Goal: Task Accomplishment & Management: Complete application form

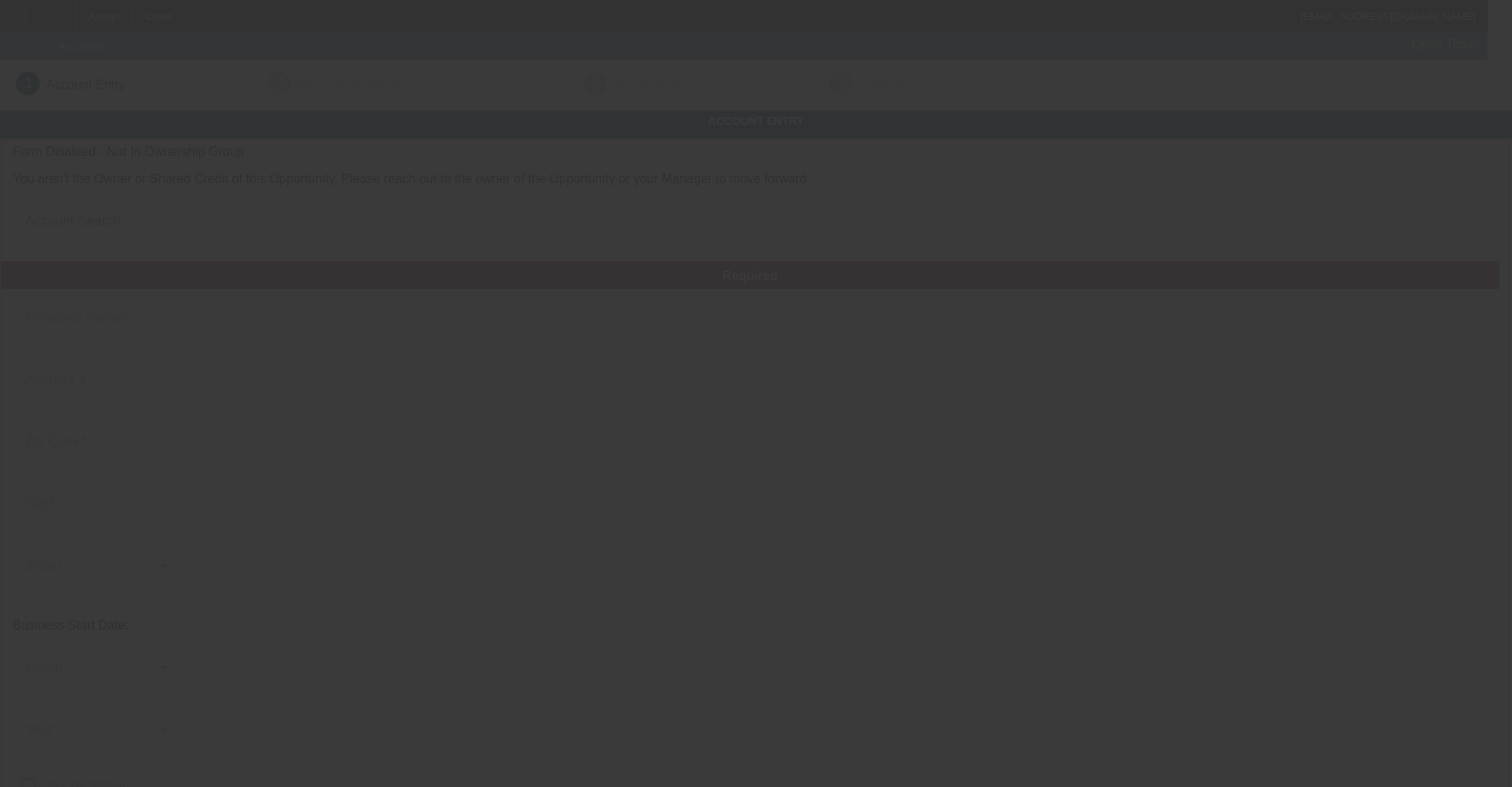
type input "[DATE]"
type input "K & TR, Inc."
type input "[STREET_ADDRESS][US_STATE]"
type input "47240"
type input "[GEOGRAPHIC_DATA]"
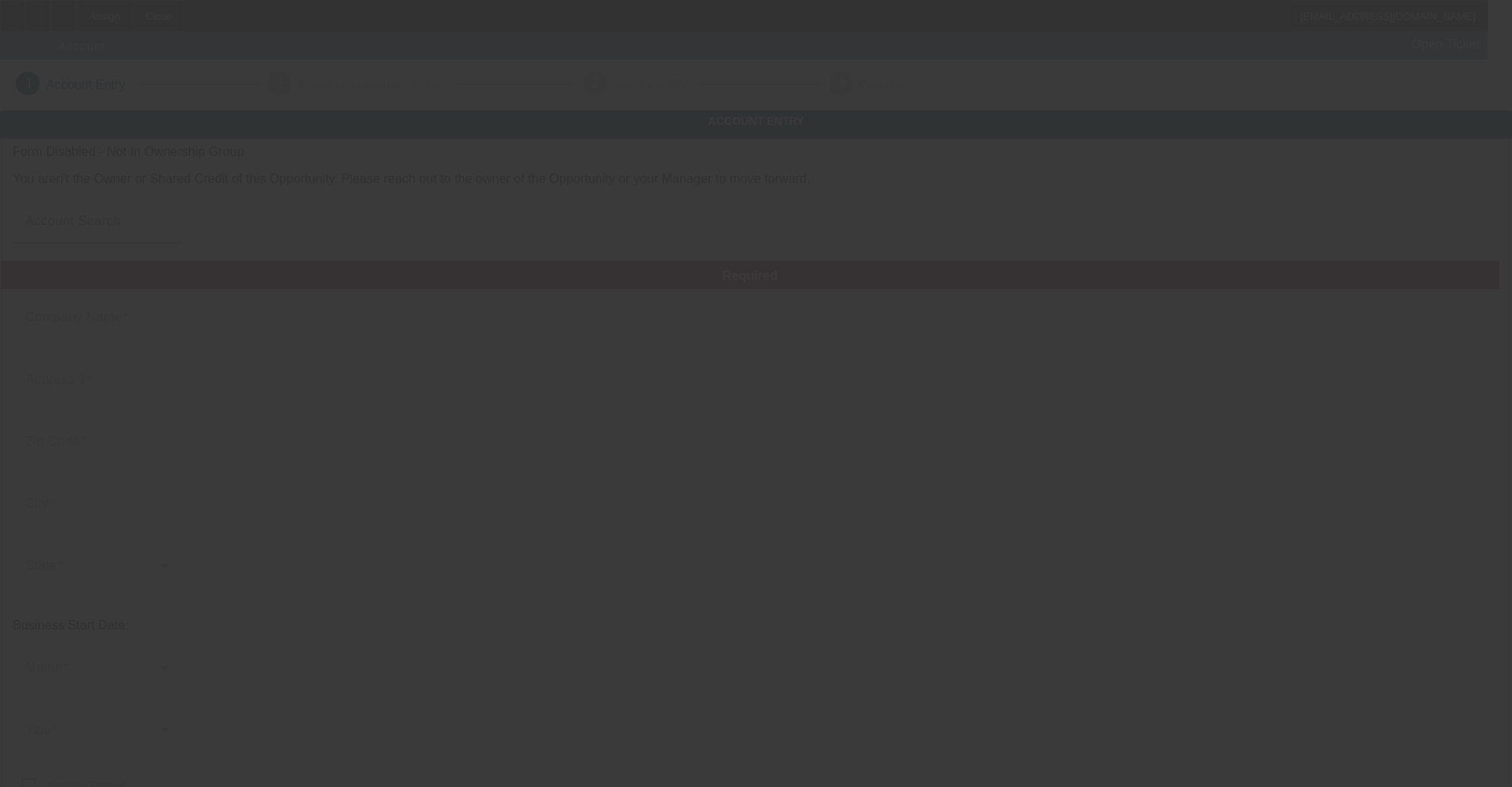
type input "[PHONE_NUMBER]"
type input "[PERSON_NAME]'s Wrecker Service"
type input "[EMAIL_ADDRESS][DOMAIN_NAME]"
type input "Decatur"
type input "[PHONE_NUMBER]"
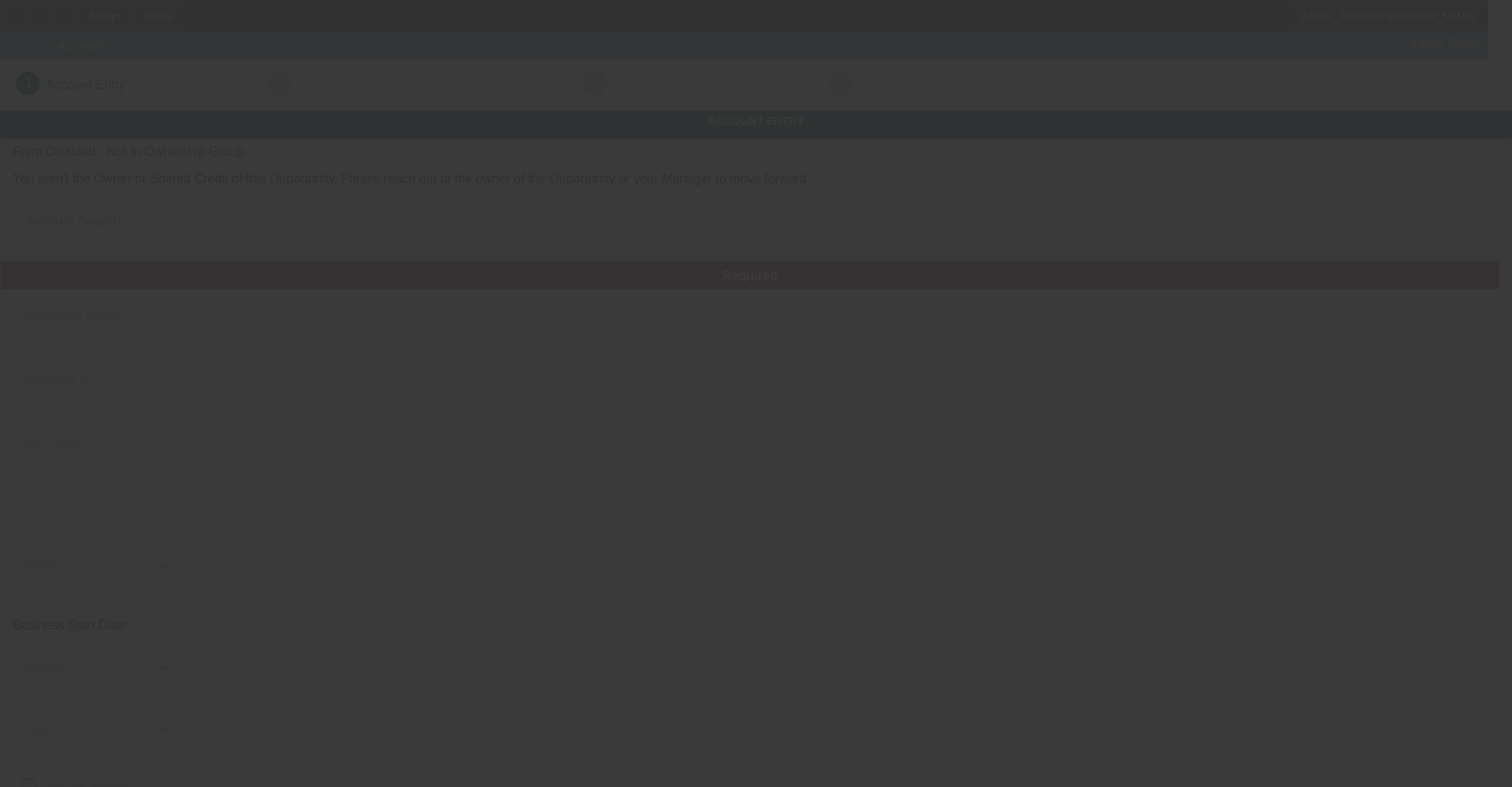
type input "38-3715680"
type input "https://TIMSWRECKER.COM"
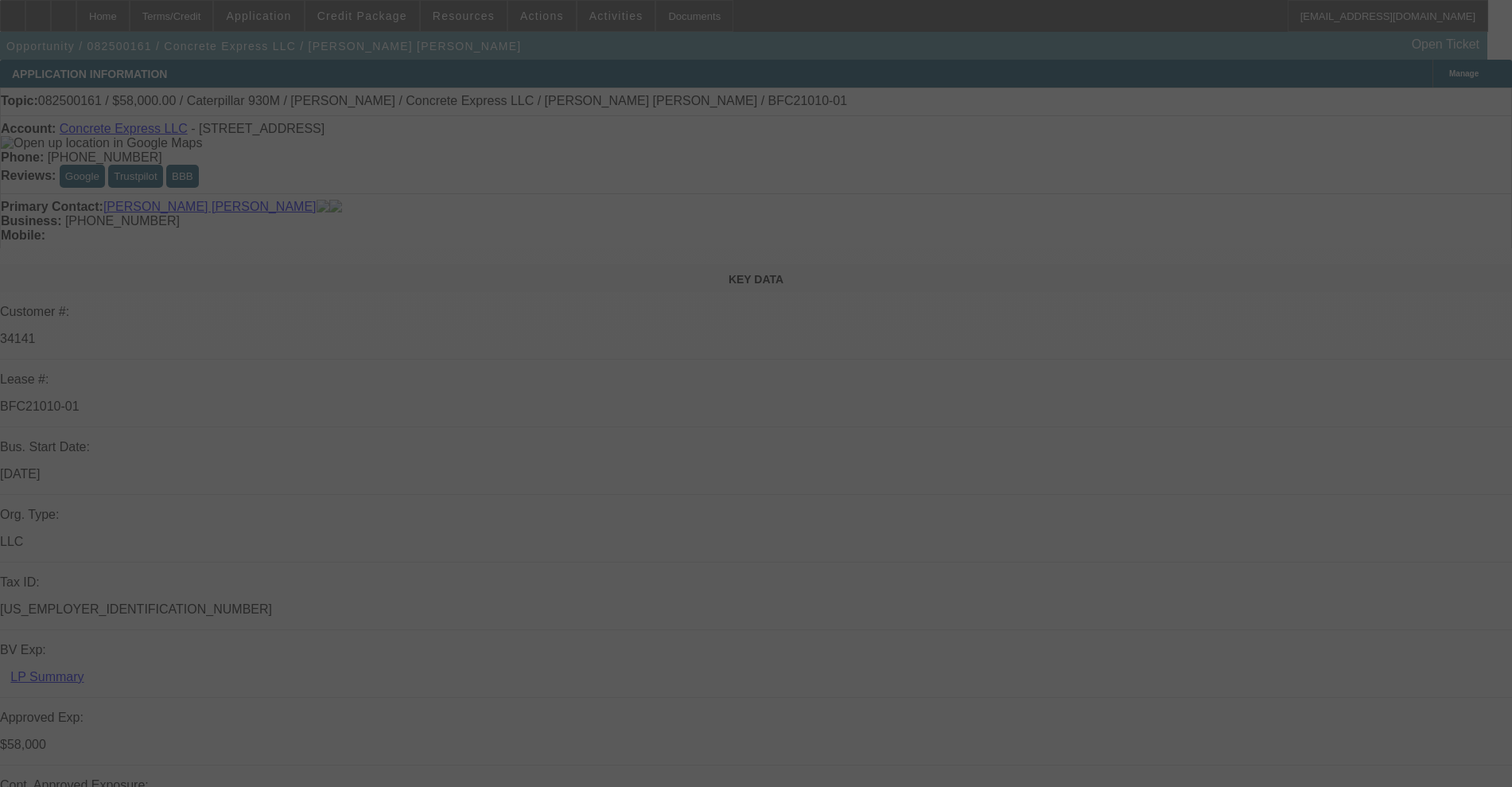
select select "0"
select select "2"
select select "0"
select select "6"
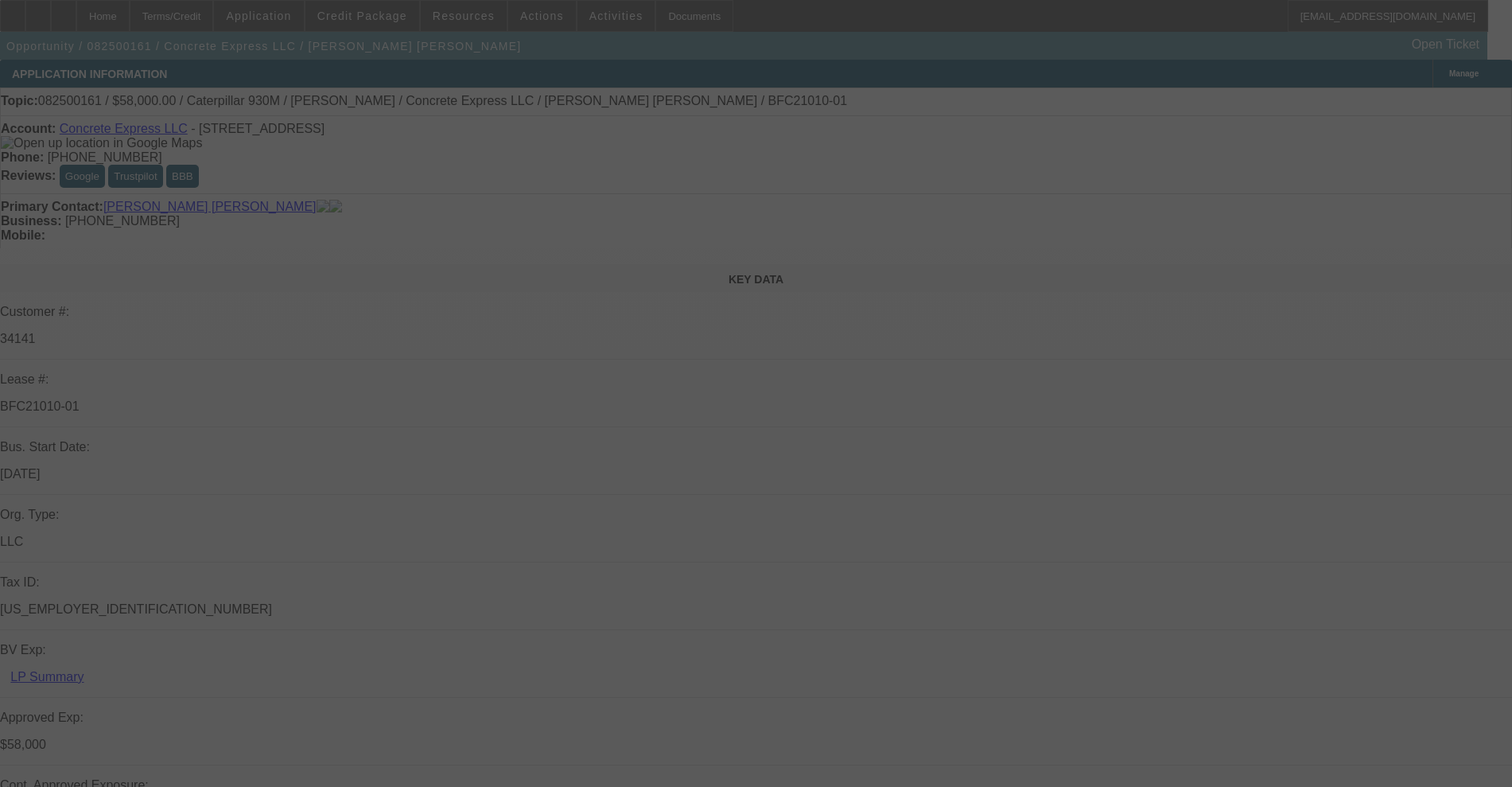
select select "0"
select select "2"
select select "0"
select select "6"
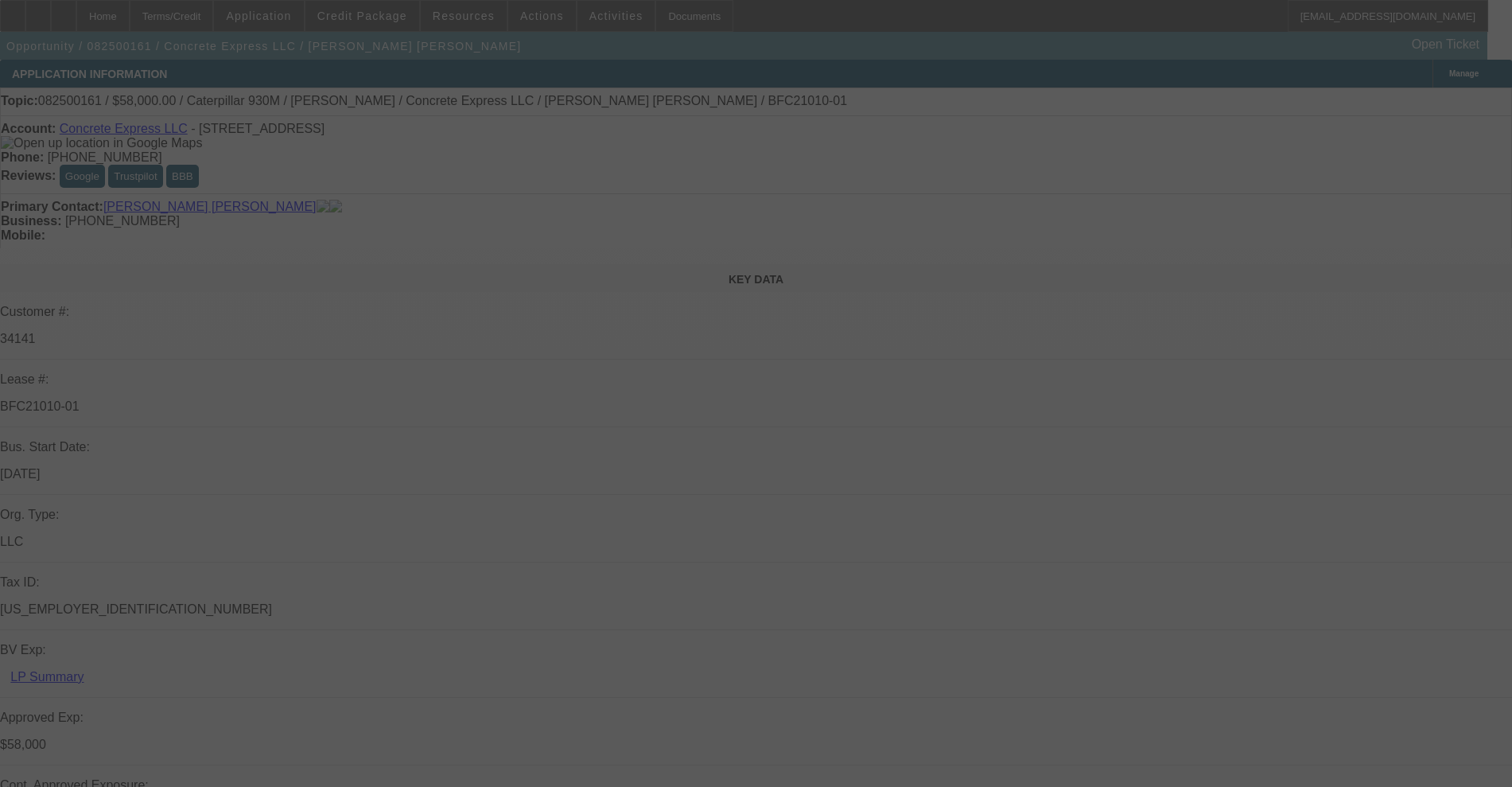
select select "0.15"
select select "2"
select select "0"
select select "6"
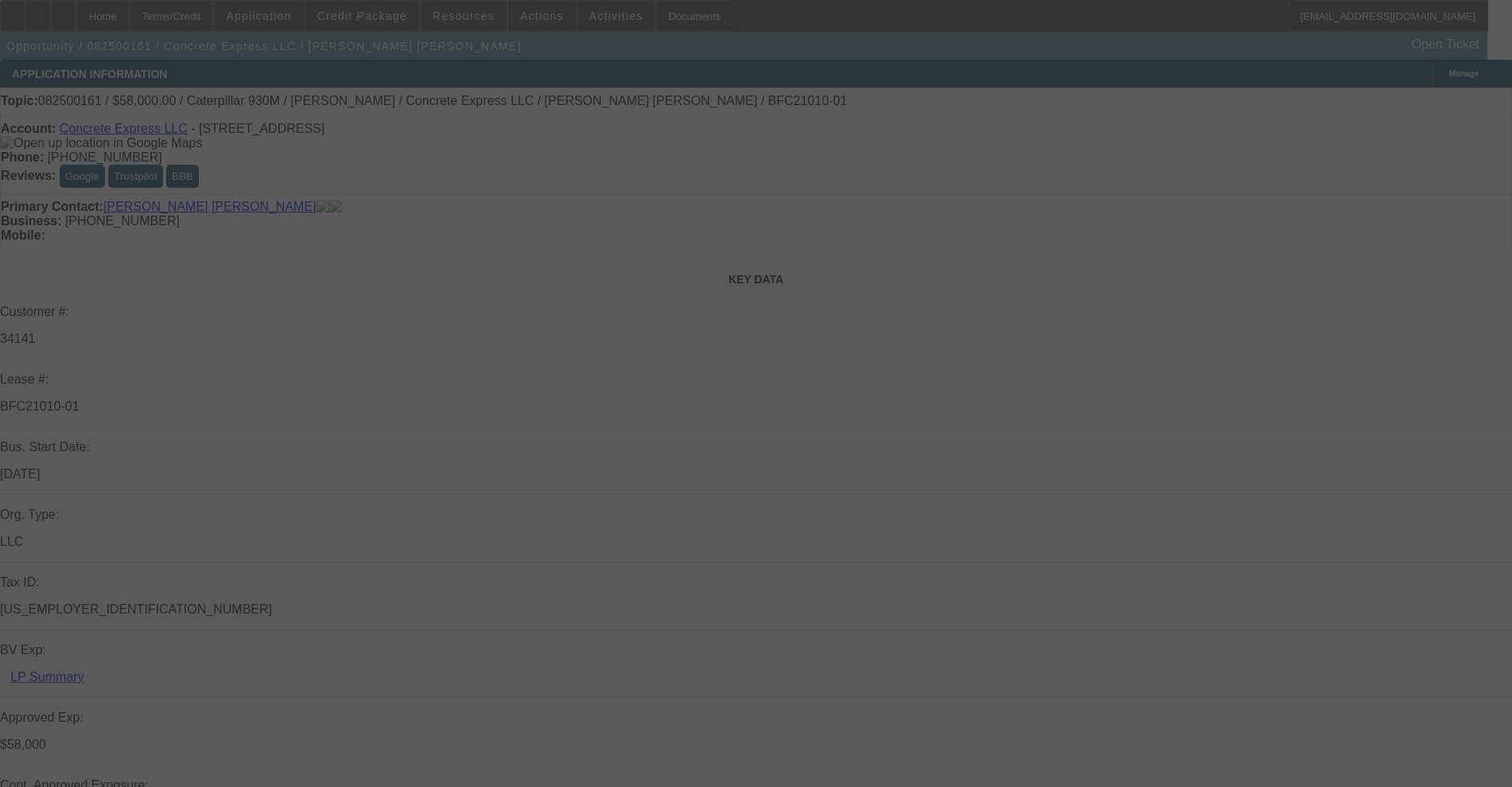
select select "0.15"
select select "2"
select select "0"
select select "6"
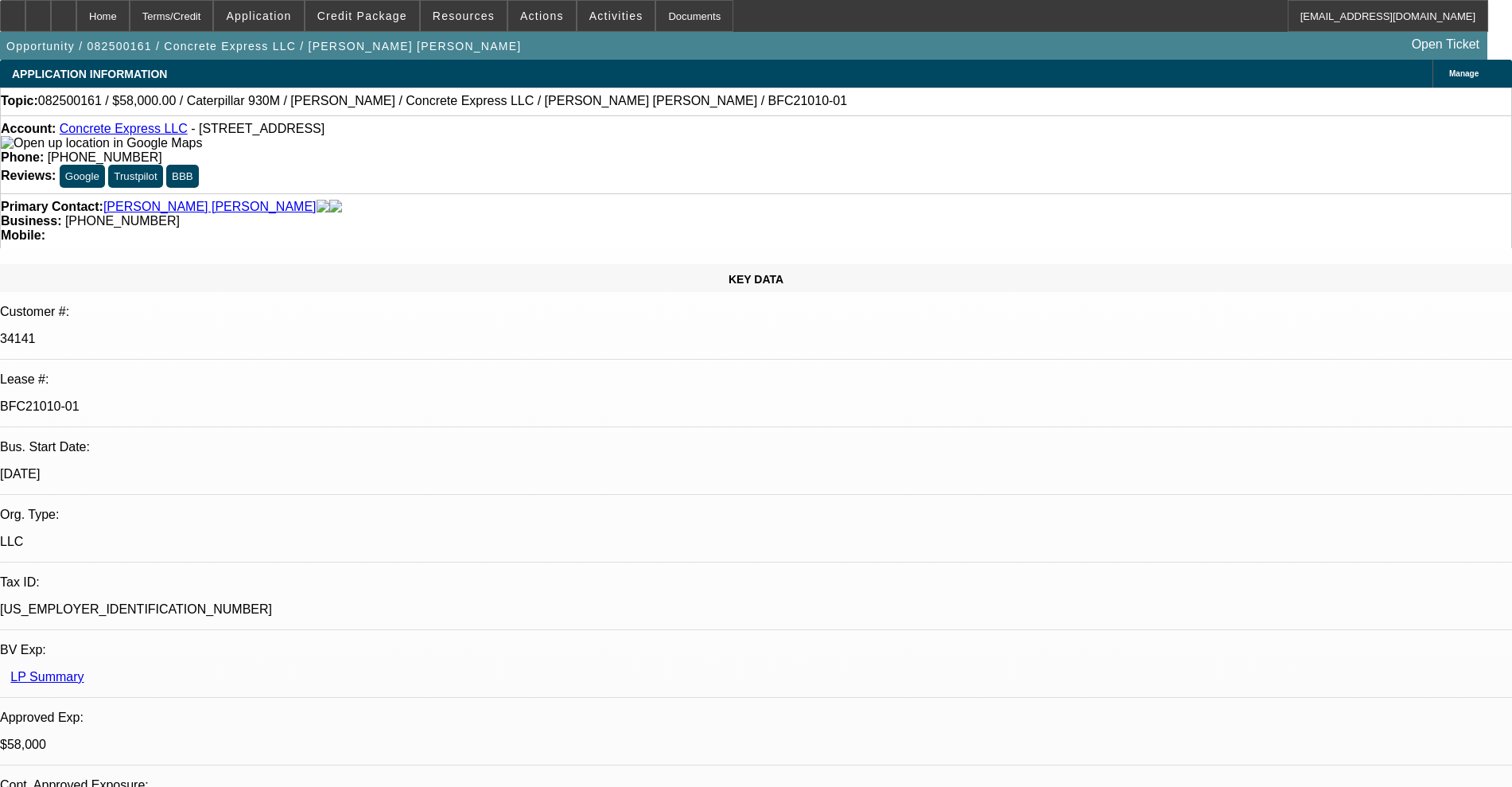
radio input "true"
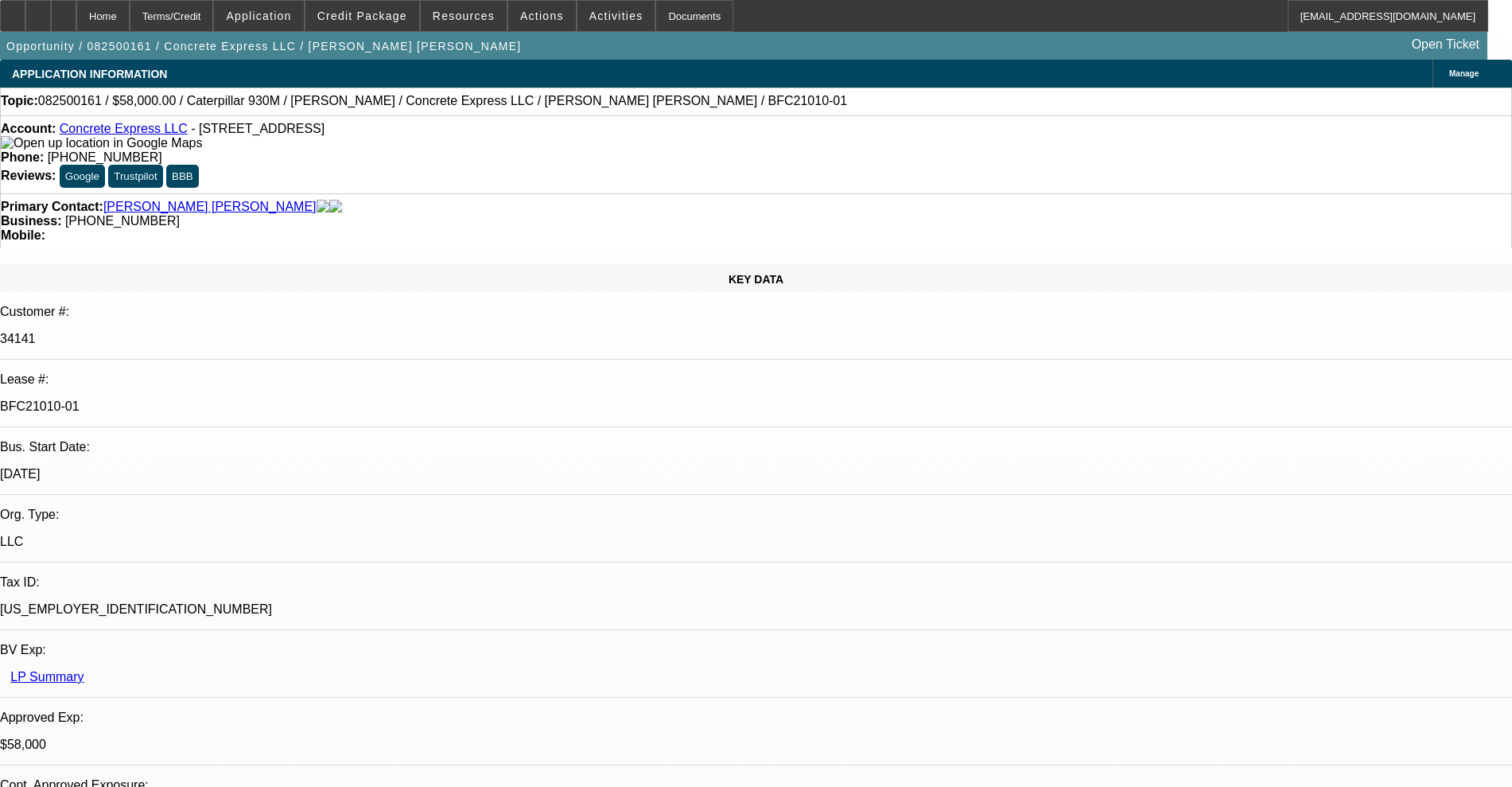
paste textarea "He said he plans to proceed and should be able to come up with the funds early …"
type textarea "10/3 adan said - He said he plans to proceed and should be able to come up with…"
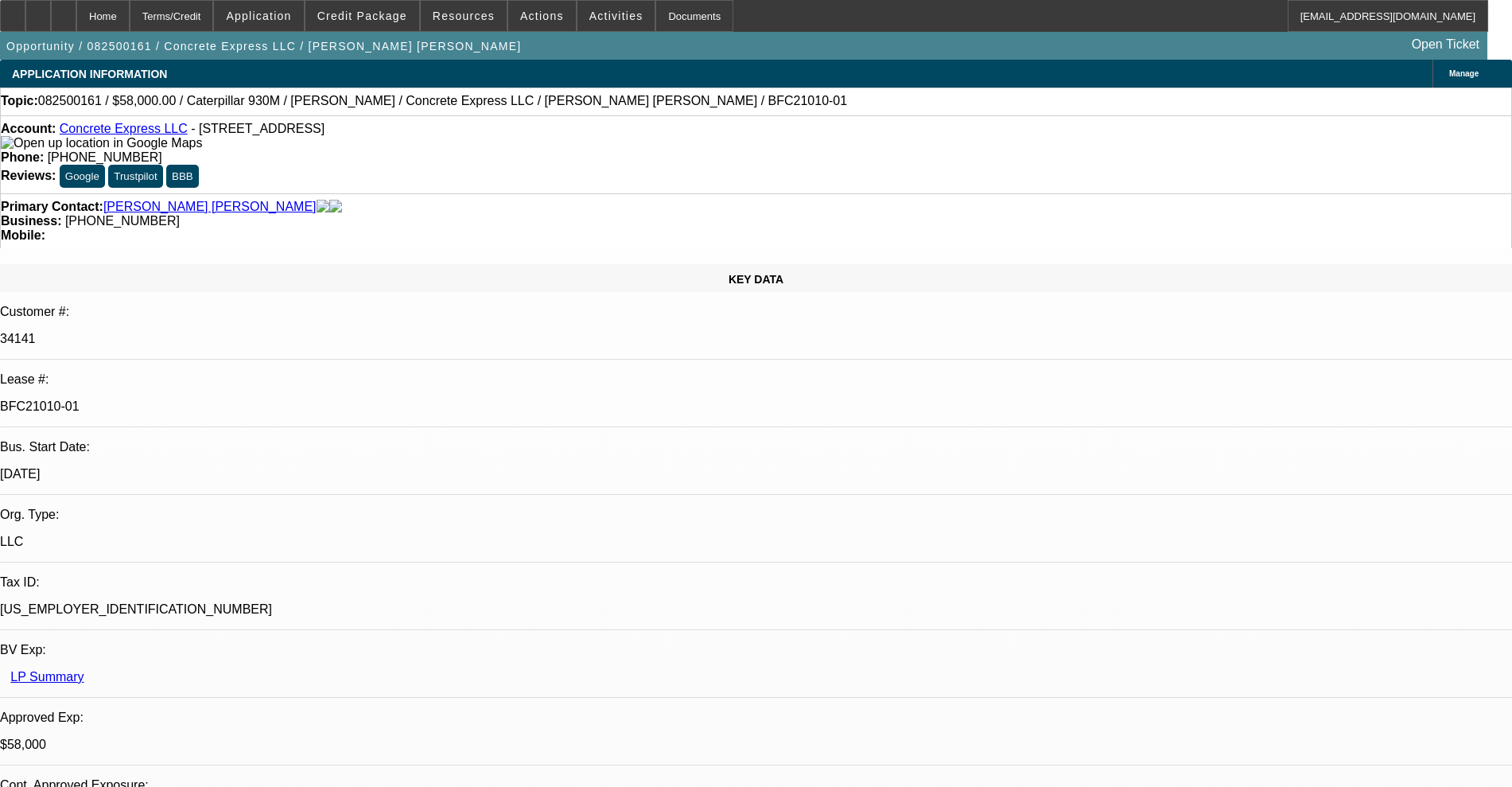
radio input "true"
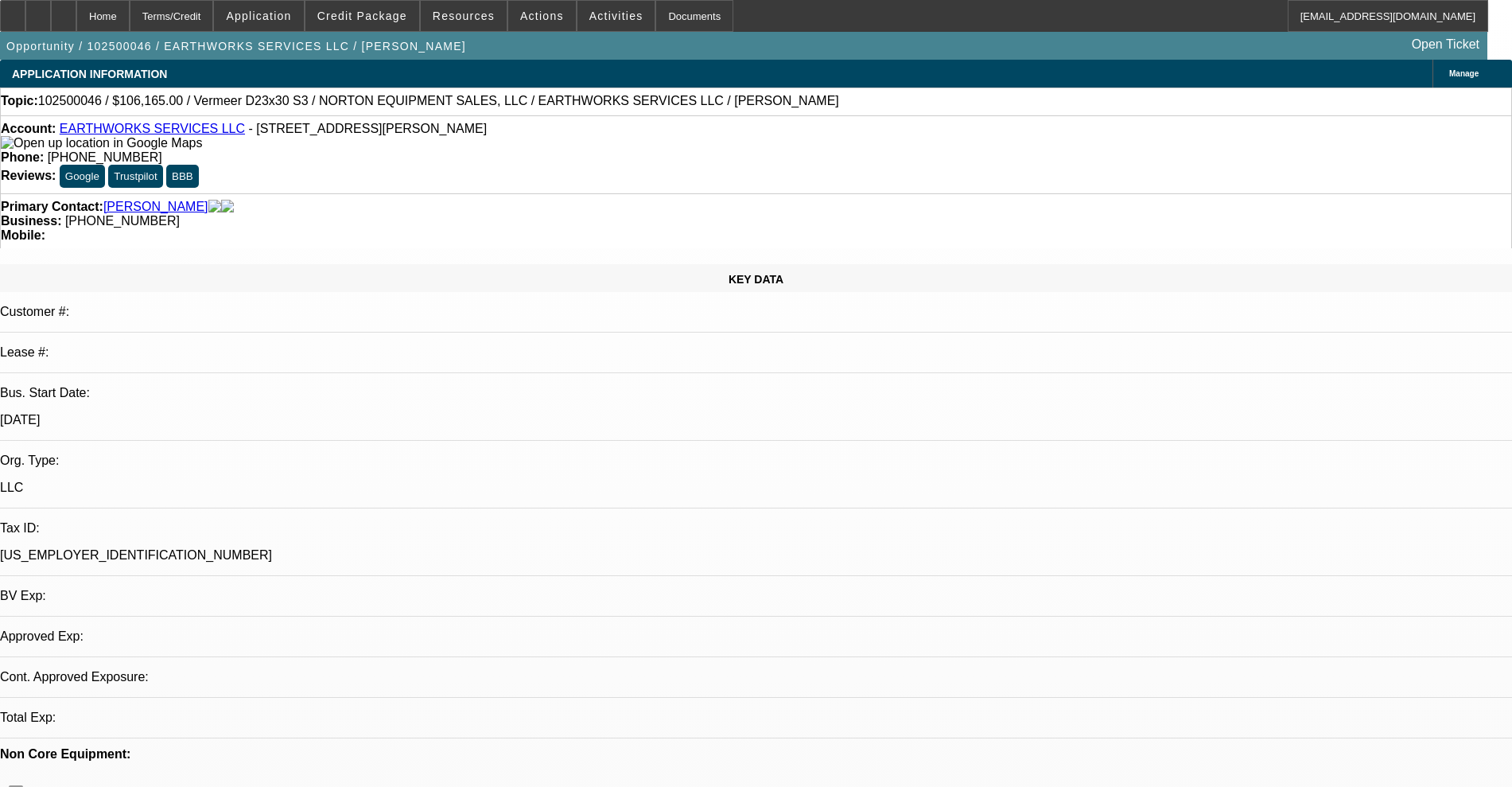
select select "0.15"
select select "2"
select select "0"
select select "6"
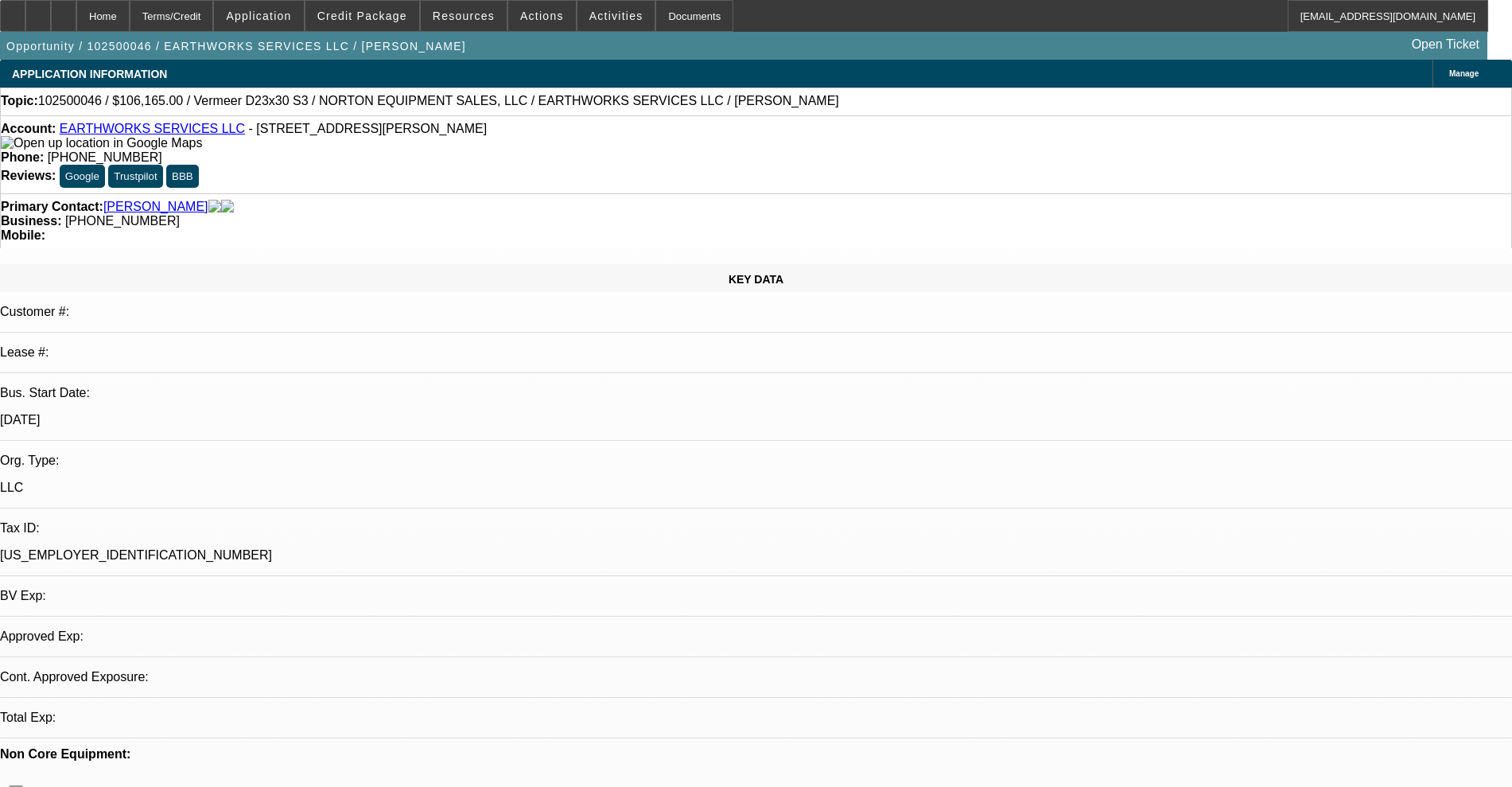
select select "0.15"
select select "2"
select select "0"
select select "6"
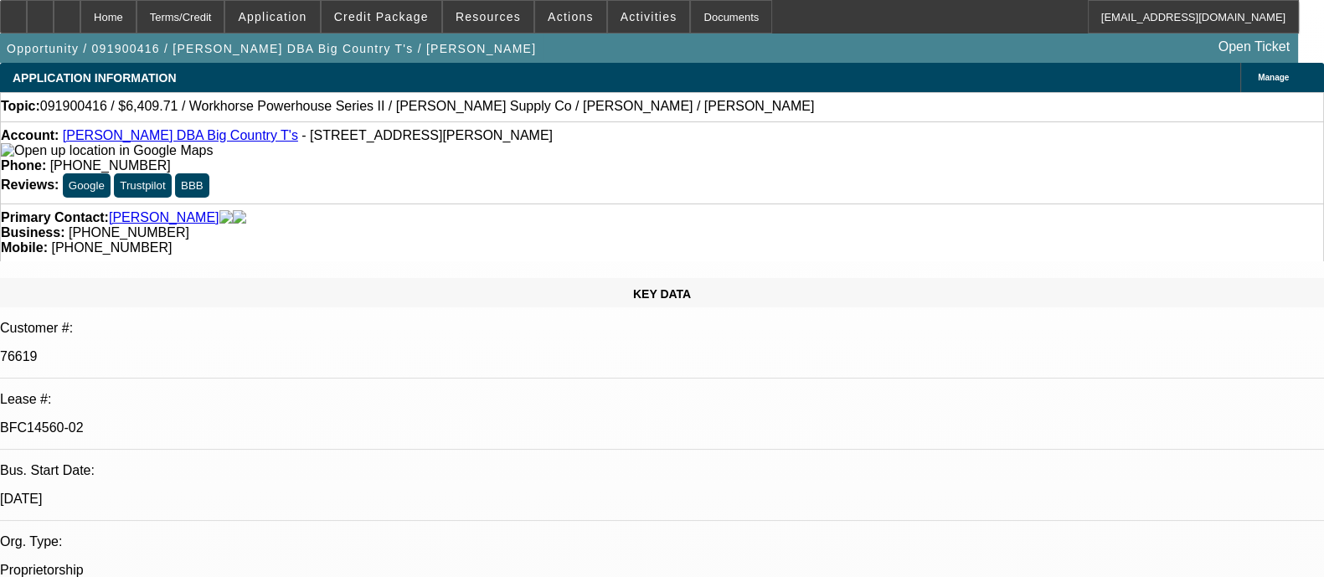
select select "0"
select select "2"
select select "0.1"
select select "4"
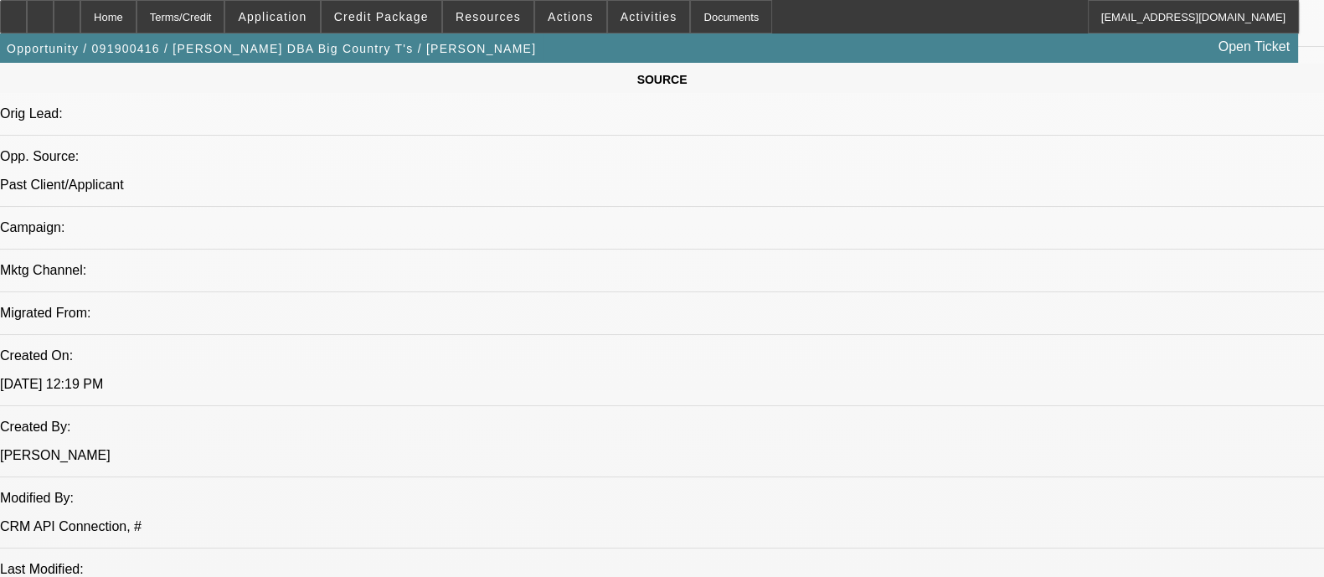
scroll to position [1047, 0]
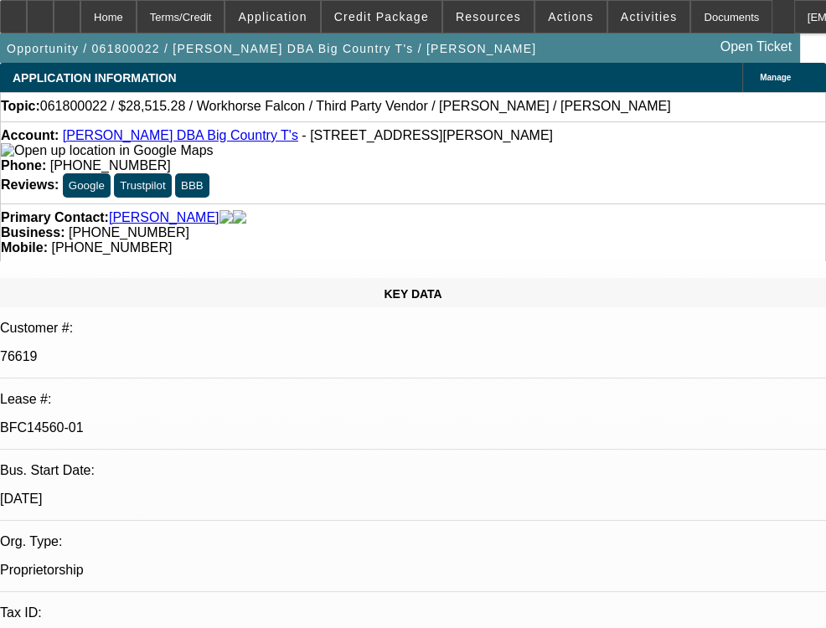
select select "0"
select select "0.1"
select select "4"
select select "0"
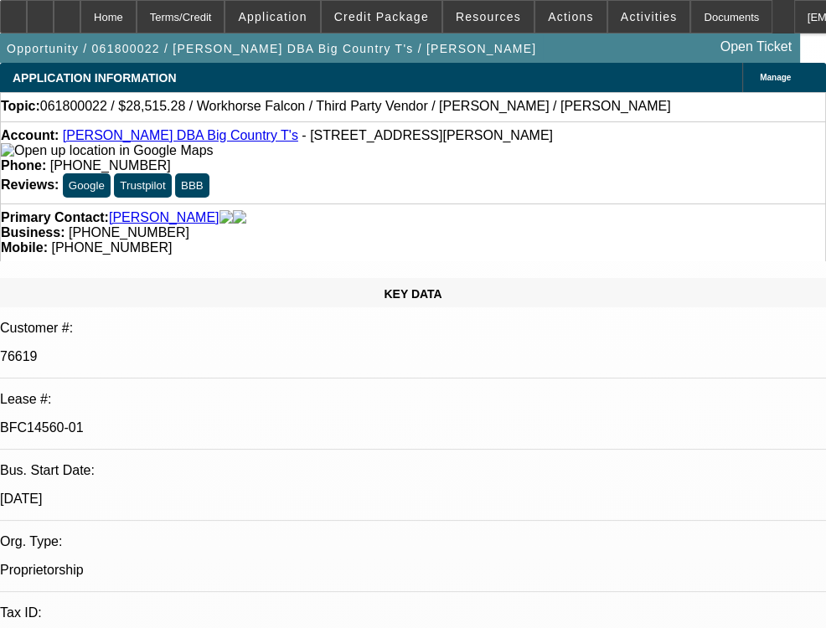
select select "0"
select select "0.1"
select select "8"
select select "0"
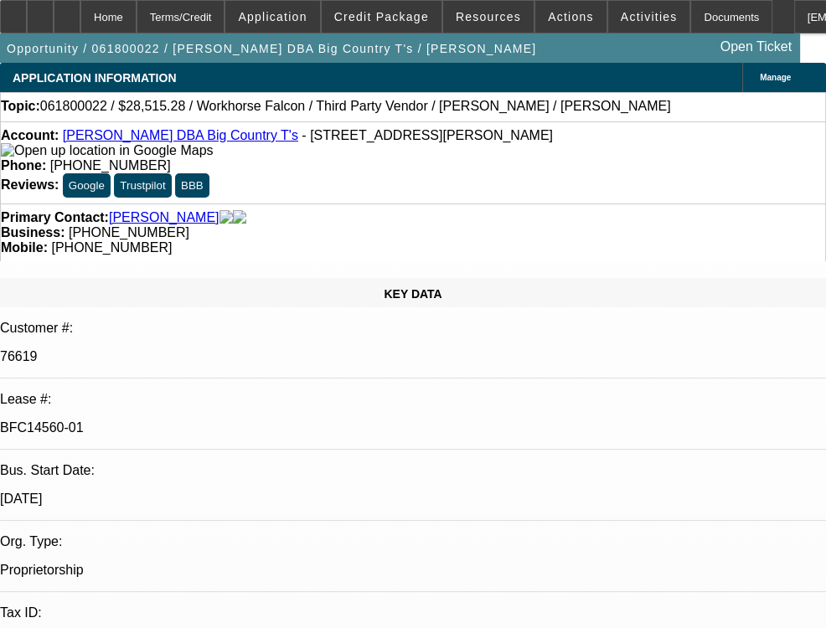
select select "0.1"
select select "8"
select select "0"
select select "0.1"
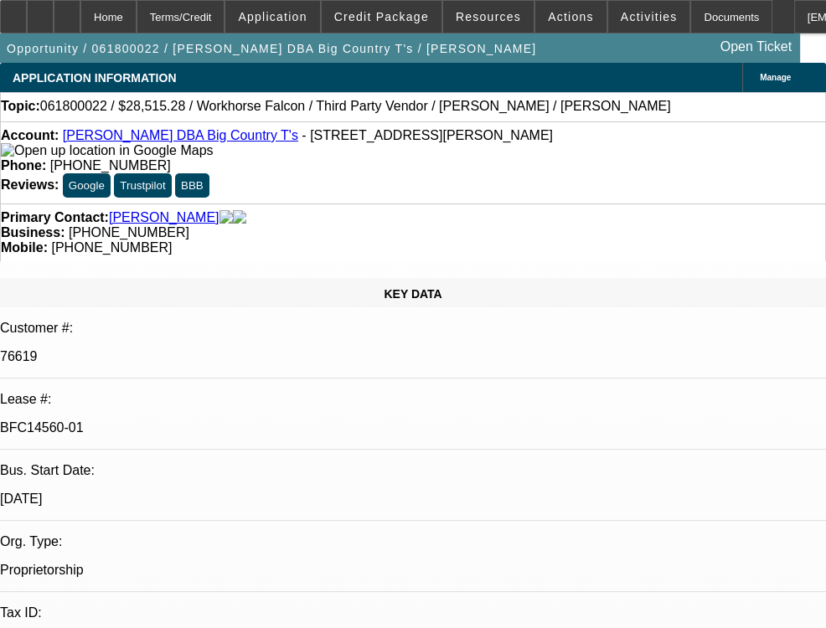
select select "8"
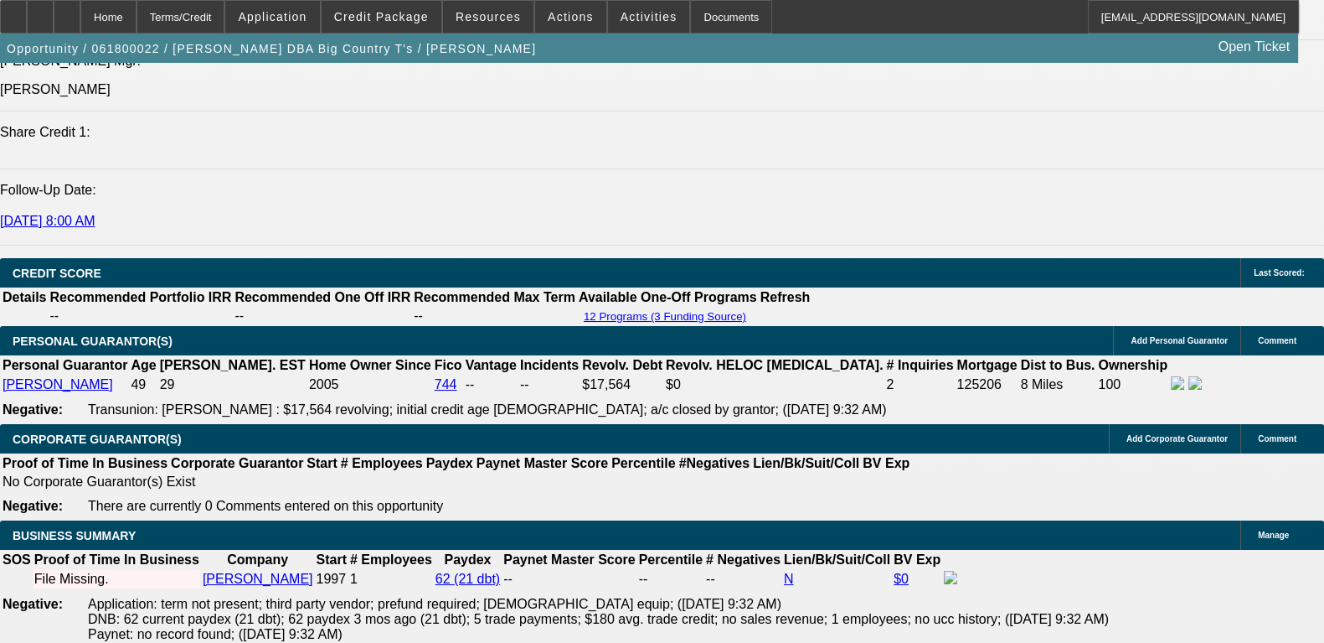
scroll to position [2228, 0]
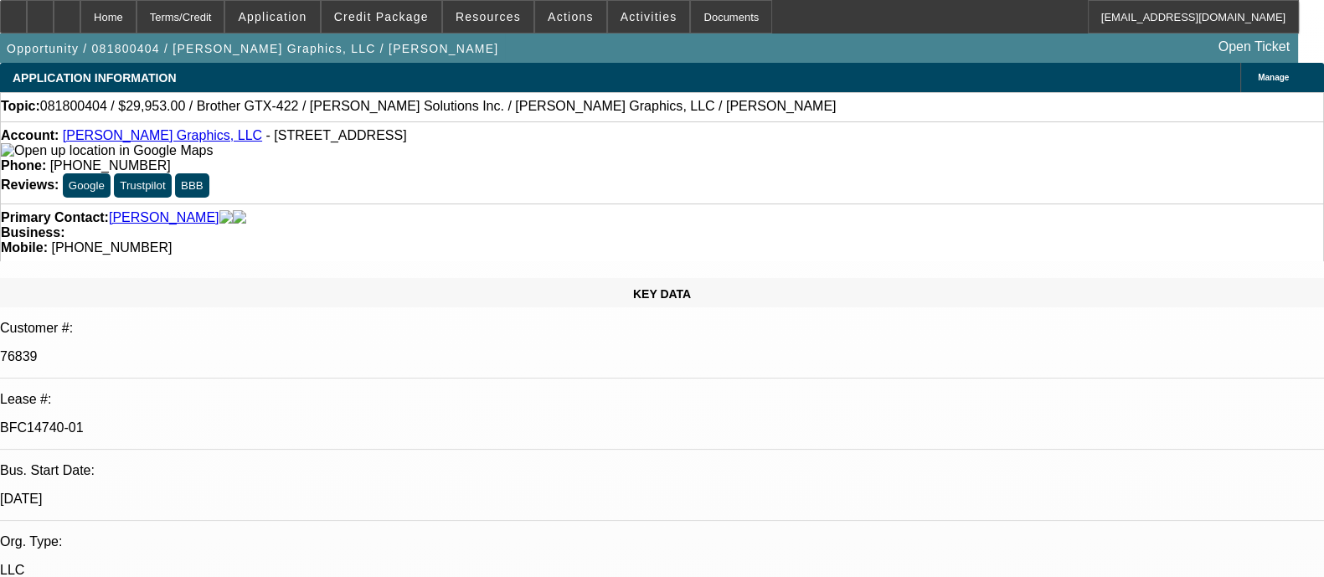
select select "0"
select select "2"
select select "0"
select select "2"
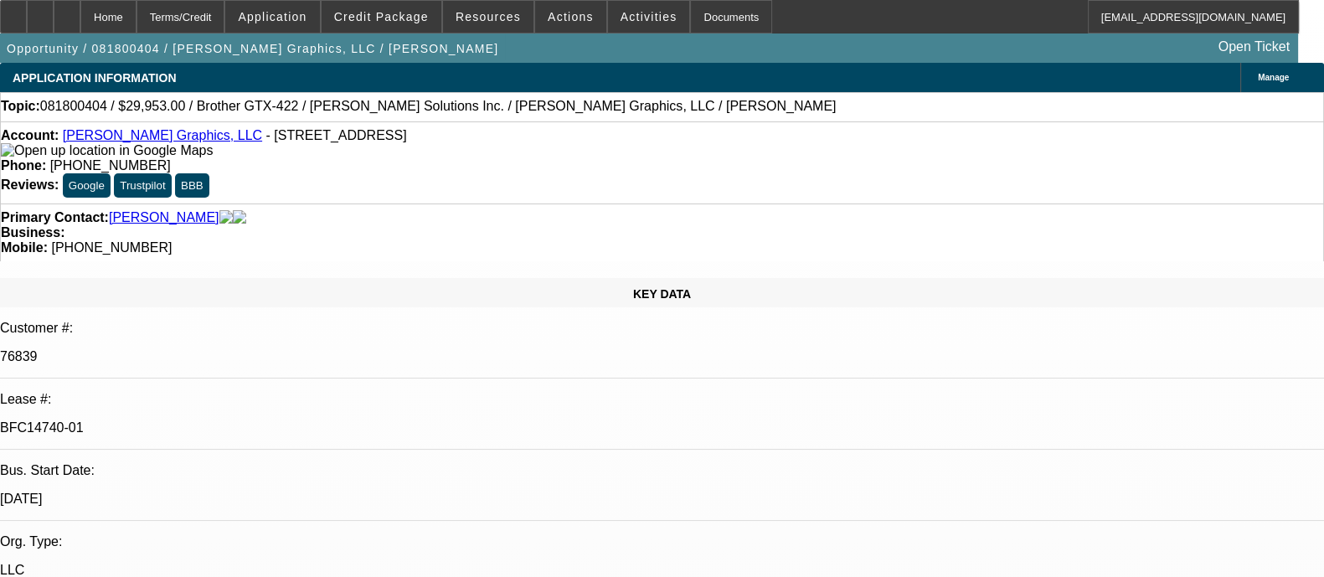
select select "0"
select select "2"
select select "0.1"
select select "4"
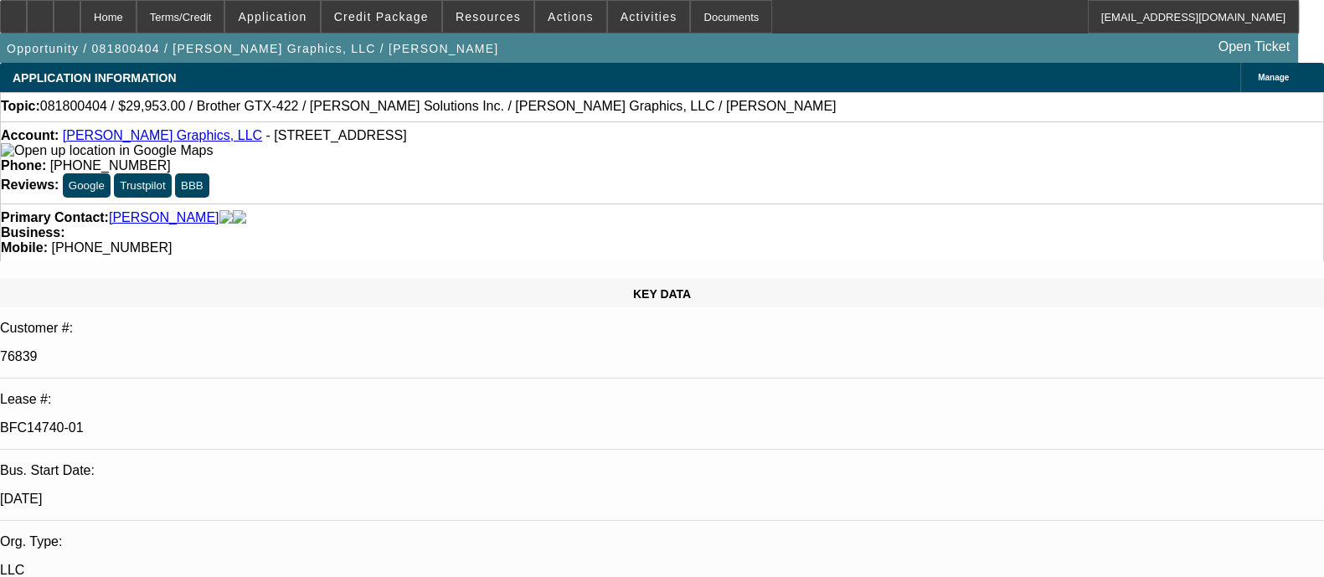
select select "0"
select select "2"
select select "0.1"
select select "4"
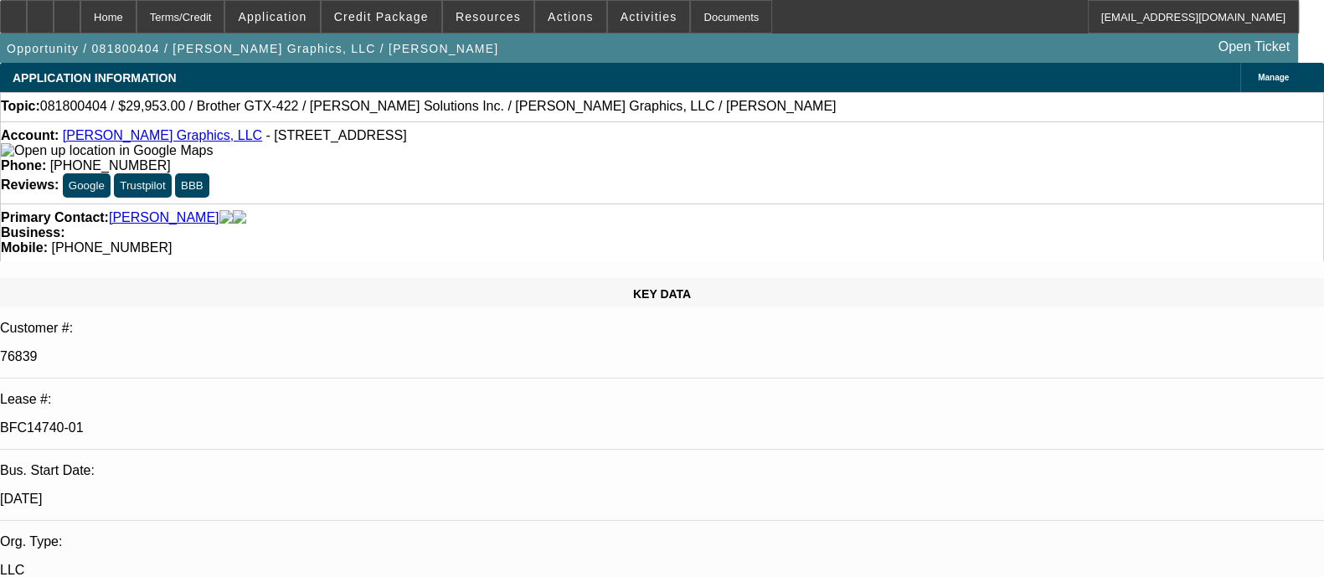
select select "0"
select select "2"
select select "0.1"
select select "4"
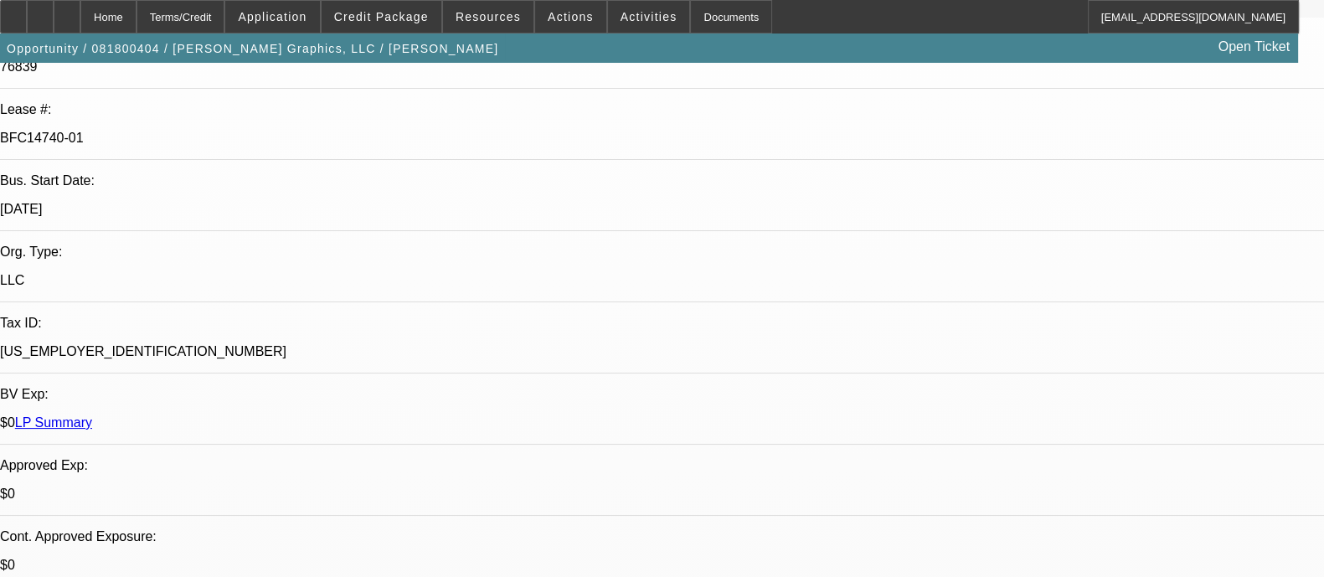
scroll to position [418, 0]
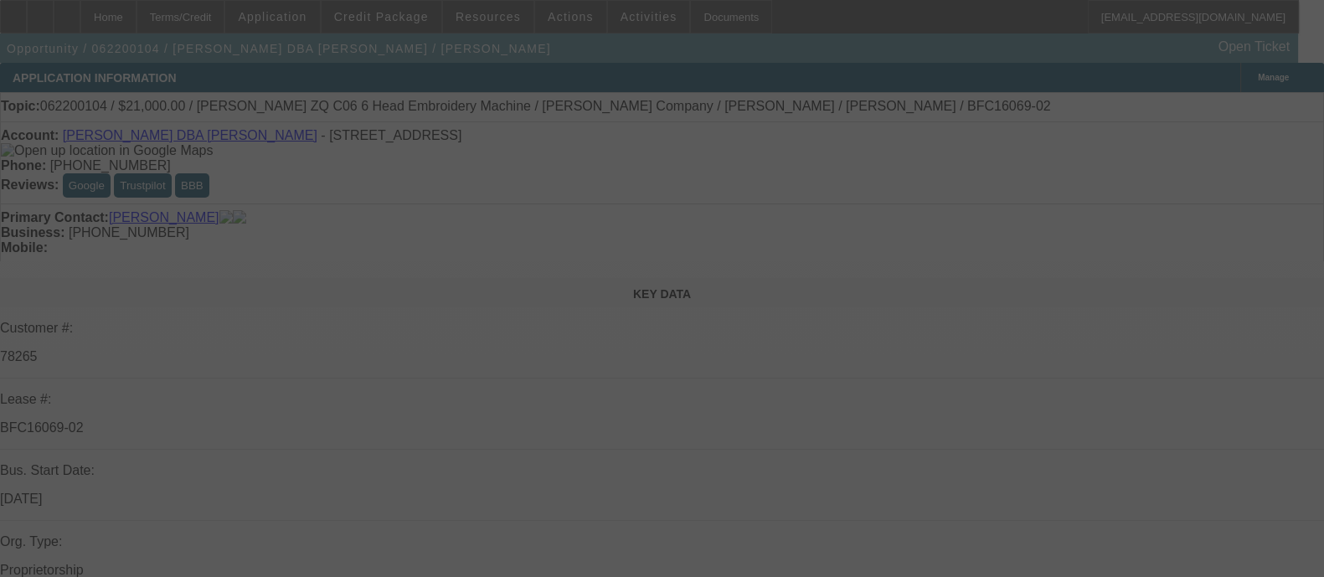
select select "0"
select select "2"
select select "0"
select select "6"
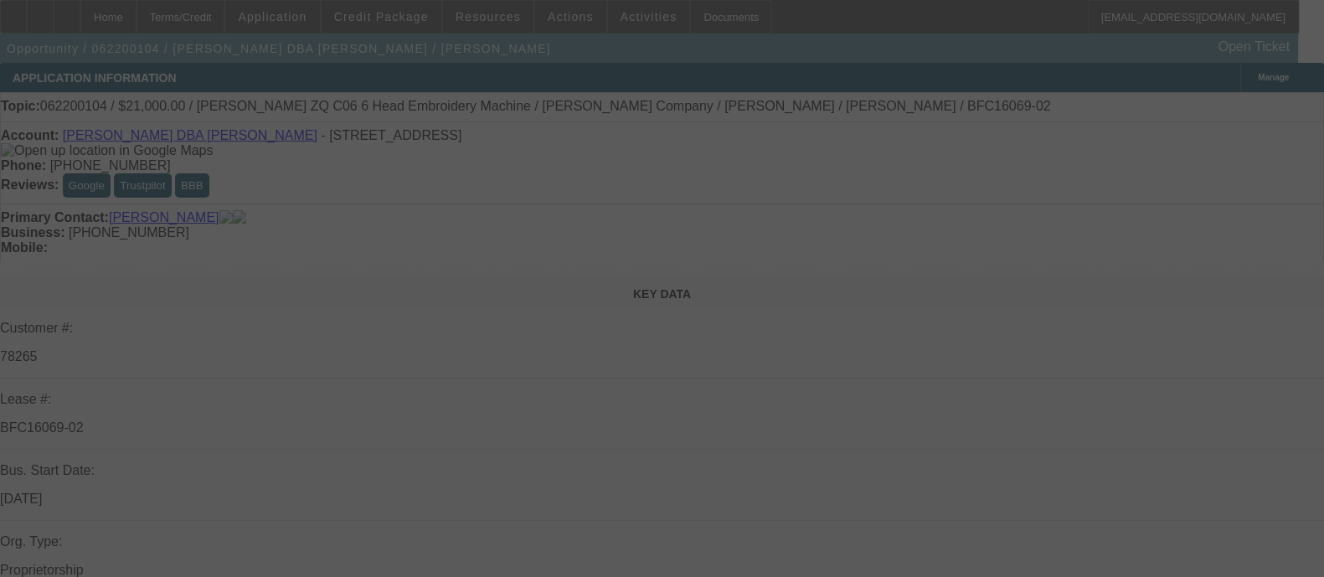
select select "0"
select select "2"
select select "0"
select select "2"
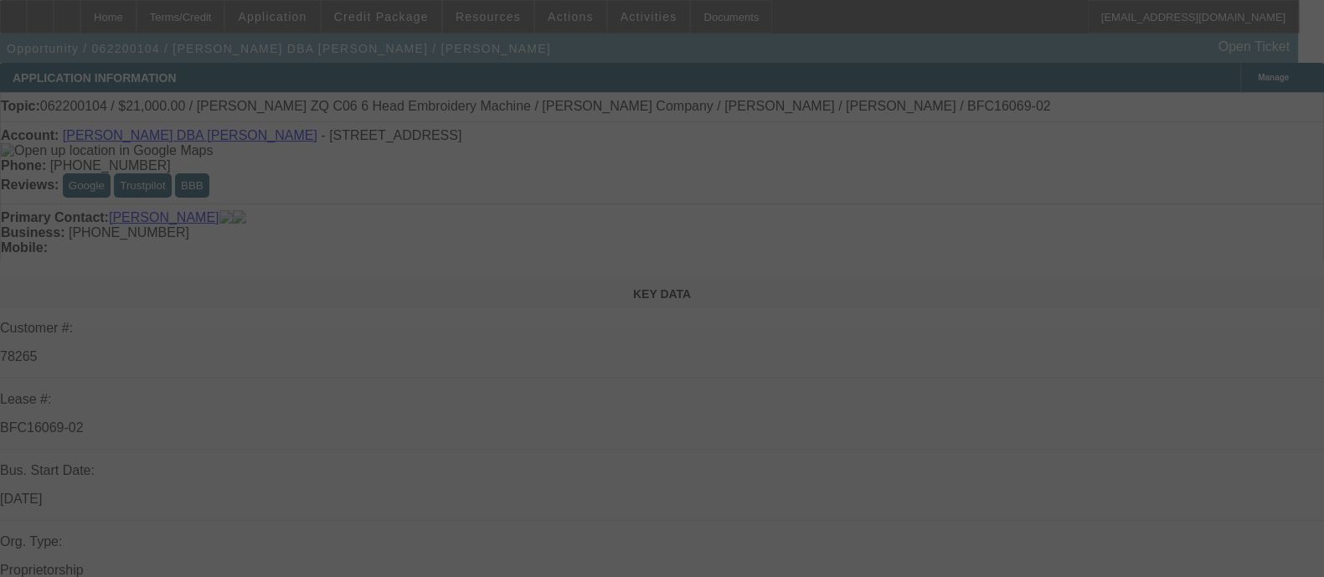
select select "0"
select select "2"
select select "0"
select select "2"
select select "0"
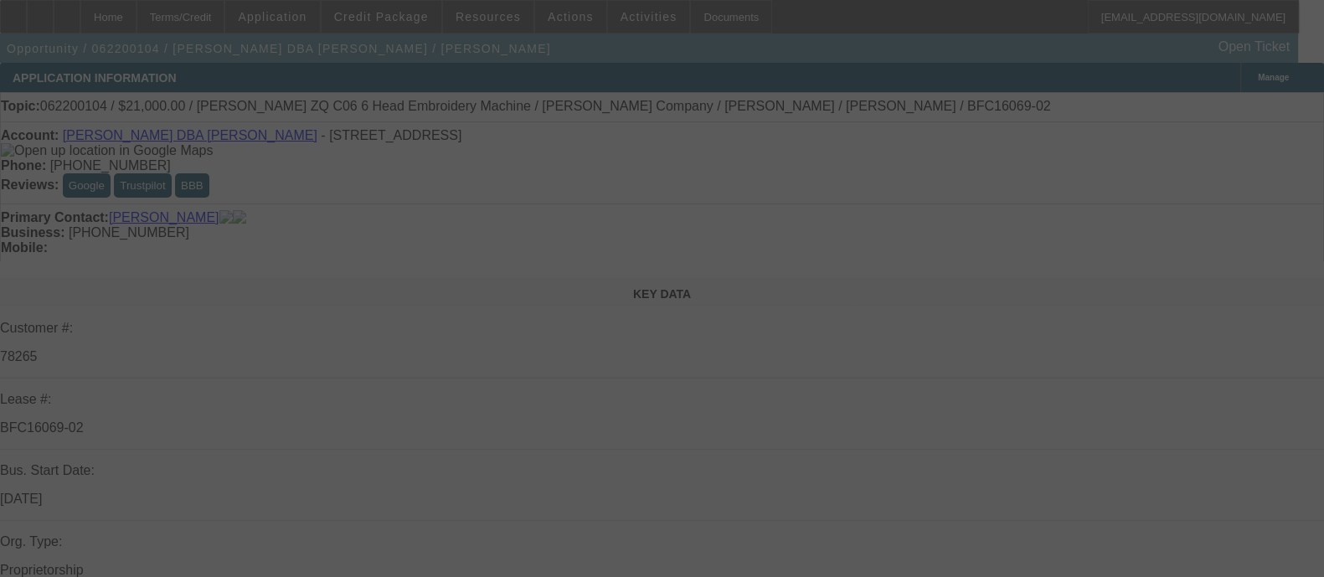
select select "2"
select select "0"
select select "2"
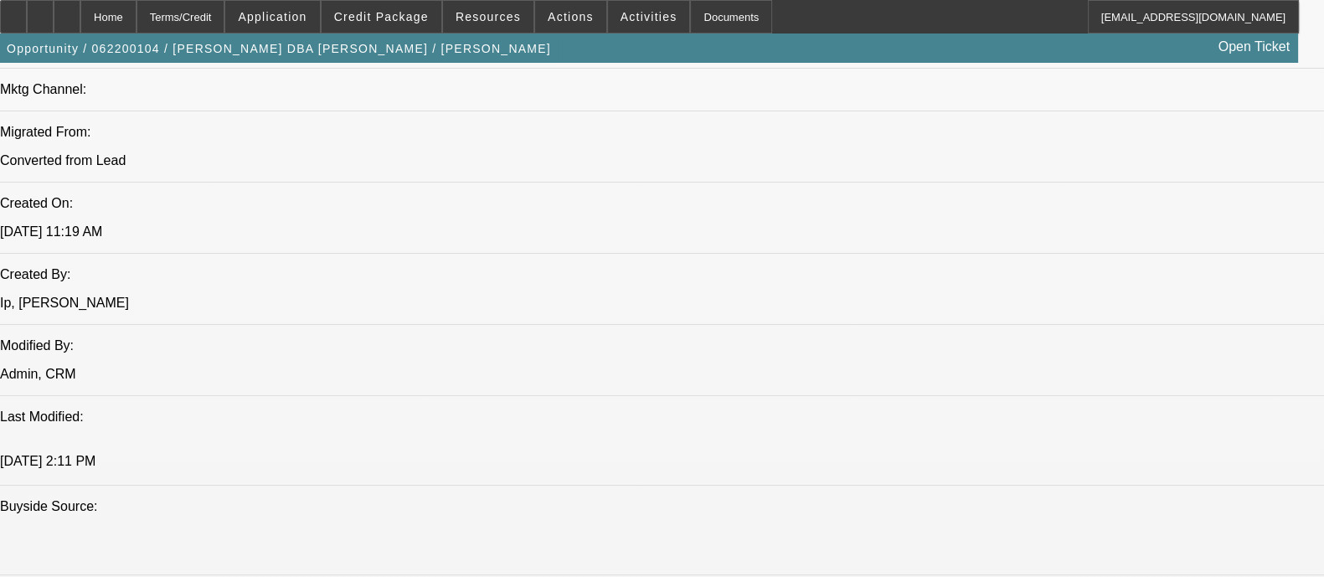
scroll to position [1257, 0]
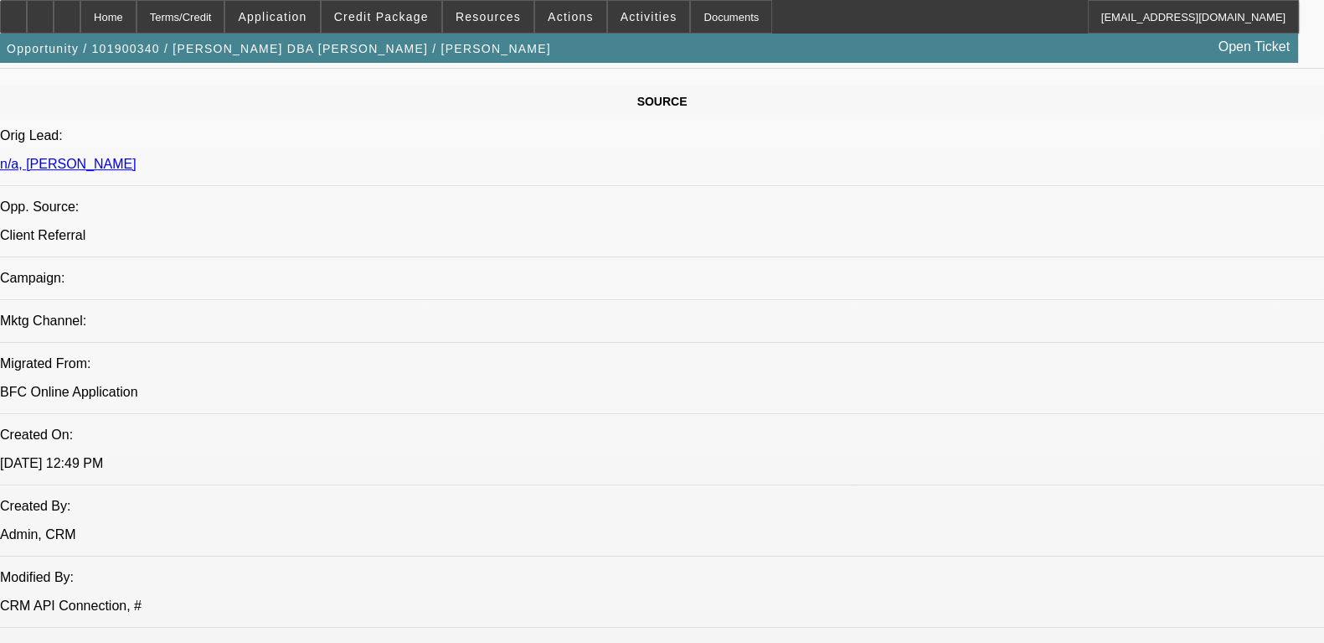
select select "0"
select select "2"
select select "0"
select select "6"
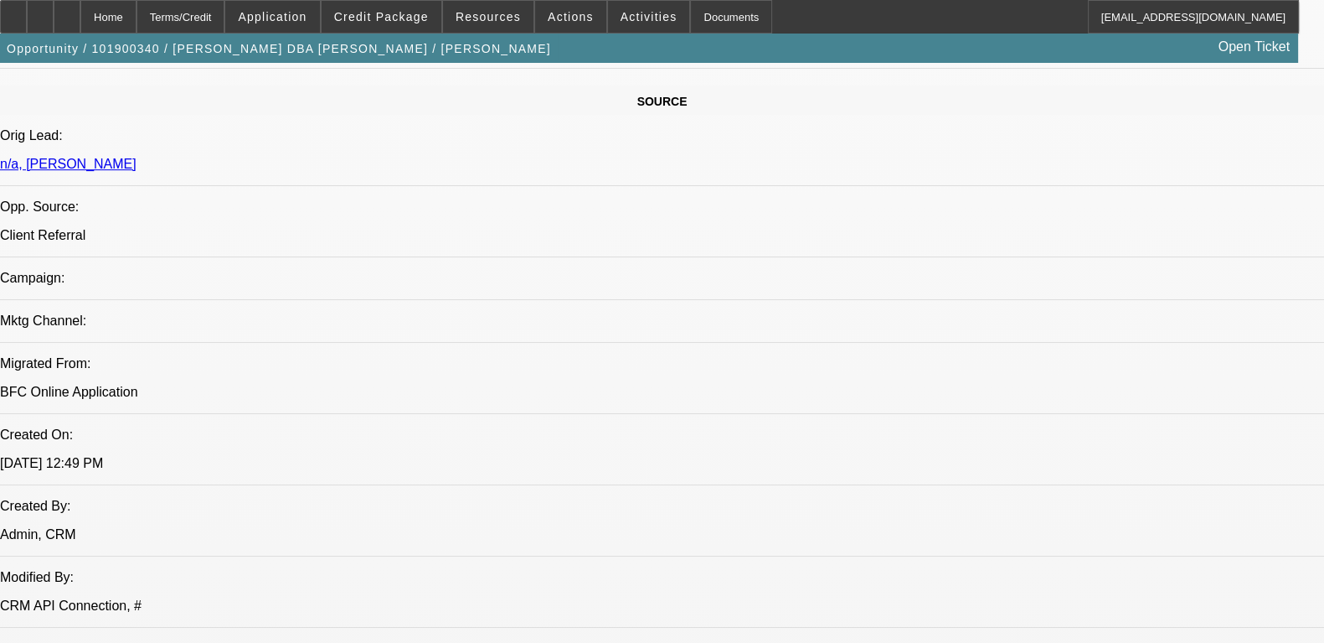
select select "0"
select select "2"
select select "0"
select select "2"
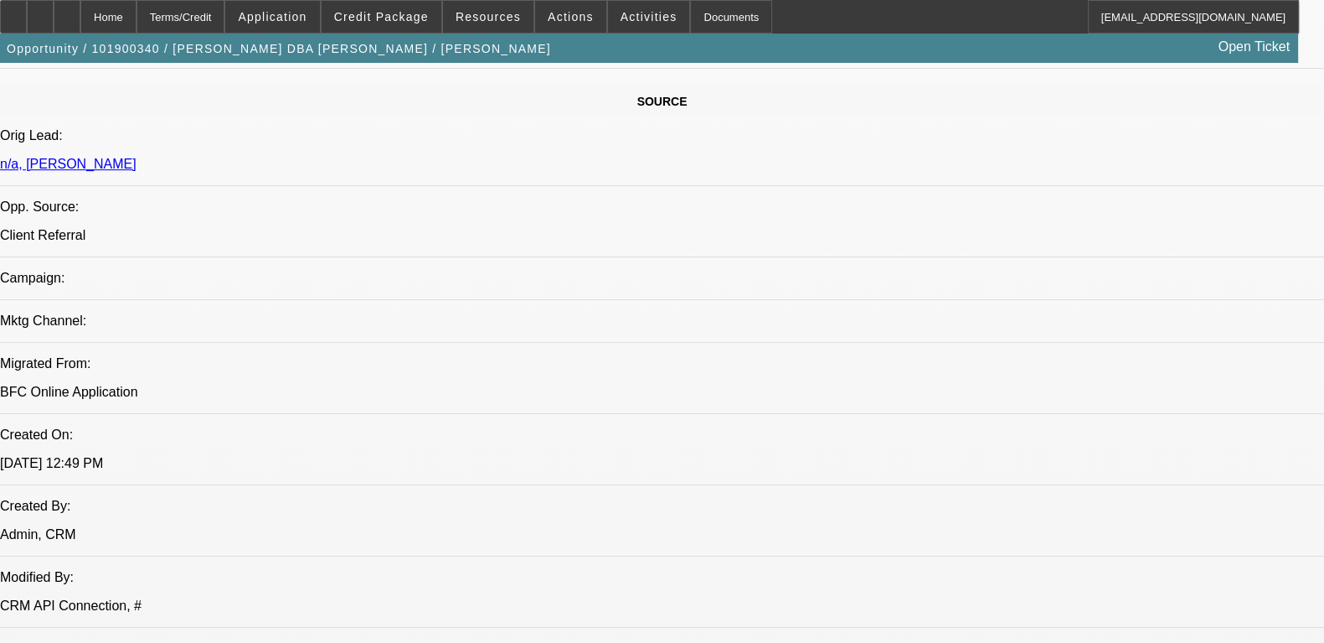
select select "0"
select select "2"
select select "0"
select select "2"
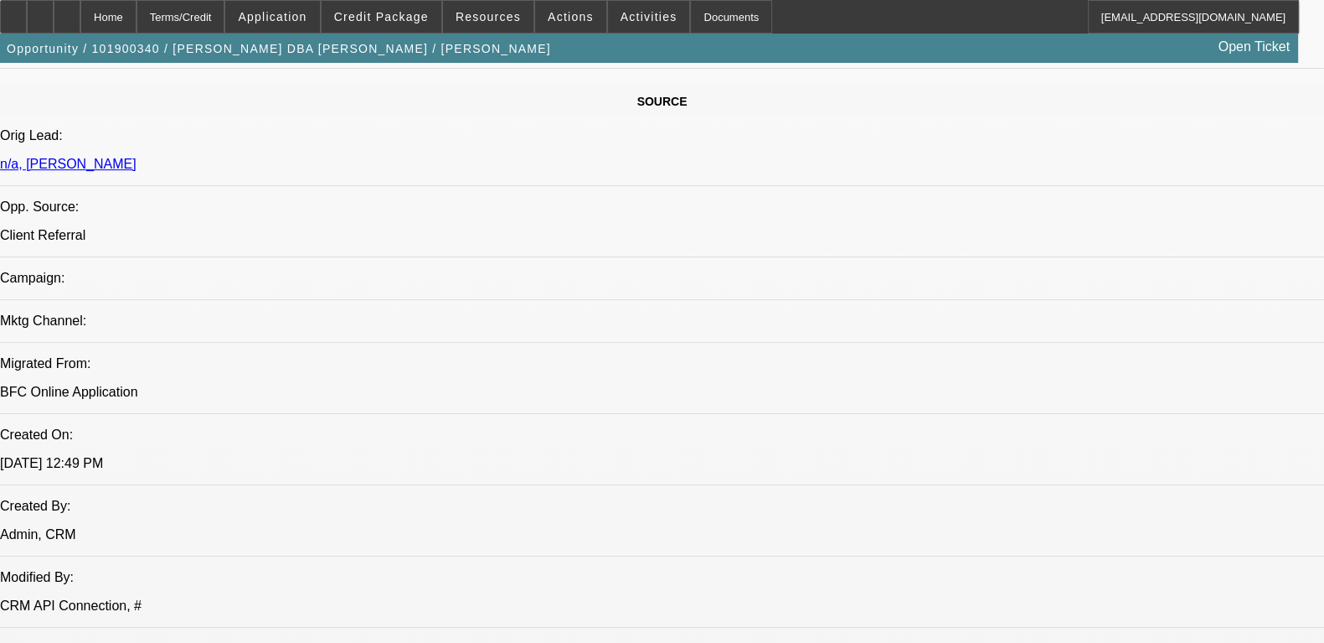
select select "0"
select select "2"
select select "0.1"
select select "4"
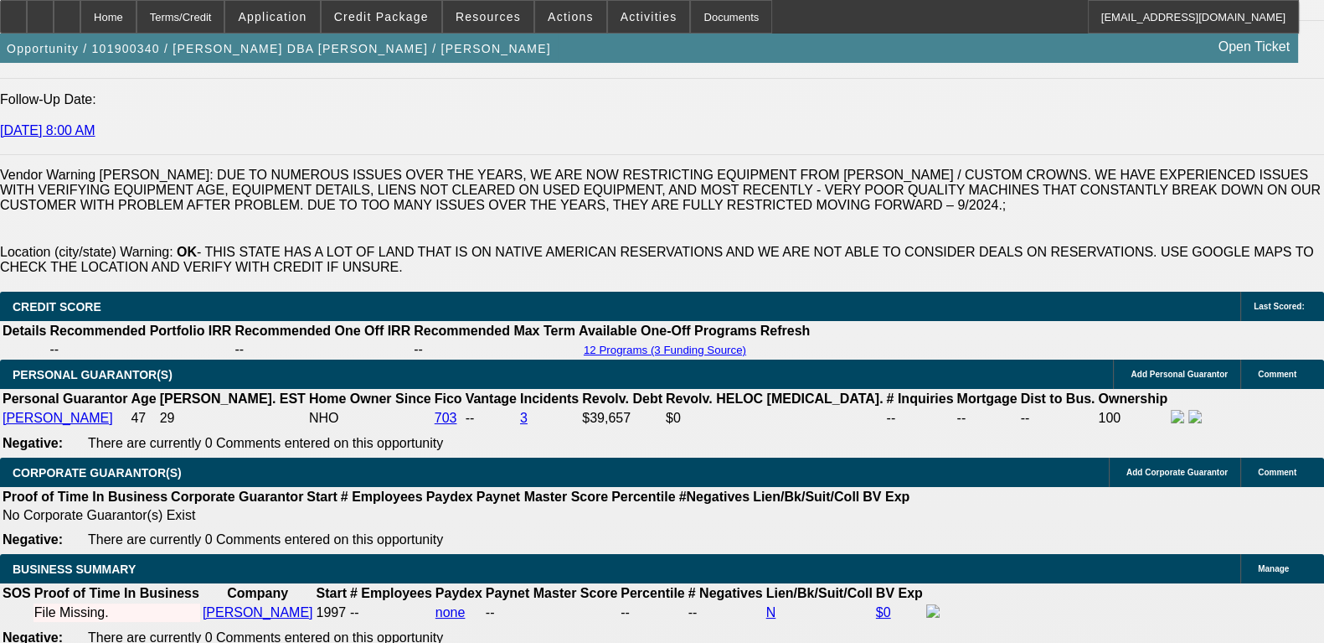
scroll to position [2520, 0]
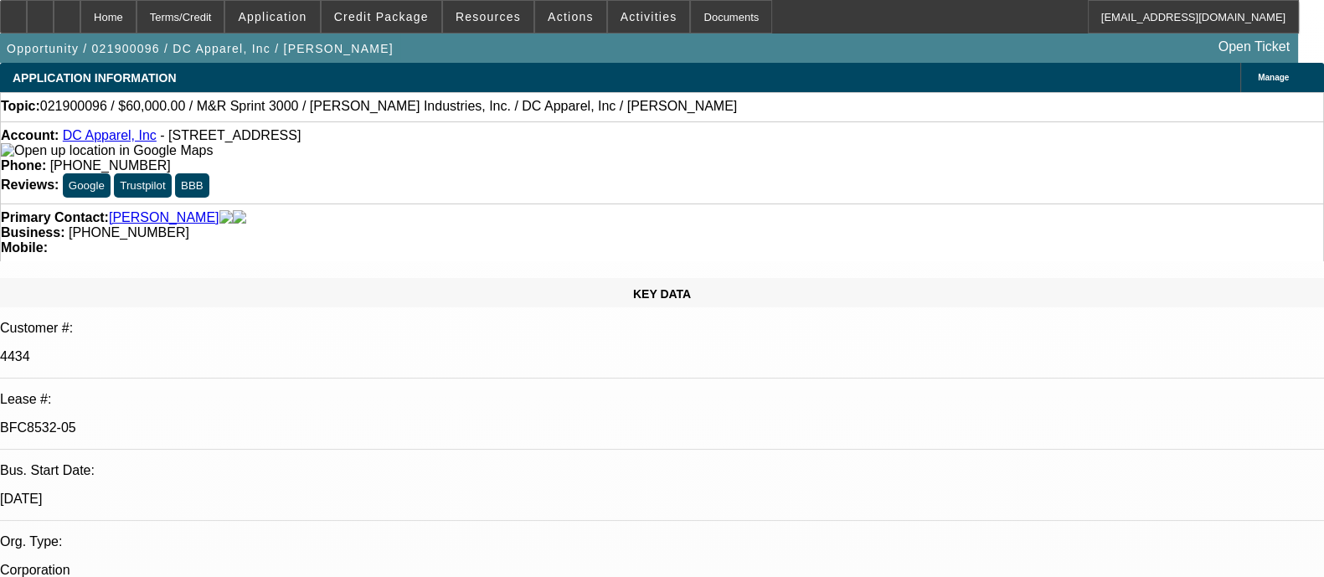
select select "0"
select select "3"
select select "0"
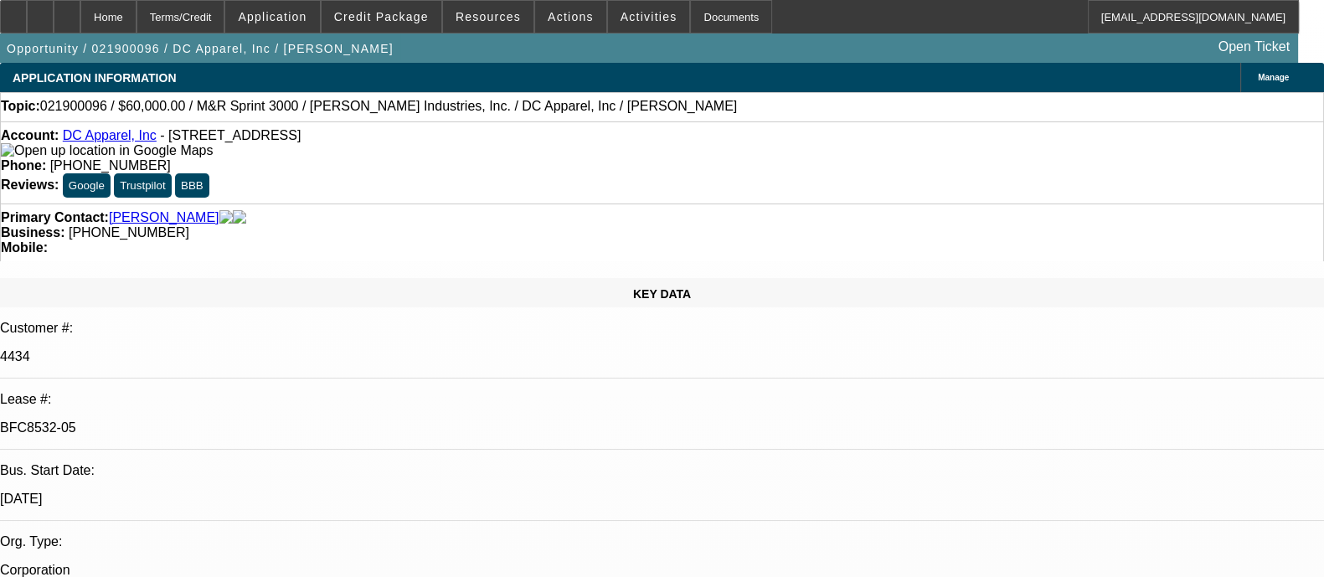
select select "0"
select select "3"
select select "0"
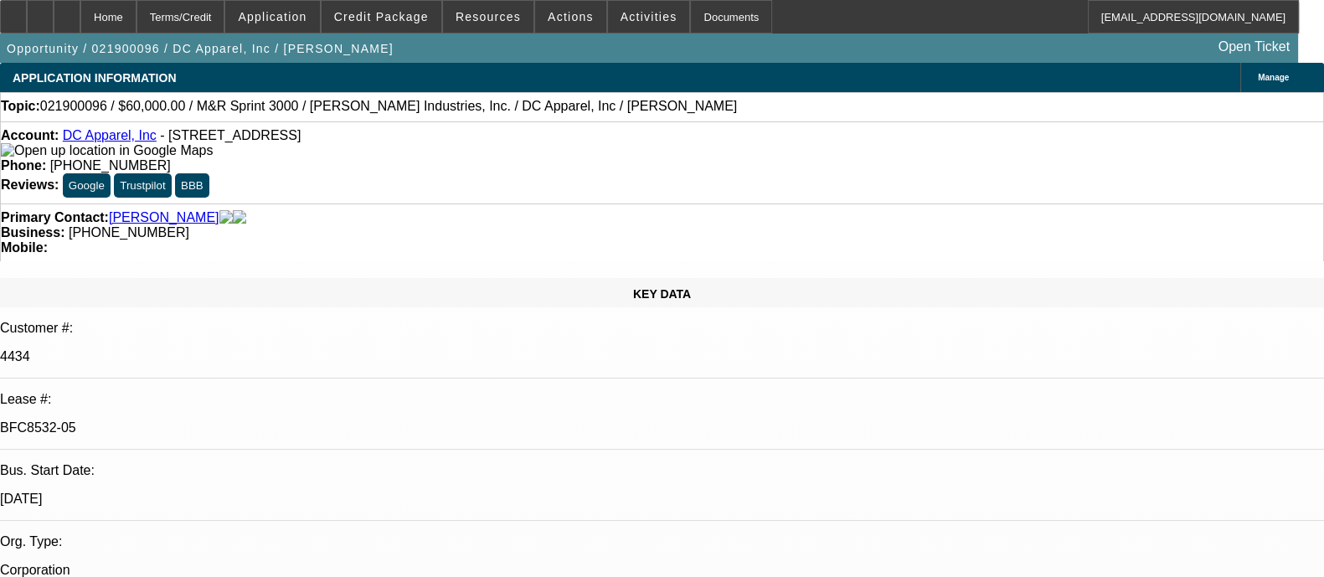
select select "0"
select select "3"
select select "0"
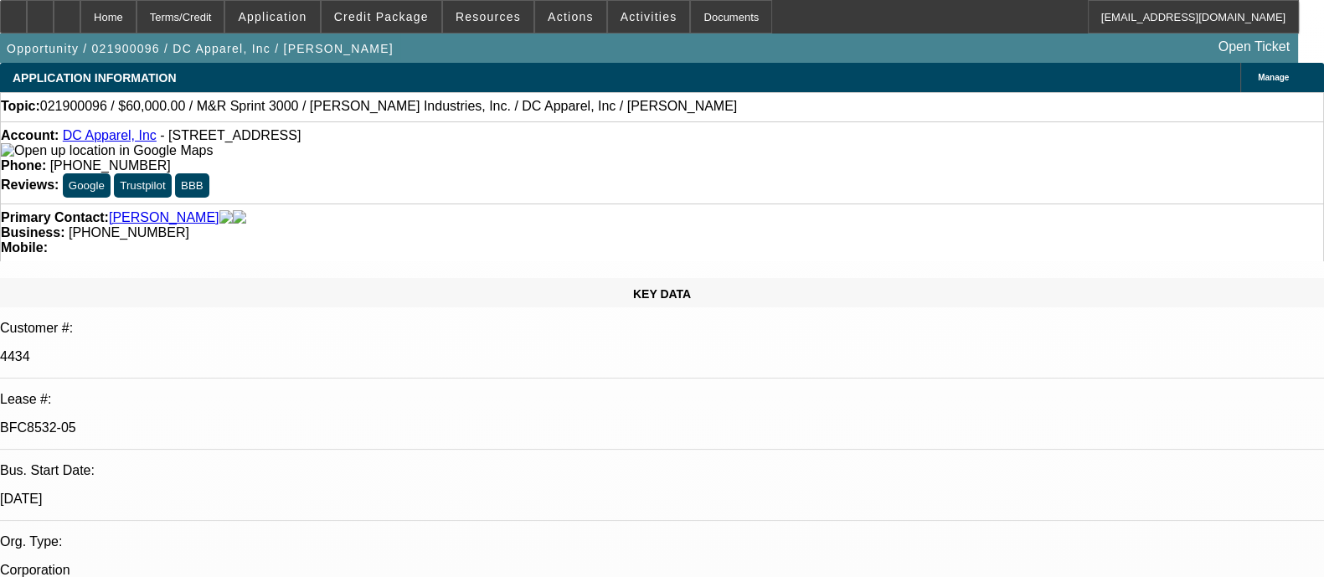
select select "3"
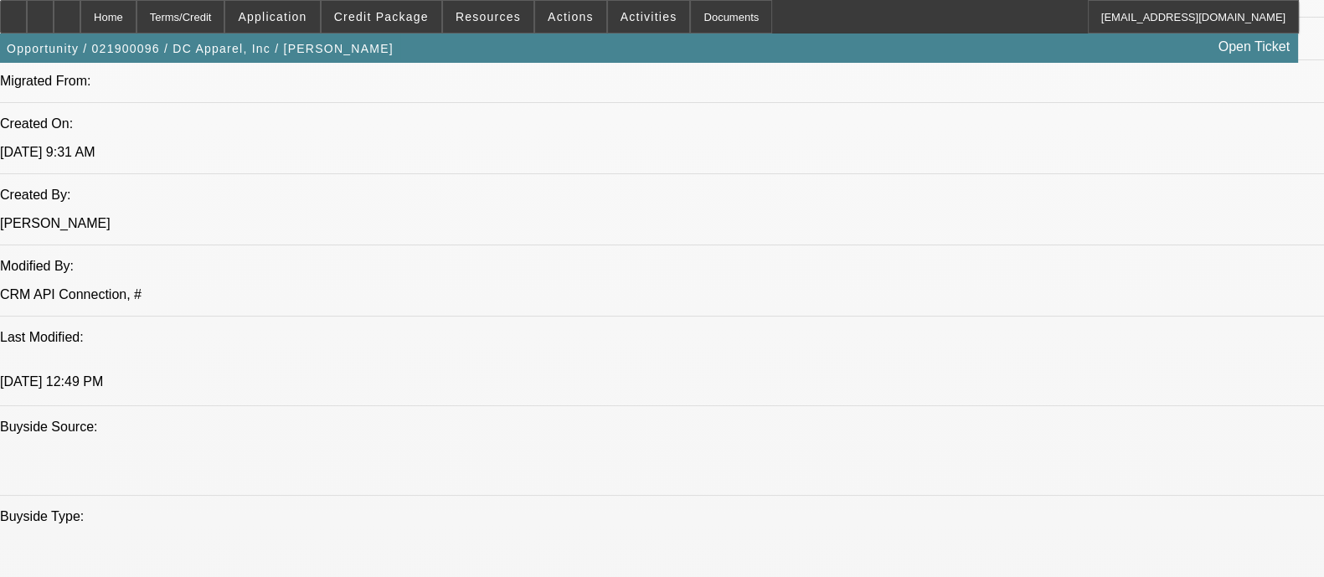
scroll to position [1257, 0]
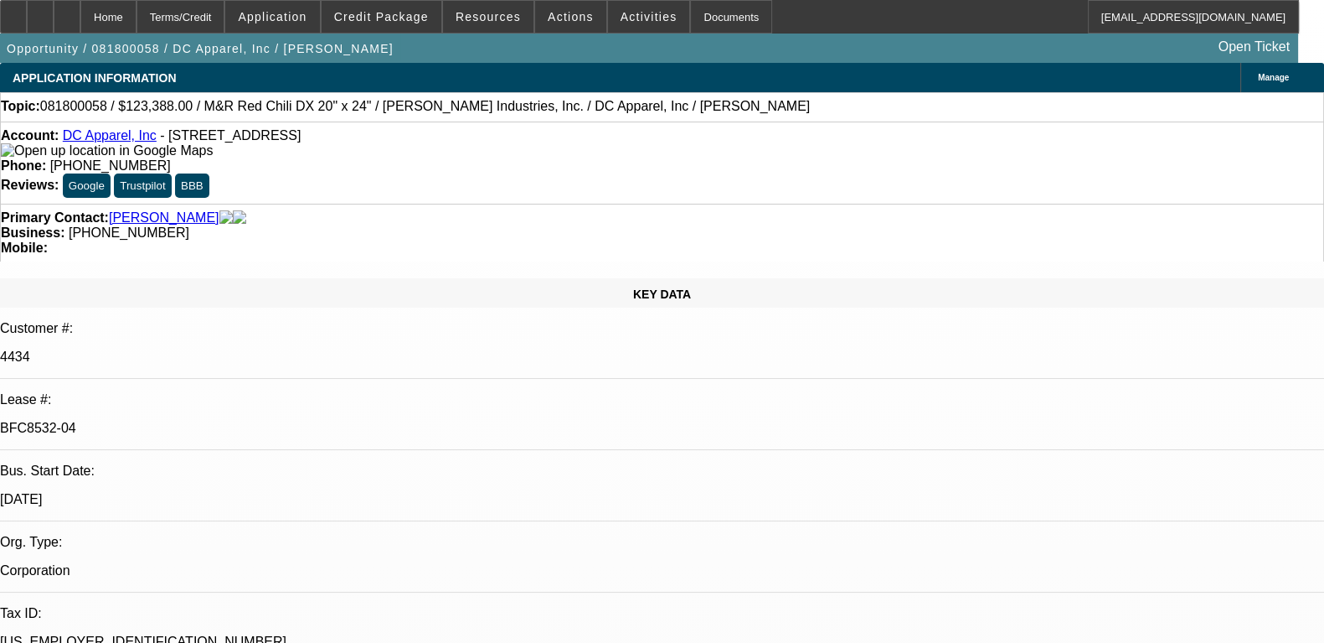
select select "0"
select select "3"
select select "0"
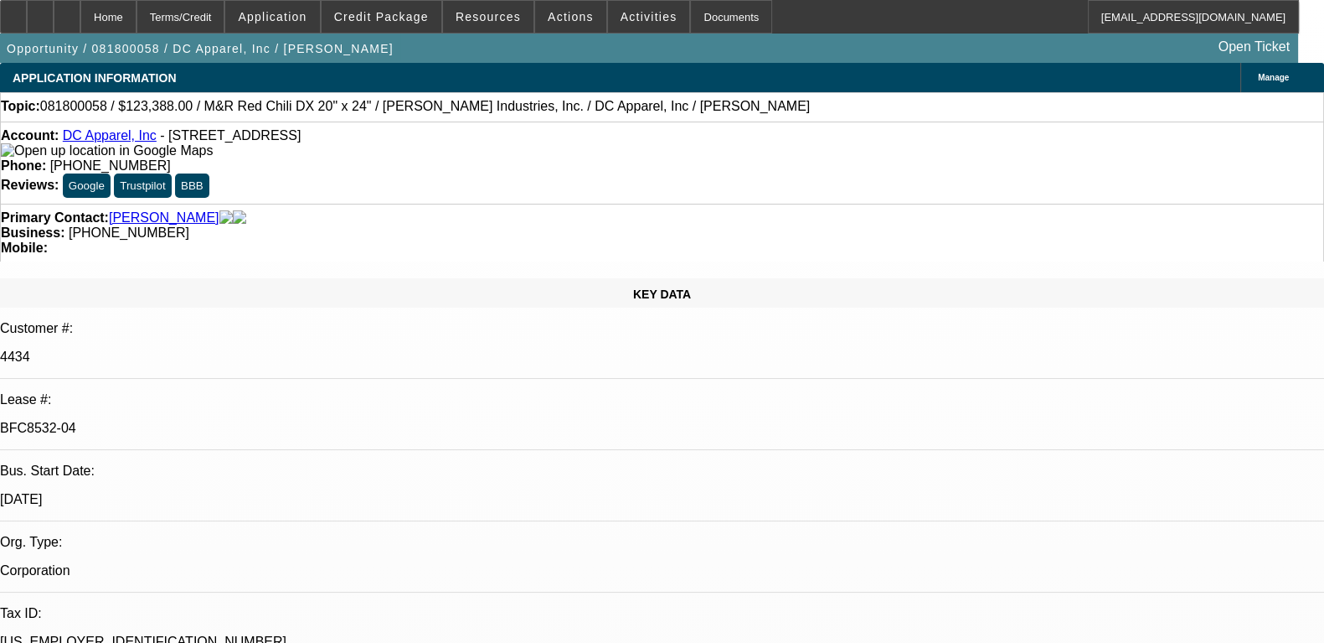
select select "0"
select select "3"
select select "0"
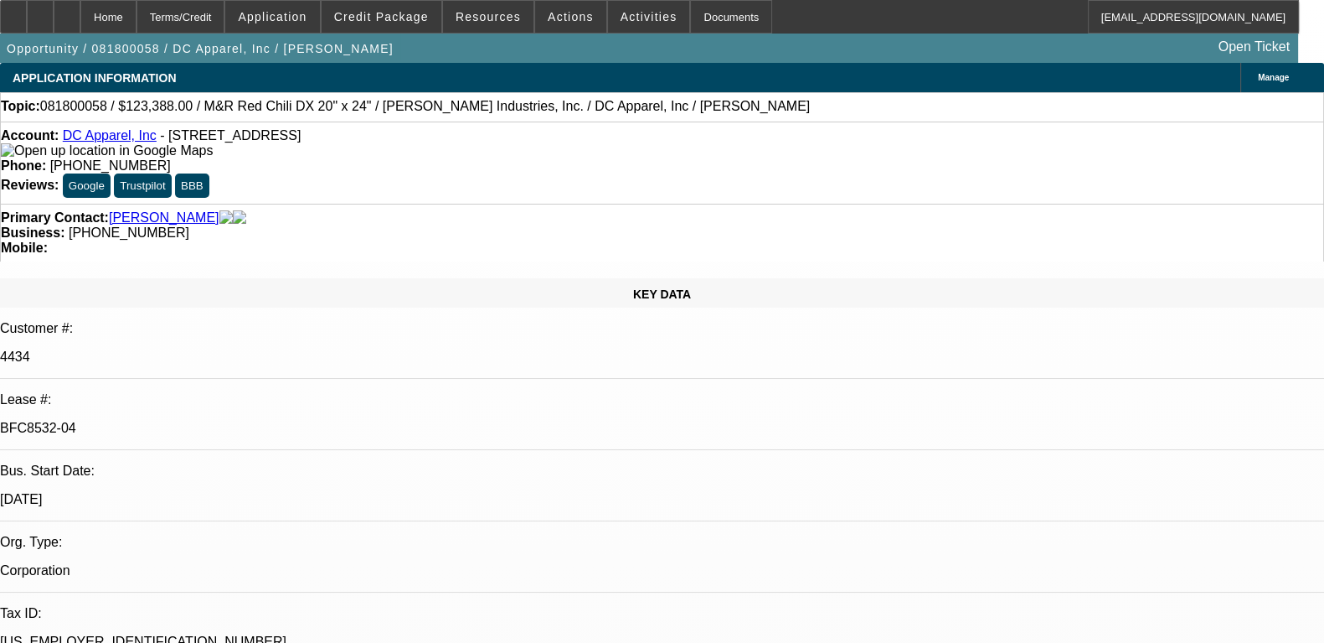
select select "0"
select select "3"
select select "0"
select select "2"
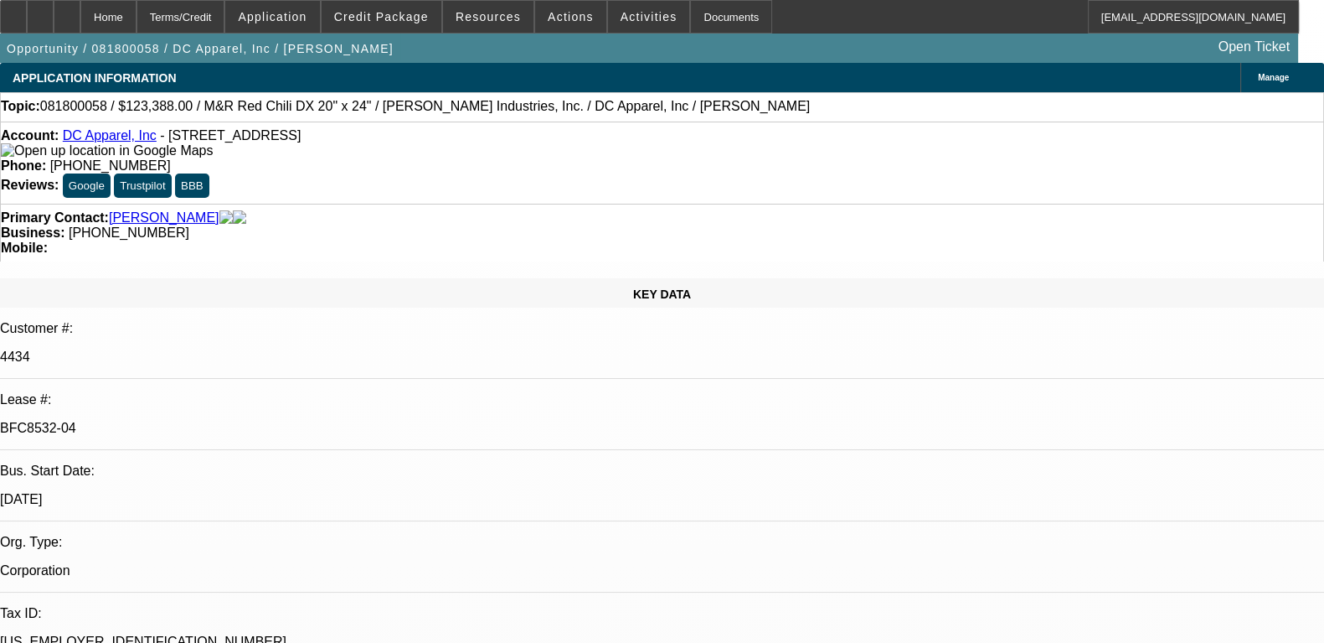
select select "0"
select select "3"
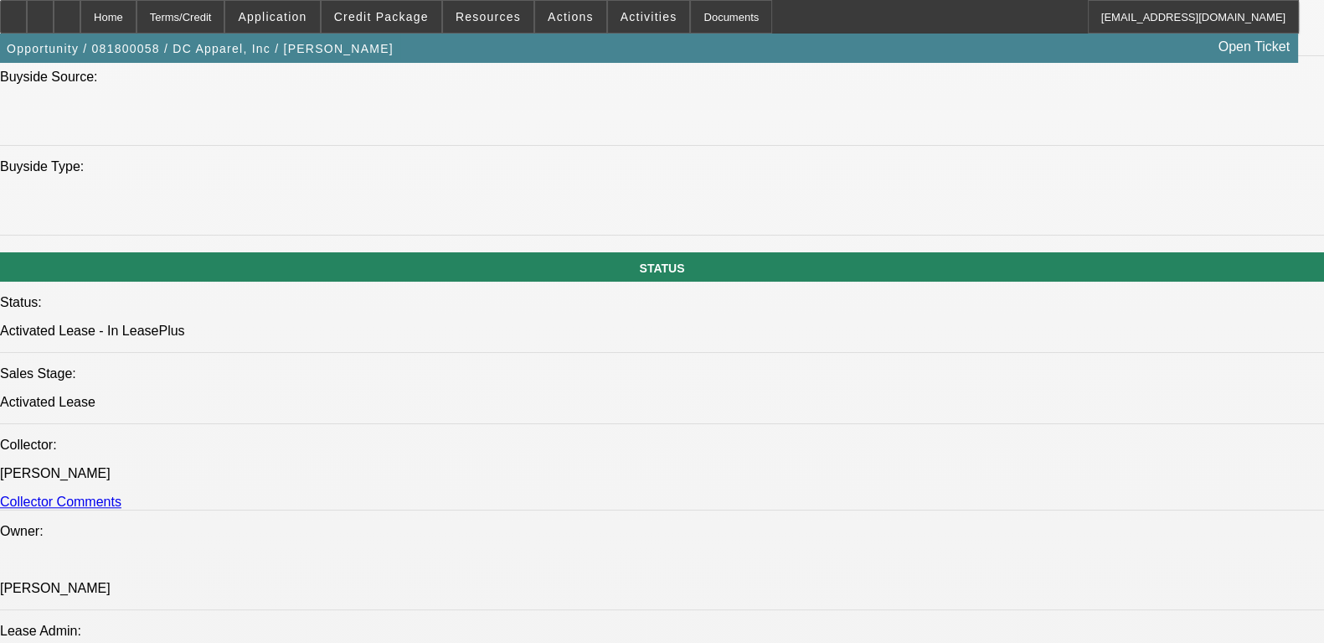
scroll to position [1383, 0]
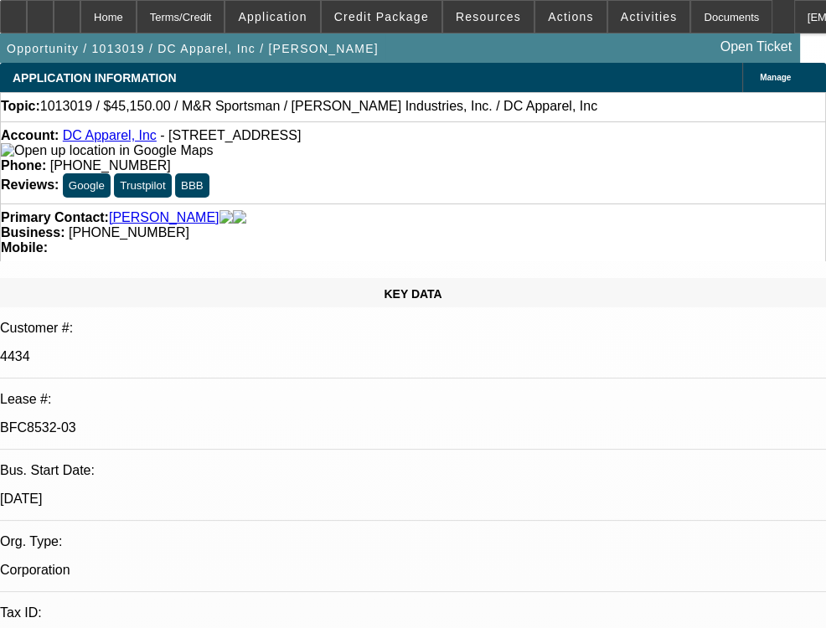
select select "0"
select select "0.1"
select select "4"
select select "0"
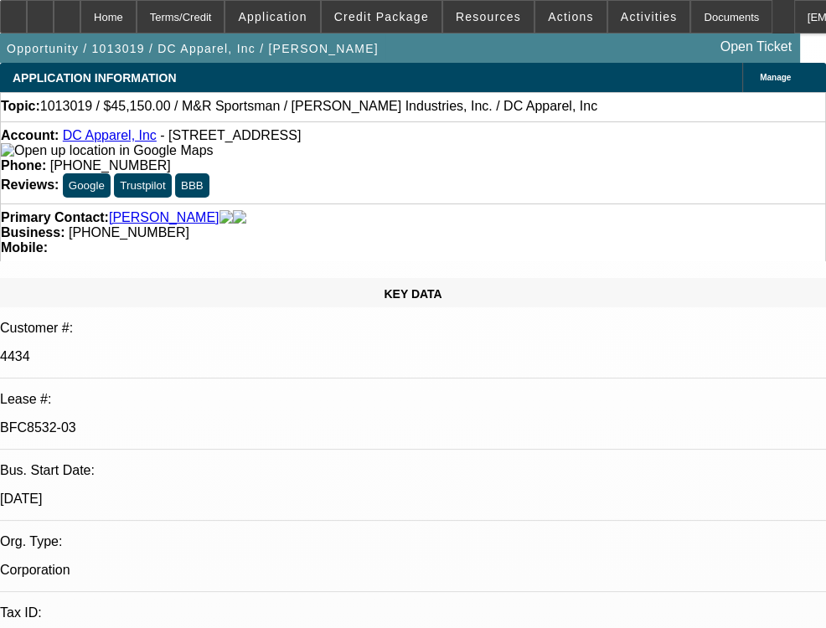
select select "0"
select select "0.1"
select select "4"
select select "0"
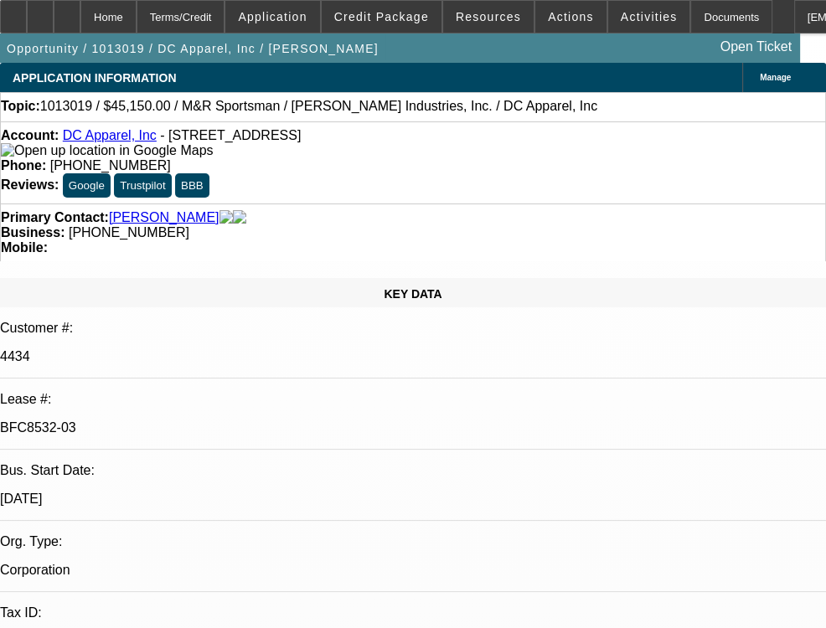
select select "0.1"
select select "4"
select select "0"
select select "2"
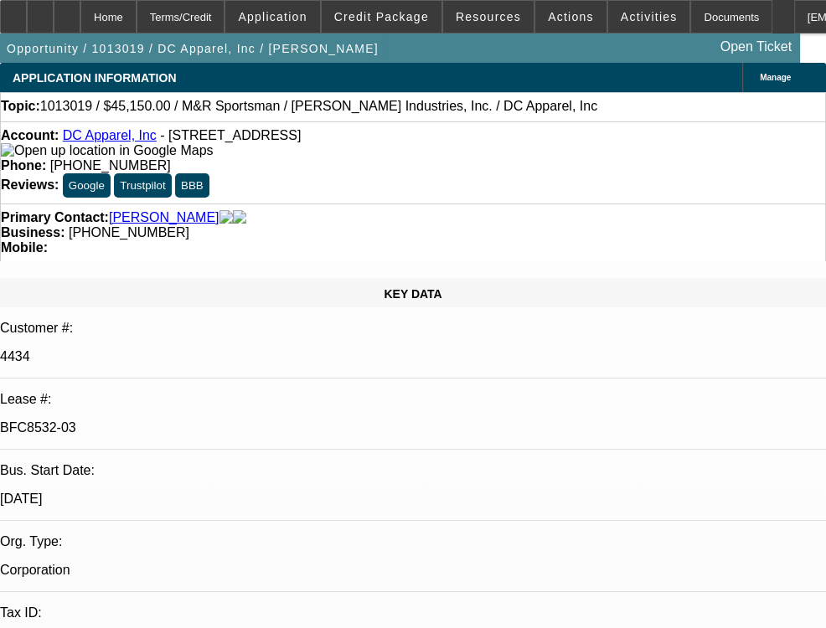
select select "0.1"
select select "4"
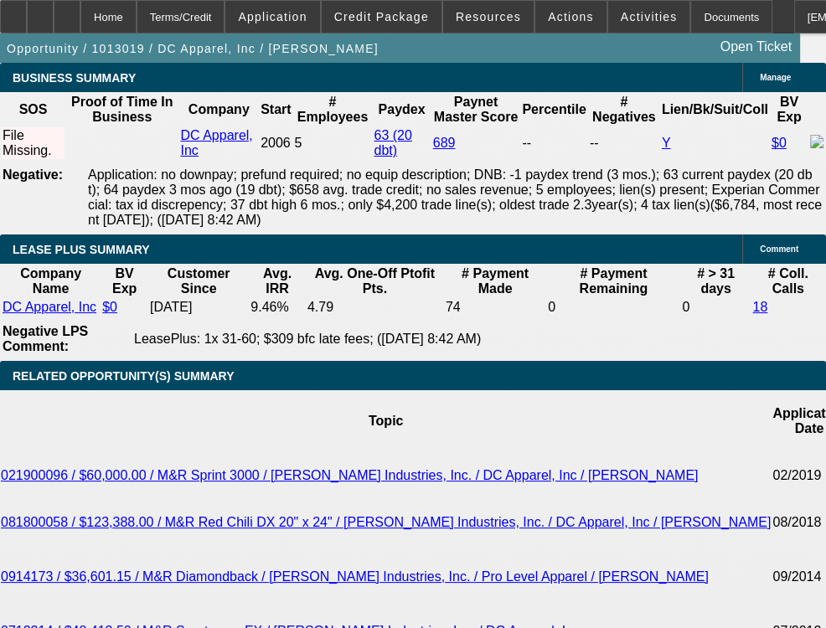
scroll to position [3036, 0]
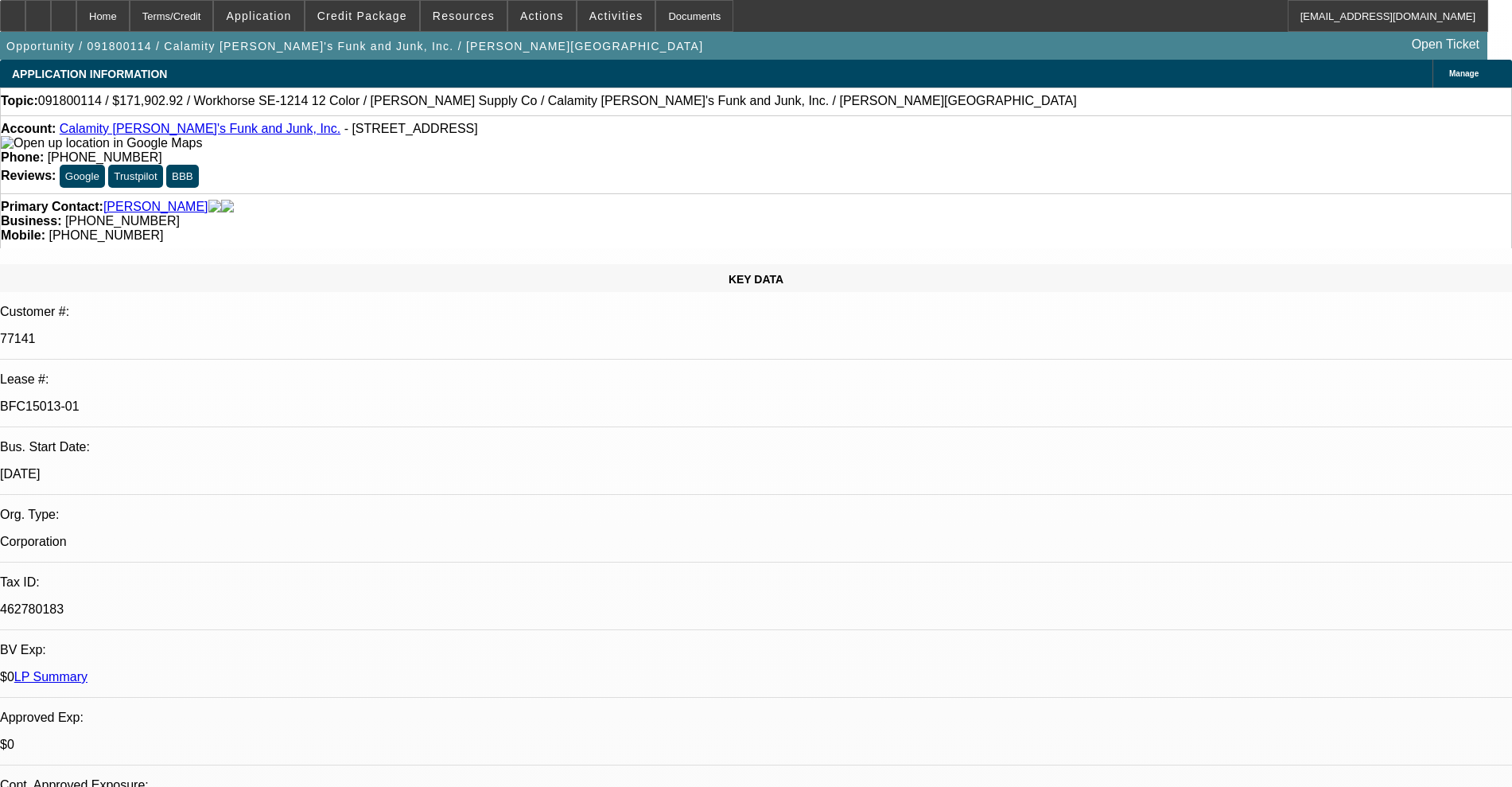
select select "0"
select select "2"
select select "0.1"
select select "4"
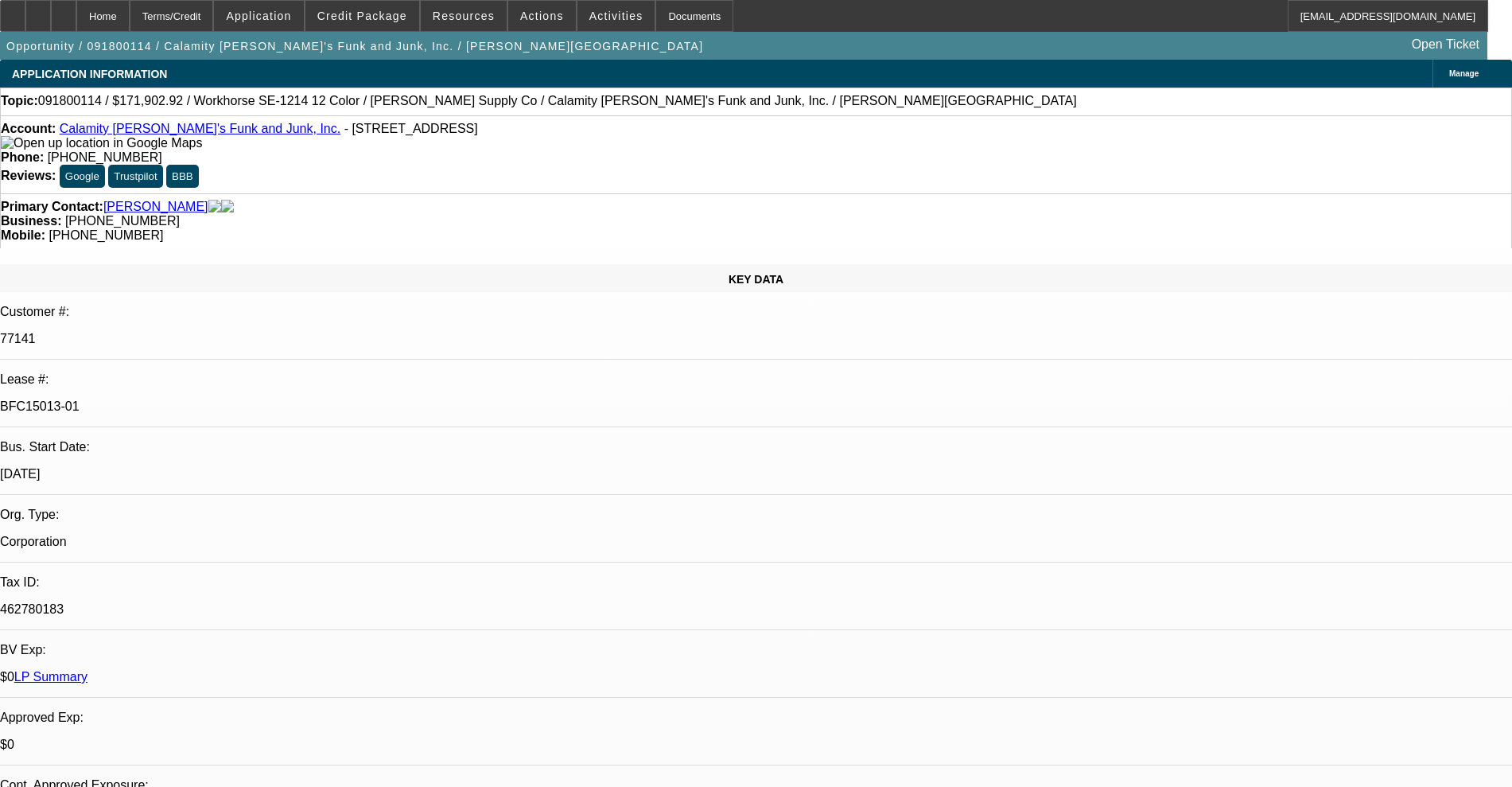
select select "0"
select select "2"
select select "0.1"
select select "4"
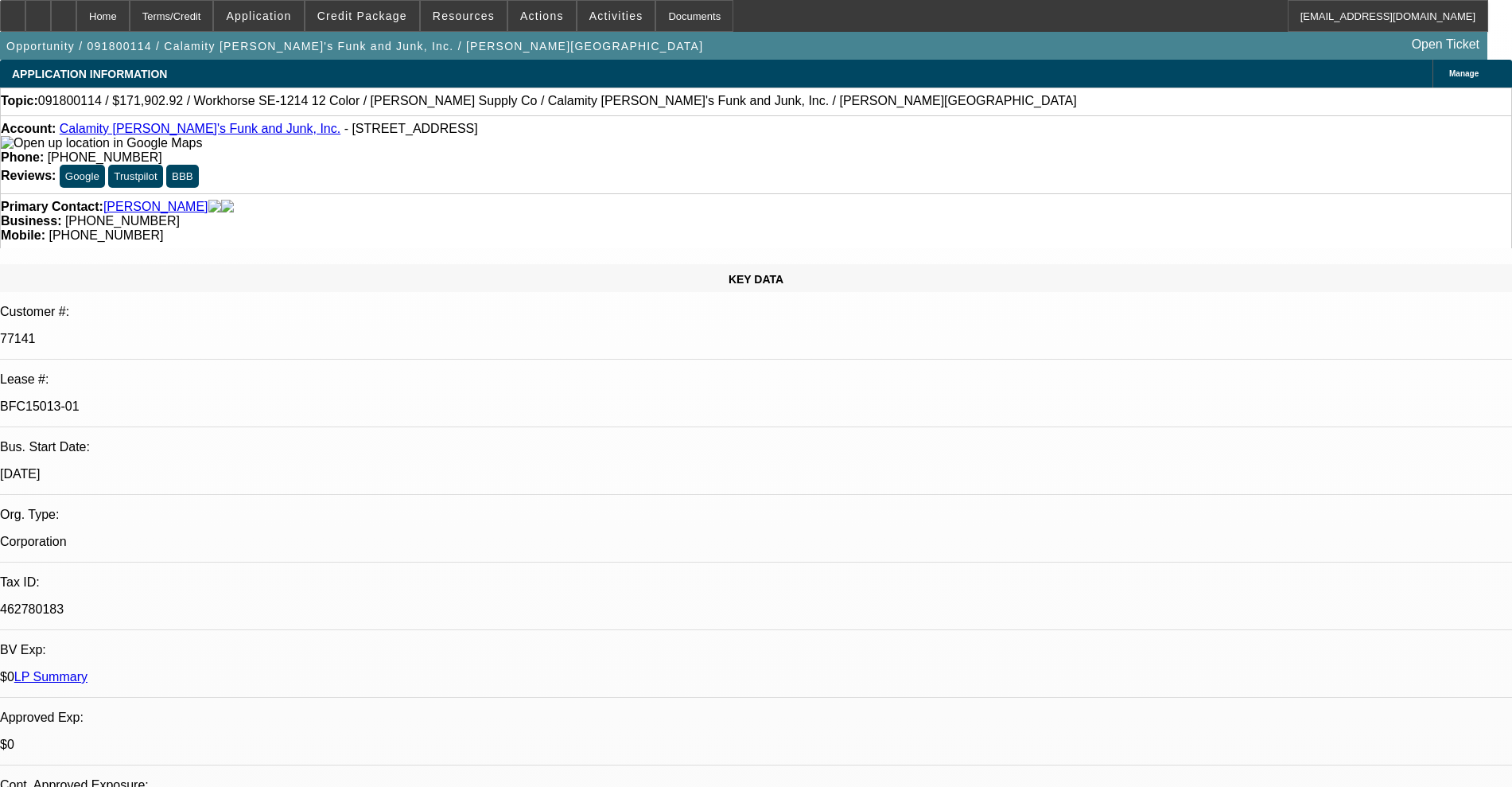
select select "0"
select select "2"
select select "0.1"
select select "4"
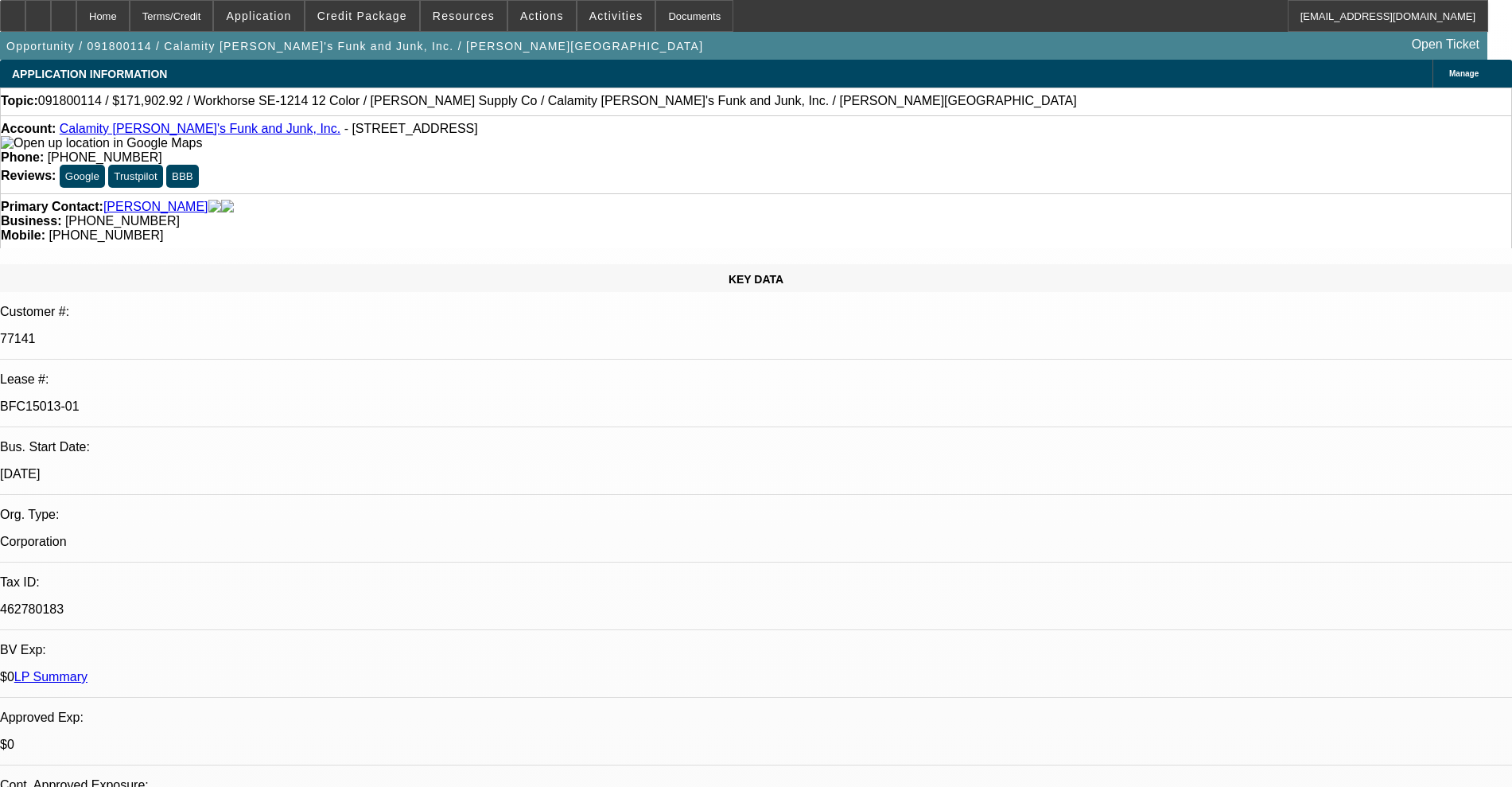
select select "0"
select select "2"
select select "0.1"
select select "4"
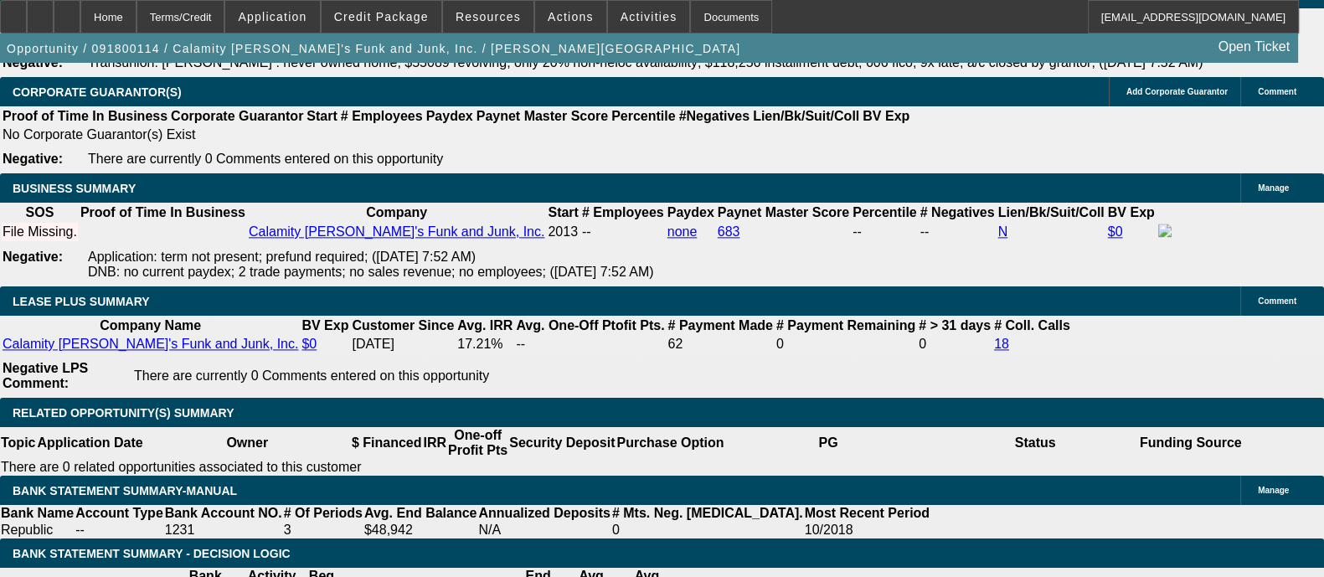
scroll to position [2827, 0]
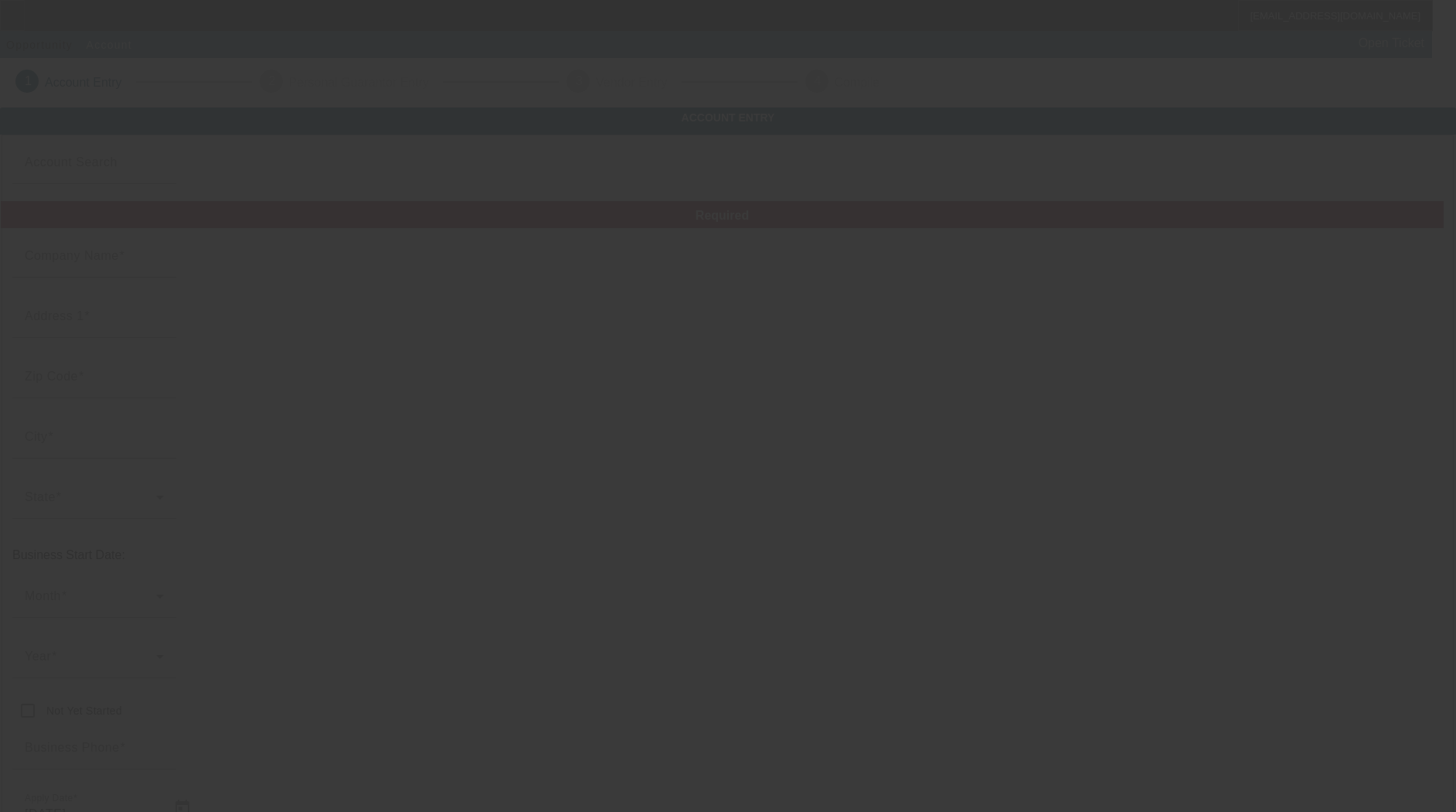
type input "DFW Investment LLC"
type input "[STREET_ADDRESS][PERSON_NAME]"
type input "75216"
type input "Dallas"
type input "[PHONE_NUMBER]"
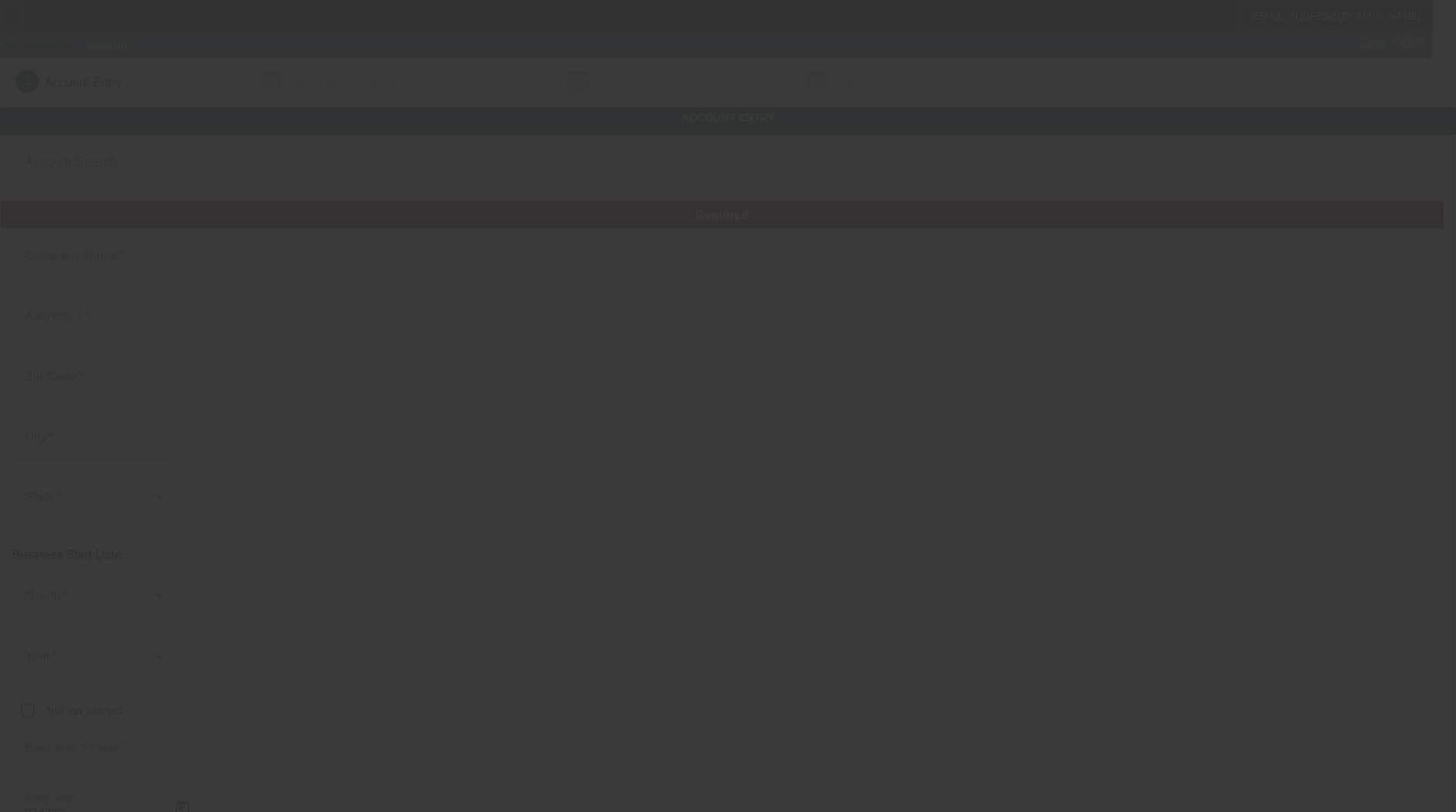
type input "DFW Recovery & Enforcement"
type input "Dfwrecovery@yahoo.com"
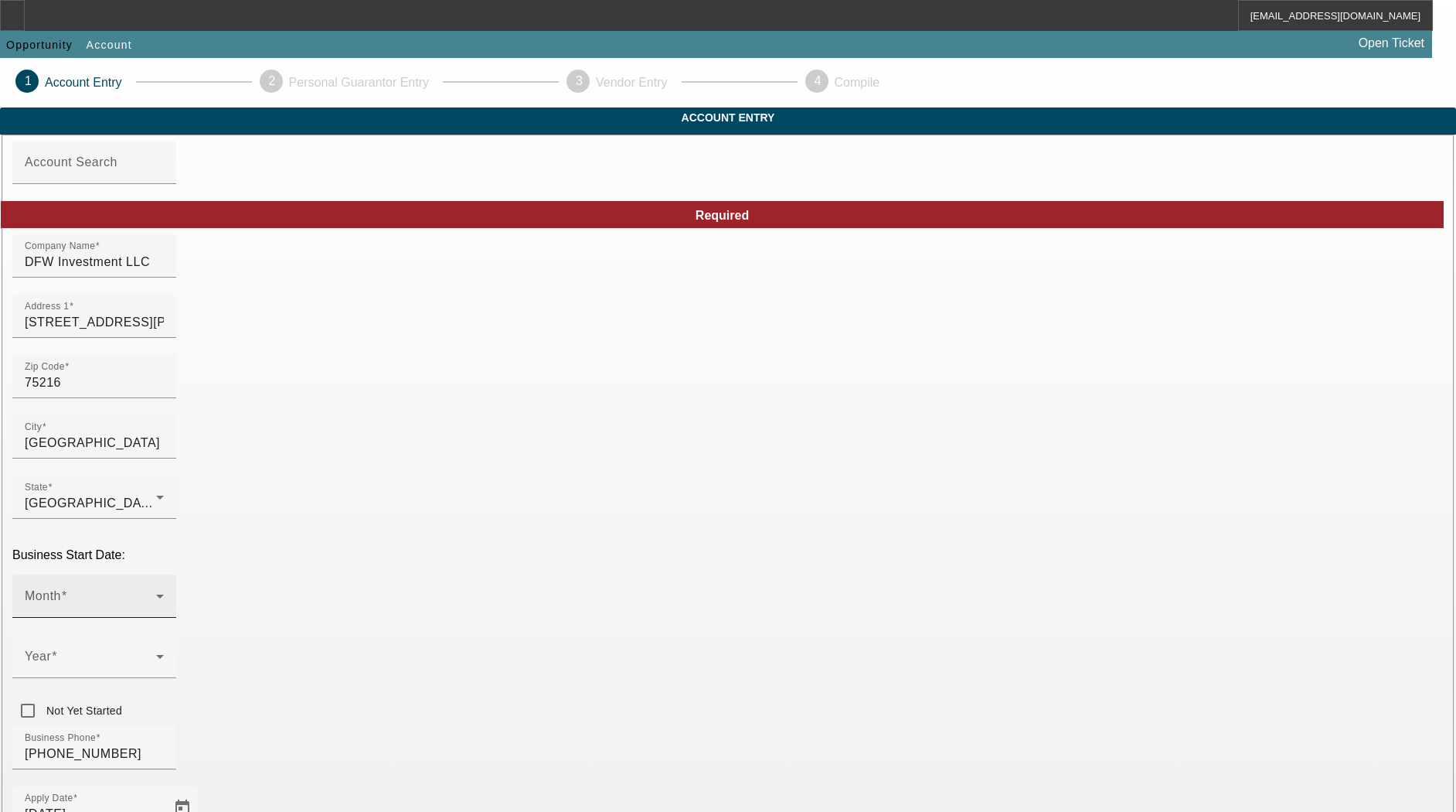
click at [164, 574] on div "Month" at bounding box center [94, 595] width 139 height 43
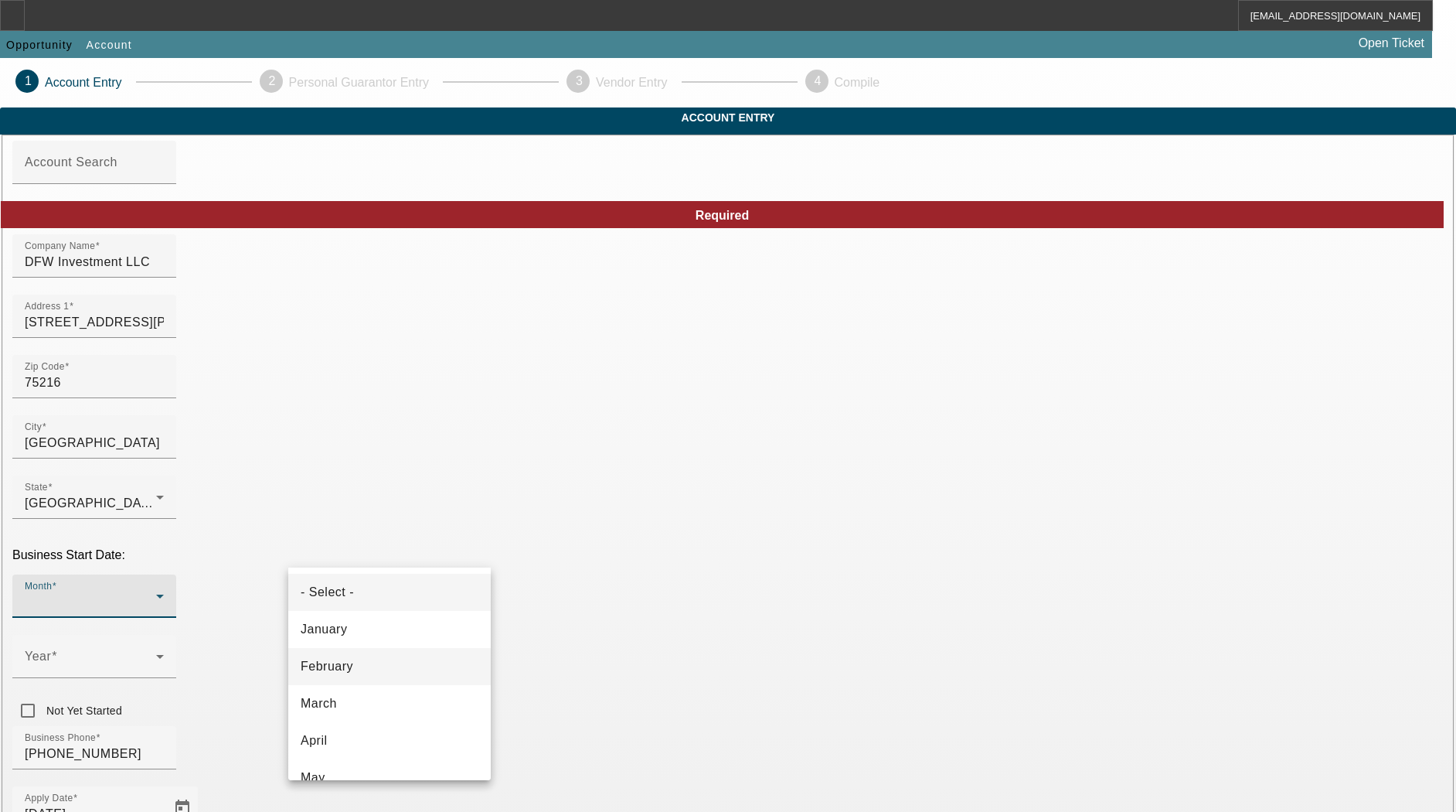
click at [376, 659] on mat-option "February" at bounding box center [388, 666] width 202 height 37
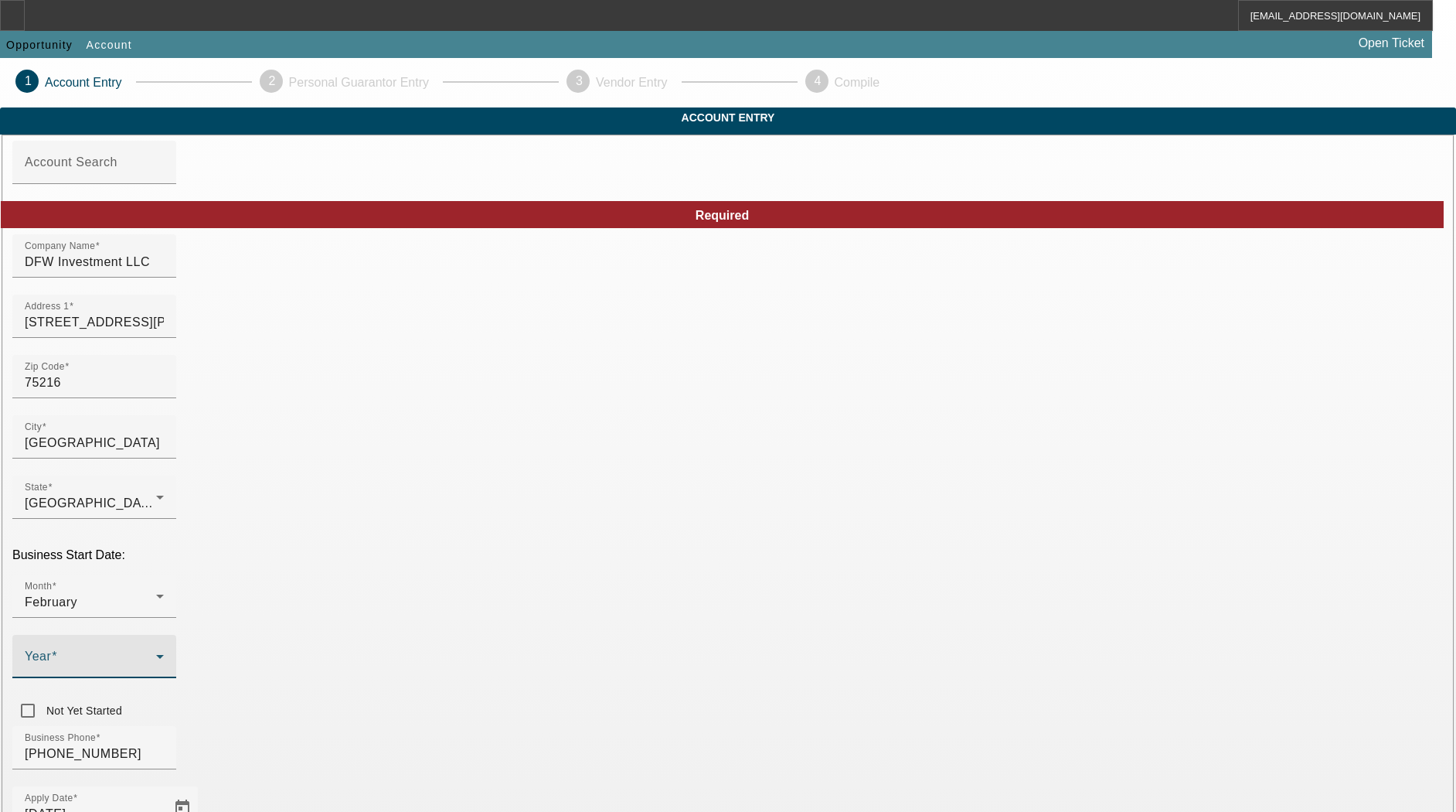
click at [156, 653] on span at bounding box center [90, 663] width 131 height 18
click at [548, 746] on span "2024" at bounding box center [541, 740] width 30 height 18
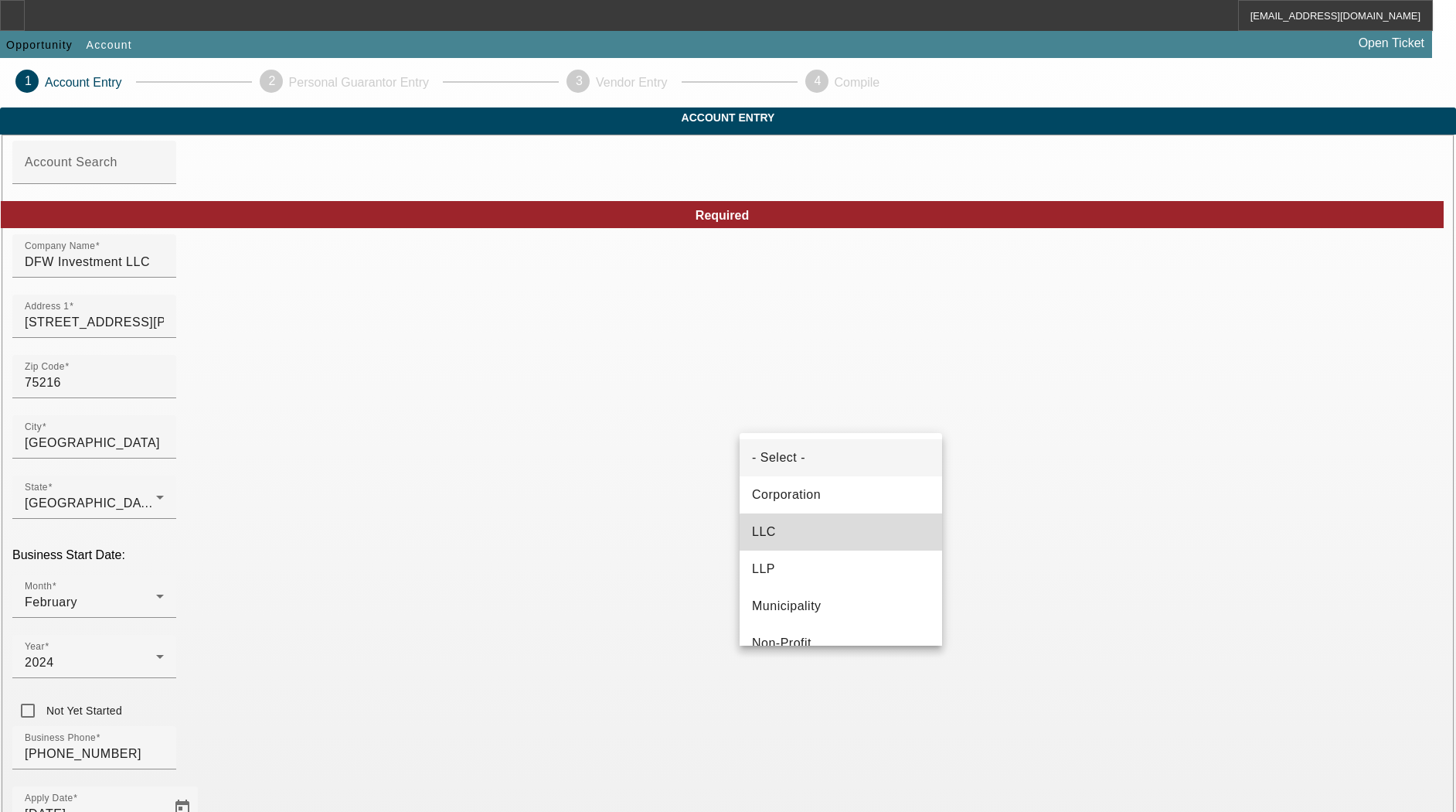
click at [847, 543] on mat-option "LLC" at bounding box center [841, 531] width 202 height 37
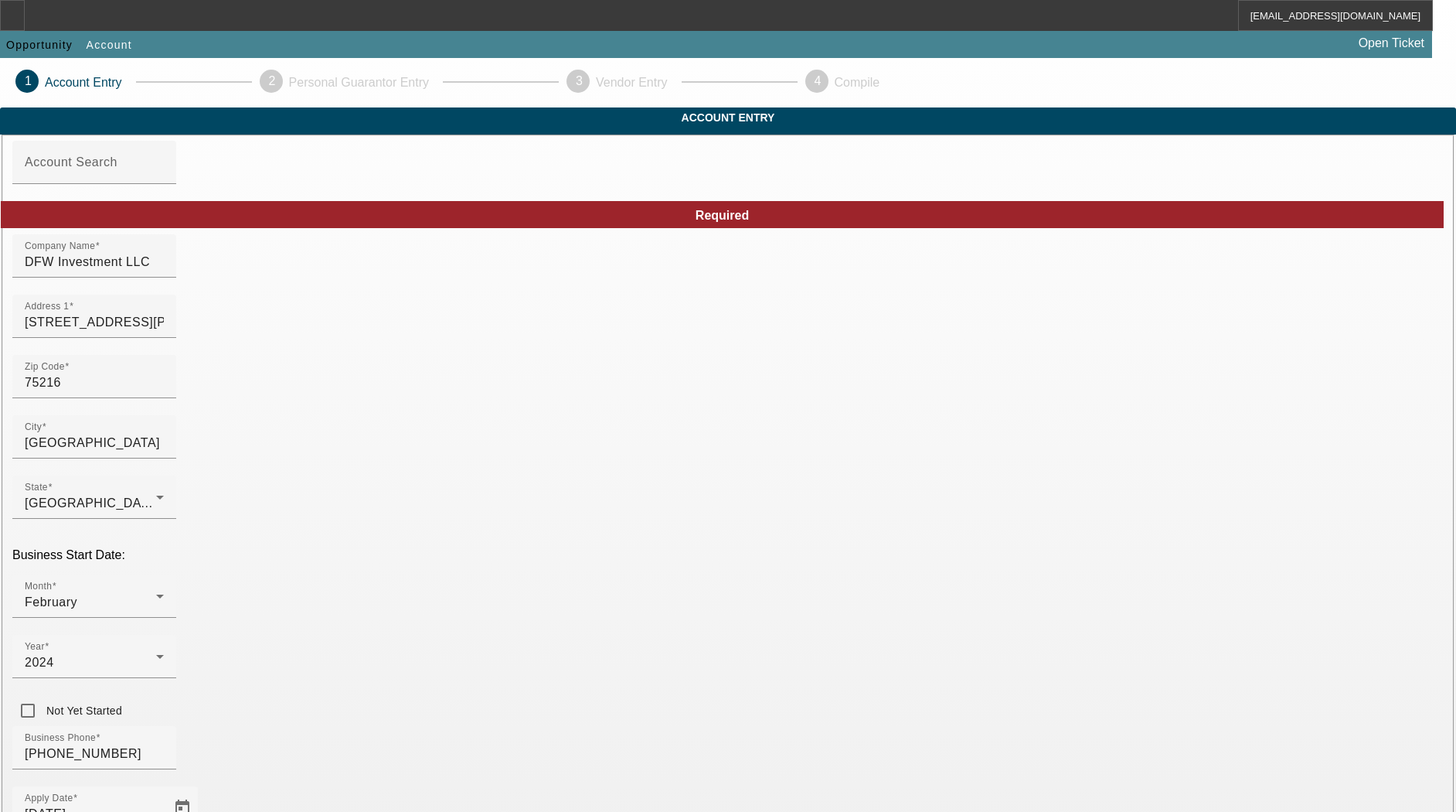
type input "991091268"
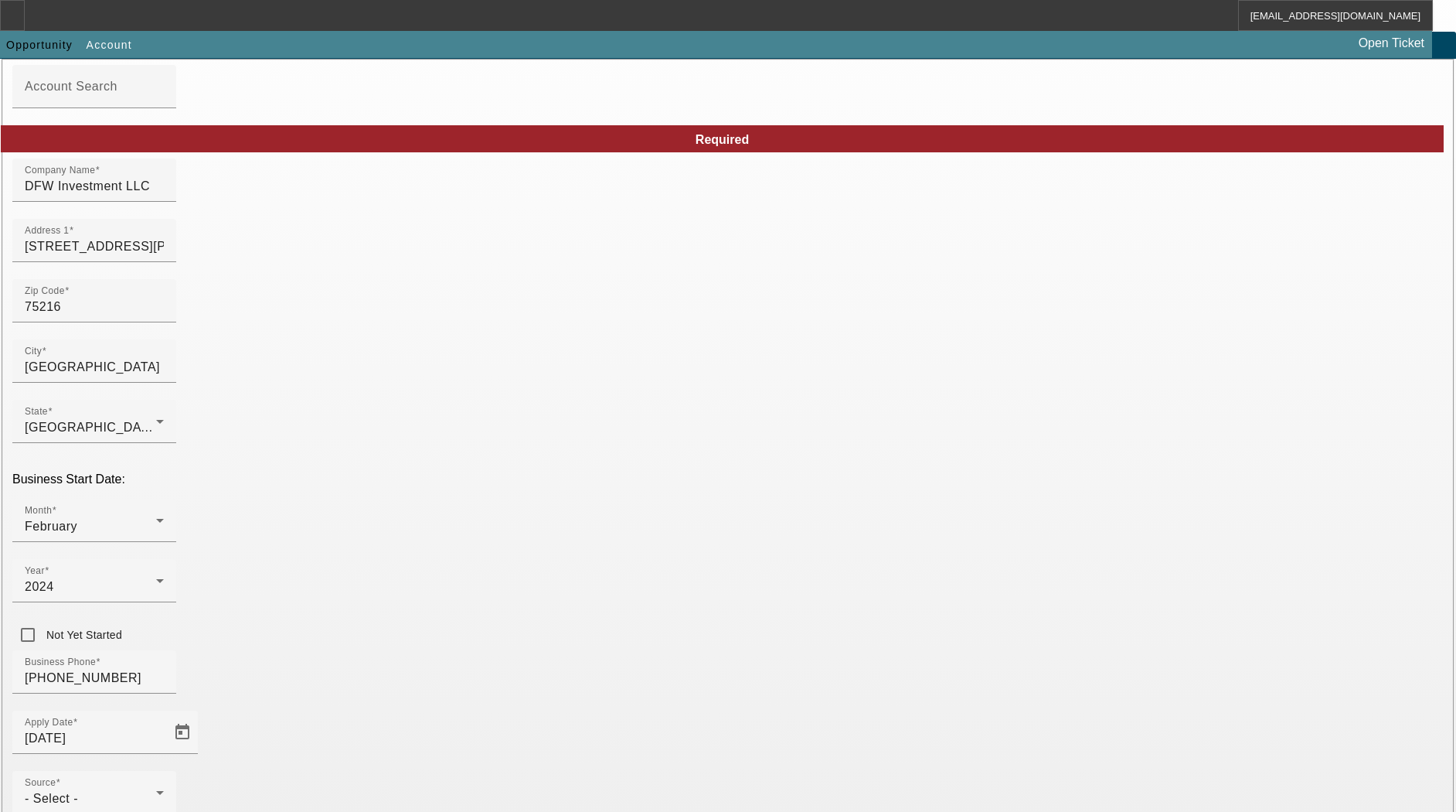
scroll to position [164, 0]
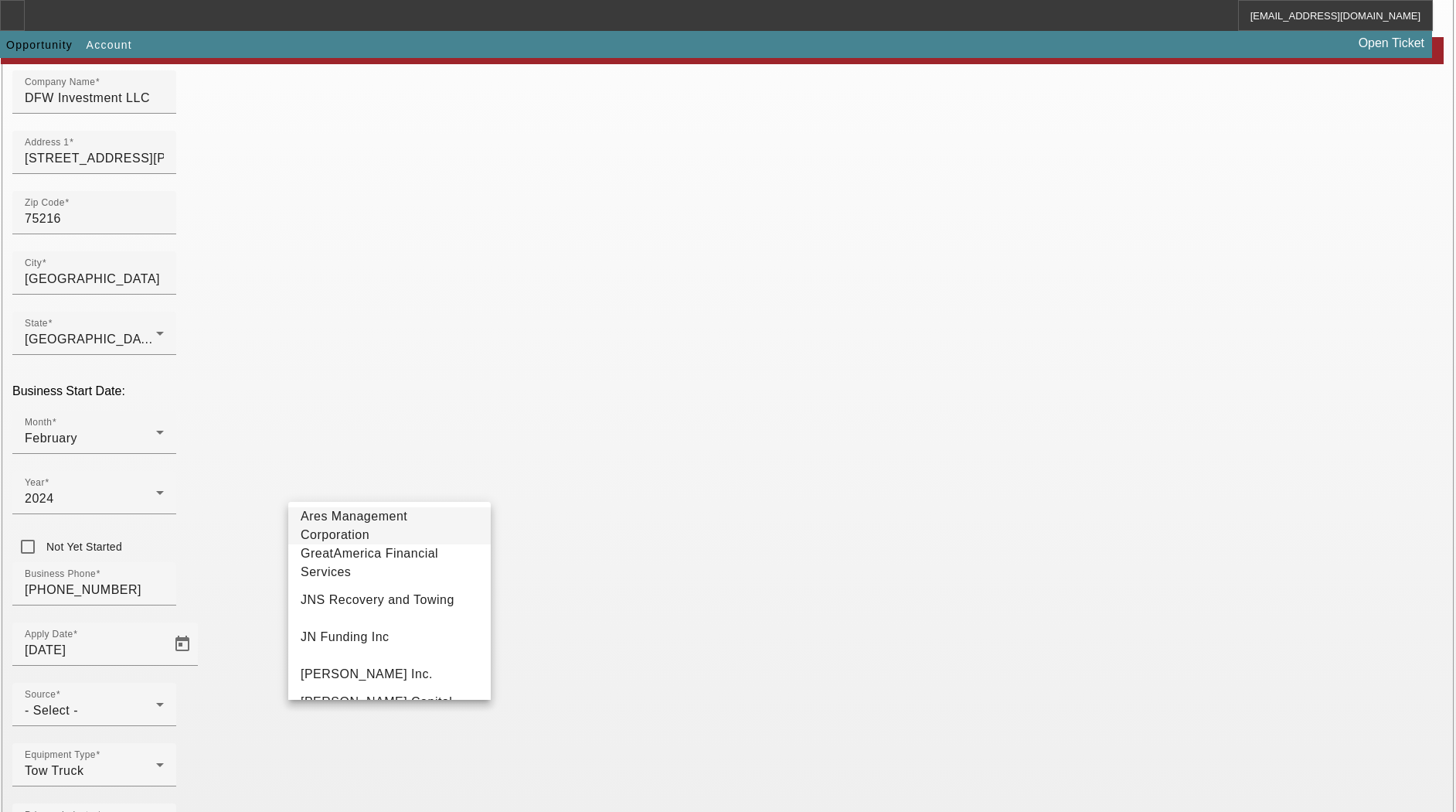
scroll to position [0, 0]
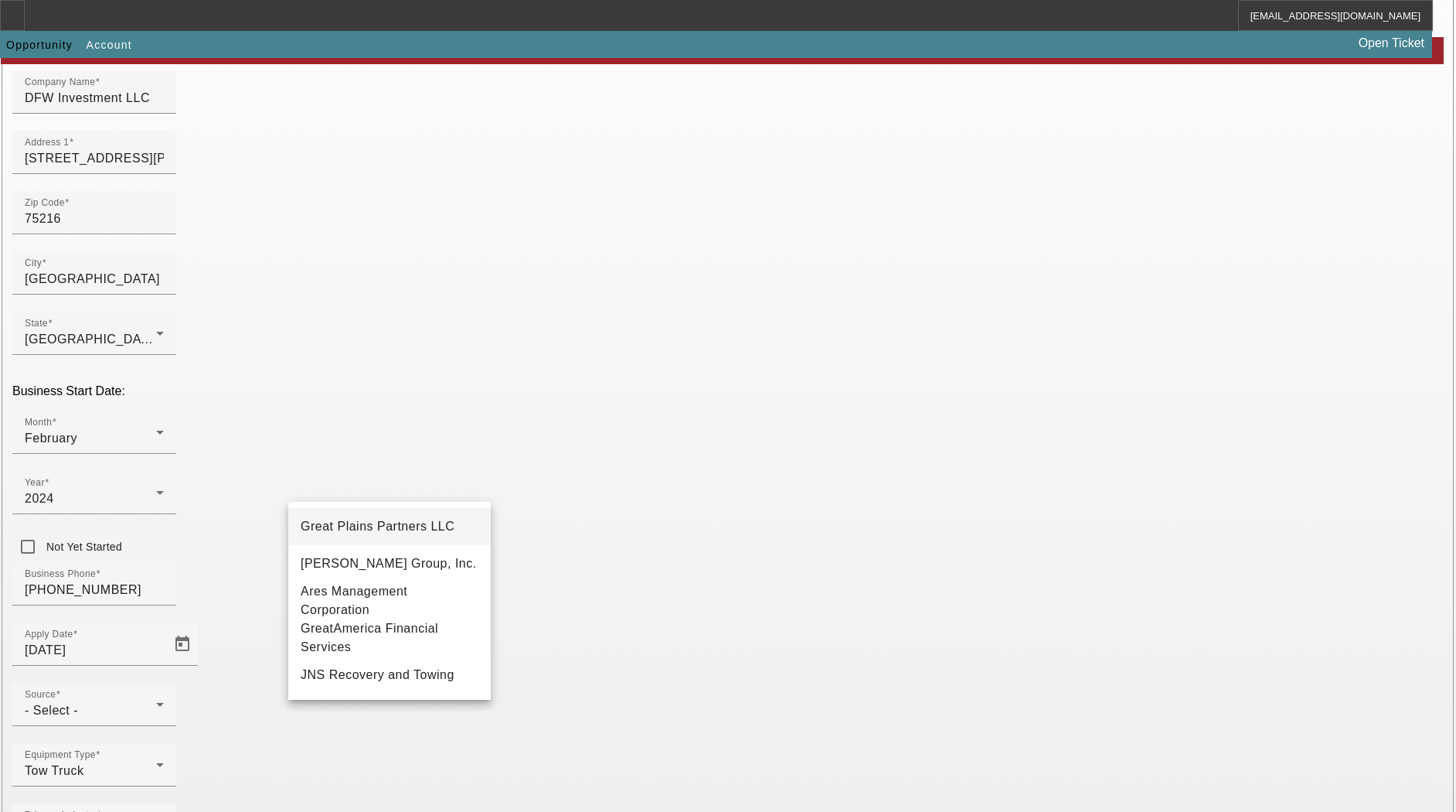
click at [377, 530] on span "Great Plains Partners LLC" at bounding box center [377, 526] width 154 height 13
type input "Great Plains Partners LLC"
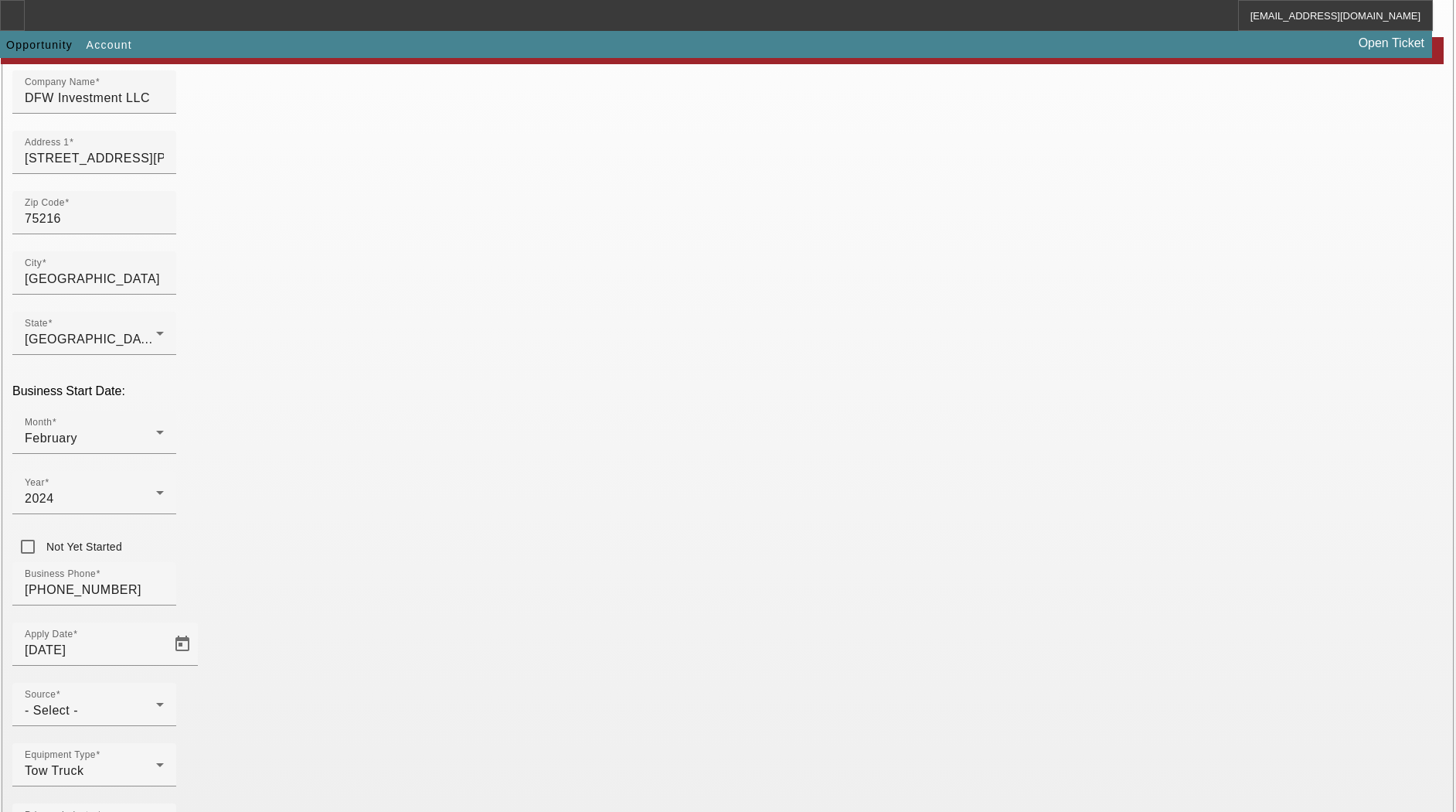
click at [617, 664] on mat-option "One-Off" at bounding box center [615, 675] width 202 height 37
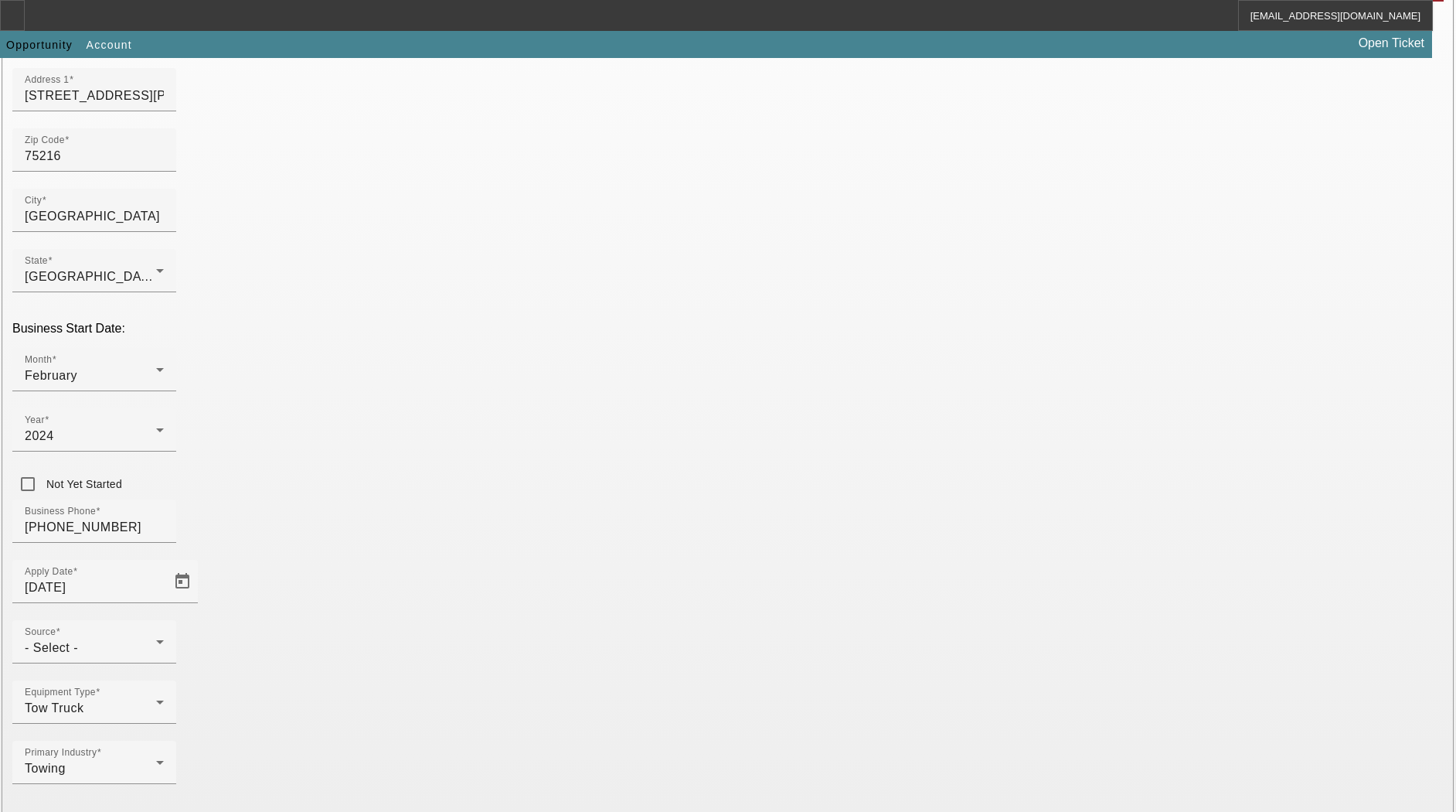
scroll to position [259, 0]
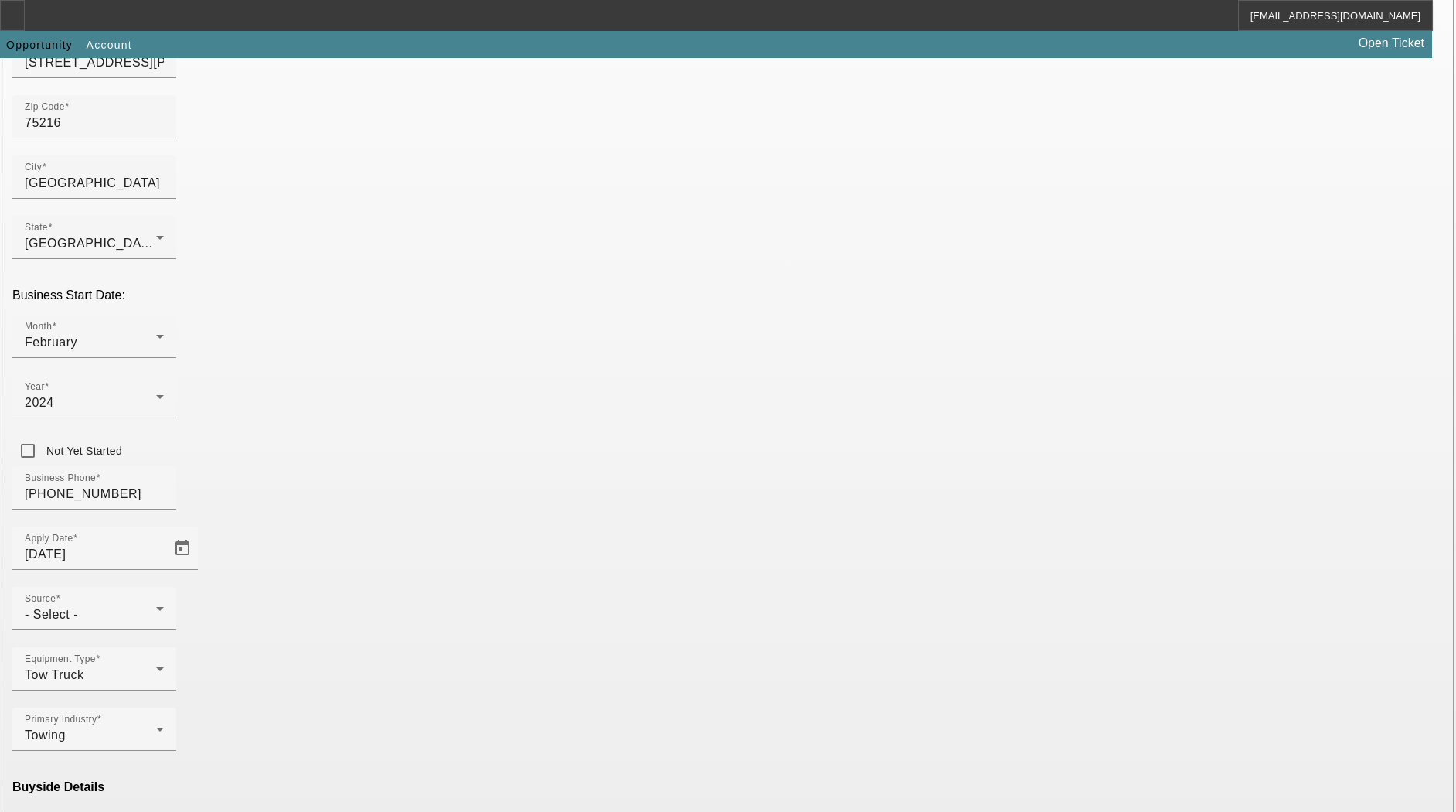
click at [329, 663] on mat-option "Ineligible" at bounding box center [388, 675] width 202 height 37
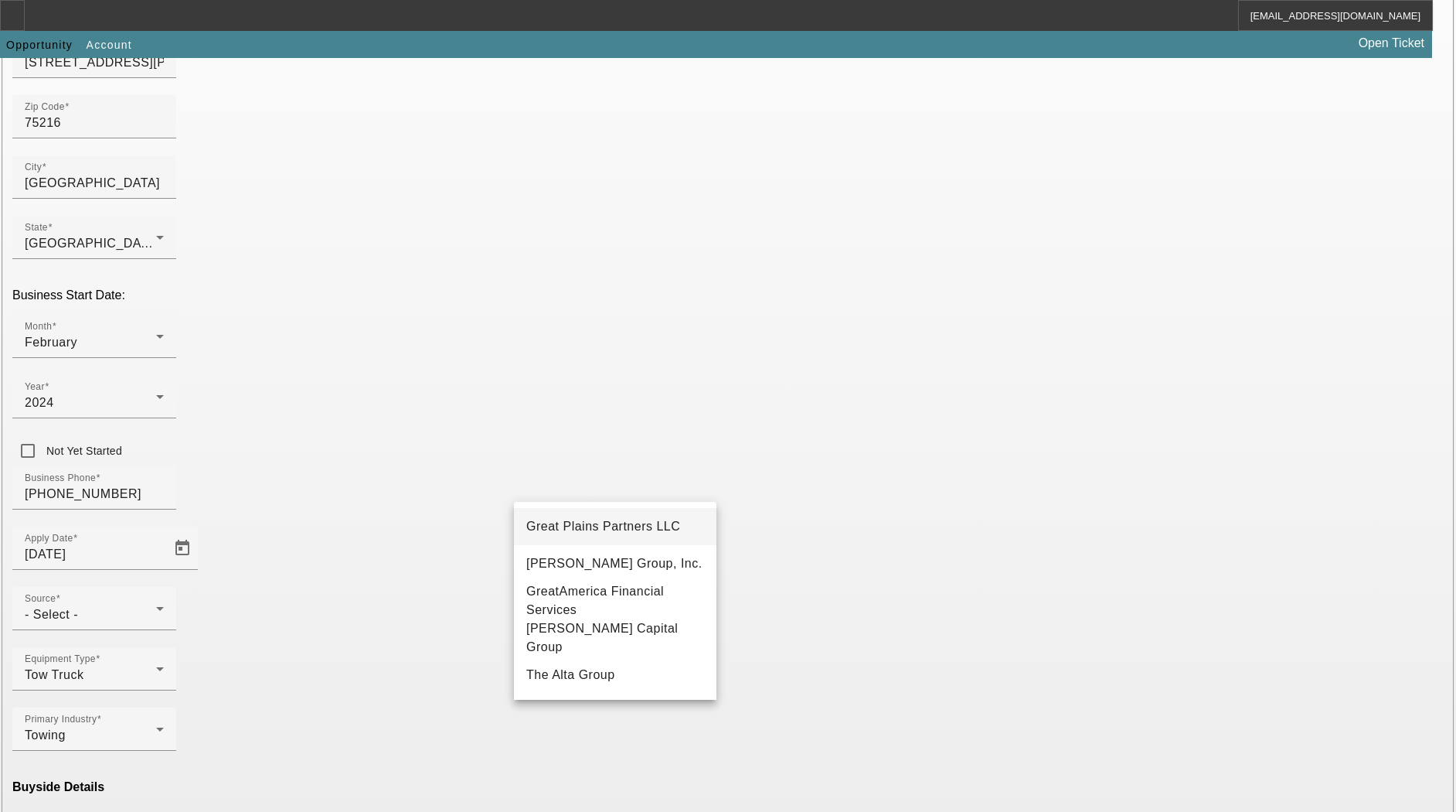
click at [588, 511] on mat-option "Great Plains Partners LLC" at bounding box center [615, 526] width 202 height 37
type input "Great Plains Partners LLC"
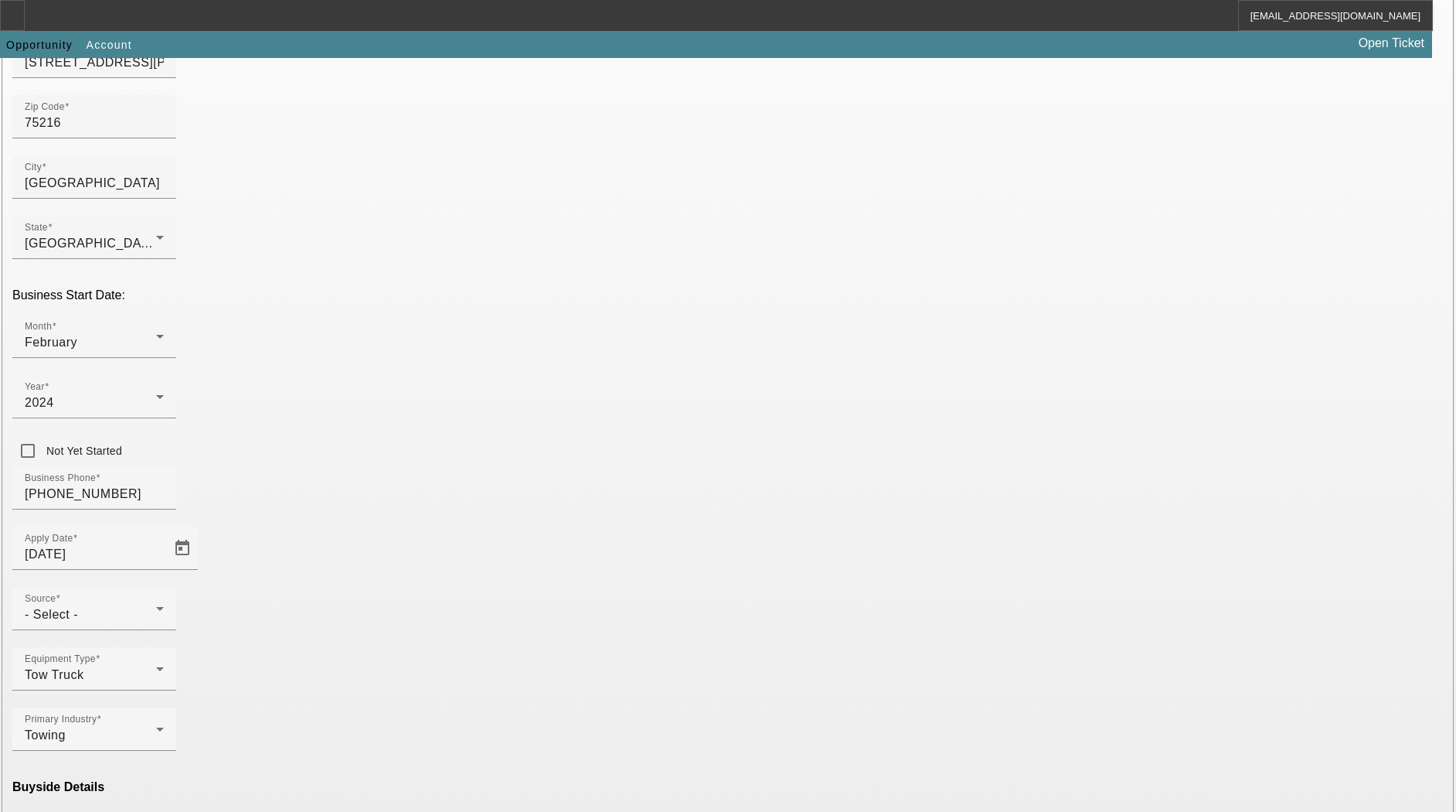
click at [156, 605] on div "- Select -" at bounding box center [90, 615] width 131 height 18
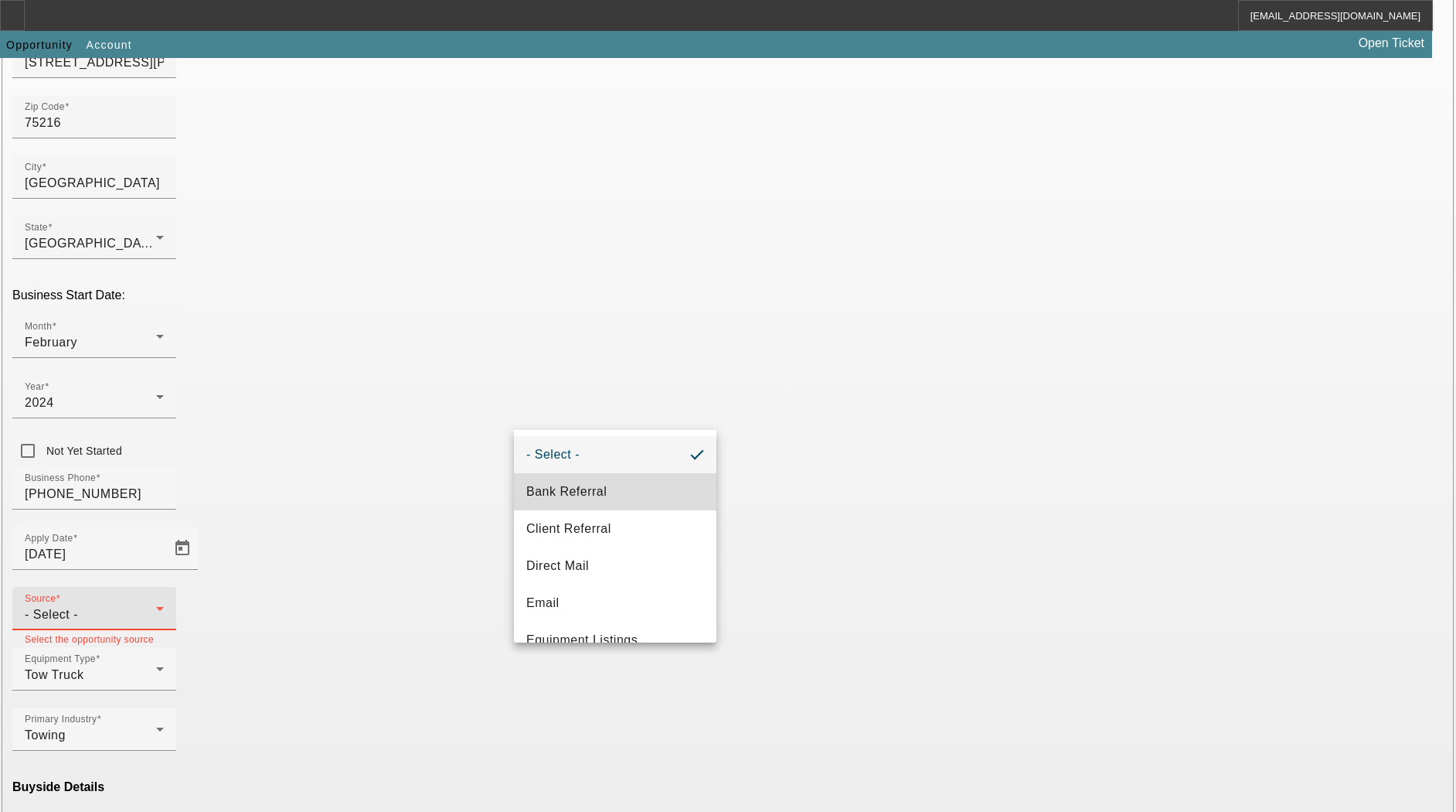
click at [617, 481] on mat-option "Bank Referral" at bounding box center [615, 492] width 202 height 37
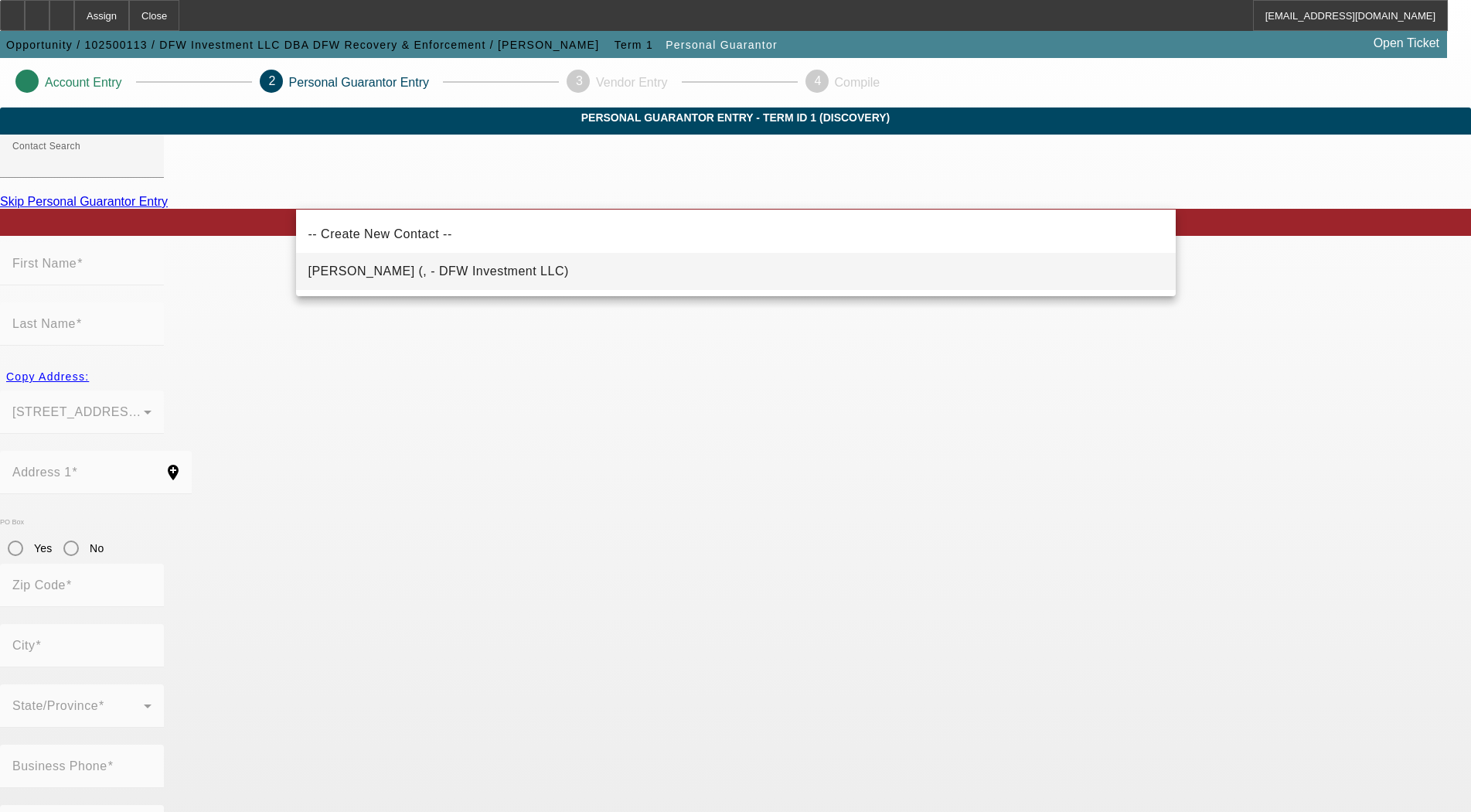
click at [341, 262] on span "Monarrez, Victor (, - DFW Investment LLC)" at bounding box center [438, 271] width 260 height 18
type input "Monarrez, Victor (, - DFW Investment LLC)"
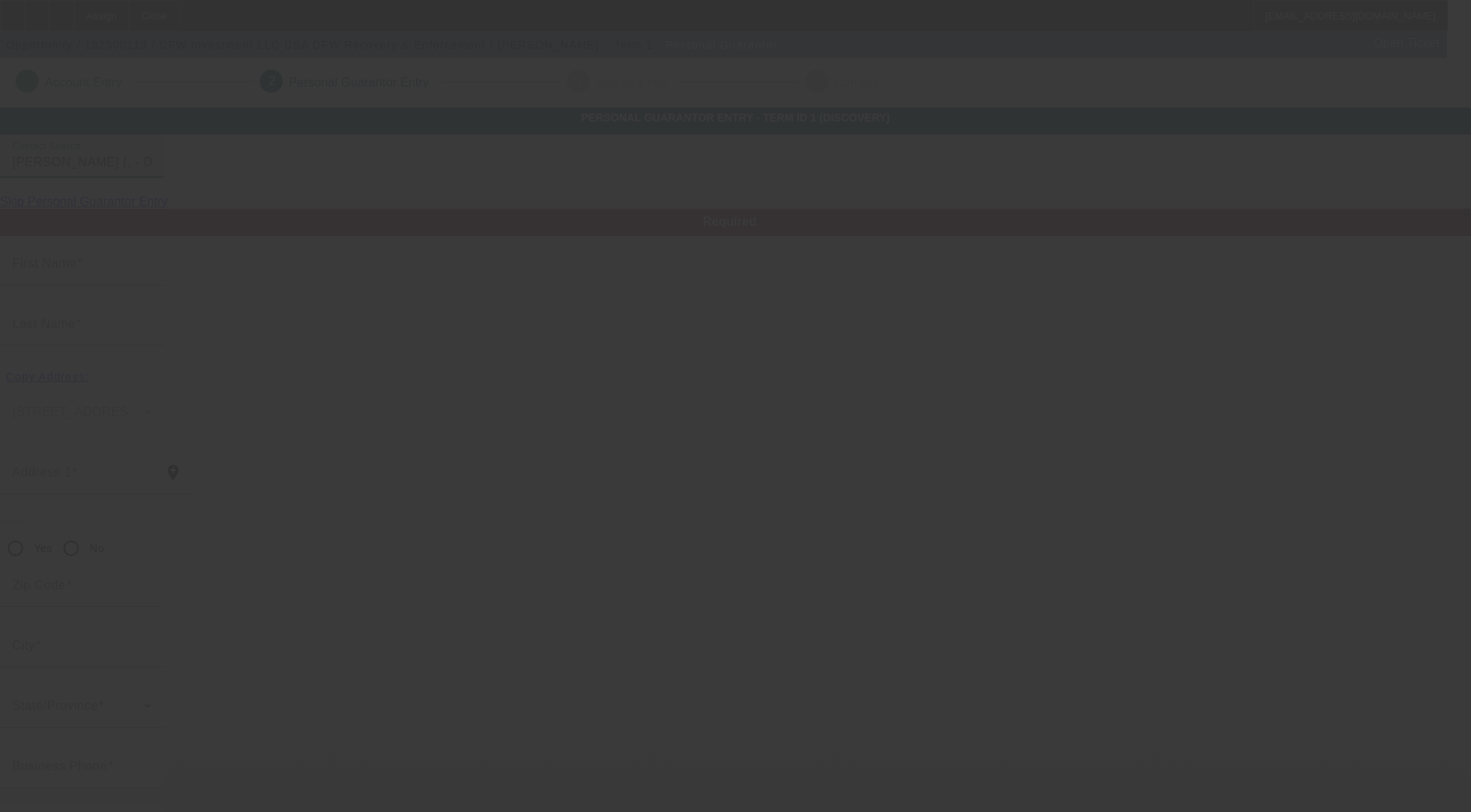
type input "Victor"
type input "Monarrez"
radio input "true"
type input "(214) 664-6504"
type input "dfwrecovery@yahoo.com"
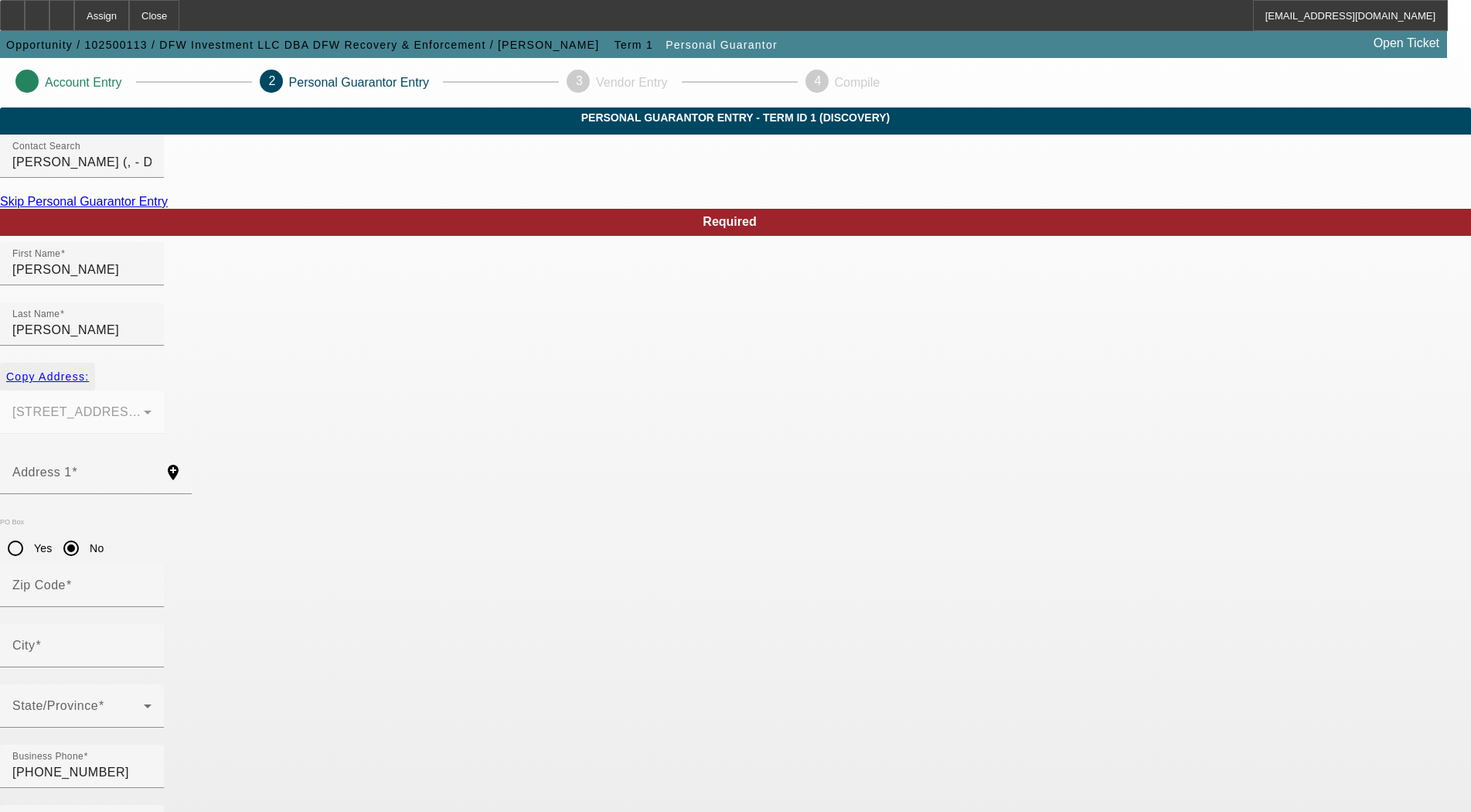
click at [95, 362] on span "button" at bounding box center [47, 376] width 95 height 37
type input "1812 S Beckley ave"
radio input "false"
type input "75216"
type input "Dallas"
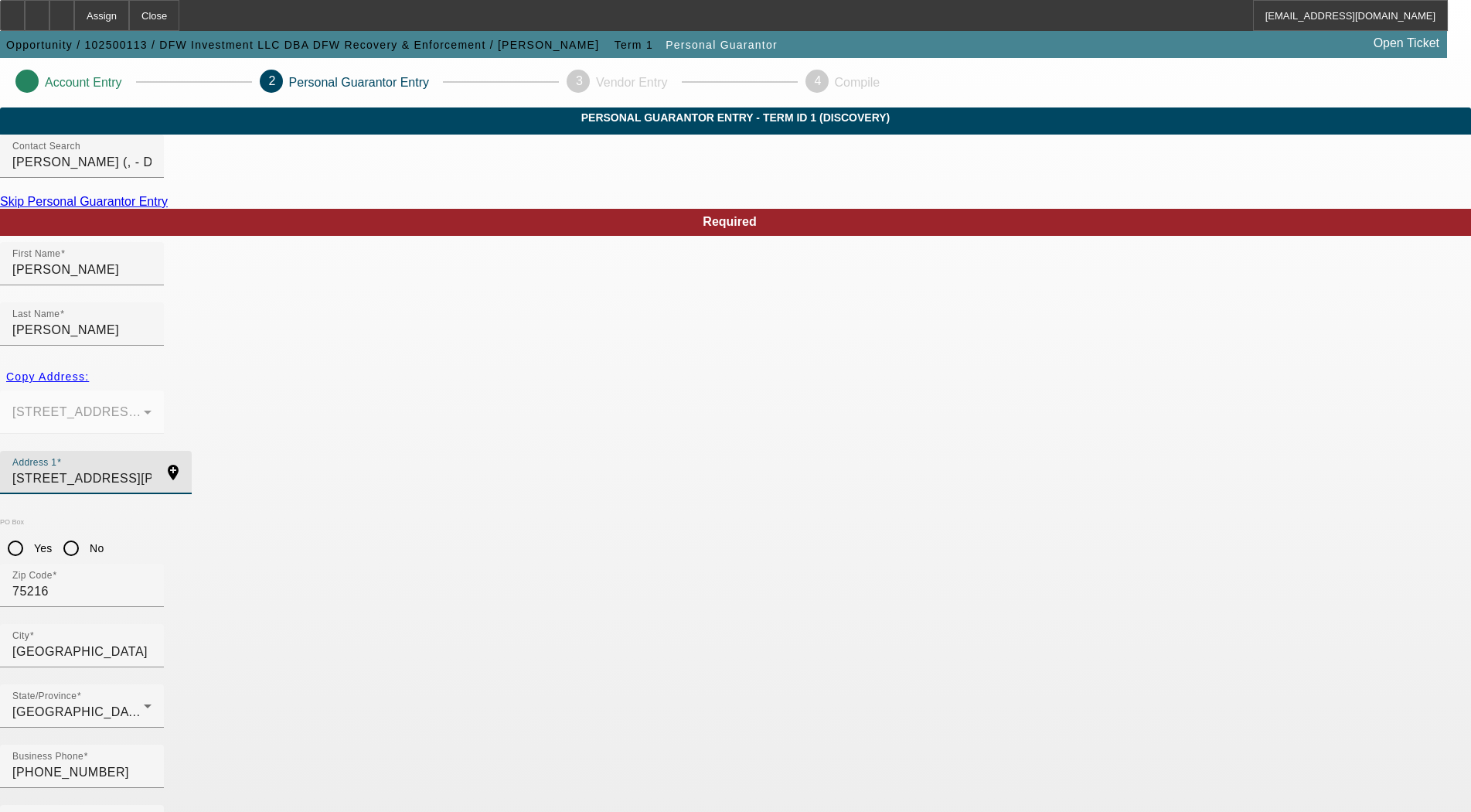
drag, startPoint x: 438, startPoint y: 437, endPoint x: 204, endPoint y: 436, distance: 234.0
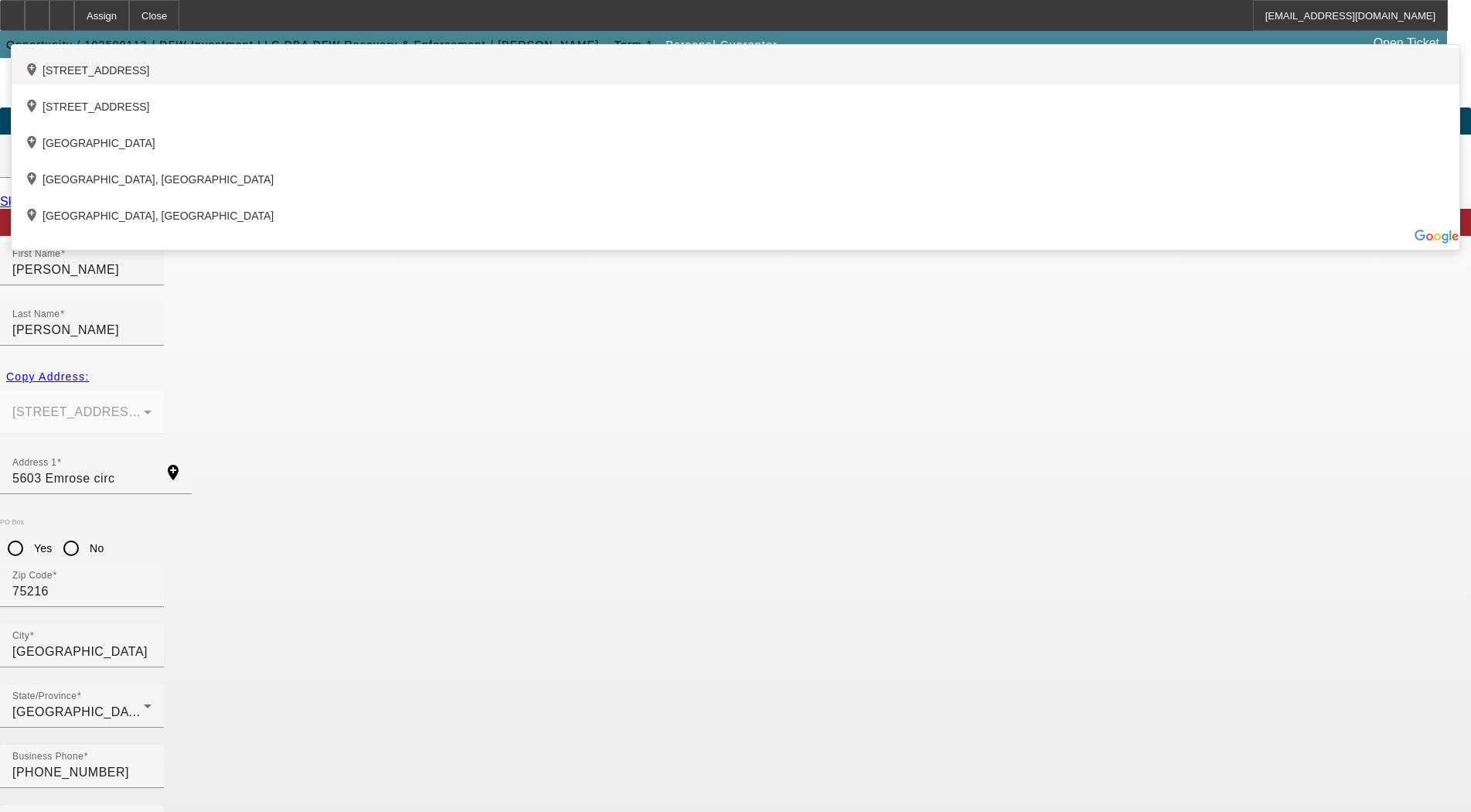
click at [384, 84] on div "add_location 5603 Emrose Circle, Dallas, TX 75227, US" at bounding box center [736, 66] width 1448 height 36
type input "5603 Emrose Circle"
type input "75227"
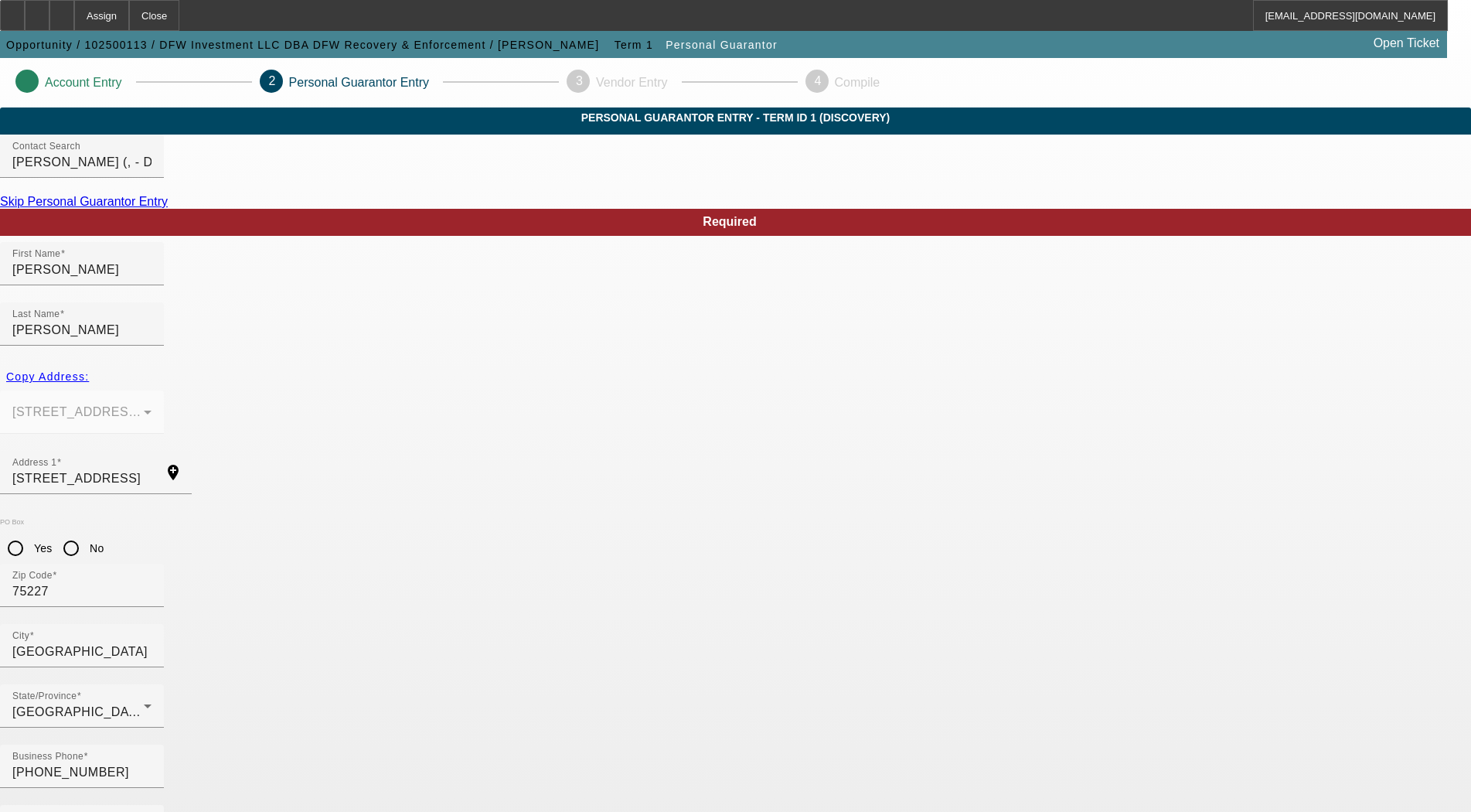
type input "641-01-6661"
click at [126, 811] on label "% Business Owned" at bounding box center [68, 826] width 114 height 14
type input "100"
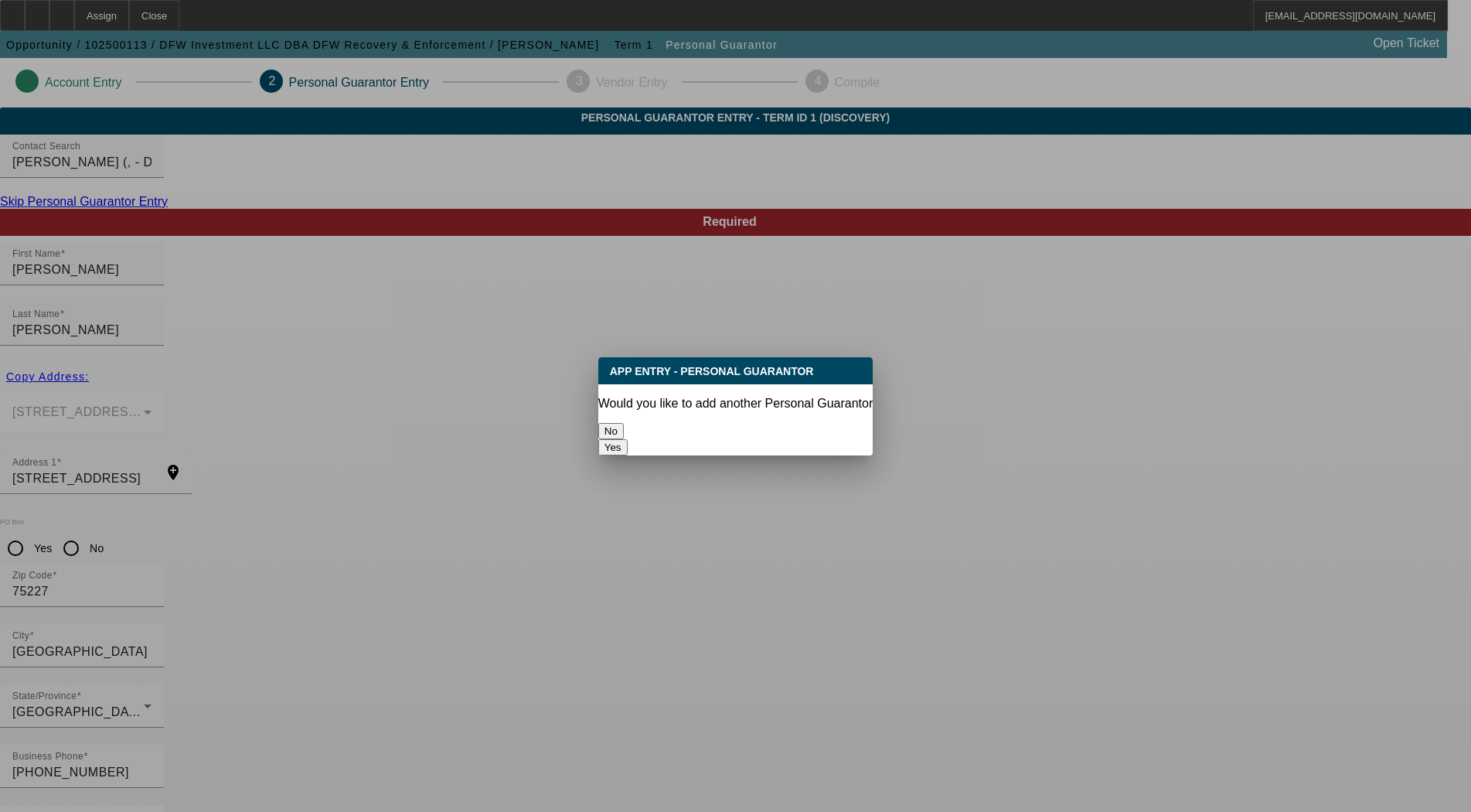
click at [688, 437] on div "No" at bounding box center [735, 431] width 274 height 17
click at [624, 424] on button "No" at bounding box center [611, 431] width 26 height 17
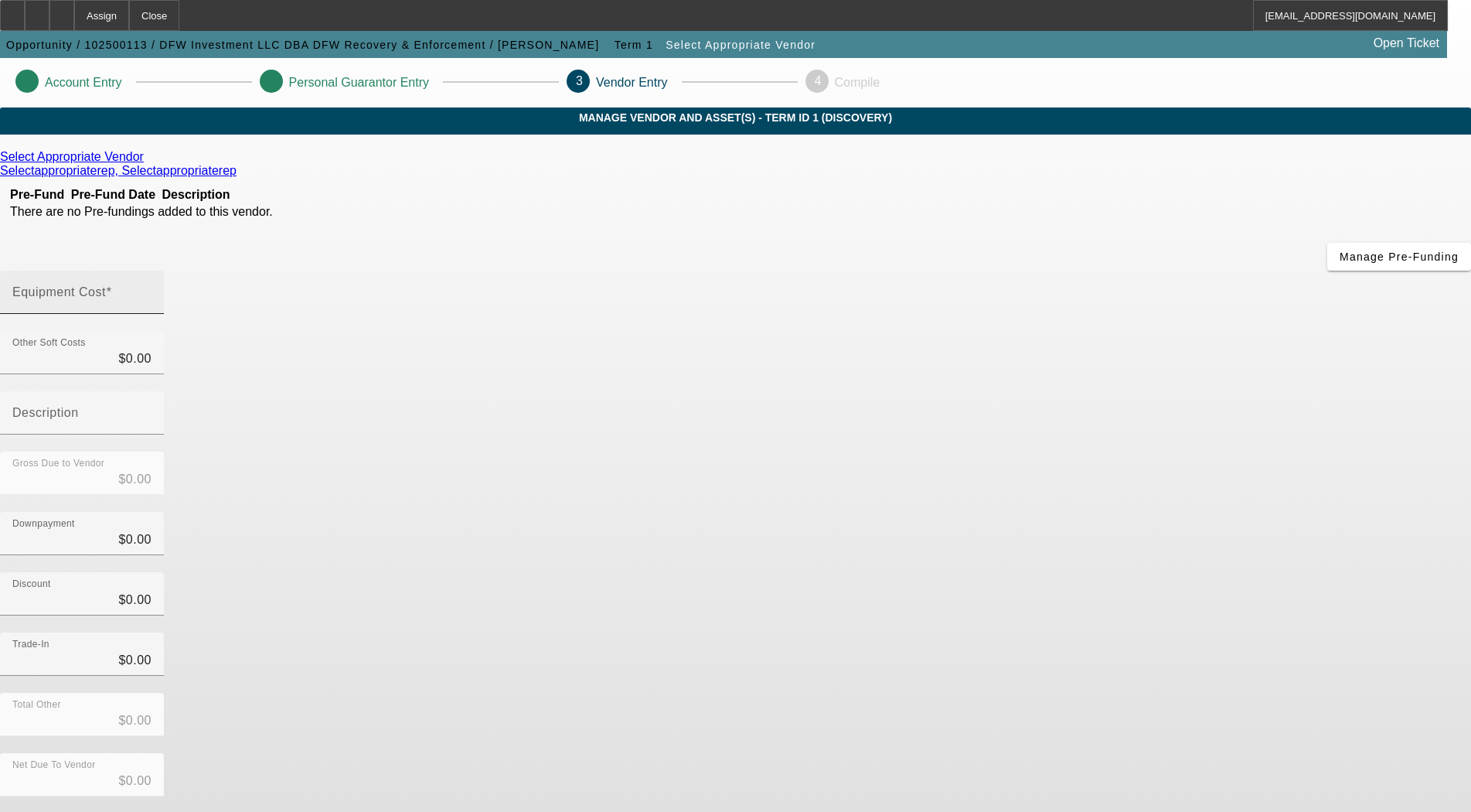
click at [151, 289] on input "Equipment Cost" at bounding box center [81, 298] width 139 height 18
click at [148, 163] on icon at bounding box center [148, 157] width 0 height 13
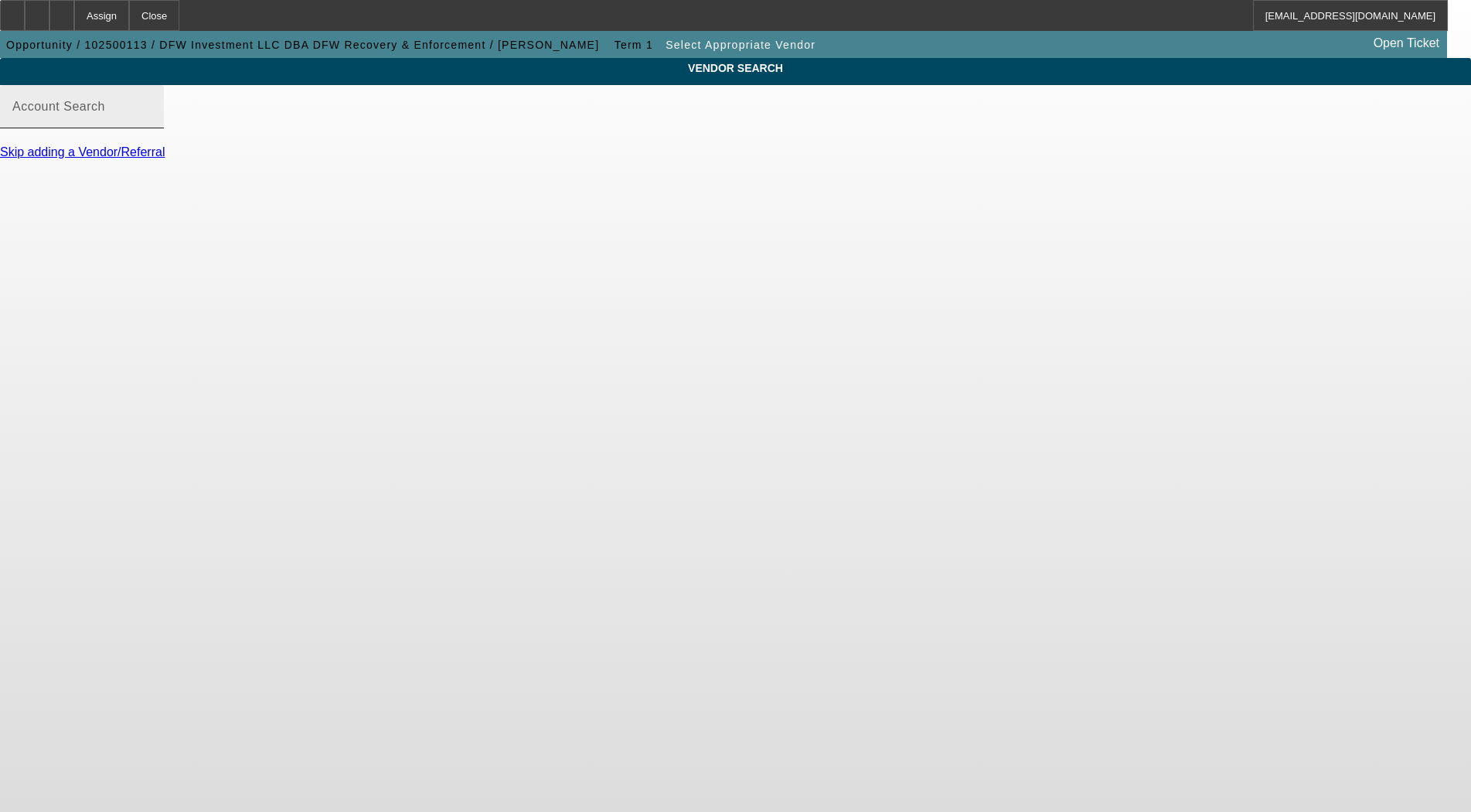
click at [105, 113] on mat-label "Account Search" at bounding box center [58, 106] width 93 height 13
click at [151, 122] on input "Account Search" at bounding box center [81, 113] width 139 height 18
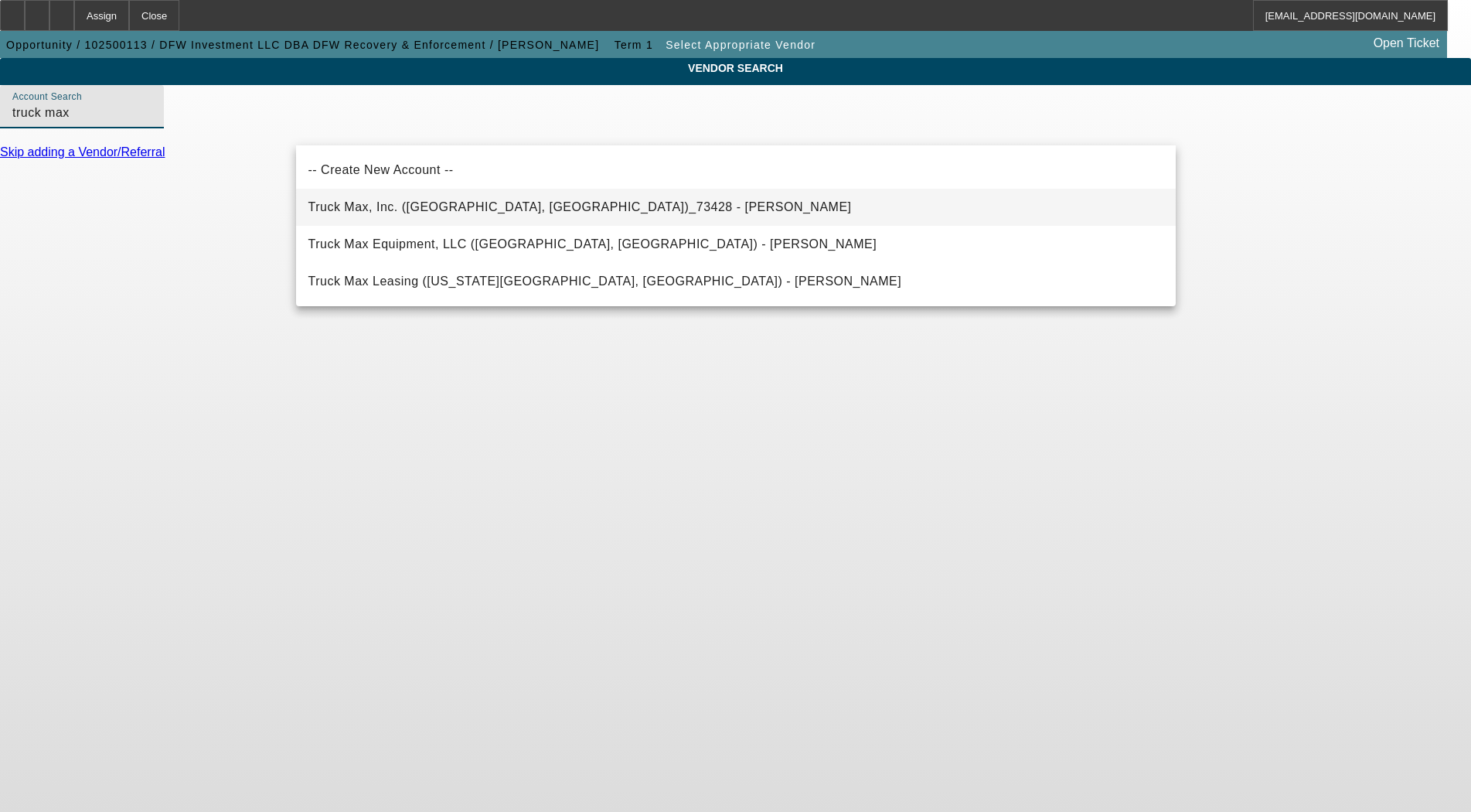
click at [348, 207] on span "Truck Max, Inc. (Miami, FL)_73428 - Dollar, Robert" at bounding box center [580, 207] width 544 height 13
type input "Truck Max, Inc. (Miami, FL)_73428 - Dollar, Robert"
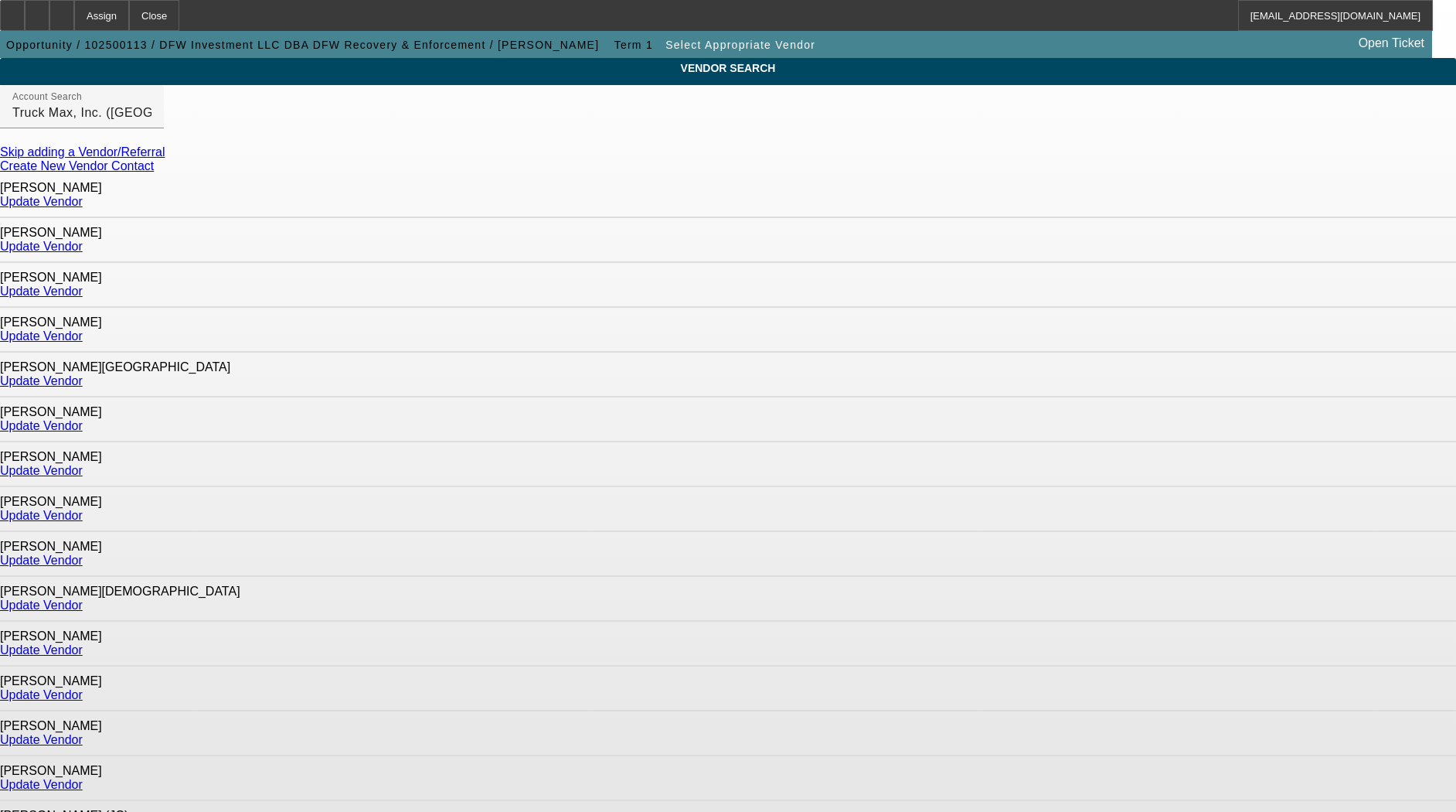
click at [83, 199] on link "Update Vendor" at bounding box center [42, 201] width 83 height 13
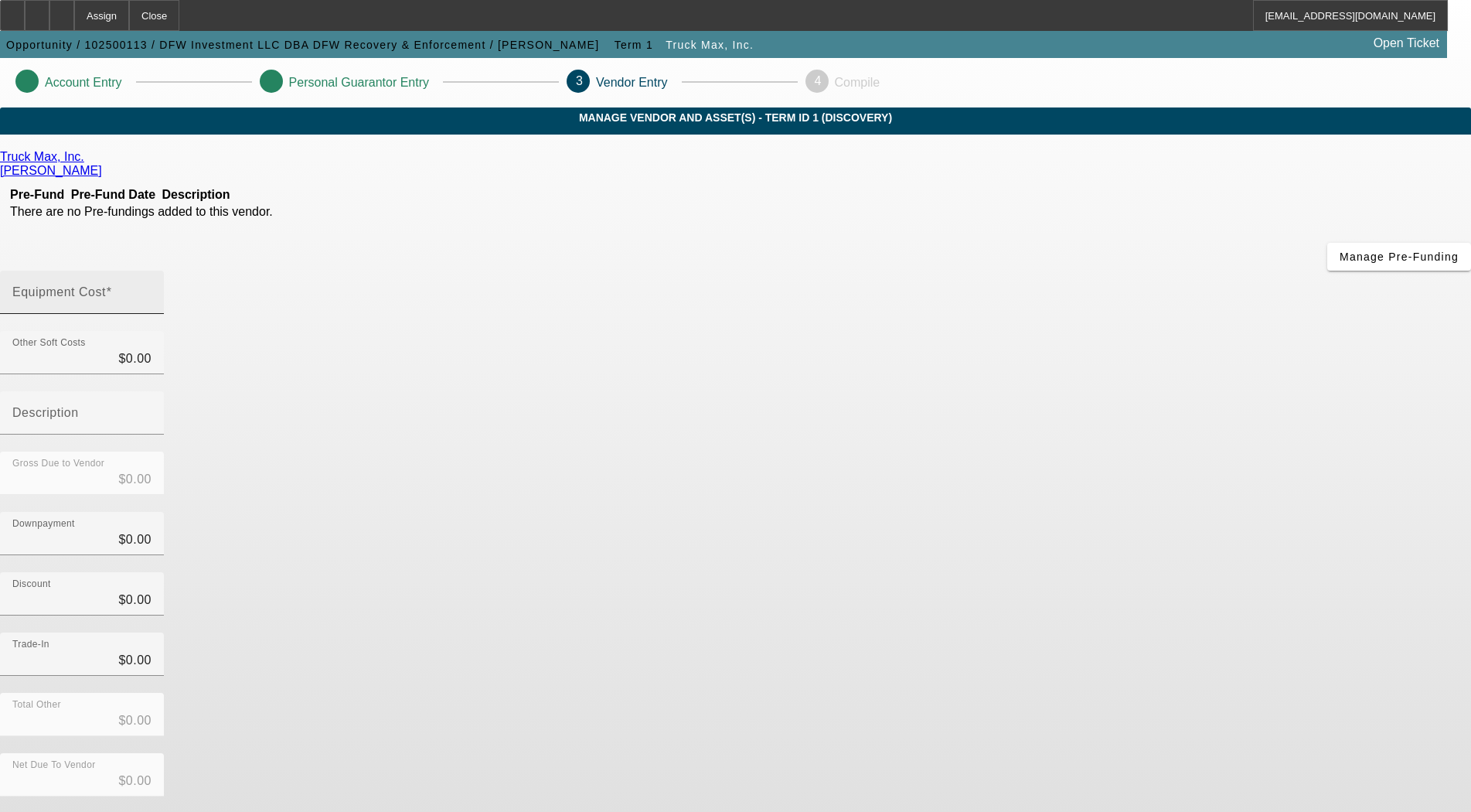
click at [151, 270] on div "Equipment Cost" at bounding box center [81, 292] width 139 height 43
click at [151, 289] on input "Equipment Cost" at bounding box center [81, 298] width 139 height 18
type input "5"
type input "$5.00"
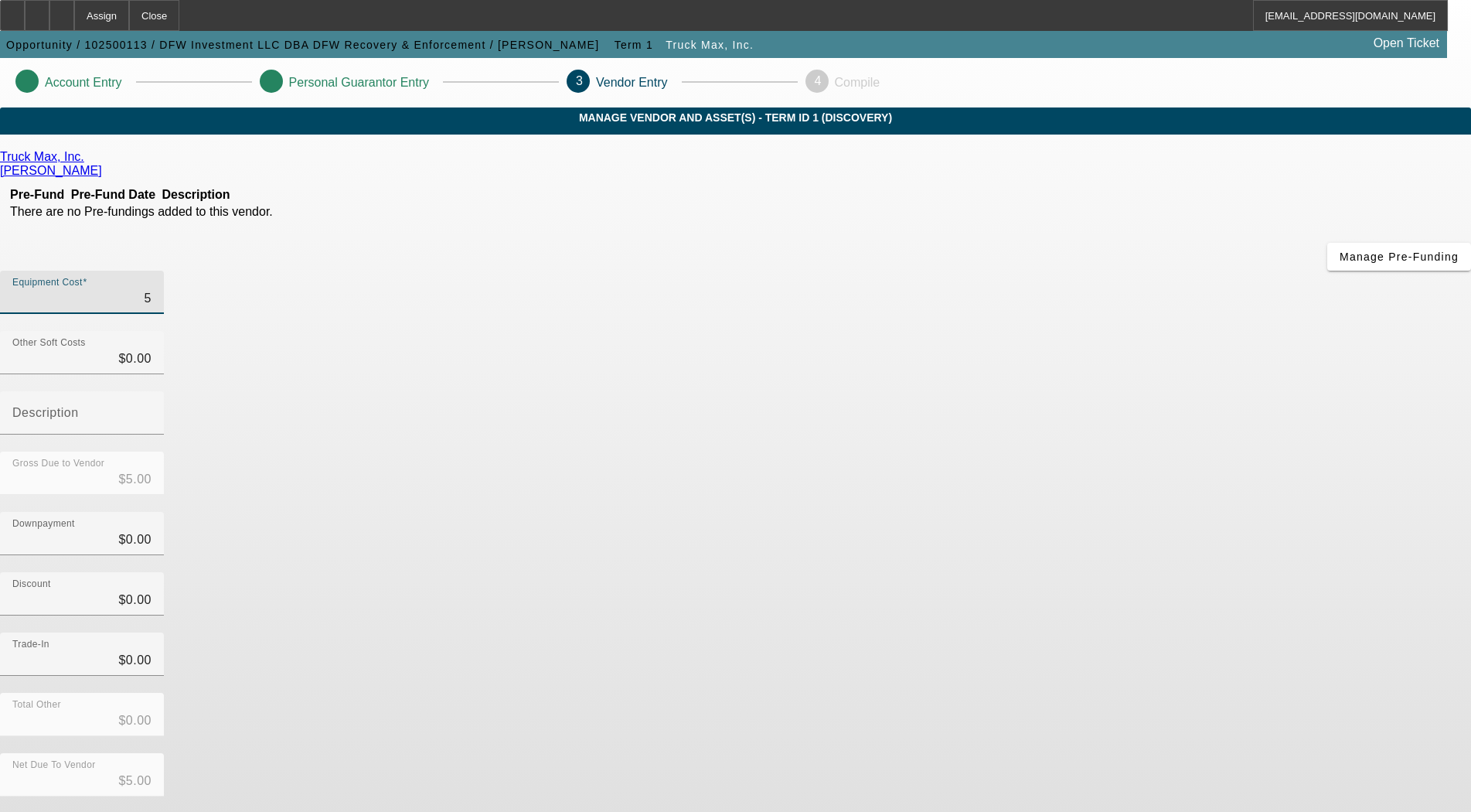
type input "54"
type input "$54.00"
type input "549"
type input "$549.00"
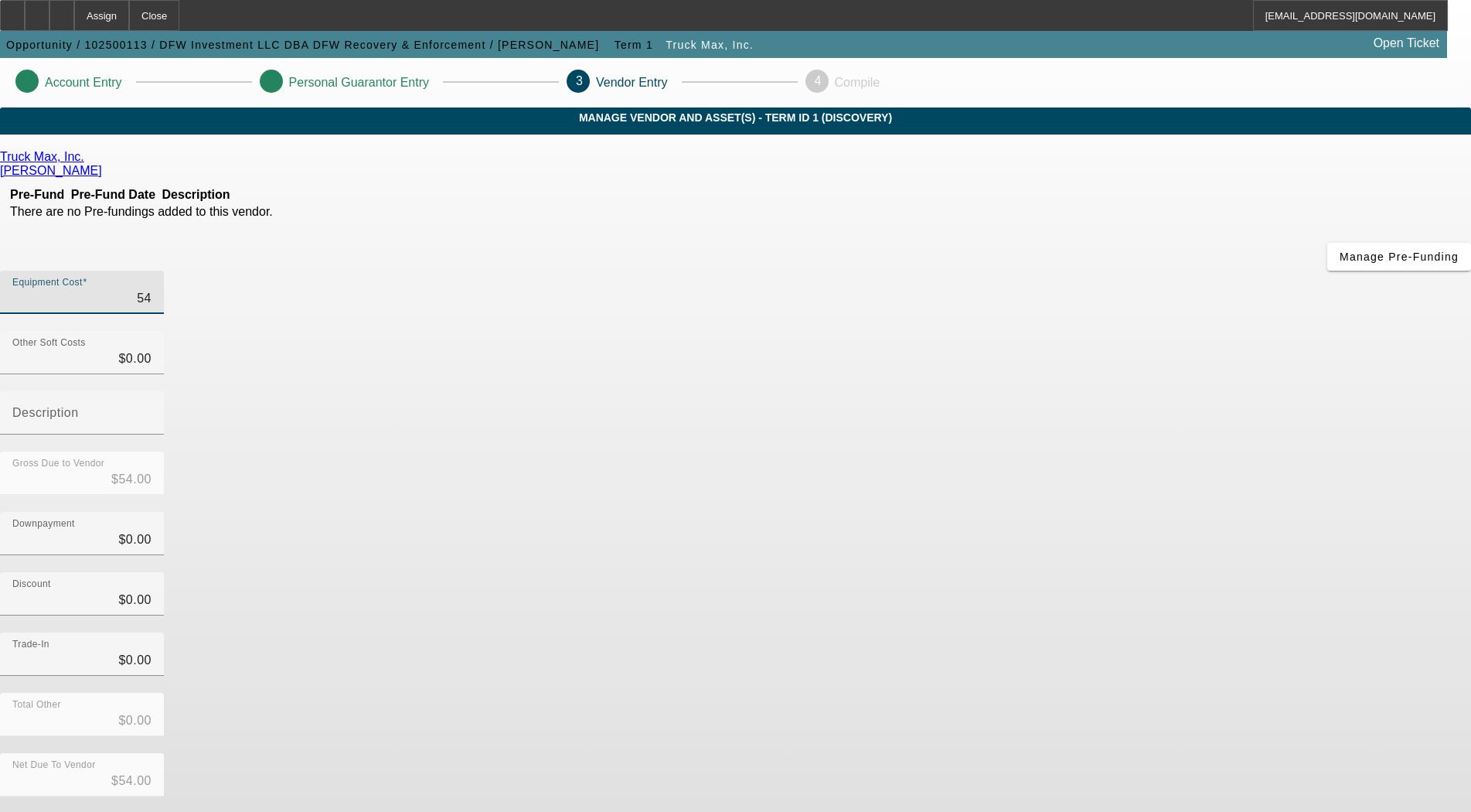
type input "$549.00"
type input "5497"
type input "$5,497.00"
type input "54970"
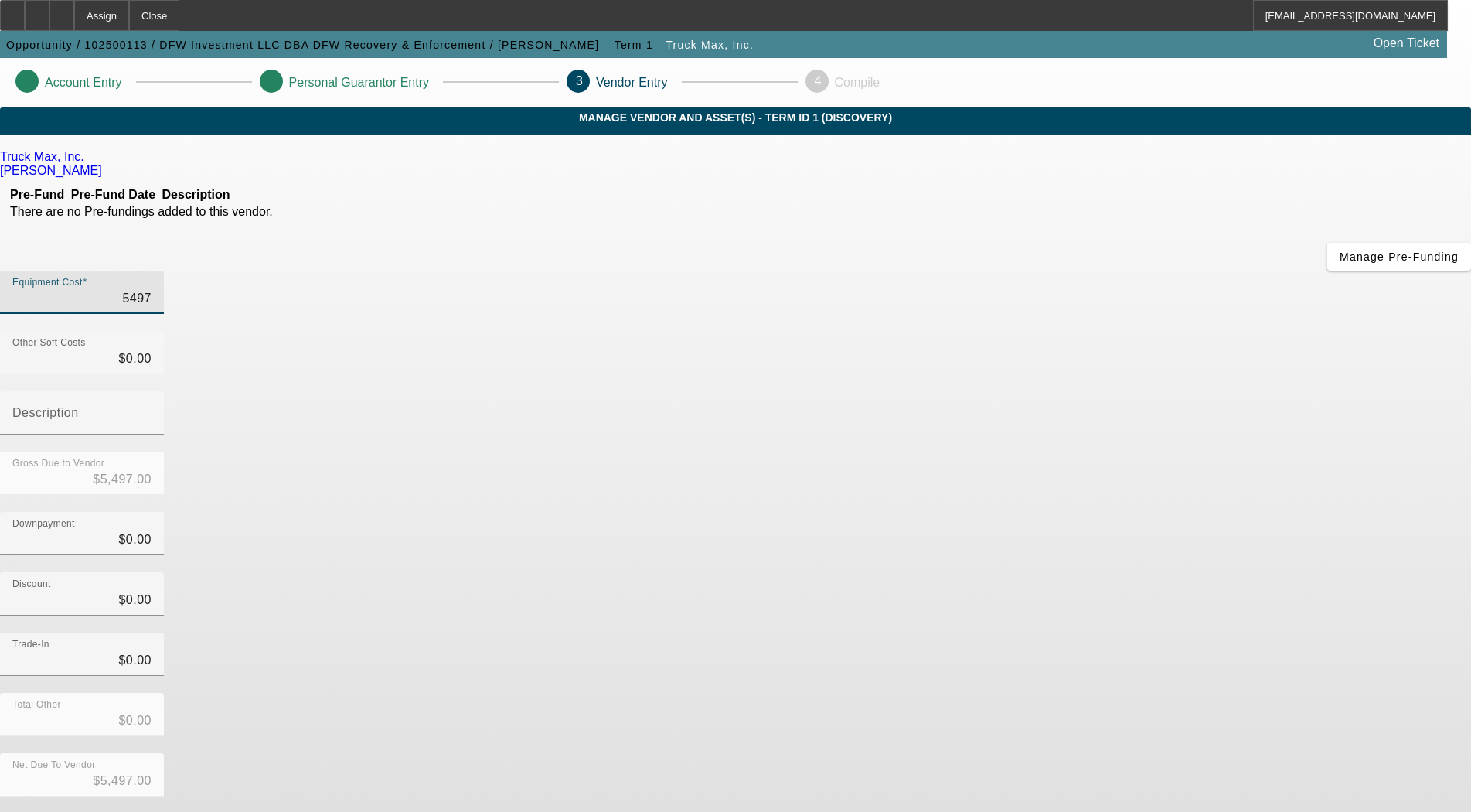
type input "$54,970.00"
click at [436, 564] on div "Truck Max, Inc. Dollar, Robert Pre-Fund Pre-Fund Date Description There are no …" at bounding box center [736, 490] width 1471 height 679
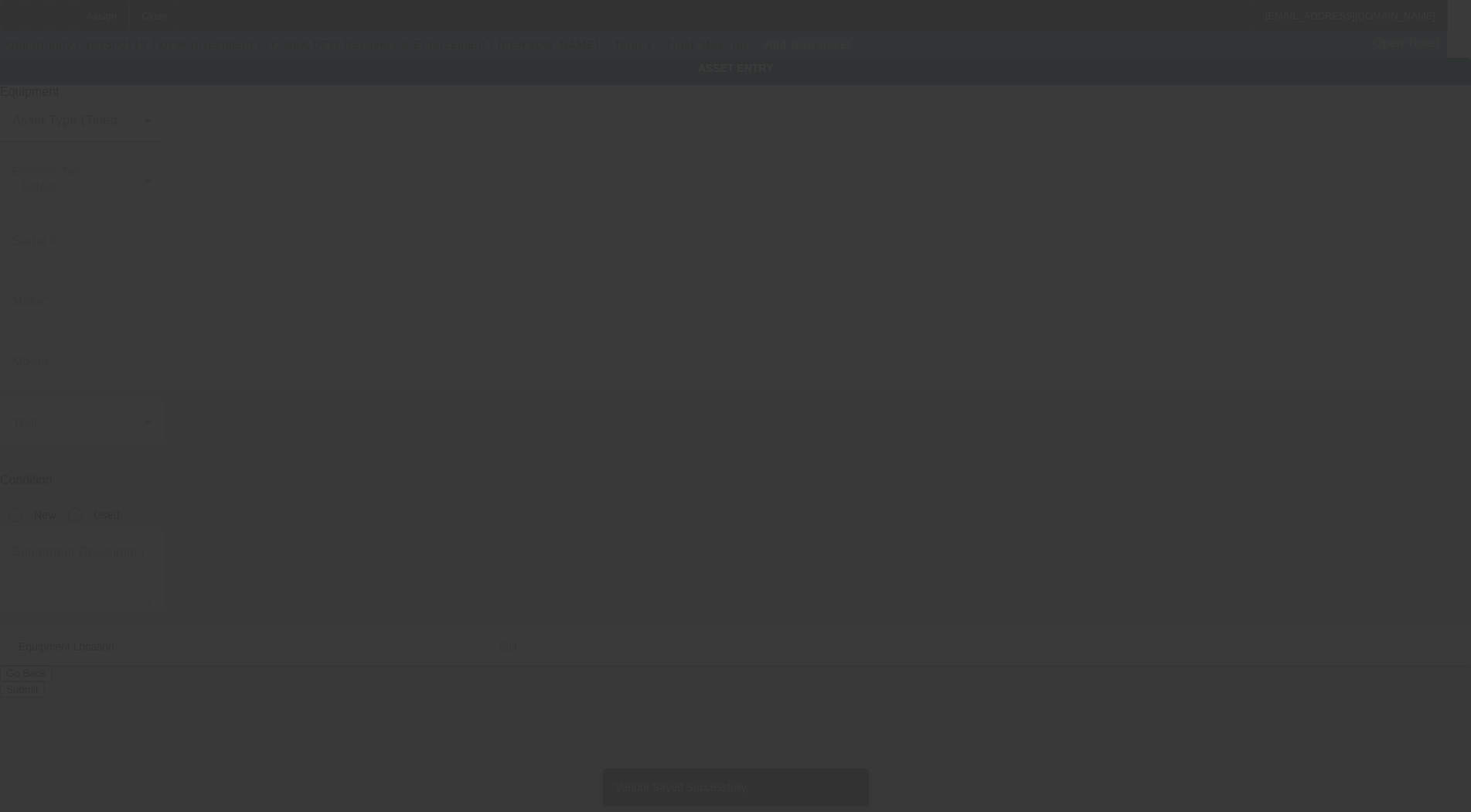
type input "1812 S Beckley ave"
type input "Dallas"
type input "75216"
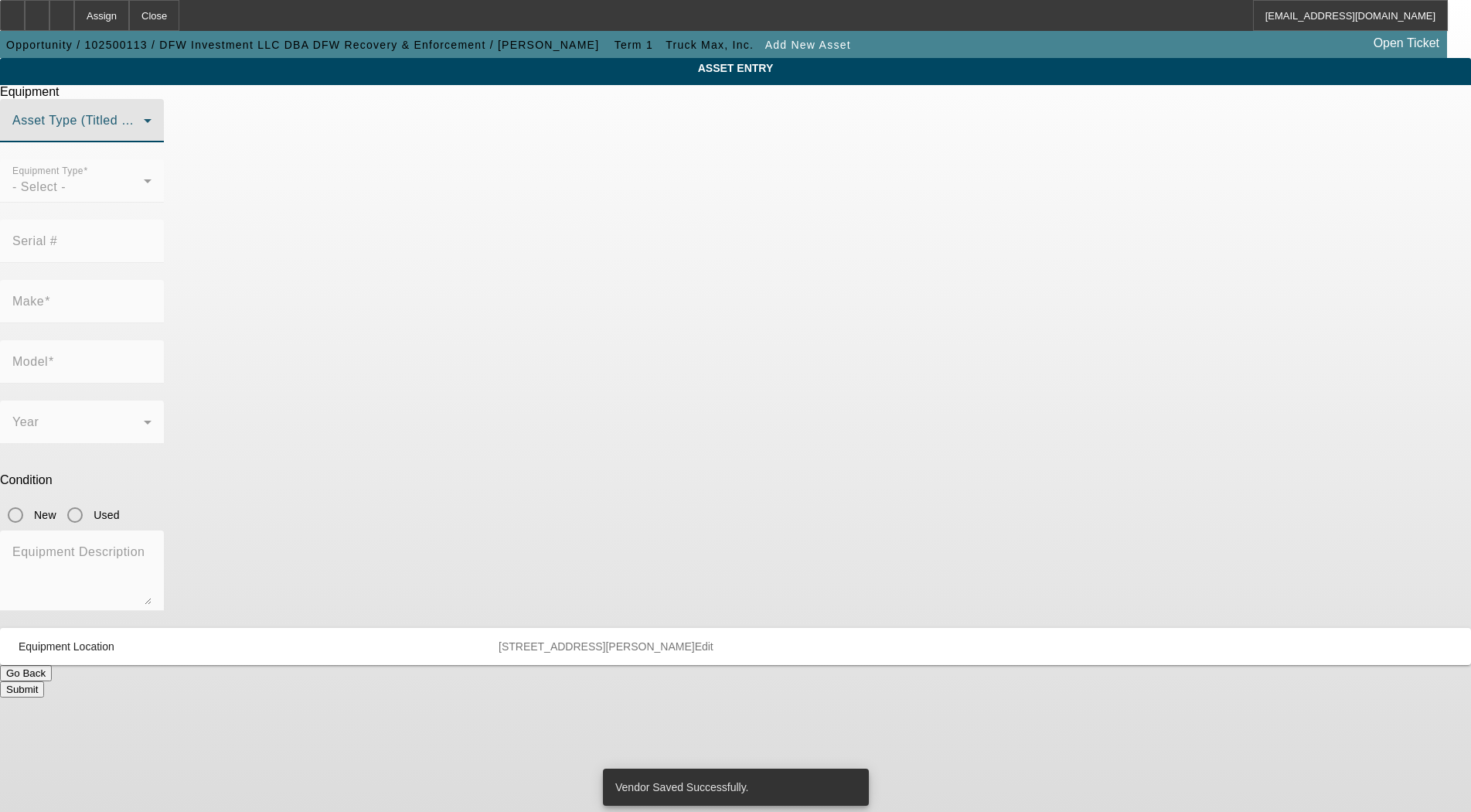
click at [144, 136] on span at bounding box center [78, 126] width 131 height 18
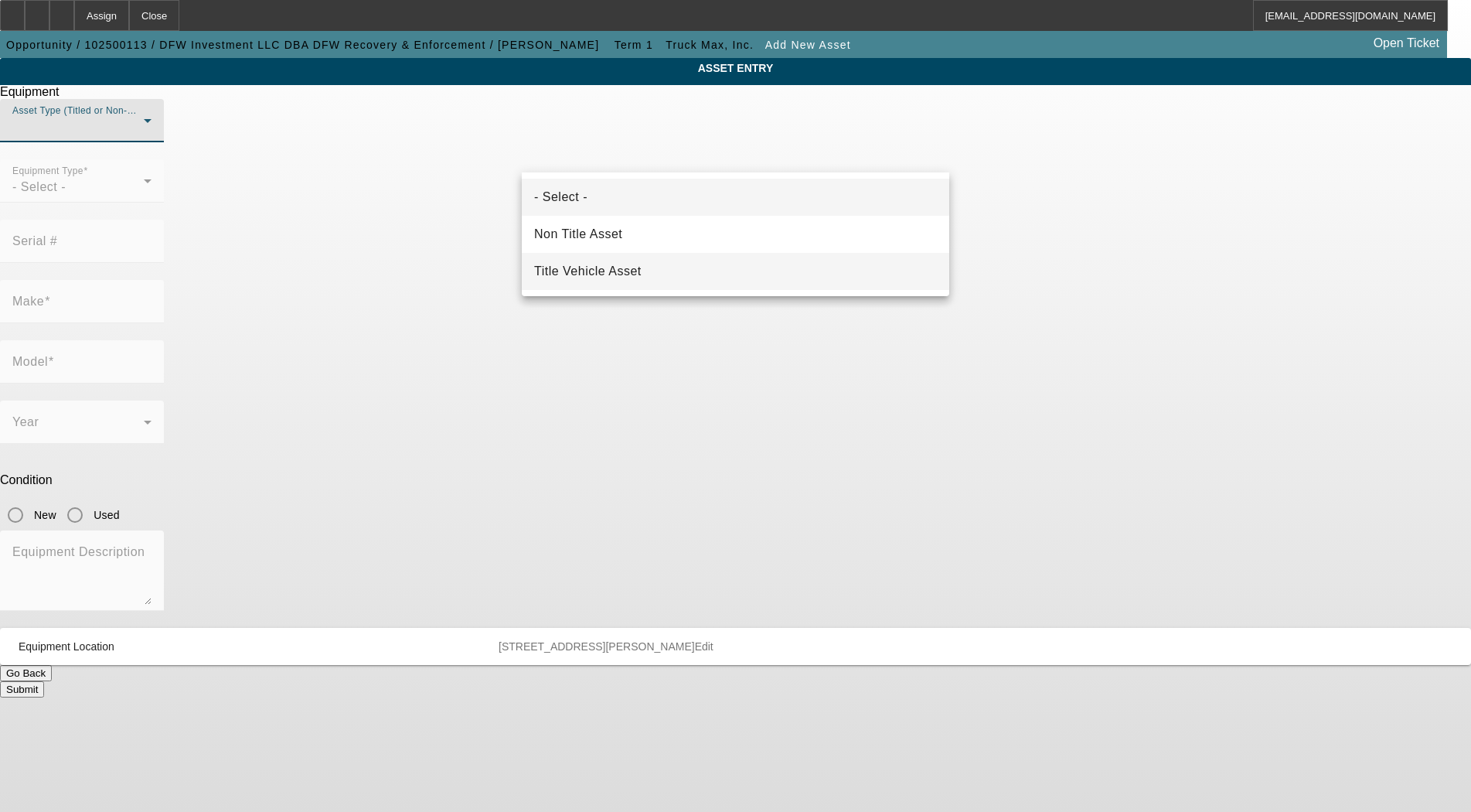
click at [627, 277] on span "Title Vehicle Asset" at bounding box center [588, 271] width 107 height 18
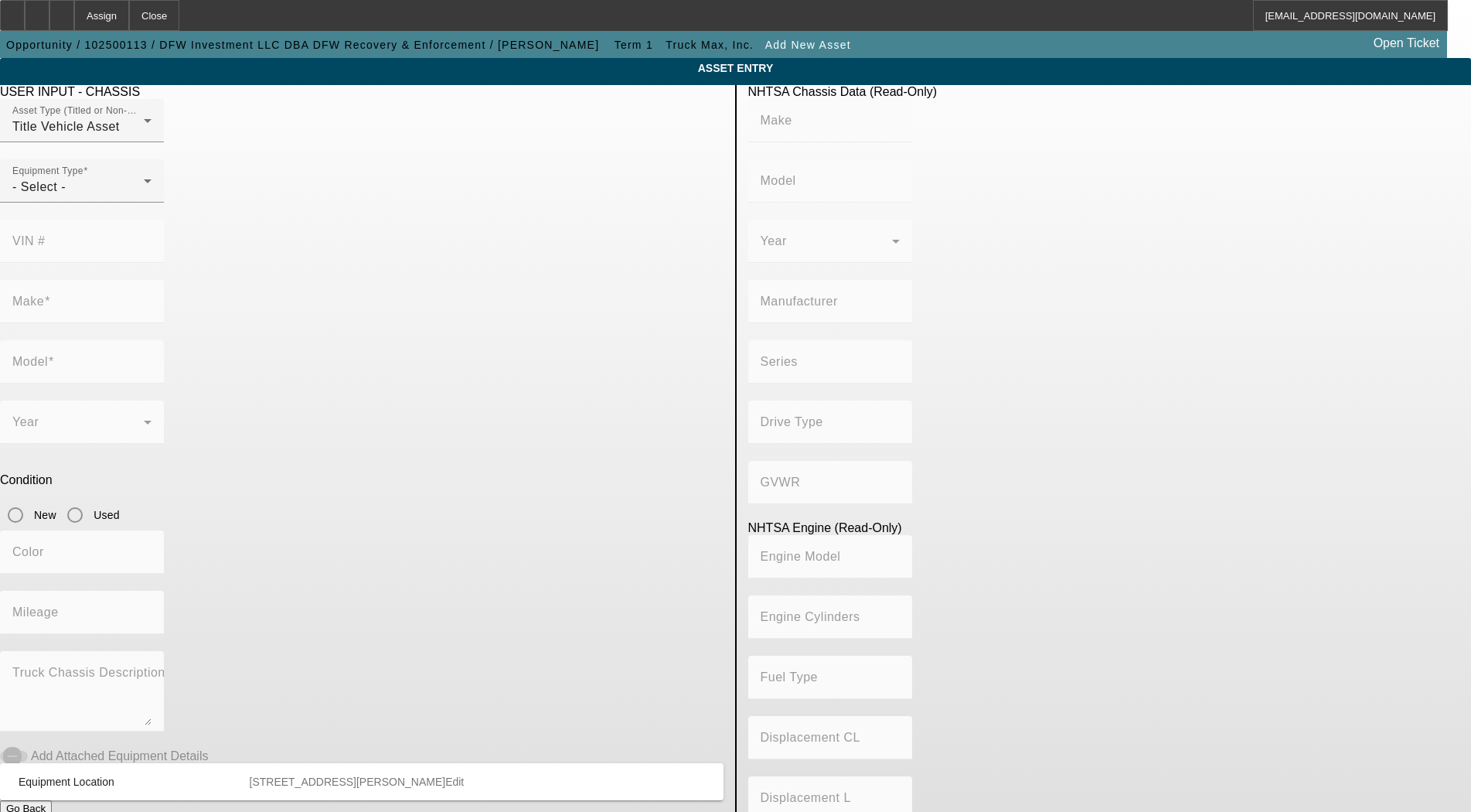
click at [164, 220] on div at bounding box center [82, 210] width 164 height 17
click at [144, 197] on div "- Select -" at bounding box center [78, 187] width 131 height 18
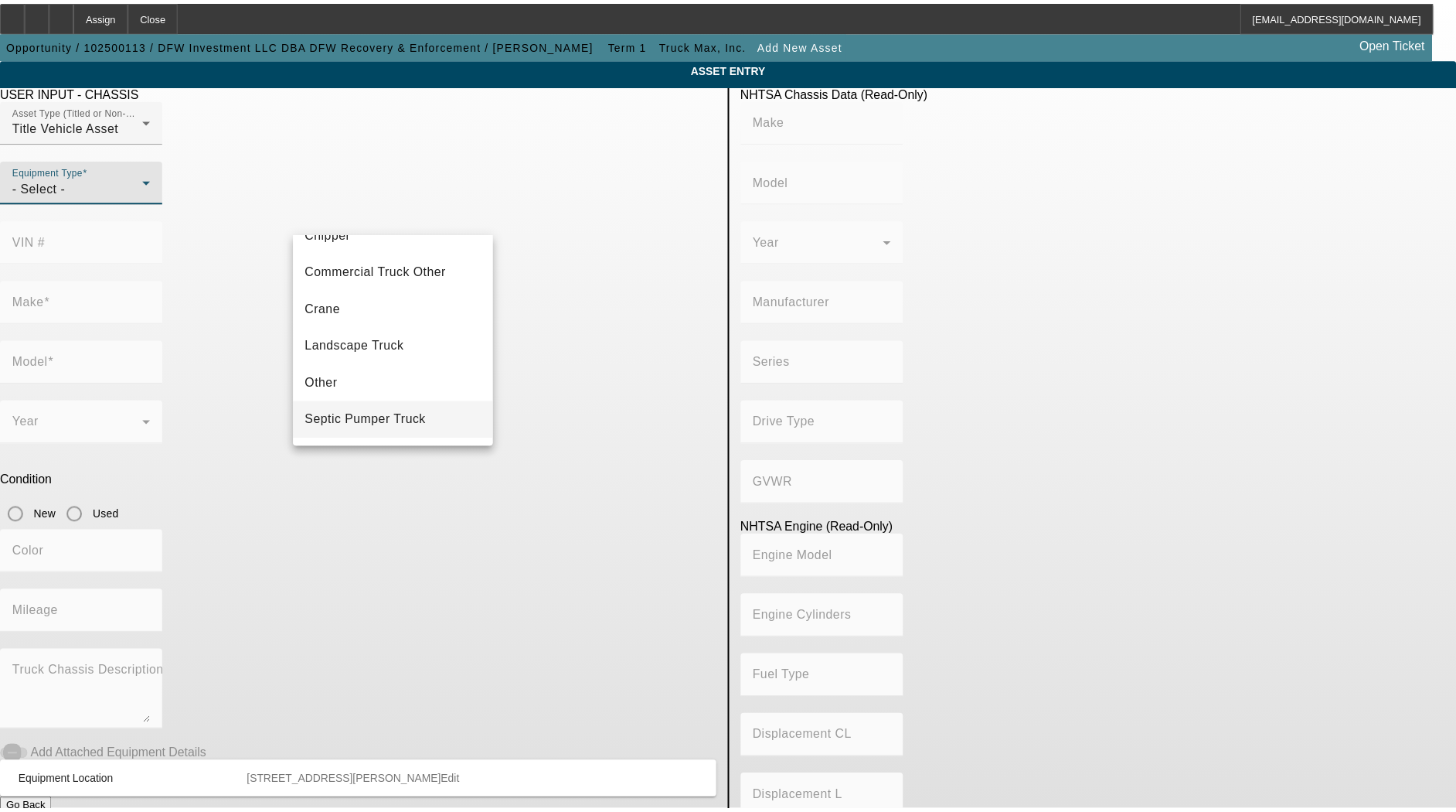
scroll to position [171, 0]
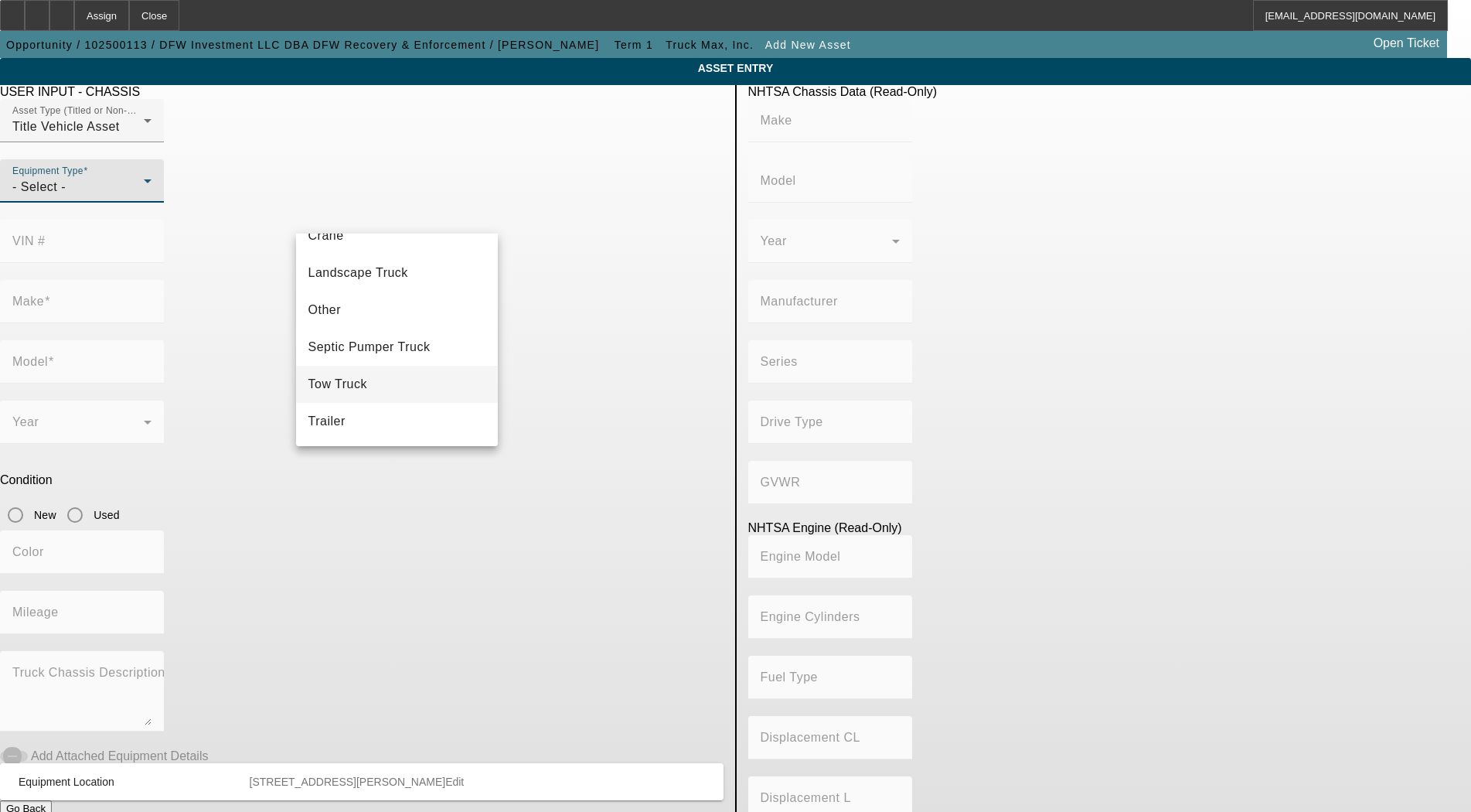
click at [360, 393] on span "Tow Truck" at bounding box center [338, 384] width 60 height 18
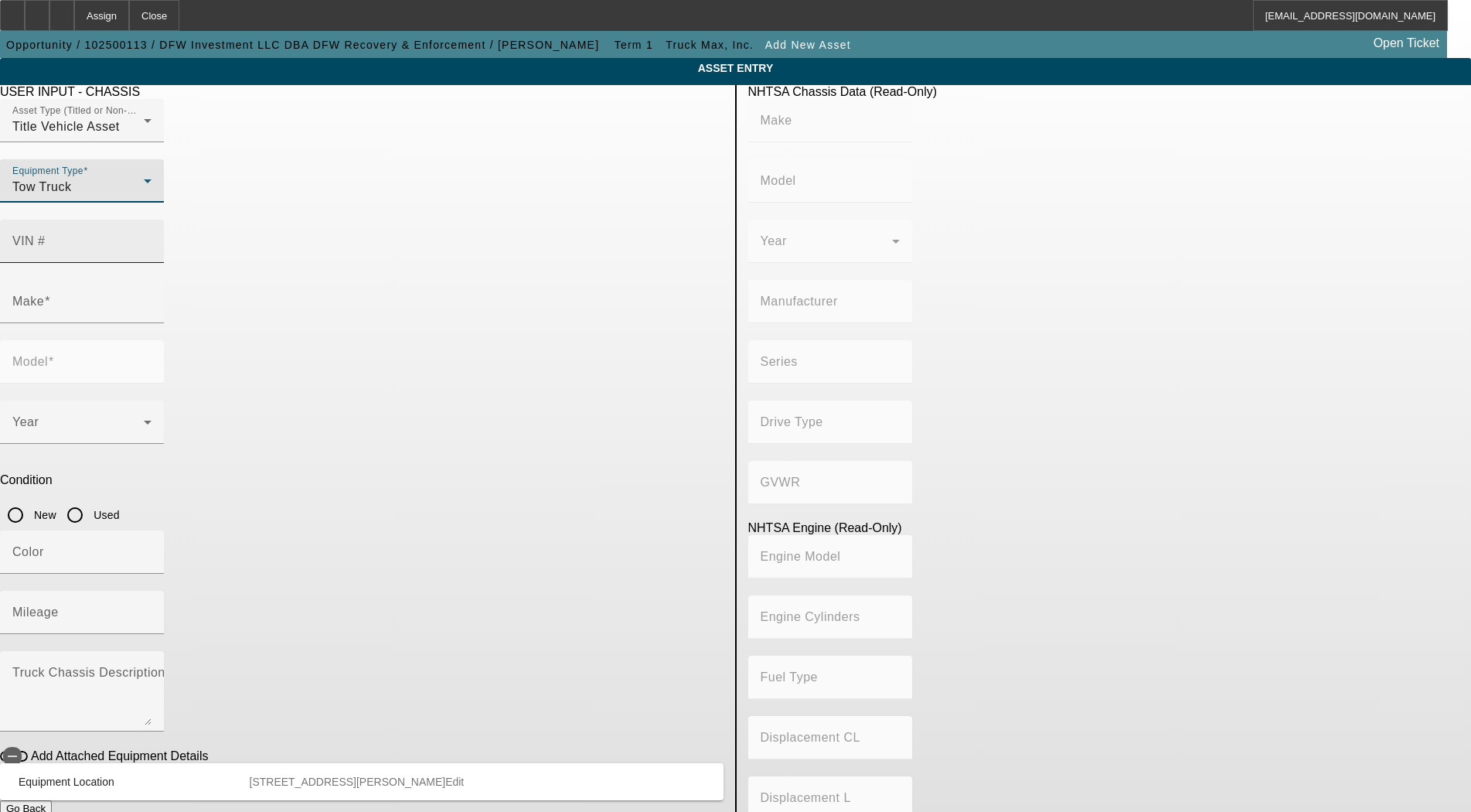
click at [151, 238] on input "VIN #" at bounding box center [81, 247] width 139 height 18
paste input "3C7WRKAL3LG178928"
type input "3C7WRKAL3LG178928"
type input "RAM"
type input "4500"
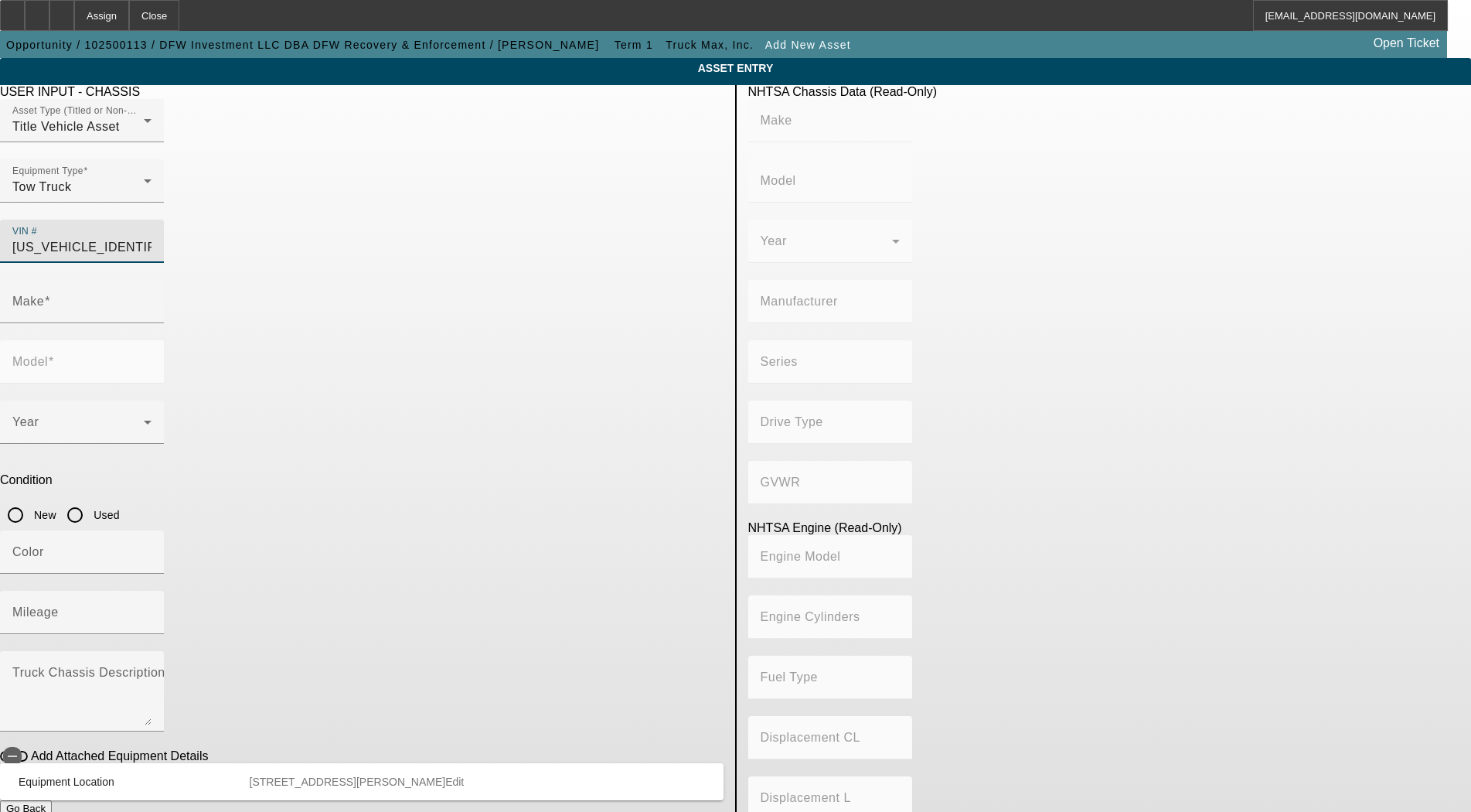
type input "CHRYSLER DE MEXICO TOLUCA"
type input "4x2"
type input "Class 4: 14,001 - 16,000 lb (6,350 - 7,258 kg)"
type input "6"
type input "Diesel"
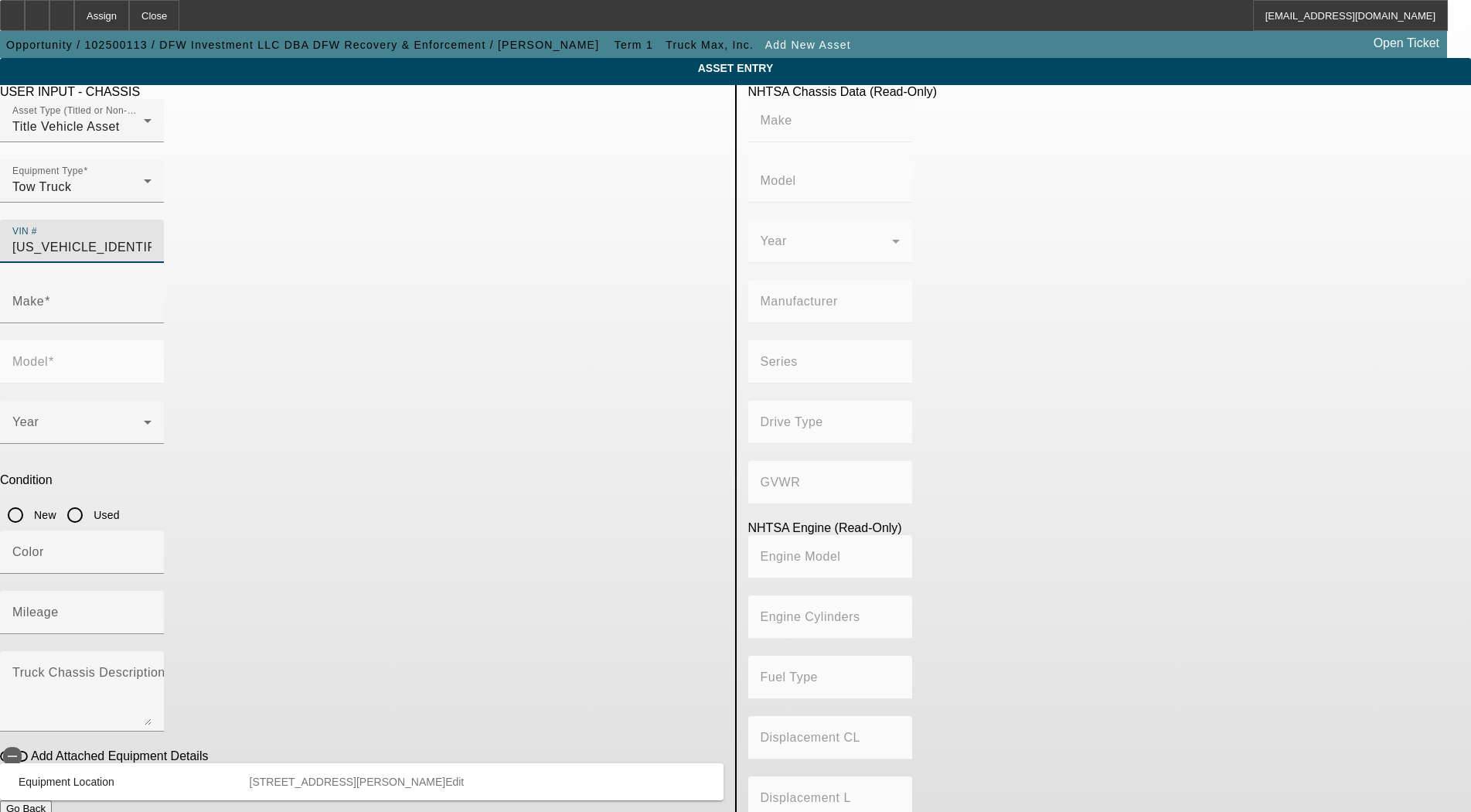
type input "408.85908543470"
type input "6.7"
type input "RAM"
type input "4500"
type input "3C7WRKAL3LG178928"
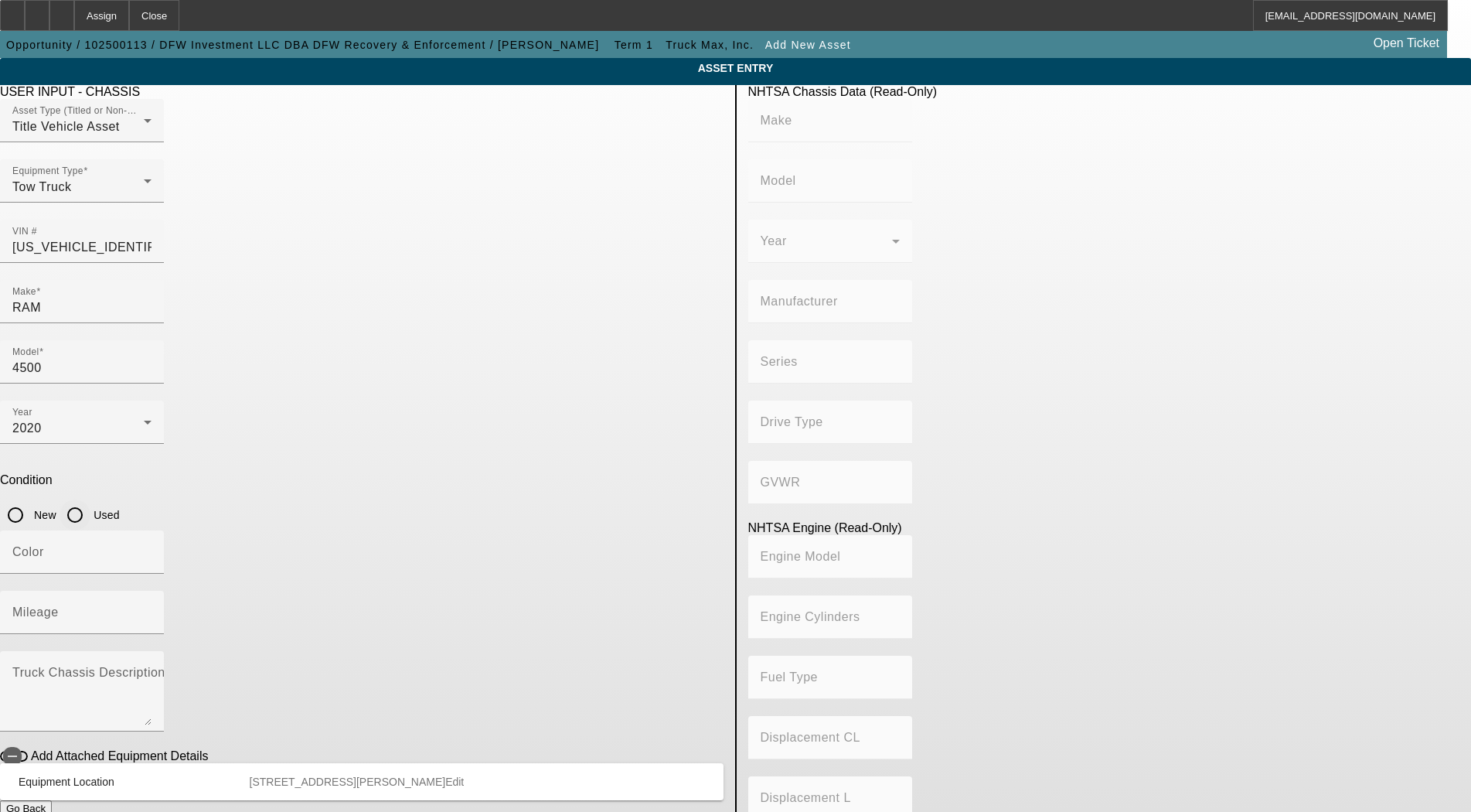
click at [90, 499] on input "Used" at bounding box center [76, 515] width 31 height 31
radio input "true"
type input "RAM"
type input "4500"
type input "CHRYSLER DE MEXICO TOLUCA"
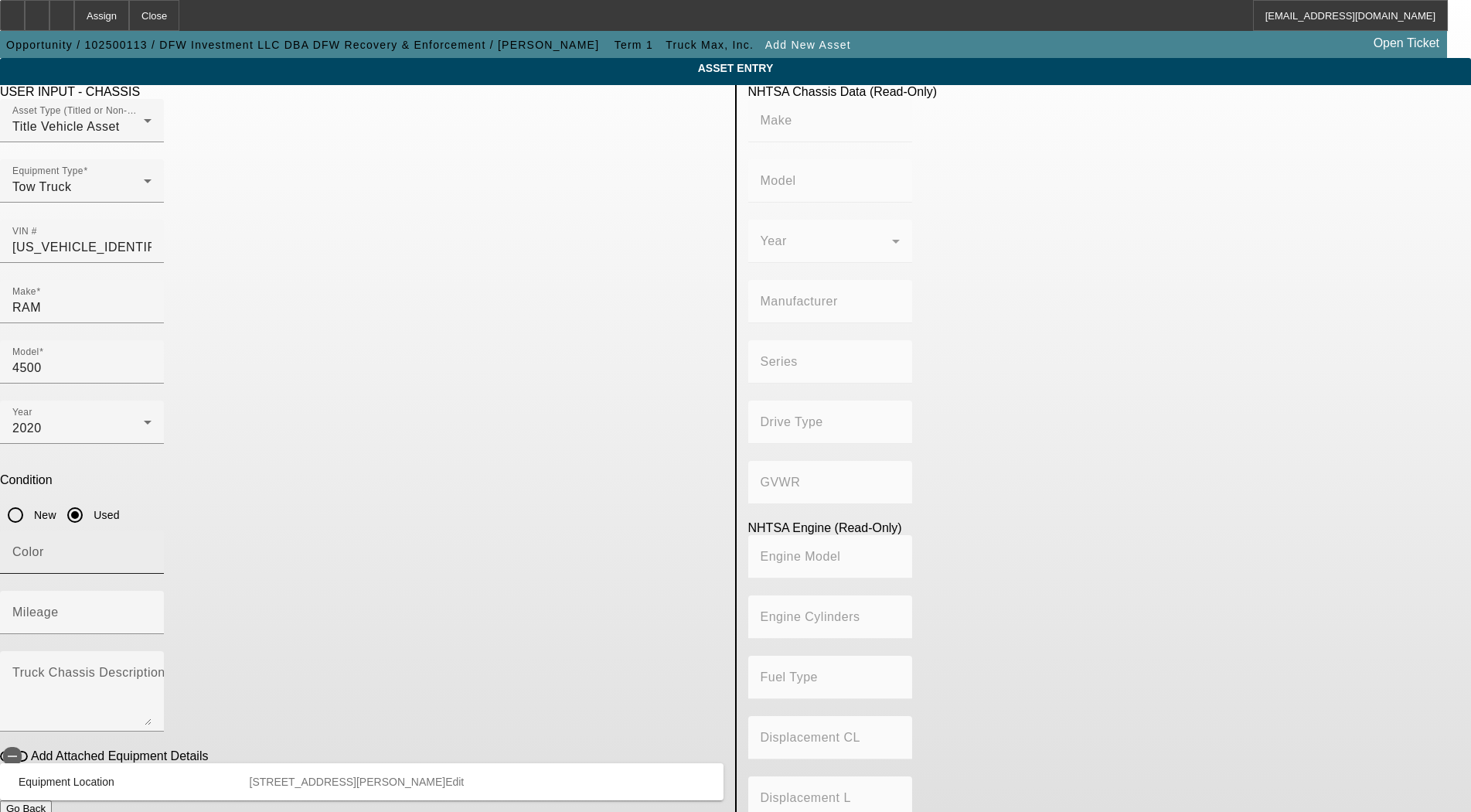
type input "4x2"
type input "Class 4: 14,001 - 16,000 lb (6,350 - 7,258 kg)"
type input "6"
type input "Diesel"
type input "408.85908543470"
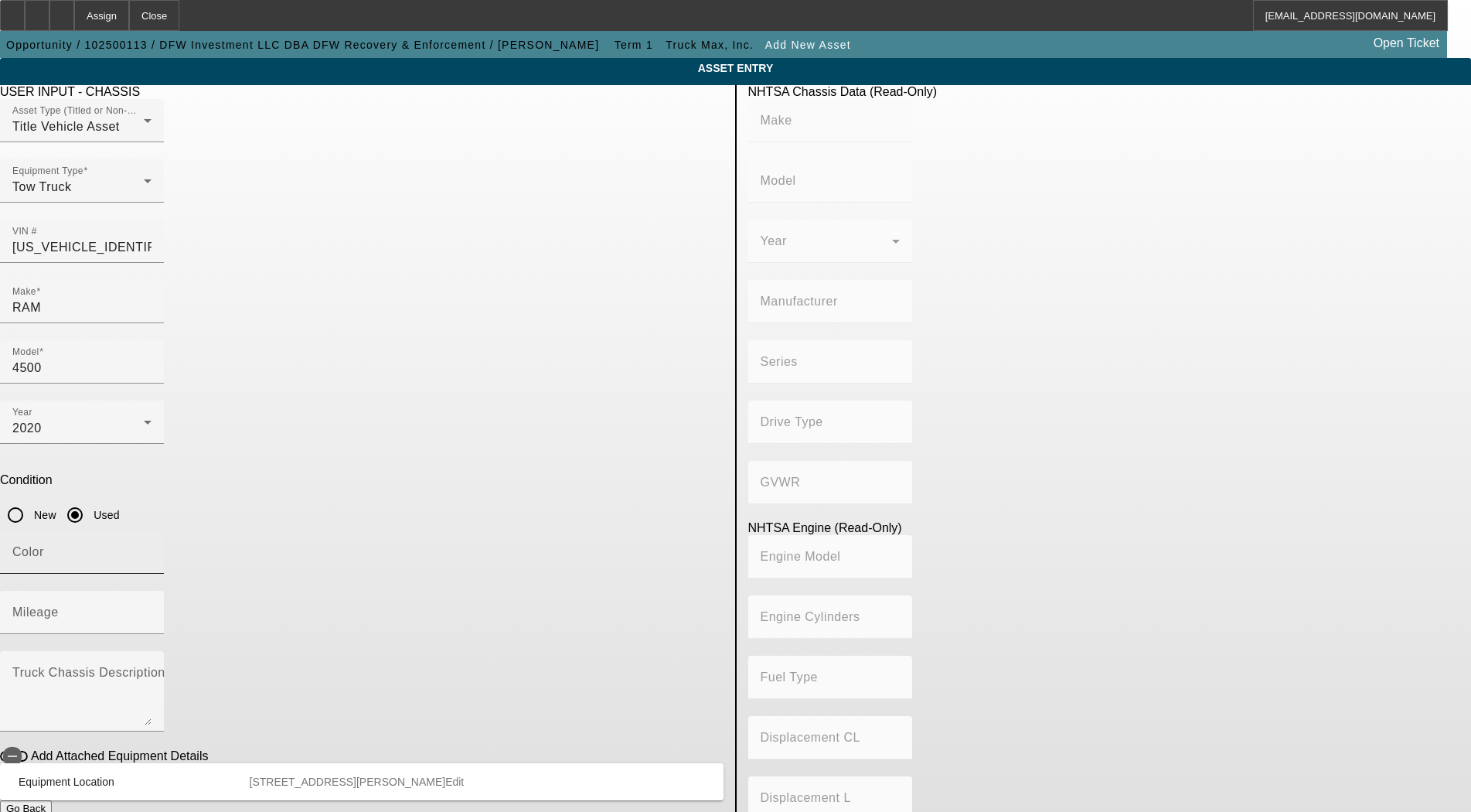
type input "6.7"
click at [151, 549] on input "Color" at bounding box center [81, 558] width 139 height 18
type input "grey"
click at [59, 605] on mat-label "Mileage" at bounding box center [35, 612] width 46 height 13
click at [151, 609] on input "Mileage" at bounding box center [81, 618] width 139 height 18
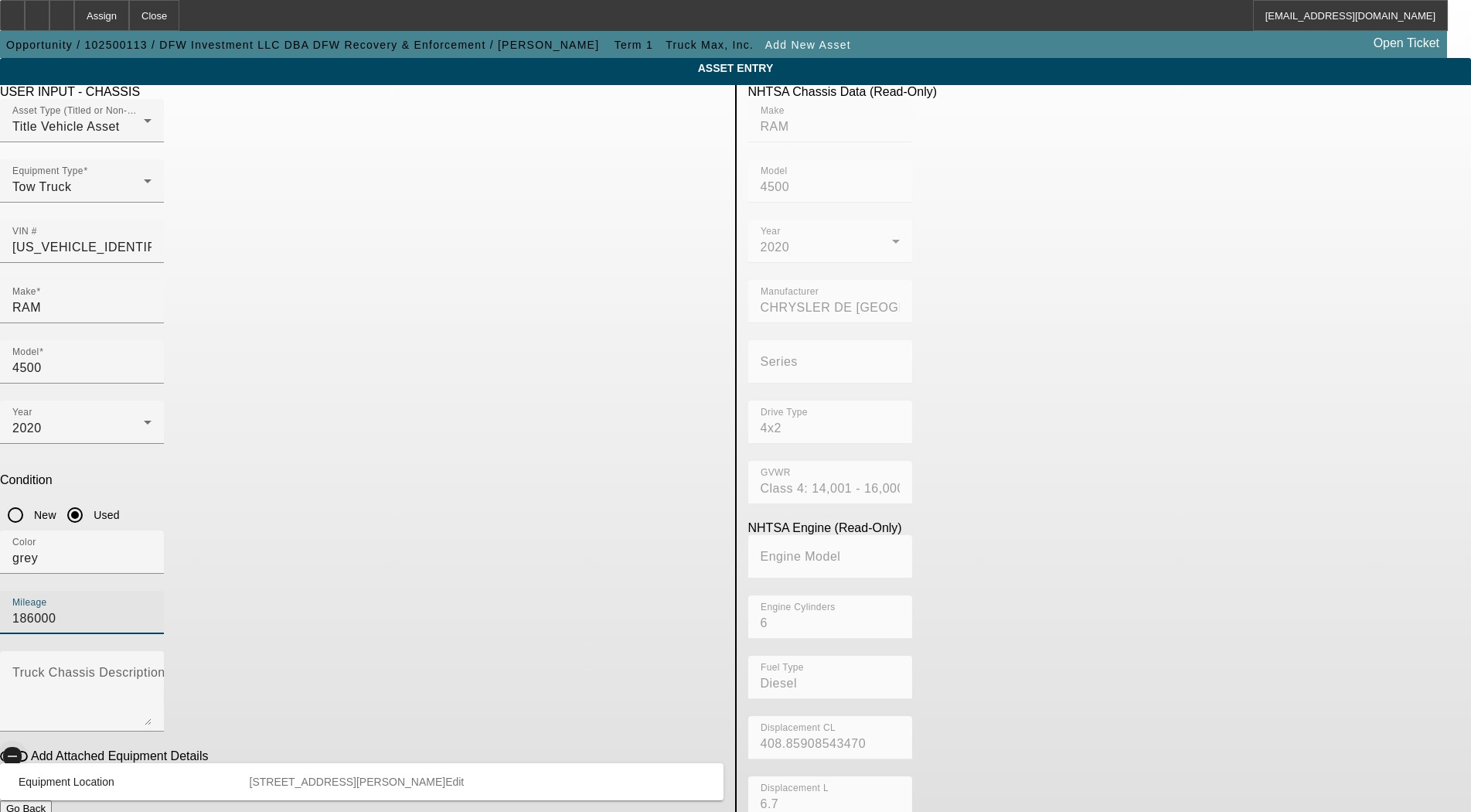
type input "186000"
click at [28, 750] on button "Add Attached Equipment Details" at bounding box center [14, 756] width 28 height 11
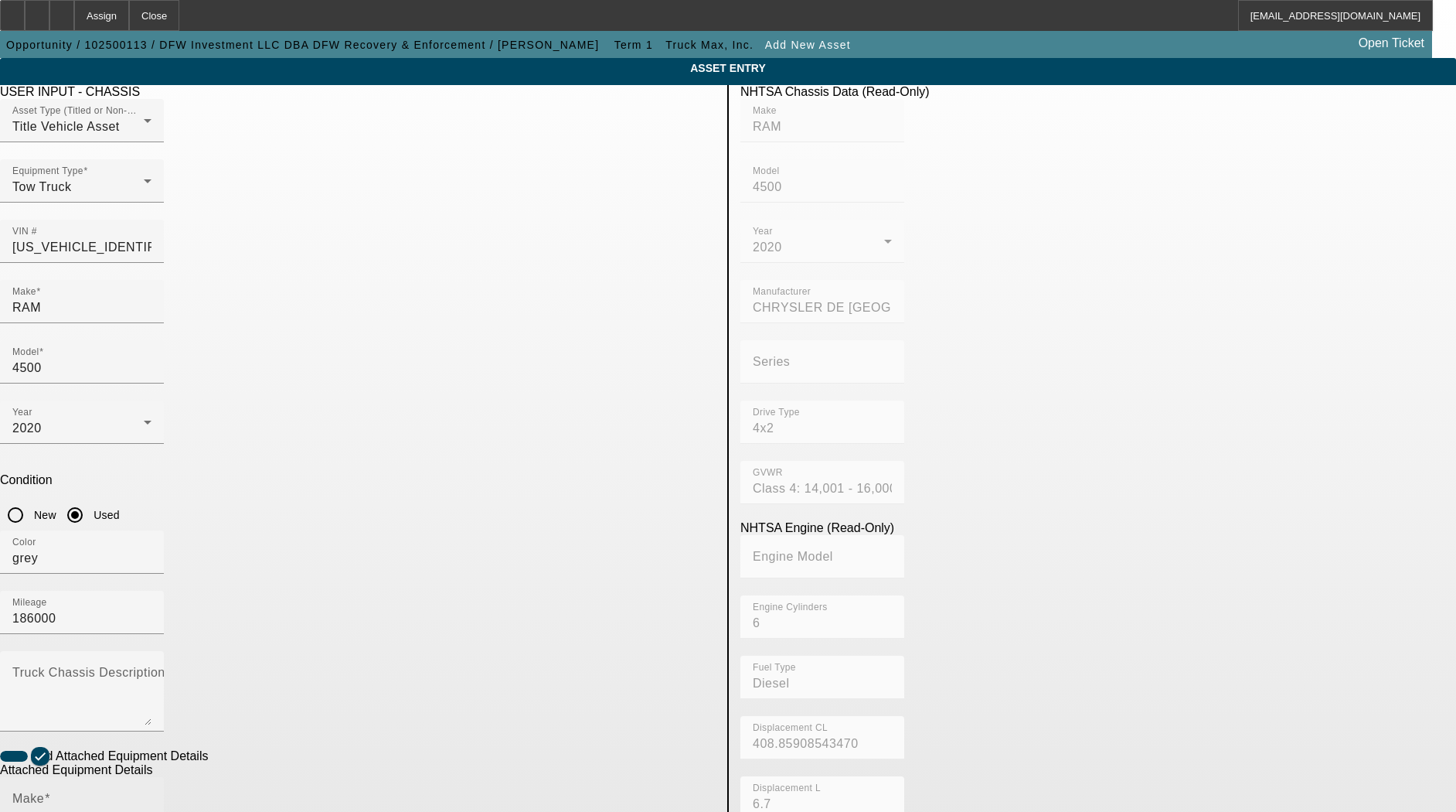
click at [151, 795] on input "Make" at bounding box center [81, 805] width 139 height 18
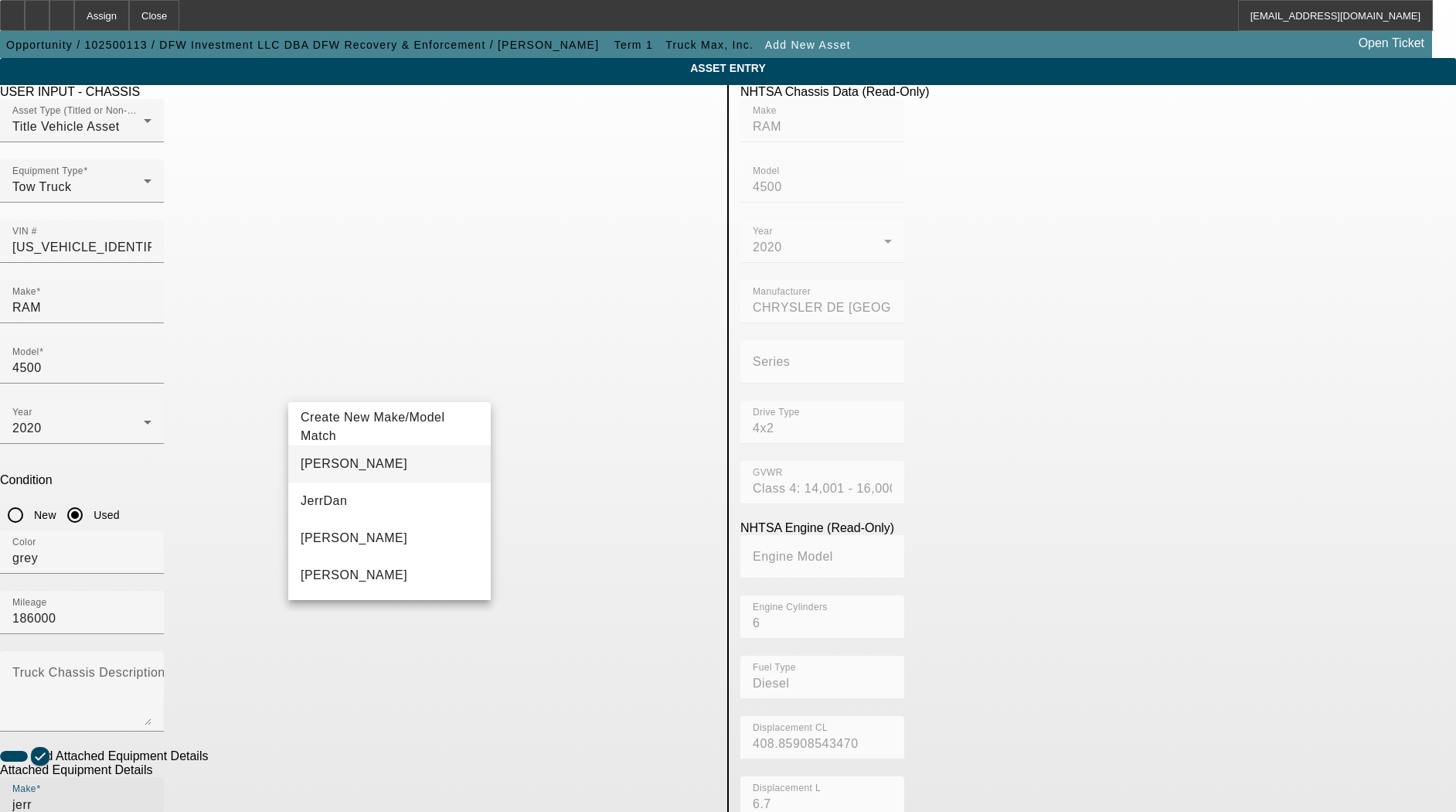
click at [378, 462] on mat-option "Jerr-Dan" at bounding box center [388, 464] width 202 height 37
type input "Jerr-Dan"
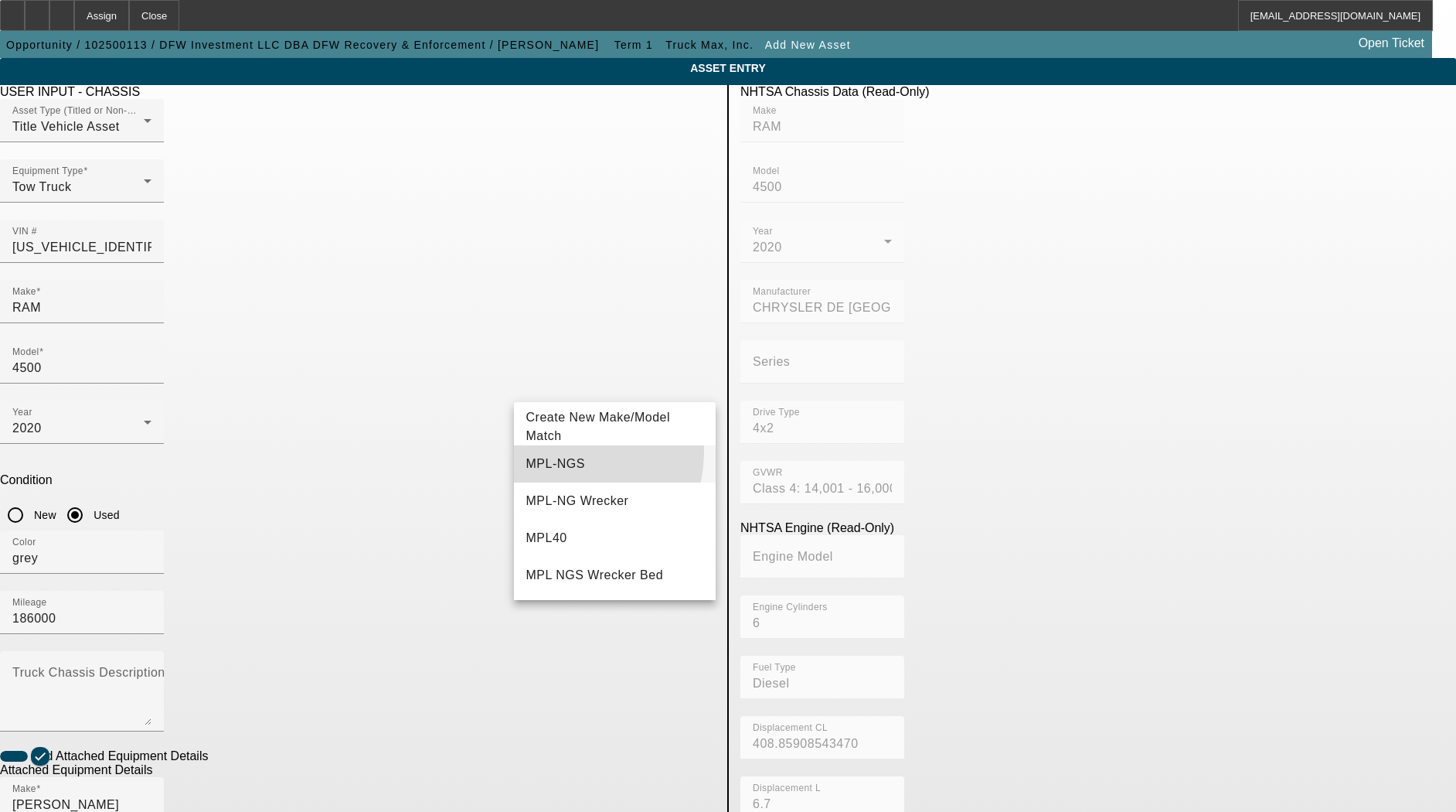
click at [555, 450] on mat-option "MPL-NGS" at bounding box center [615, 464] width 202 height 37
type input "MPL-NGS"
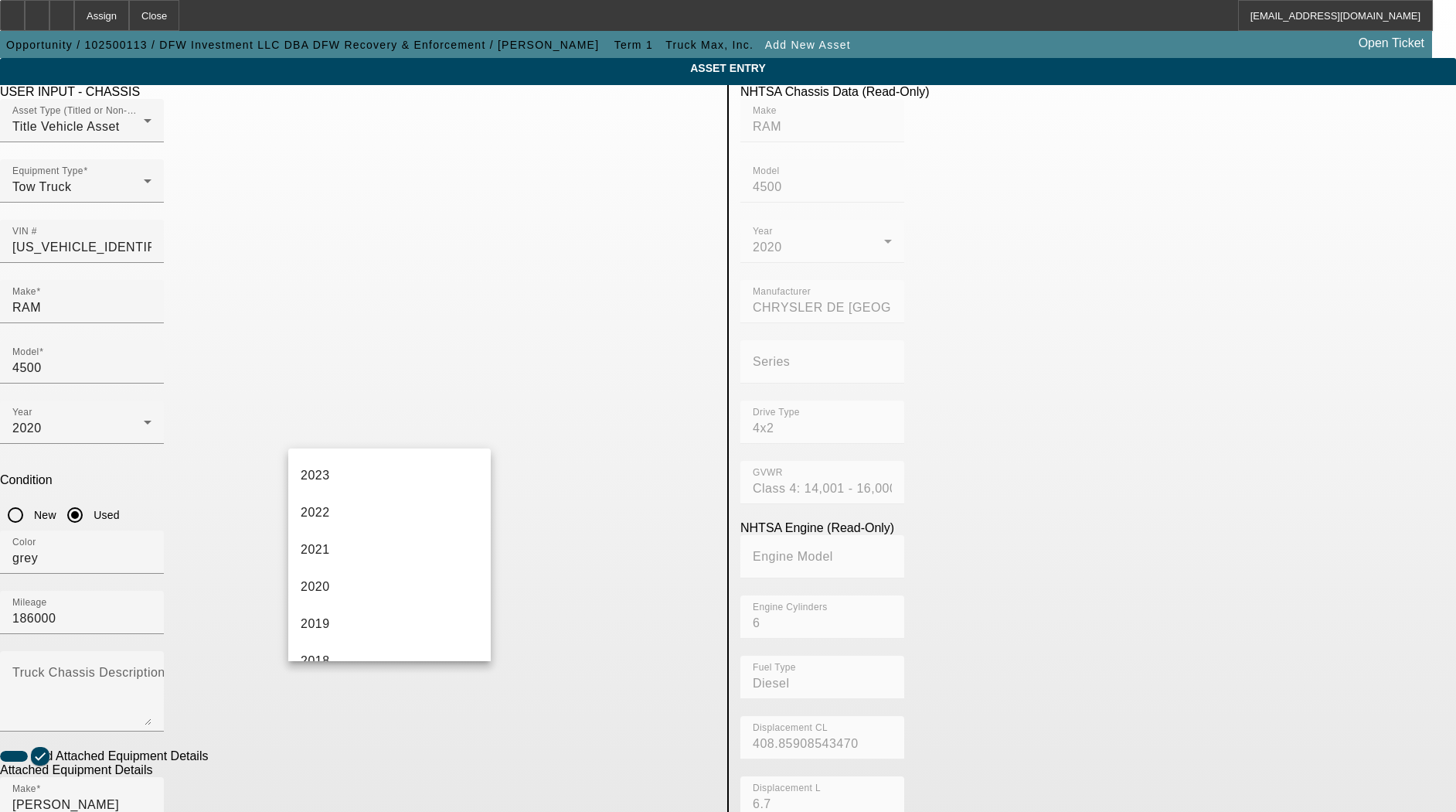
scroll to position [193, 0]
click at [374, 588] on mat-option "2020" at bounding box center [388, 577] width 202 height 37
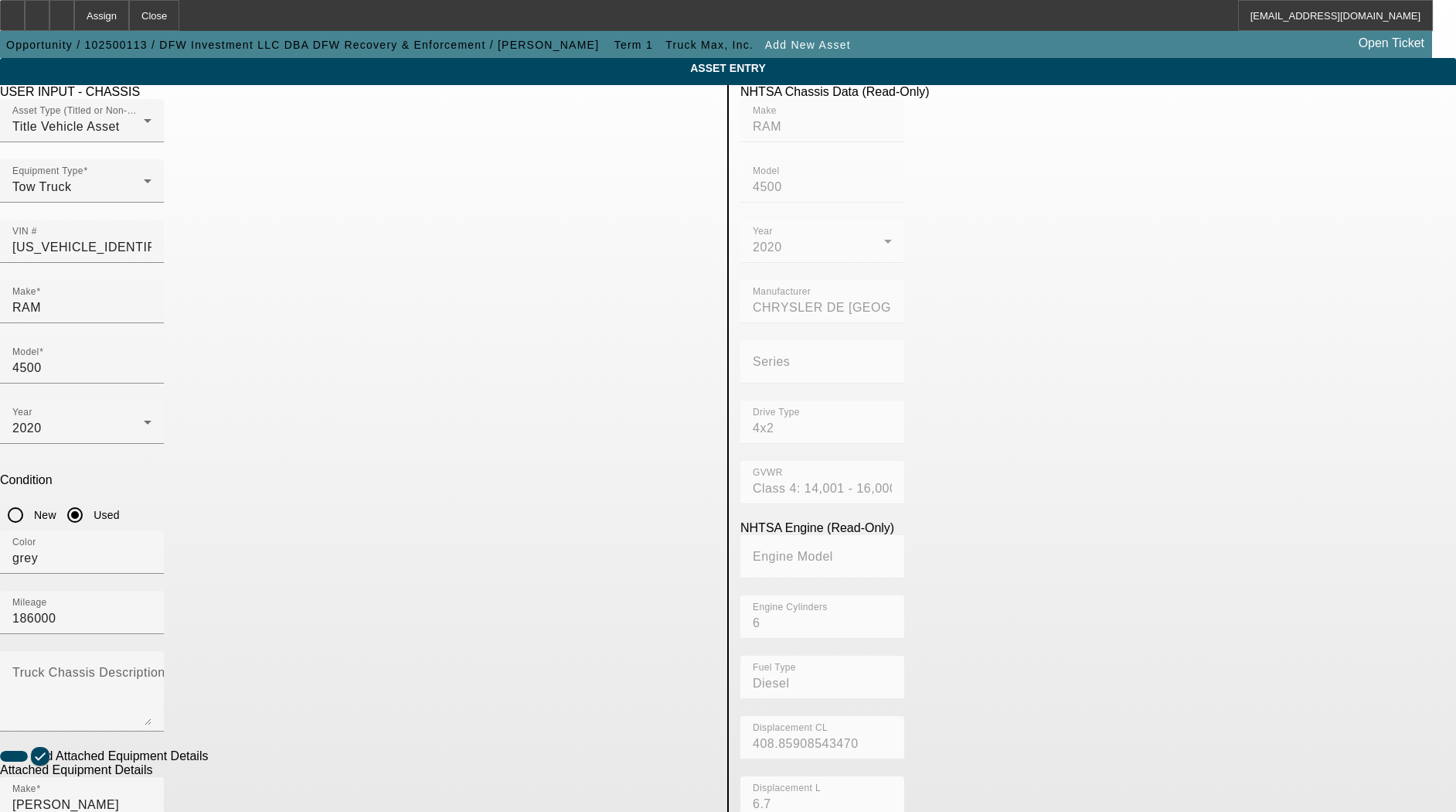
scroll to position [97, 0]
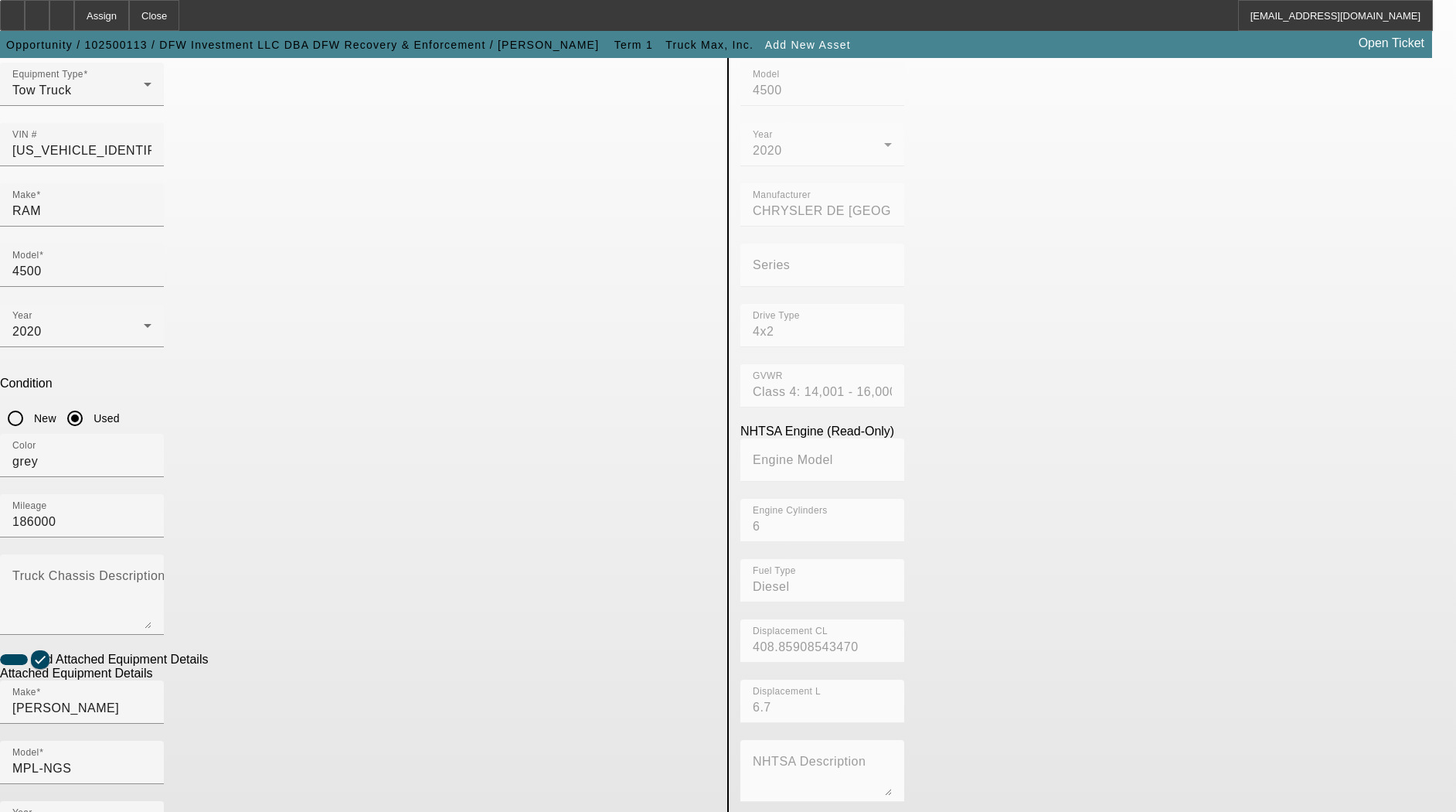
radio input "true"
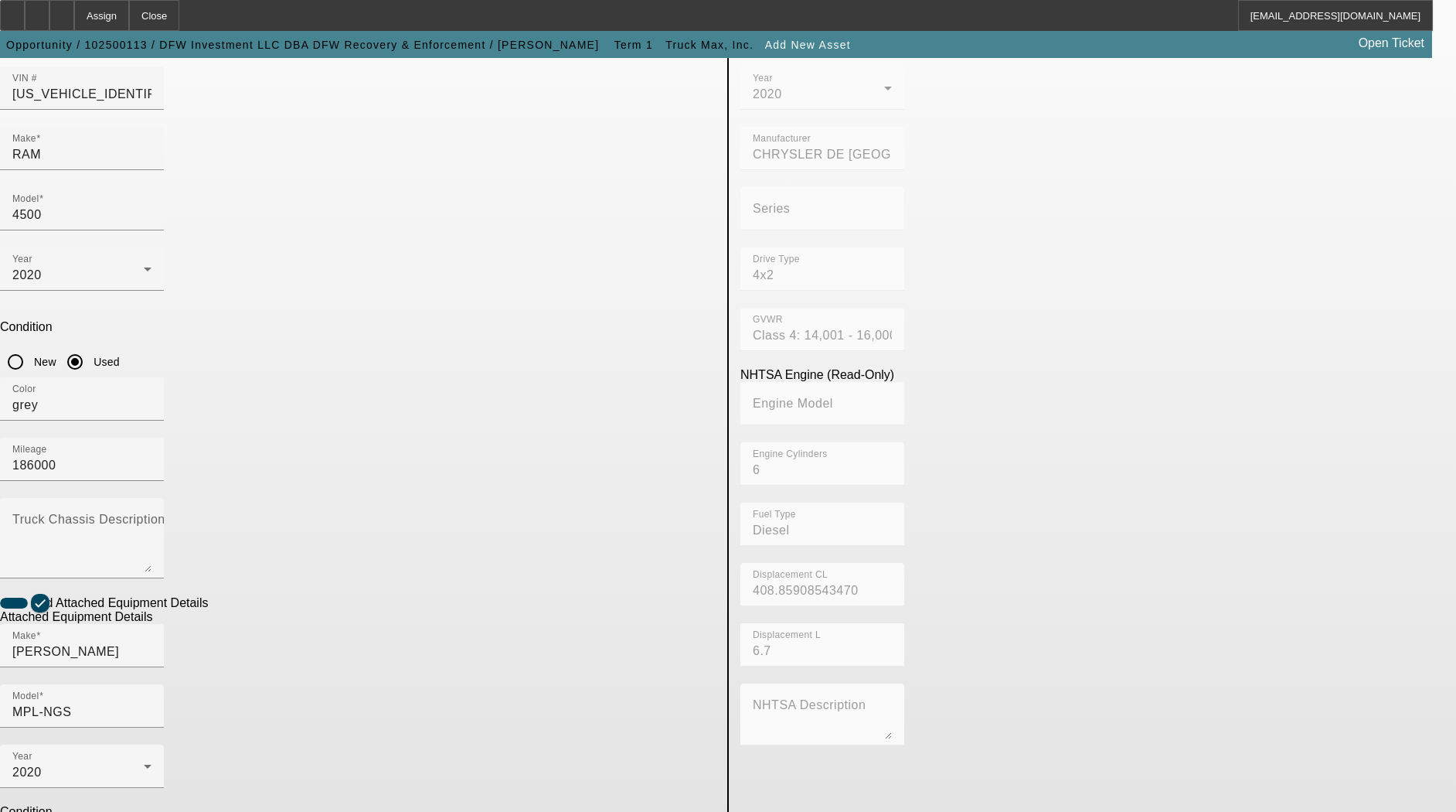
scroll to position [184, 0]
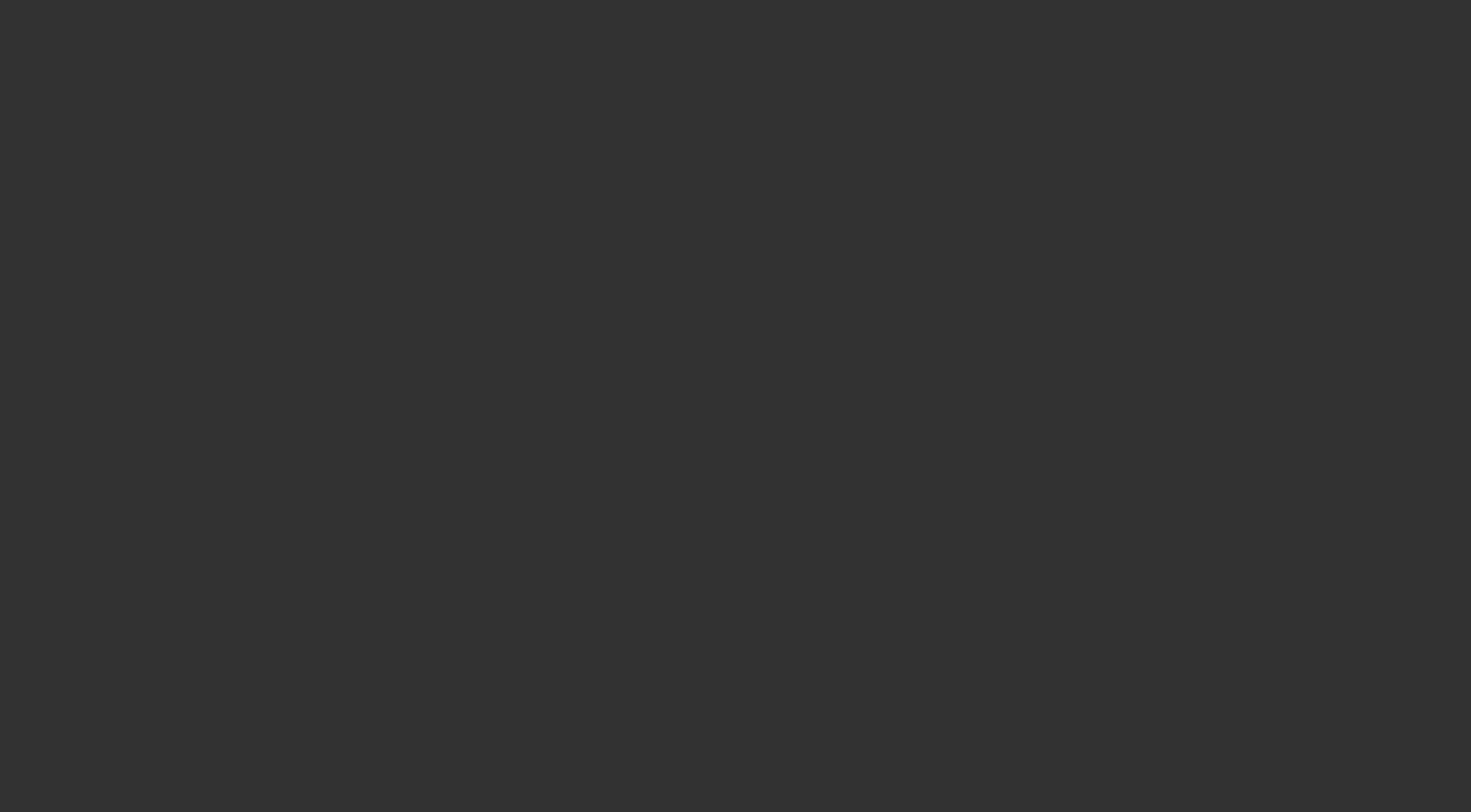
type input "$54,970.00"
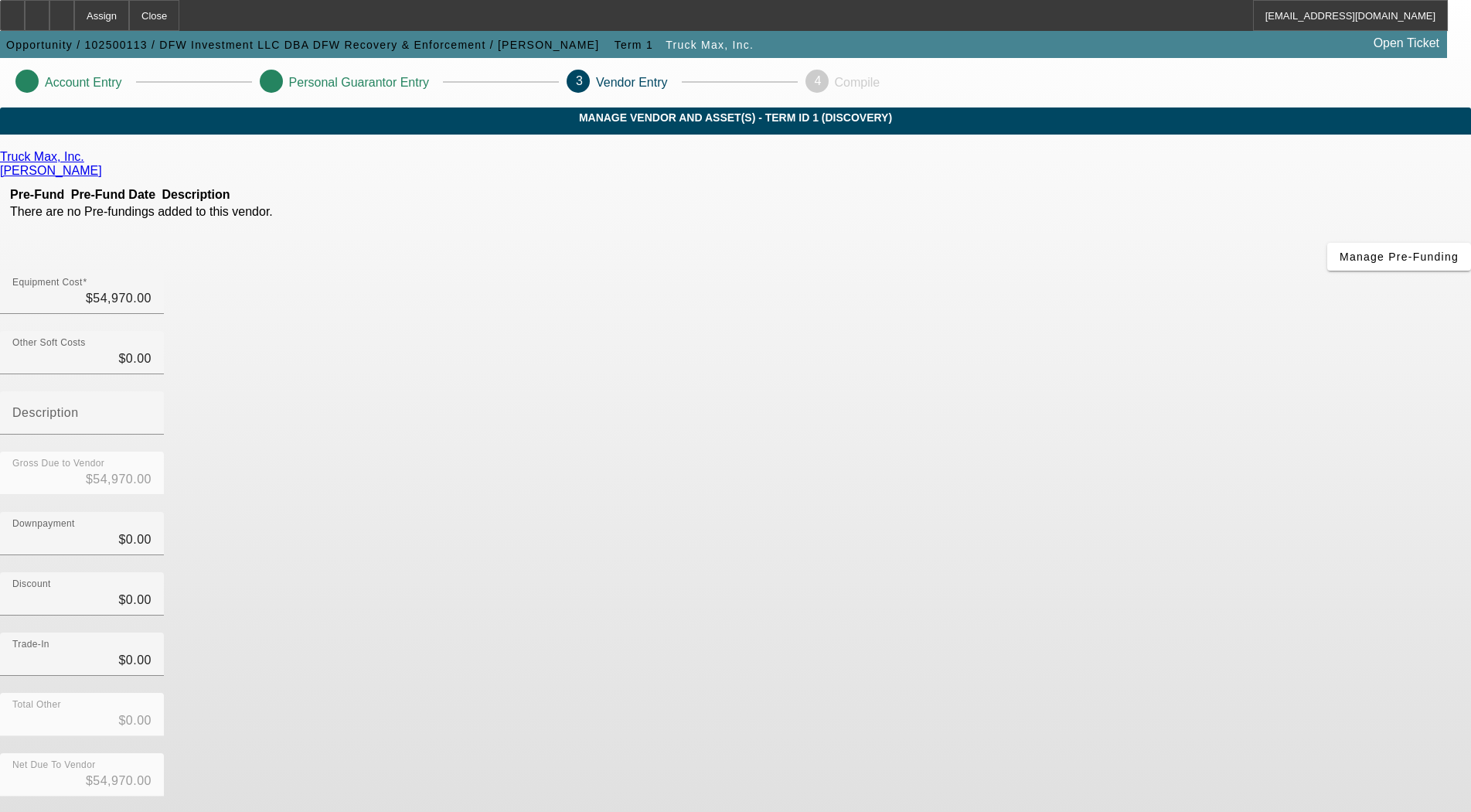
click at [44, 811] on button "Submit" at bounding box center [22, 821] width 44 height 17
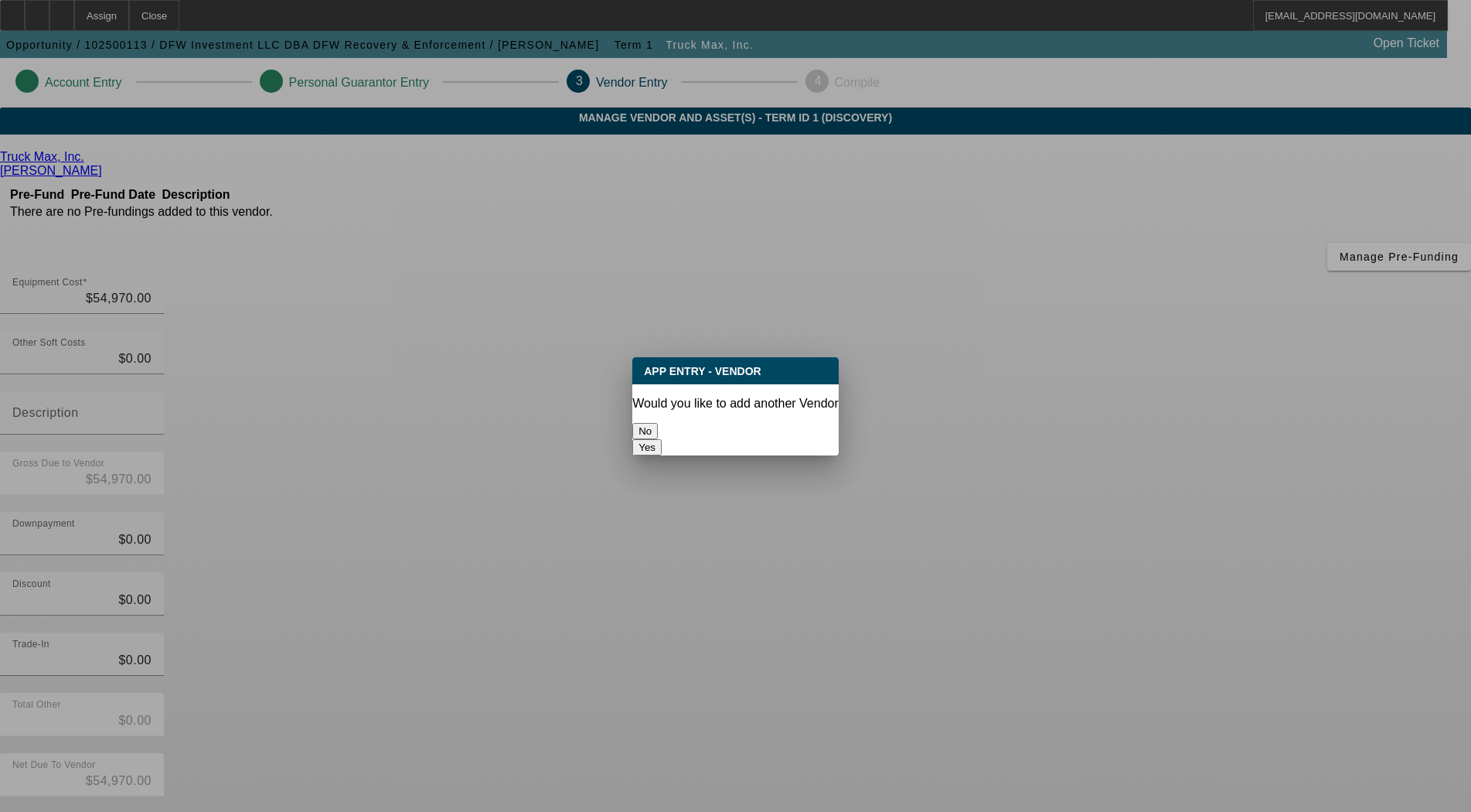
click at [658, 423] on button "No" at bounding box center [645, 431] width 26 height 17
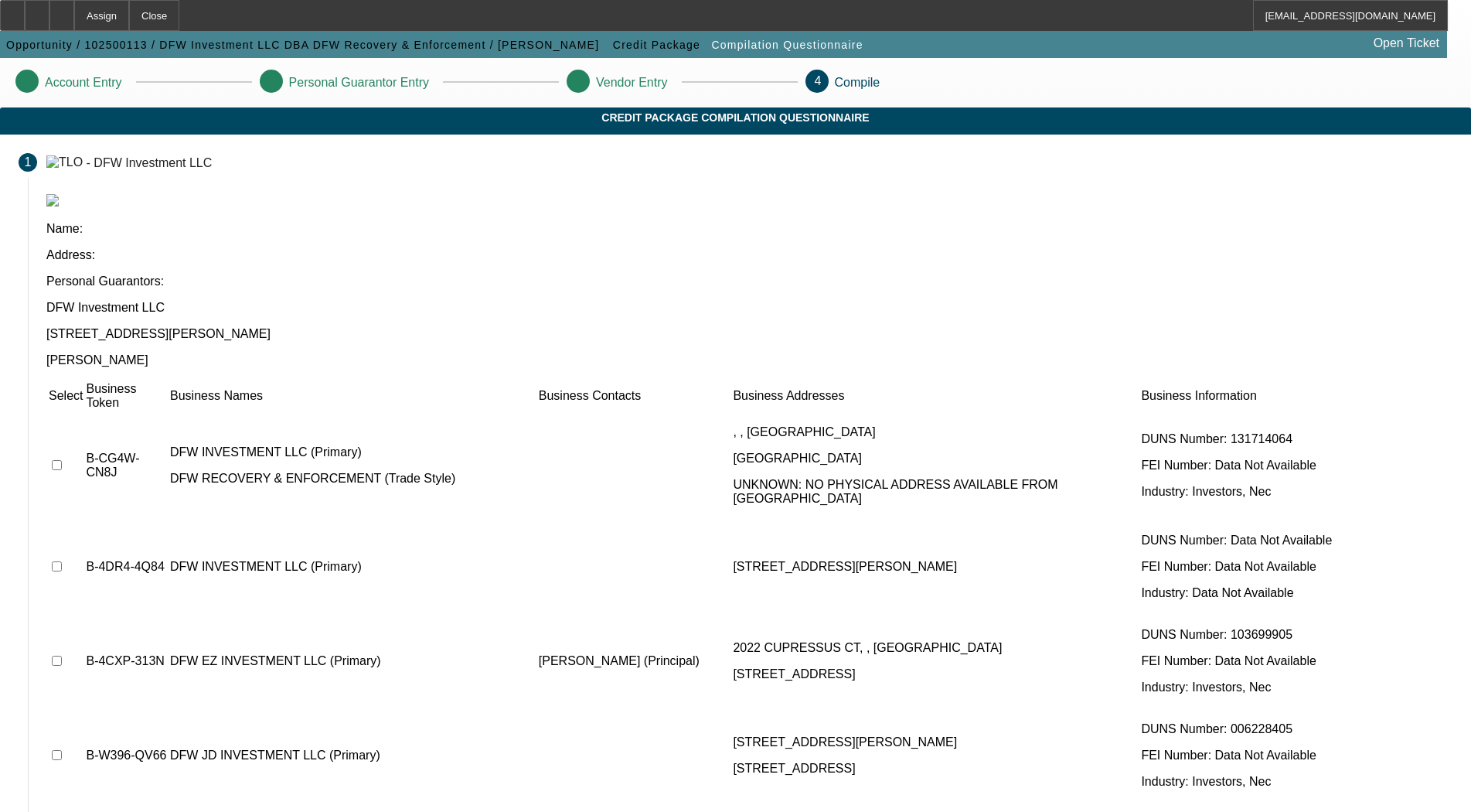
click at [62, 460] on input "checkbox" at bounding box center [56, 464] width 10 height 10
checkbox input "true"
click at [83, 520] on td at bounding box center [66, 567] width 36 height 93
click at [62, 561] on input "checkbox" at bounding box center [56, 566] width 10 height 10
checkbox input "true"
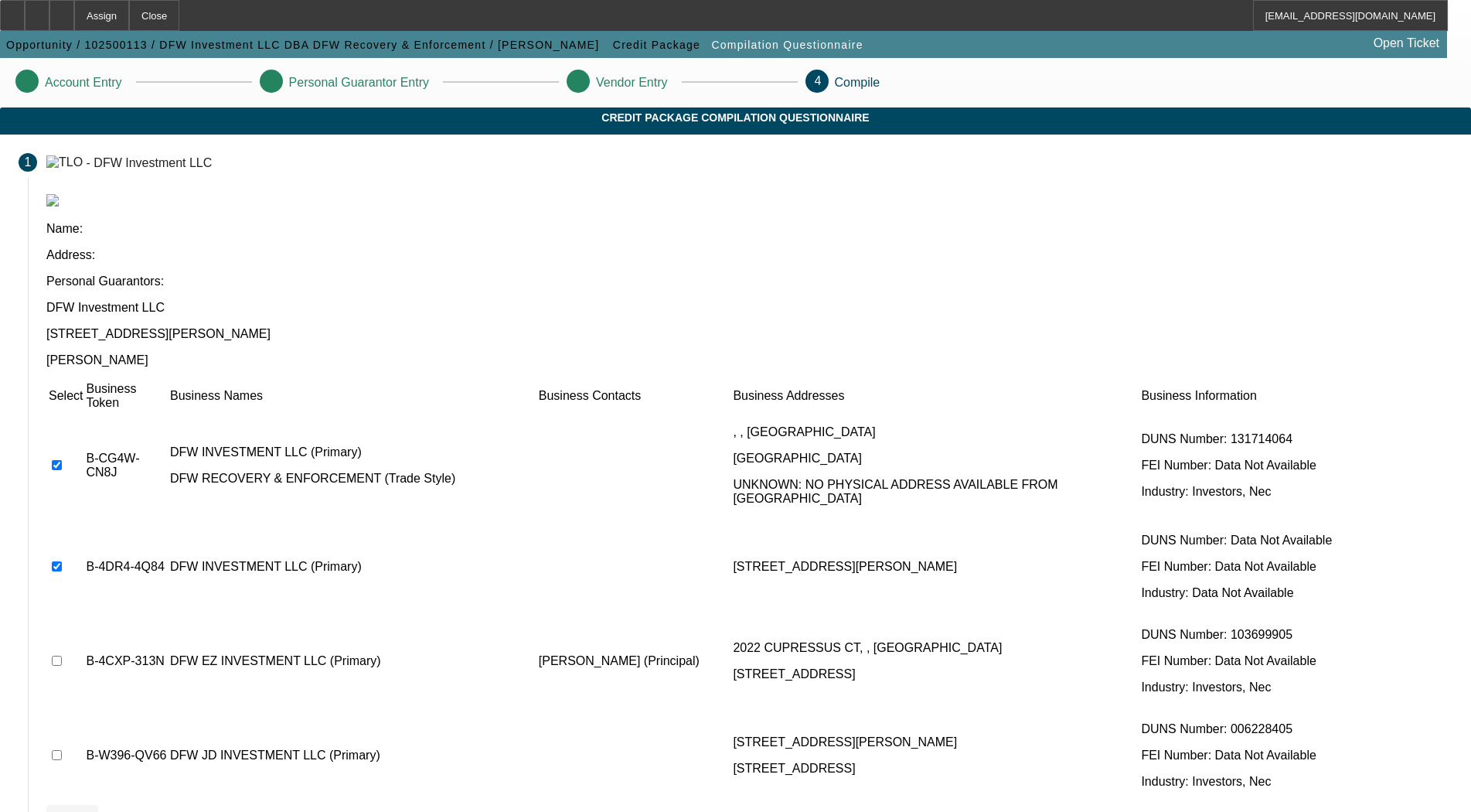
click at [98, 800] on span at bounding box center [72, 818] width 52 height 37
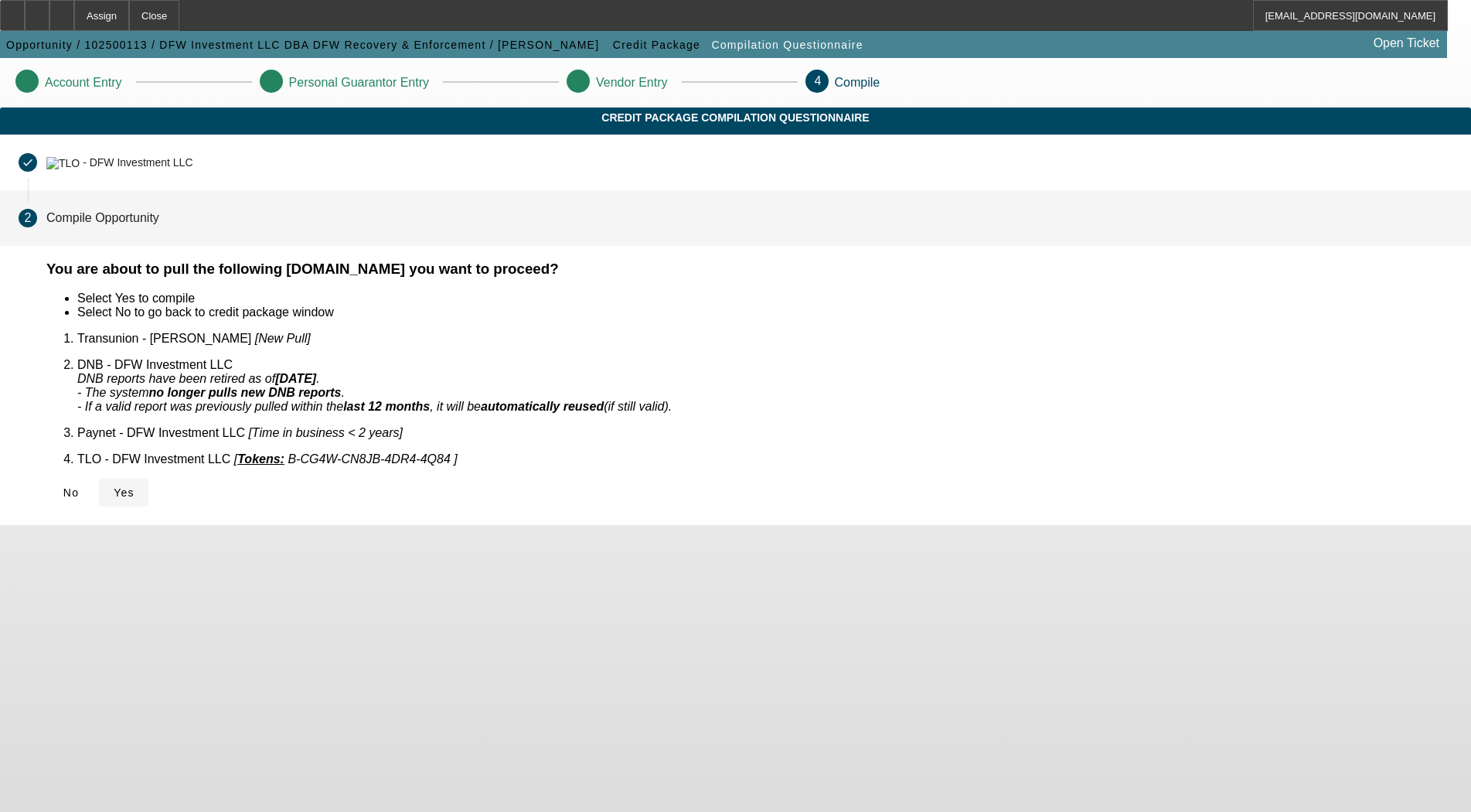
click at [135, 486] on span "Yes" at bounding box center [124, 492] width 21 height 12
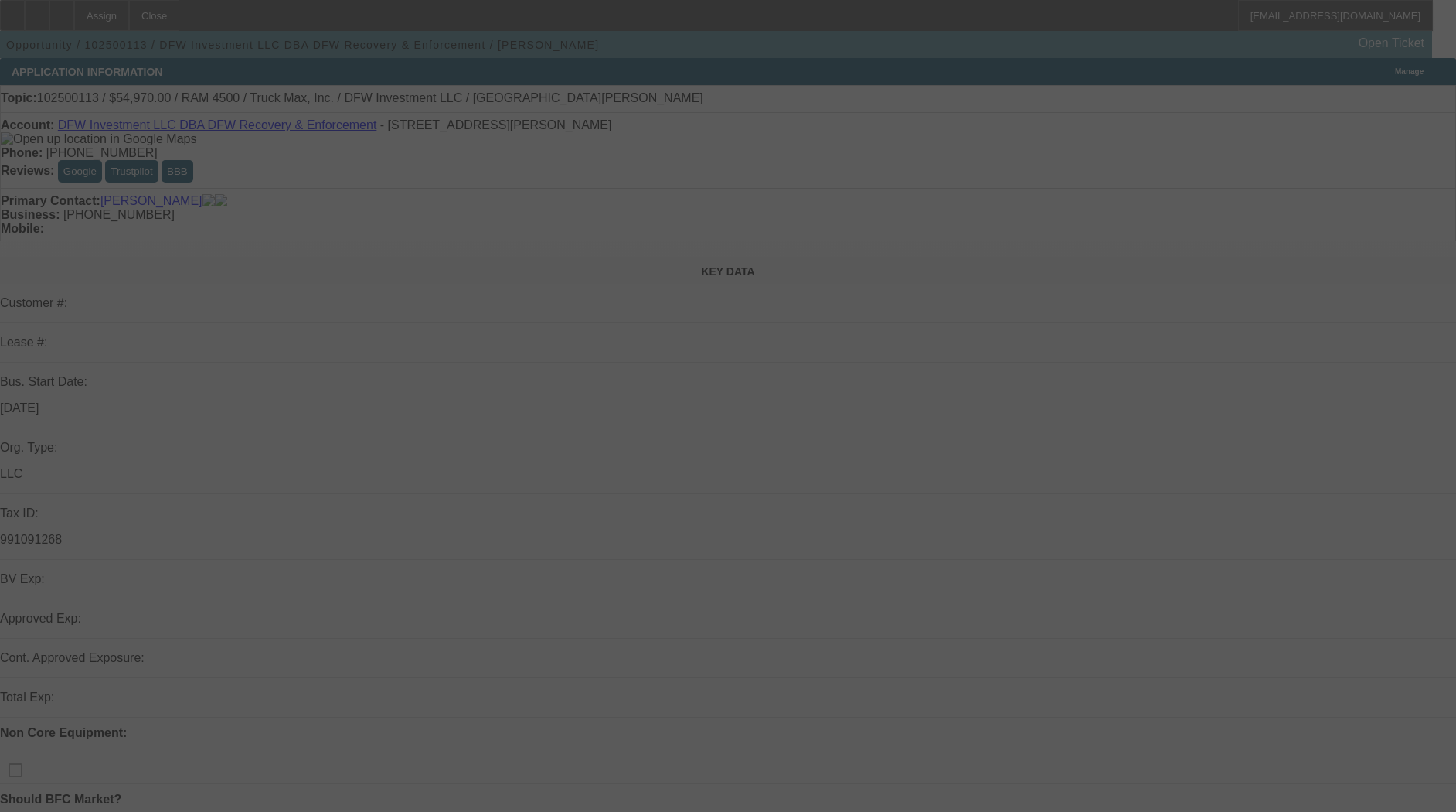
select select "0"
select select "2"
select select "0.1"
select select "4"
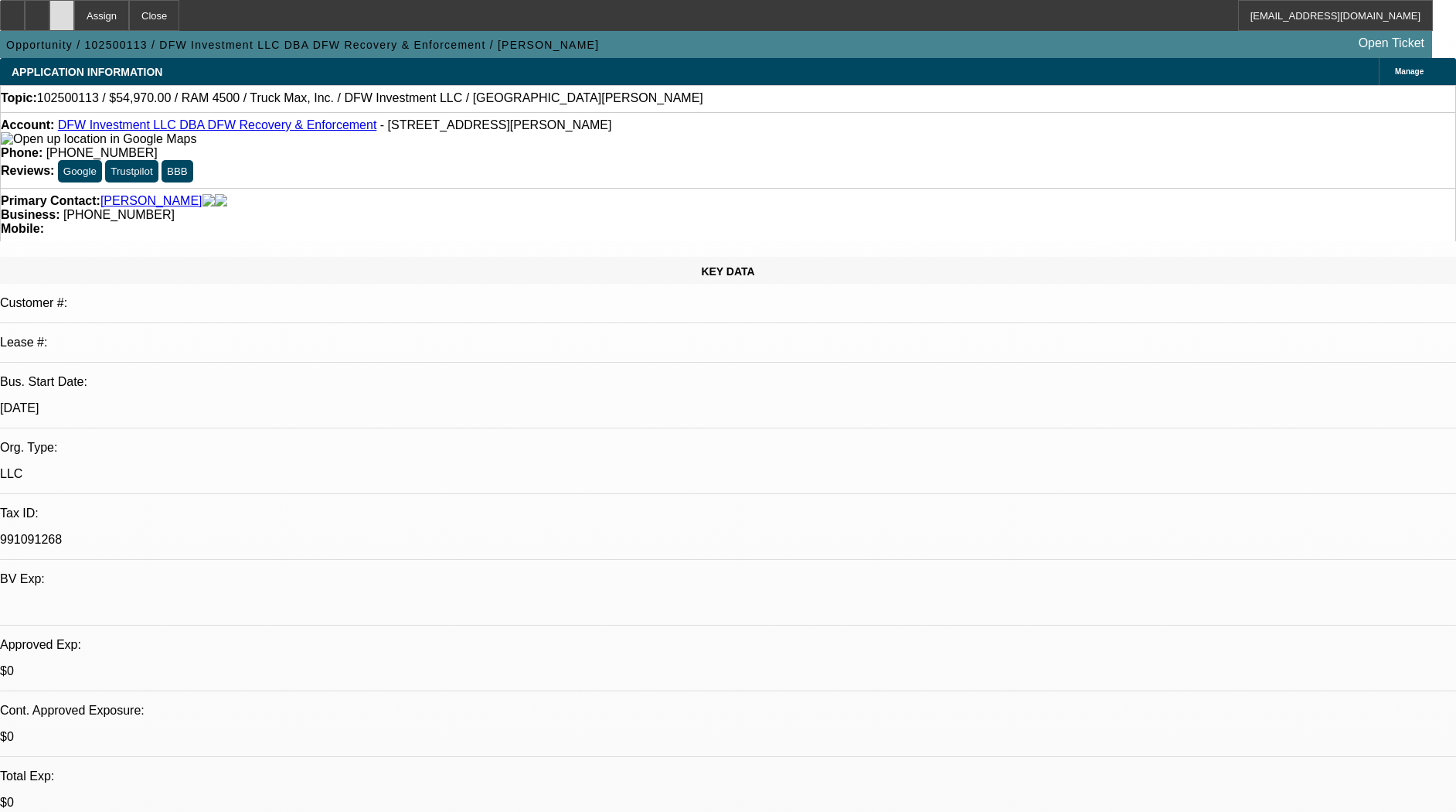
click at [74, 12] on div at bounding box center [62, 16] width 25 height 31
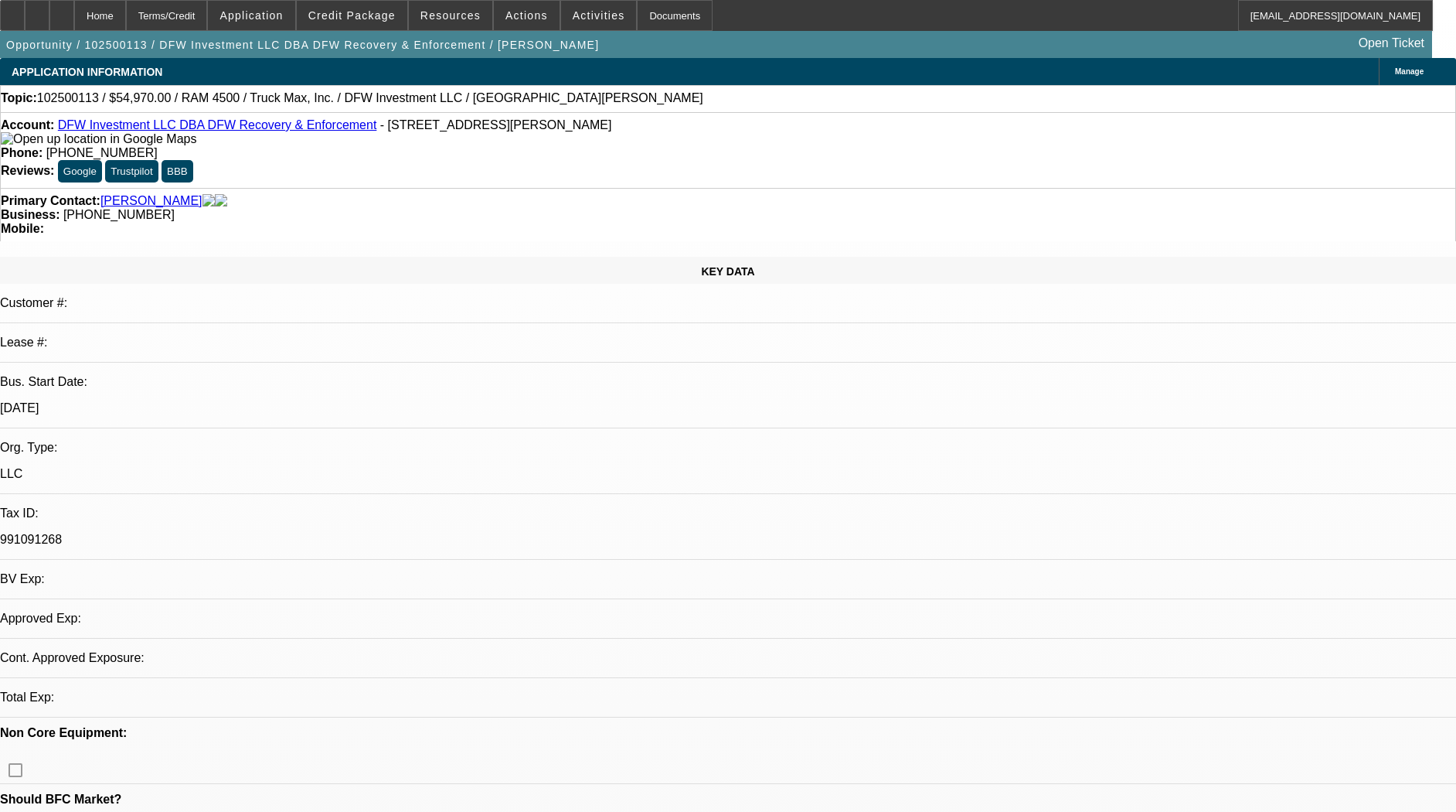
select select "0"
select select "2"
select select "0.1"
select select "4"
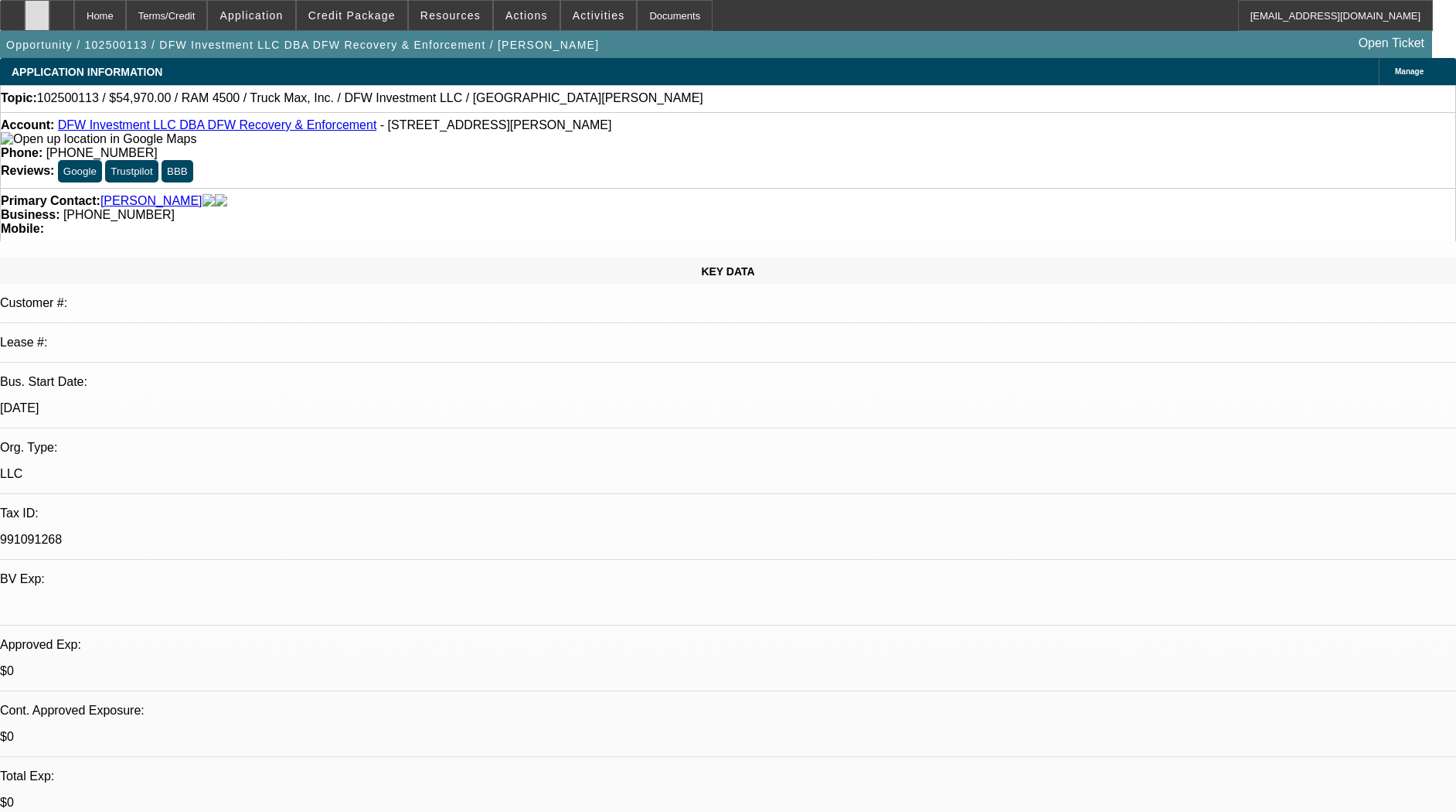
click at [50, 19] on div at bounding box center [37, 16] width 25 height 31
click at [516, 28] on span at bounding box center [526, 16] width 66 height 37
click at [516, 28] on div at bounding box center [728, 406] width 1456 height 812
click at [521, 17] on span "Actions" at bounding box center [527, 15] width 42 height 12
click at [521, 17] on div at bounding box center [728, 406] width 1456 height 812
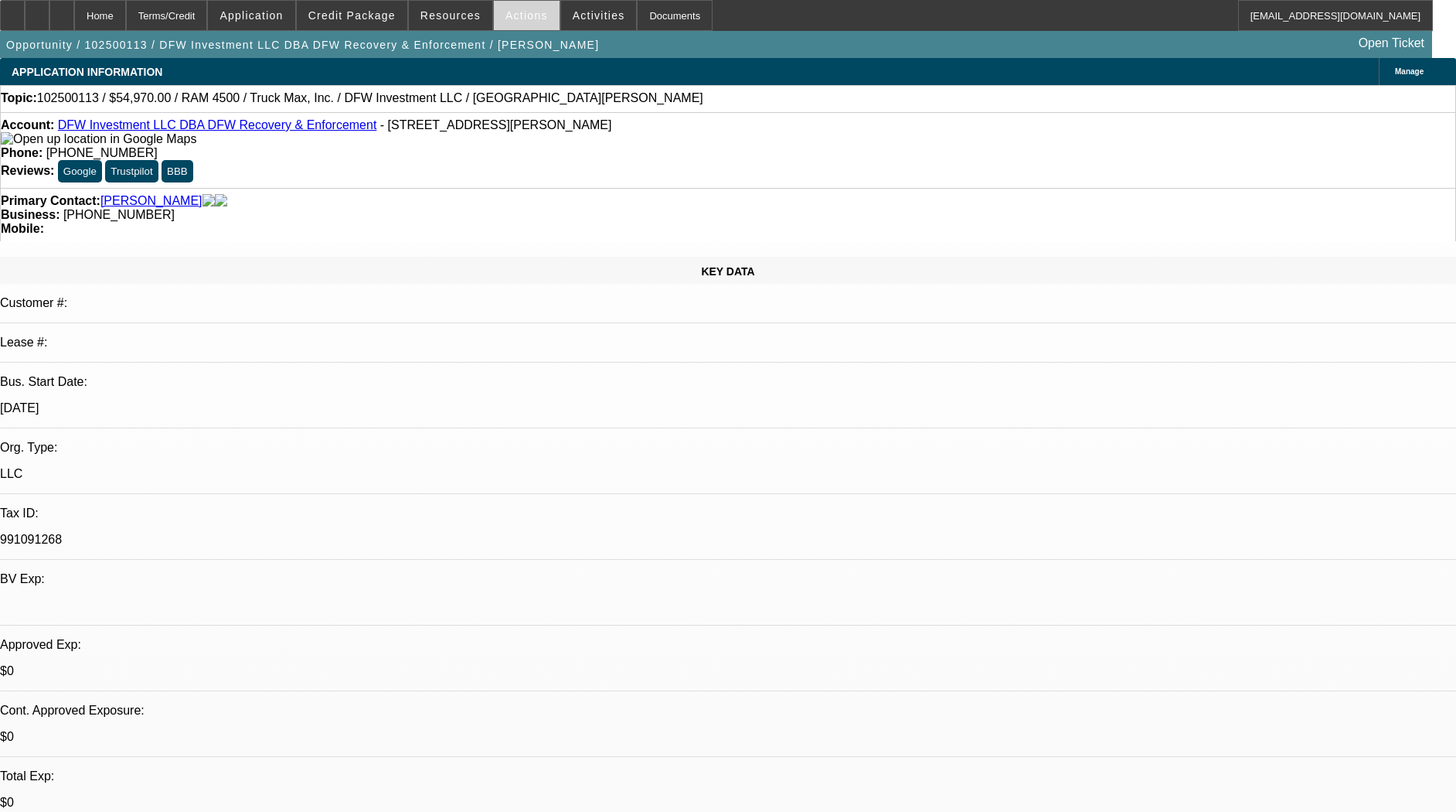
click at [521, 17] on span "Actions" at bounding box center [527, 15] width 42 height 12
click at [521, 17] on div at bounding box center [728, 406] width 1456 height 812
click at [62, 10] on icon at bounding box center [62, 10] width 0 height 0
select select "0"
select select "2"
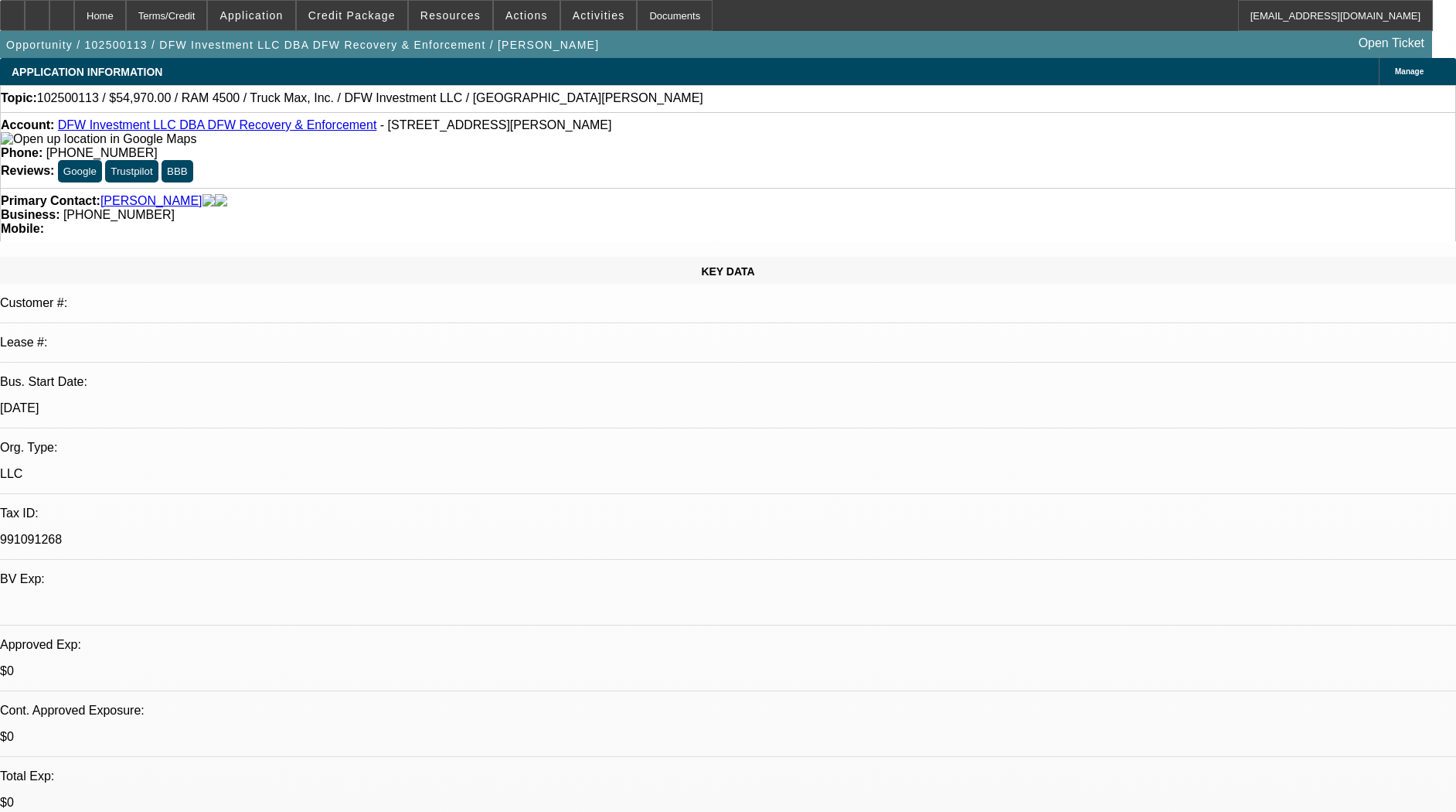
select select "2"
select select "0.1"
select select "4"
click at [506, 18] on span "Actions" at bounding box center [527, 15] width 42 height 12
click at [501, 74] on div at bounding box center [728, 406] width 1456 height 812
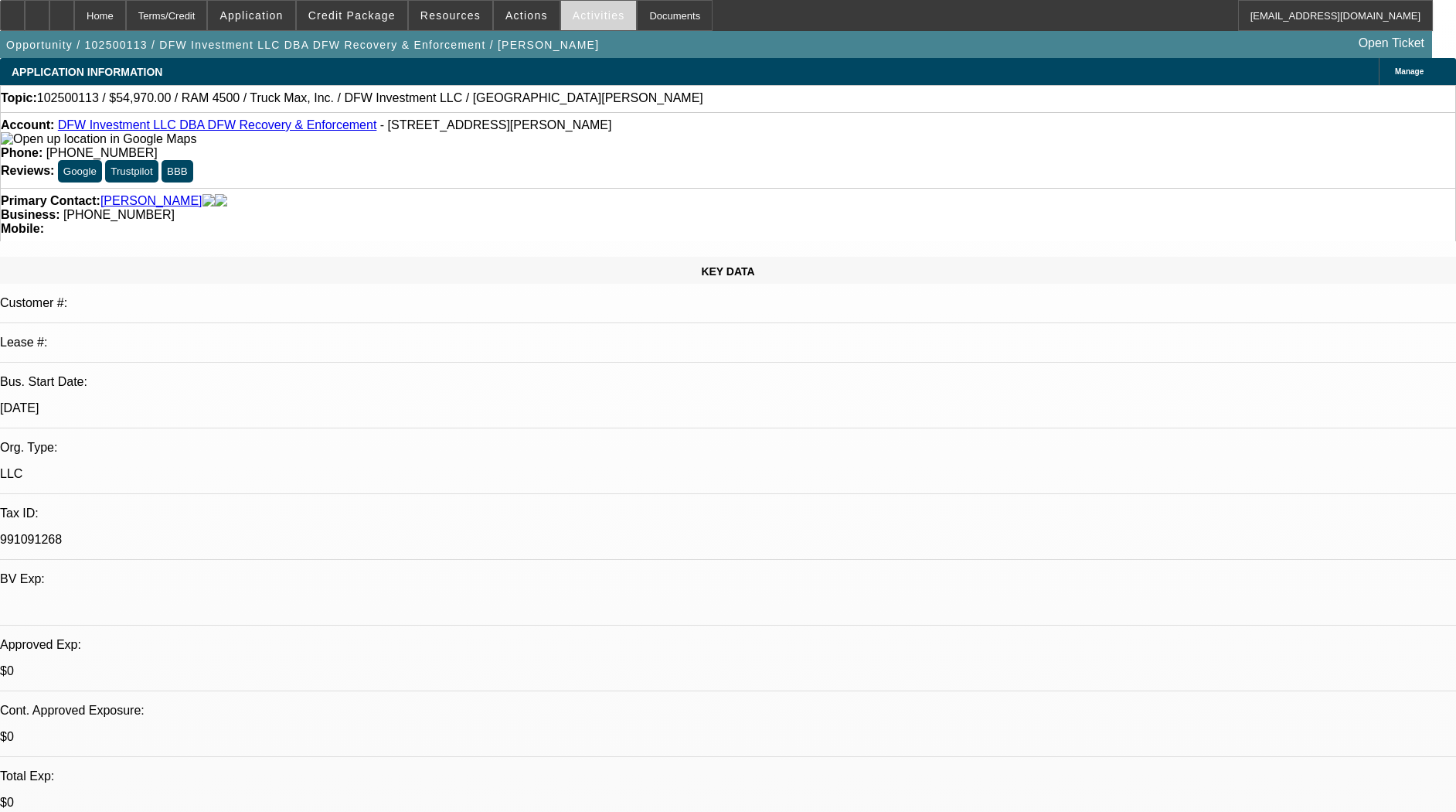
click at [573, 17] on span "Activities" at bounding box center [599, 15] width 53 height 12
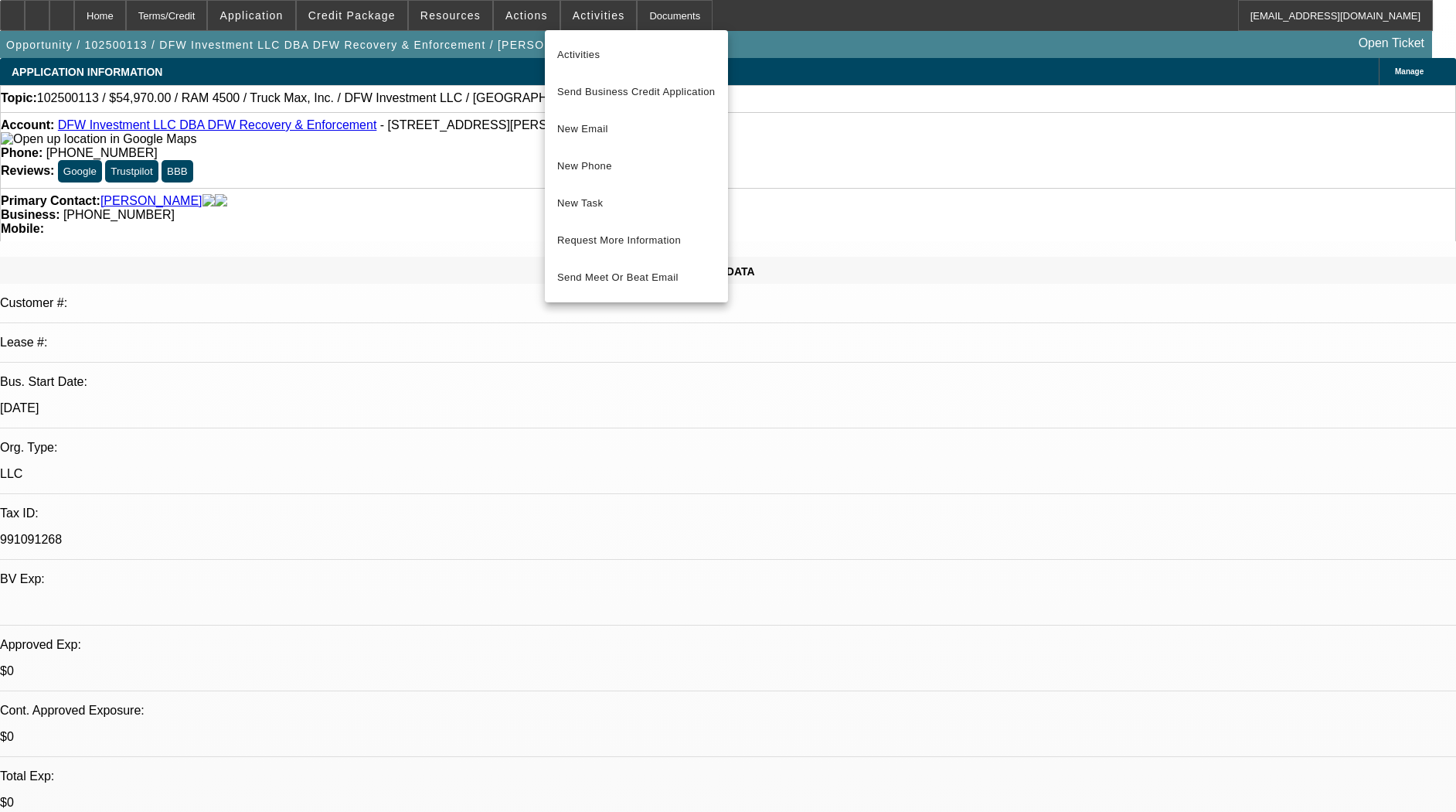
click at [558, 17] on div at bounding box center [728, 406] width 1456 height 812
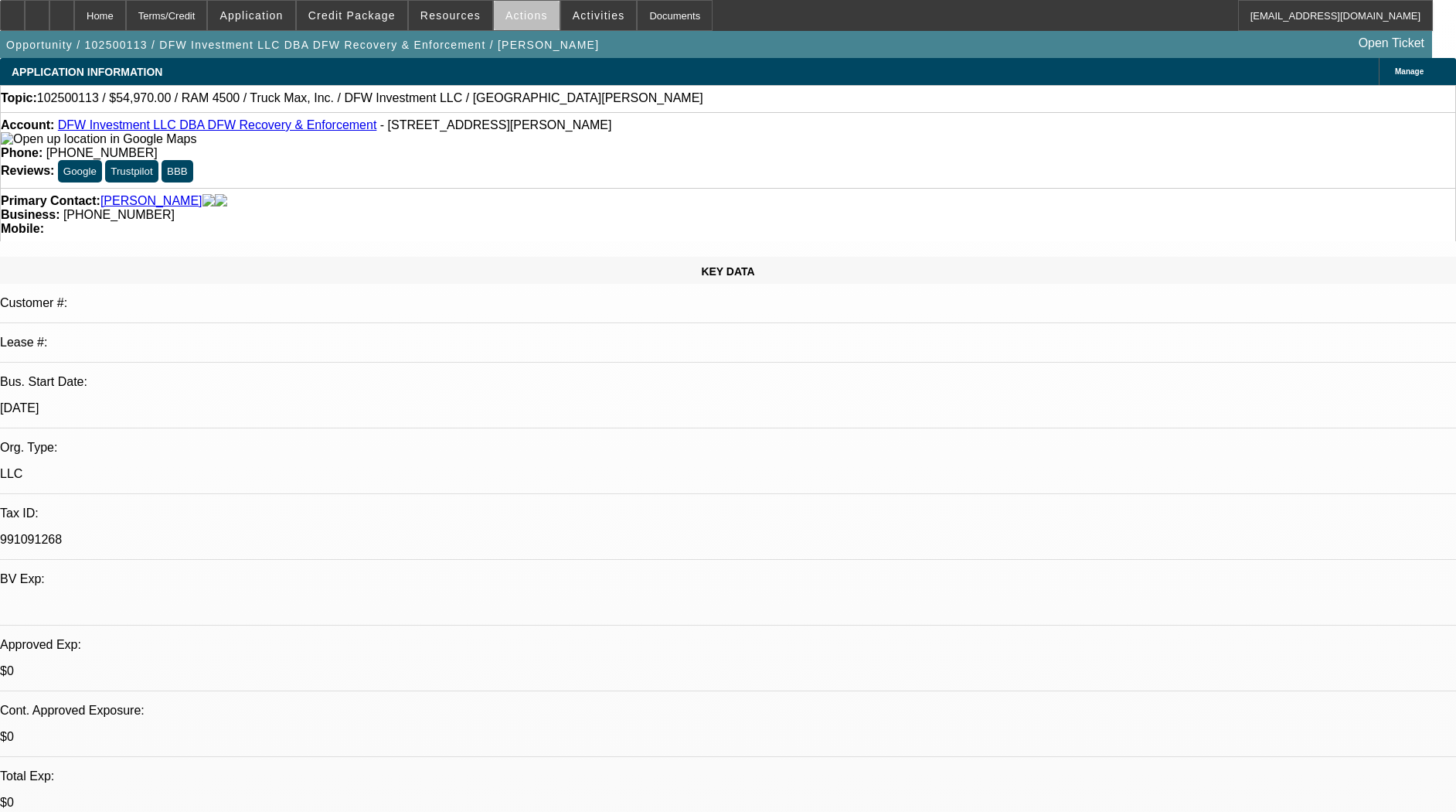
click at [524, 19] on span "Actions" at bounding box center [527, 15] width 42 height 12
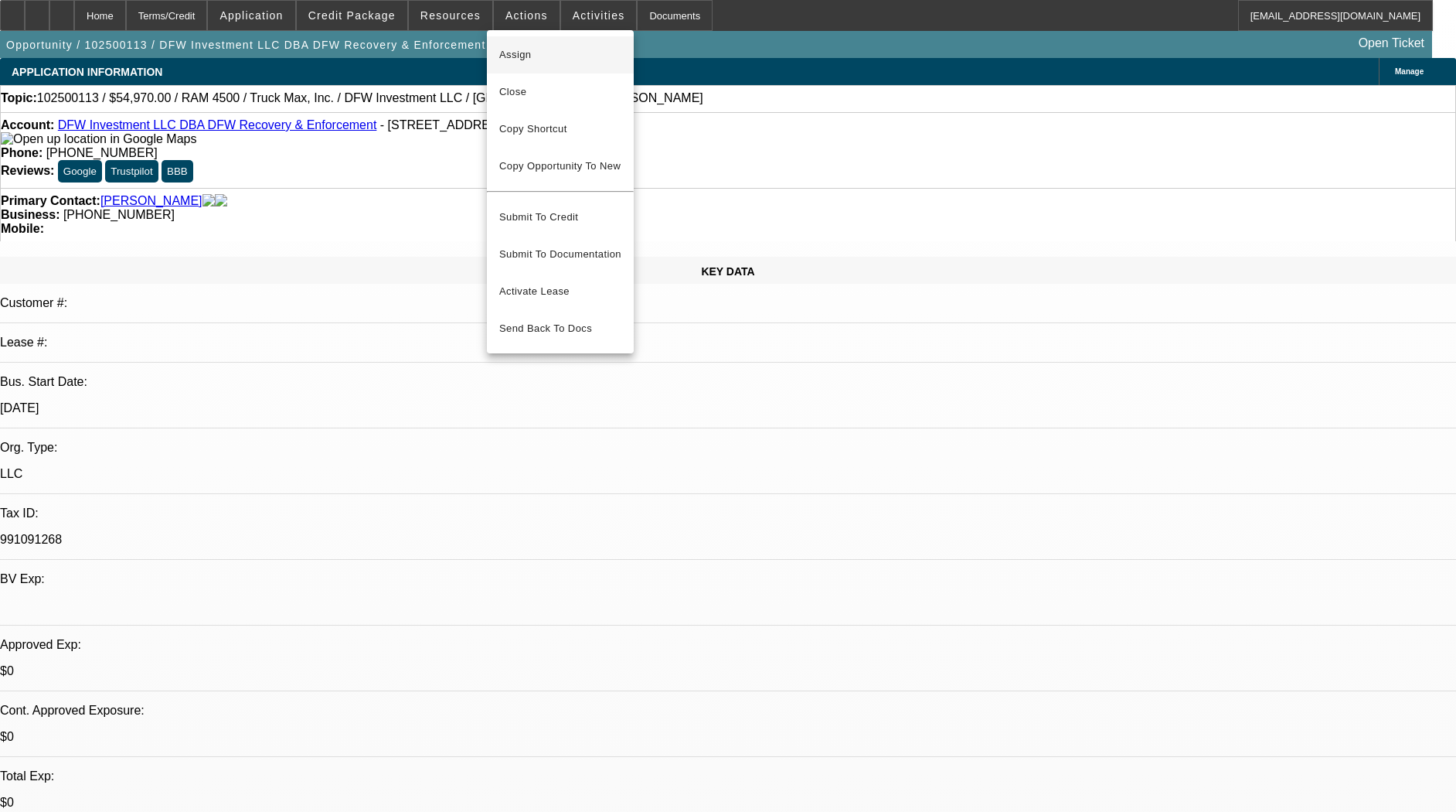
click at [504, 50] on span "Assign" at bounding box center [560, 54] width 122 height 18
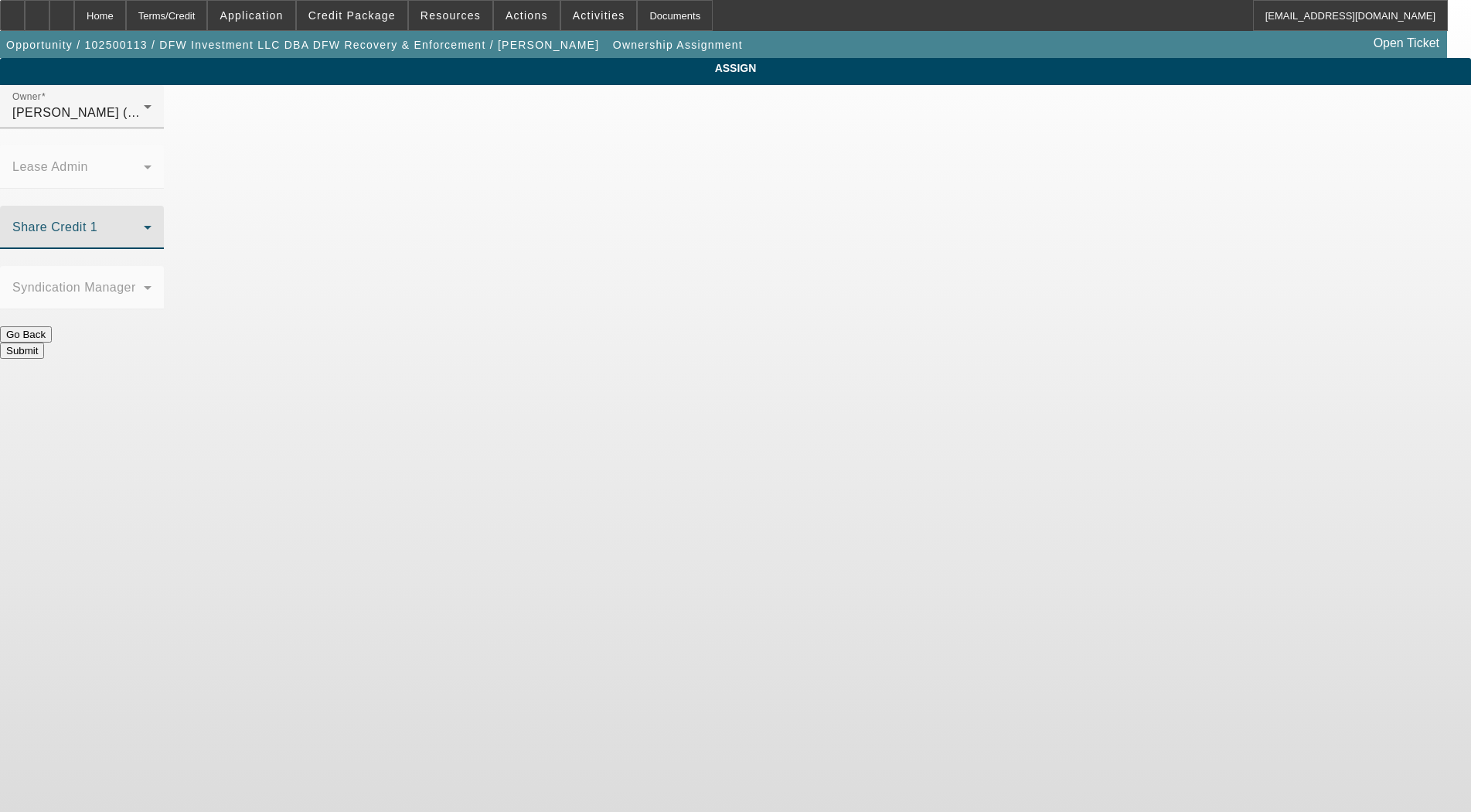
click at [144, 224] on span at bounding box center [78, 233] width 131 height 18
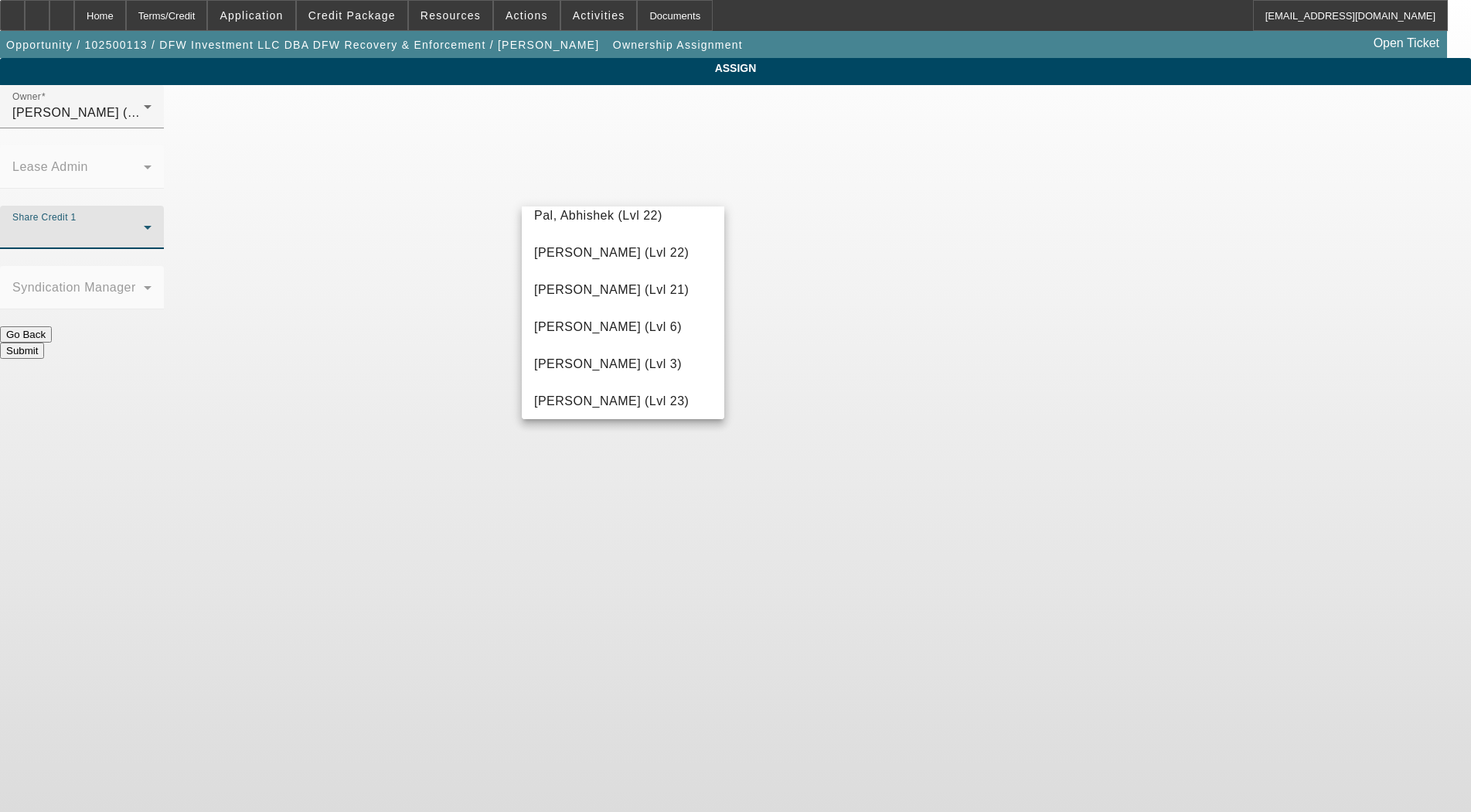
scroll to position [1546, 0]
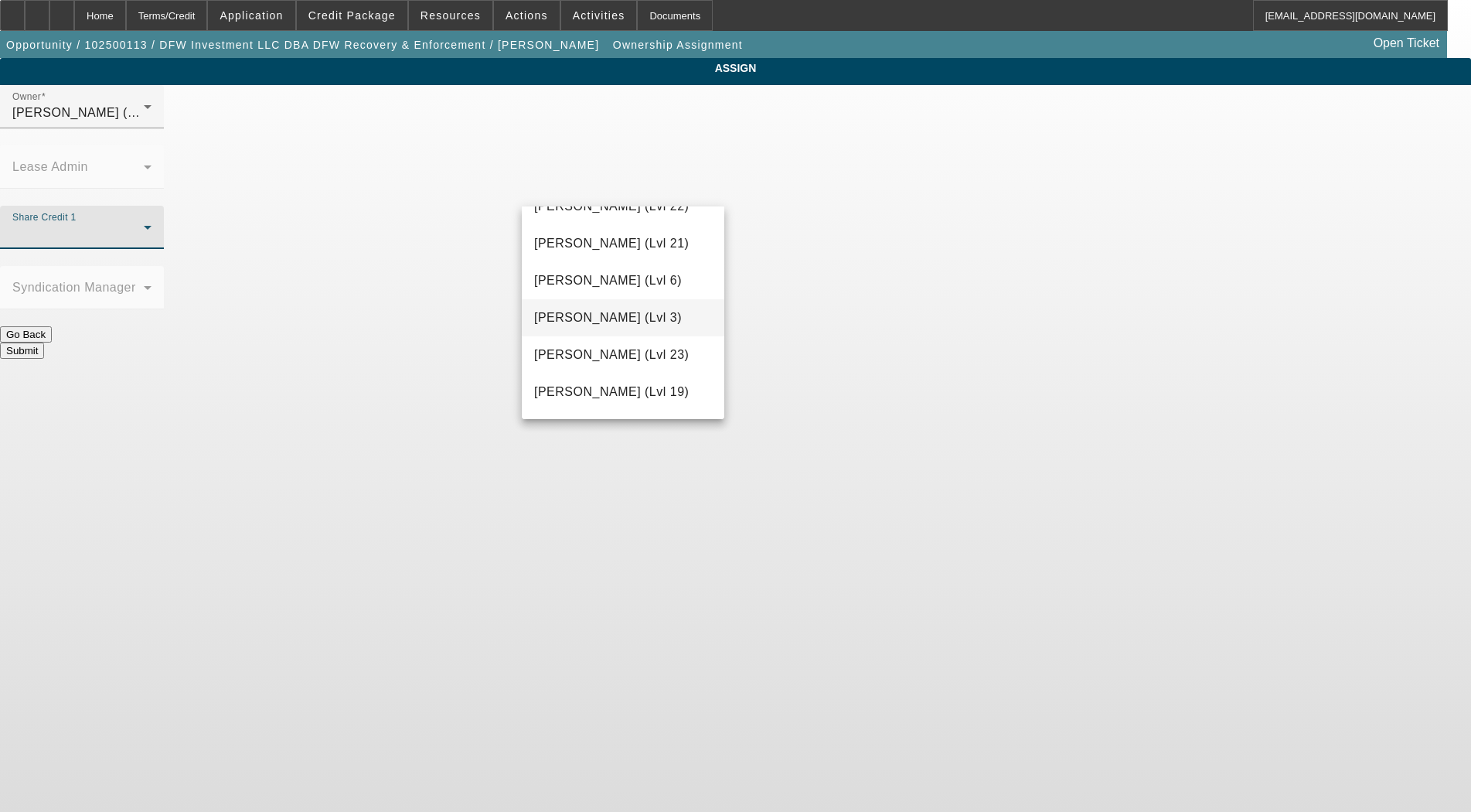
click at [590, 321] on span "[PERSON_NAME] (Lvl 3)" at bounding box center [608, 317] width 148 height 18
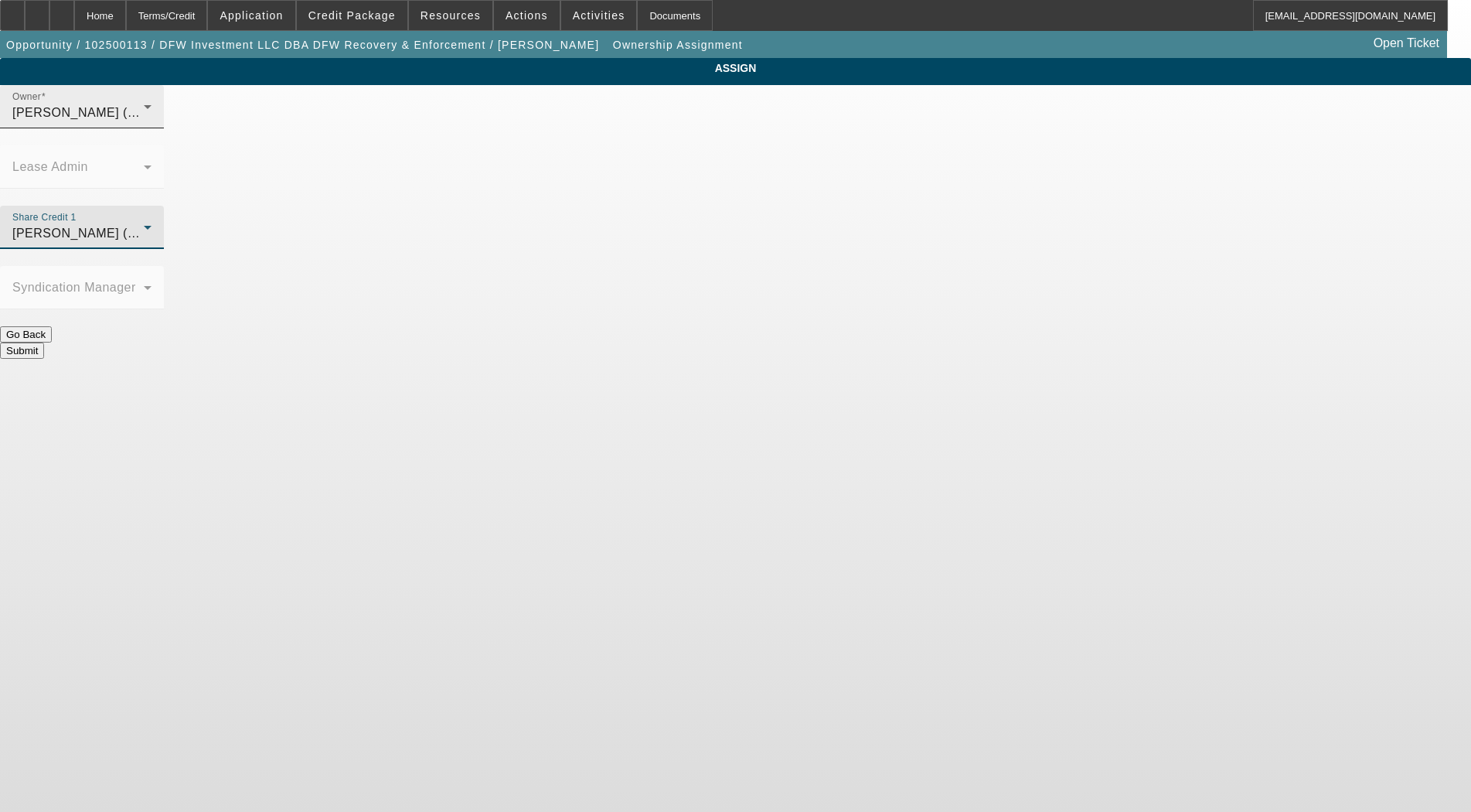
click at [144, 122] on div "[PERSON_NAME] (Lvl 3)" at bounding box center [78, 113] width 131 height 18
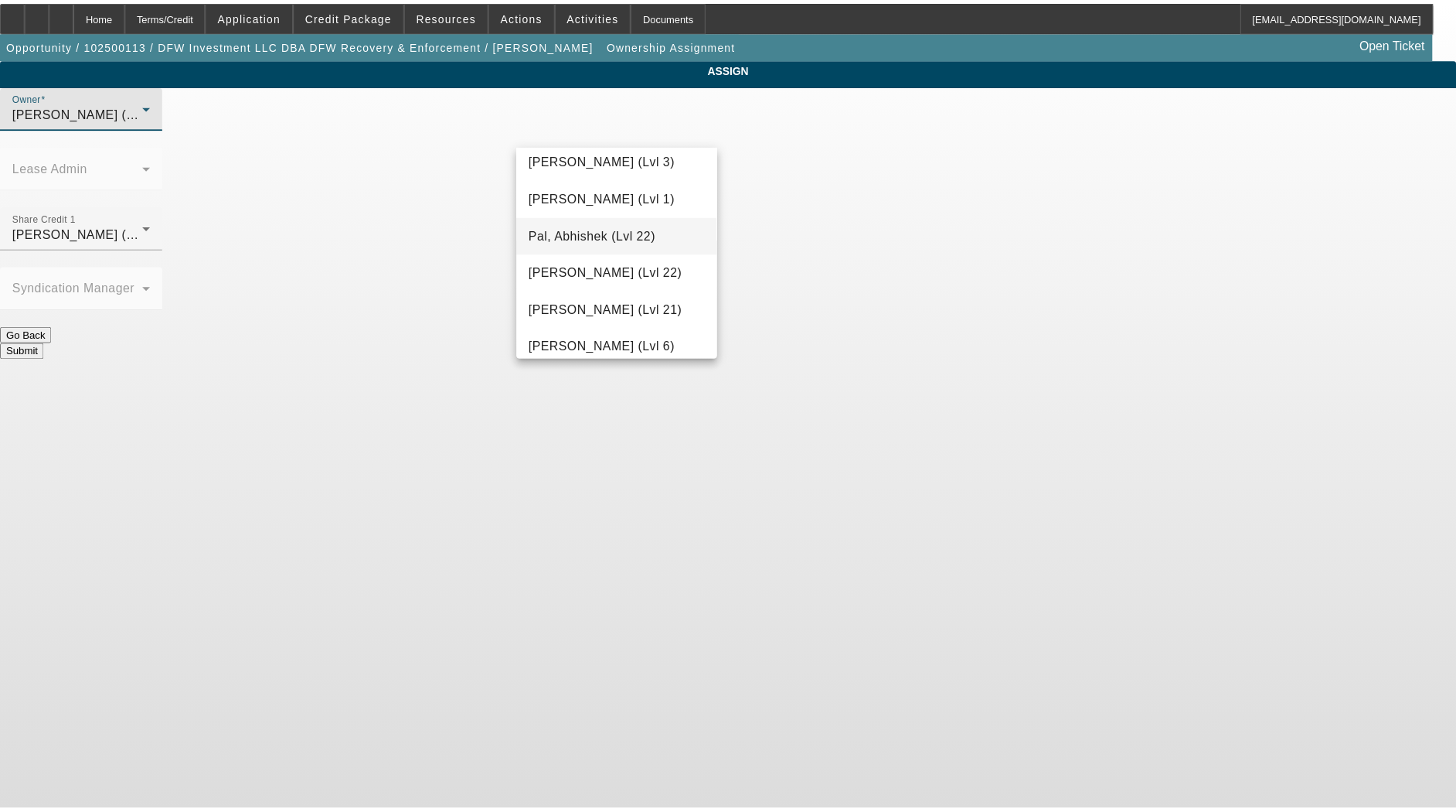
scroll to position [1397, 0]
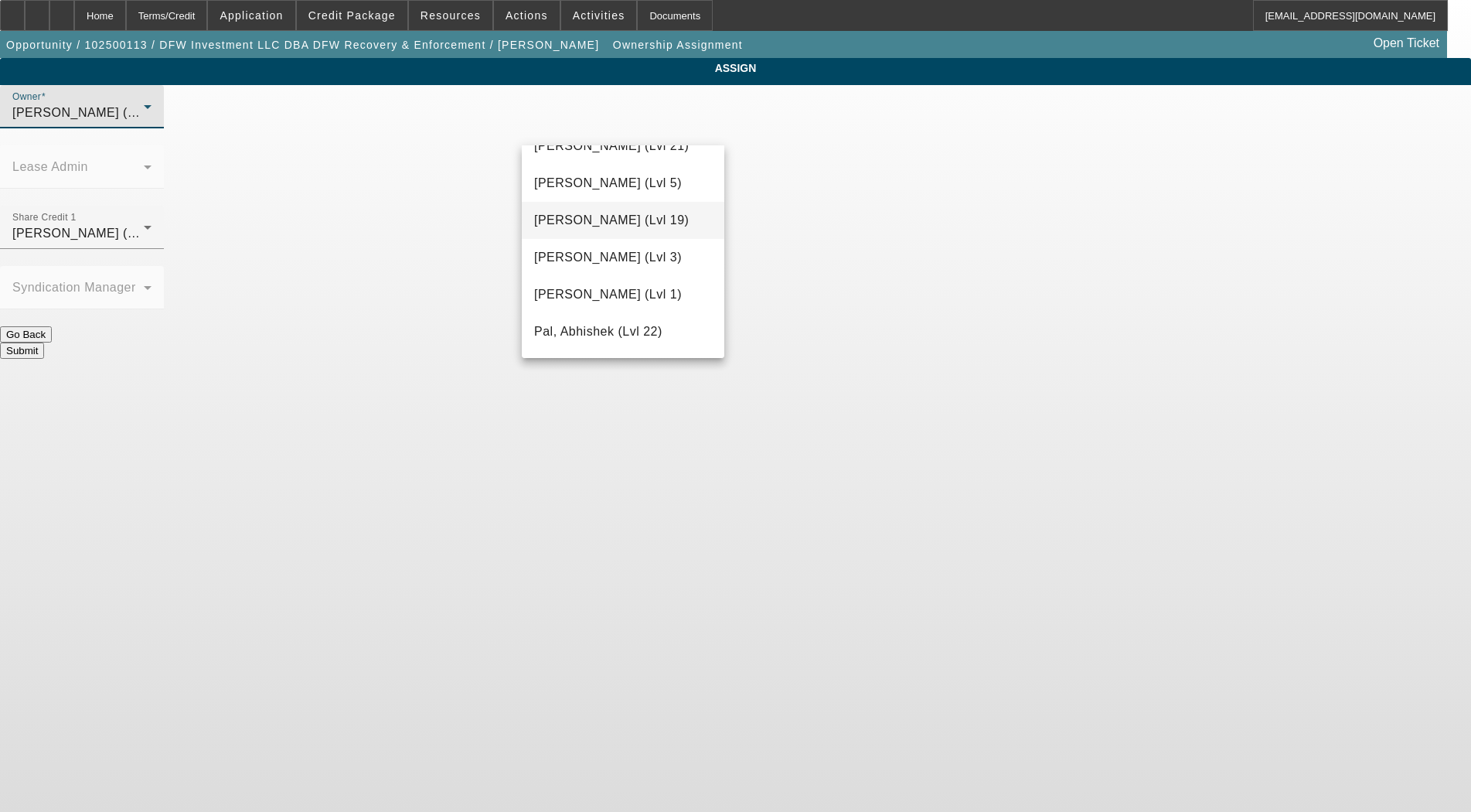
click at [594, 230] on span "[PERSON_NAME] (Lvl 19)" at bounding box center [612, 221] width 155 height 18
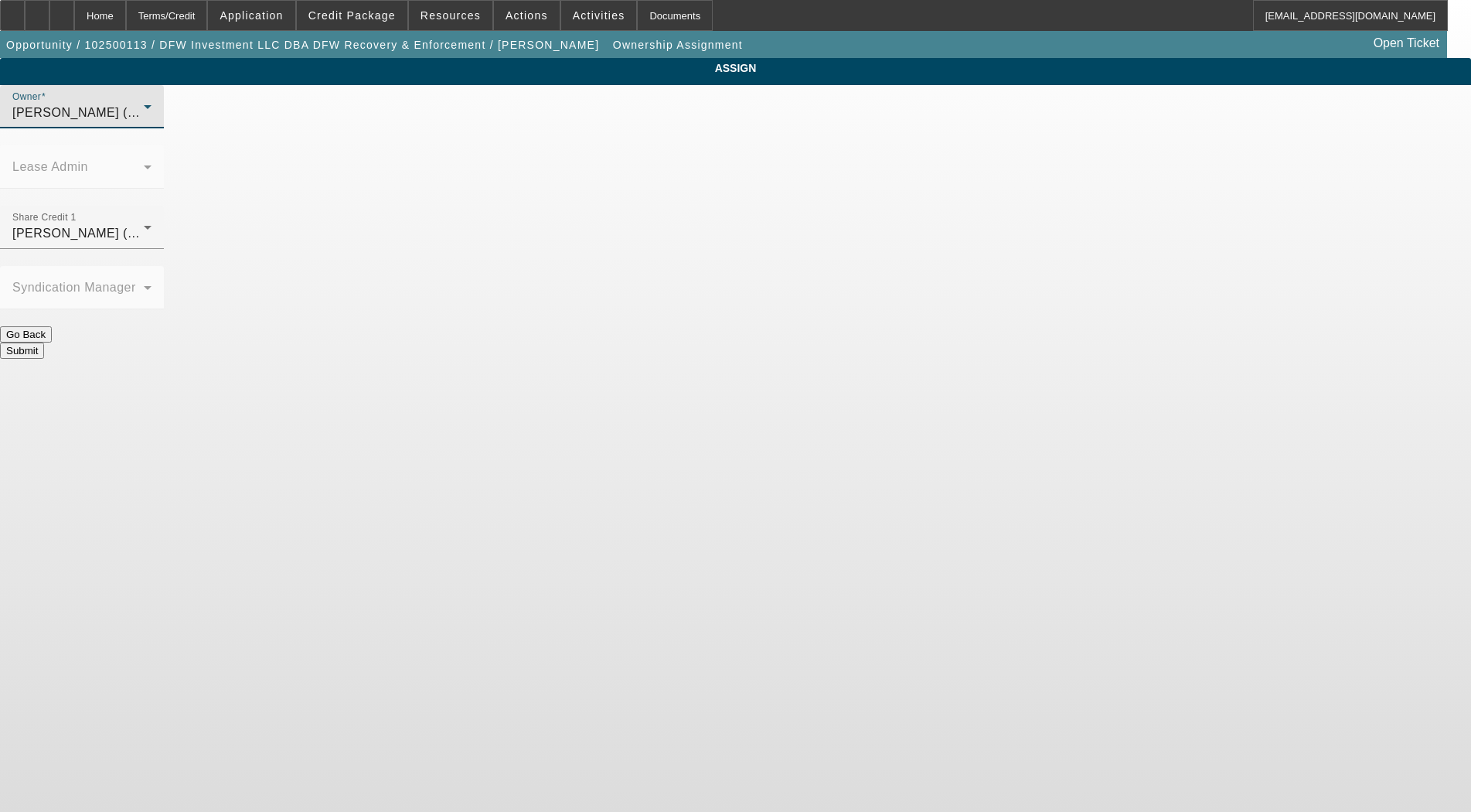
click at [44, 342] on button "Submit" at bounding box center [22, 351] width 44 height 17
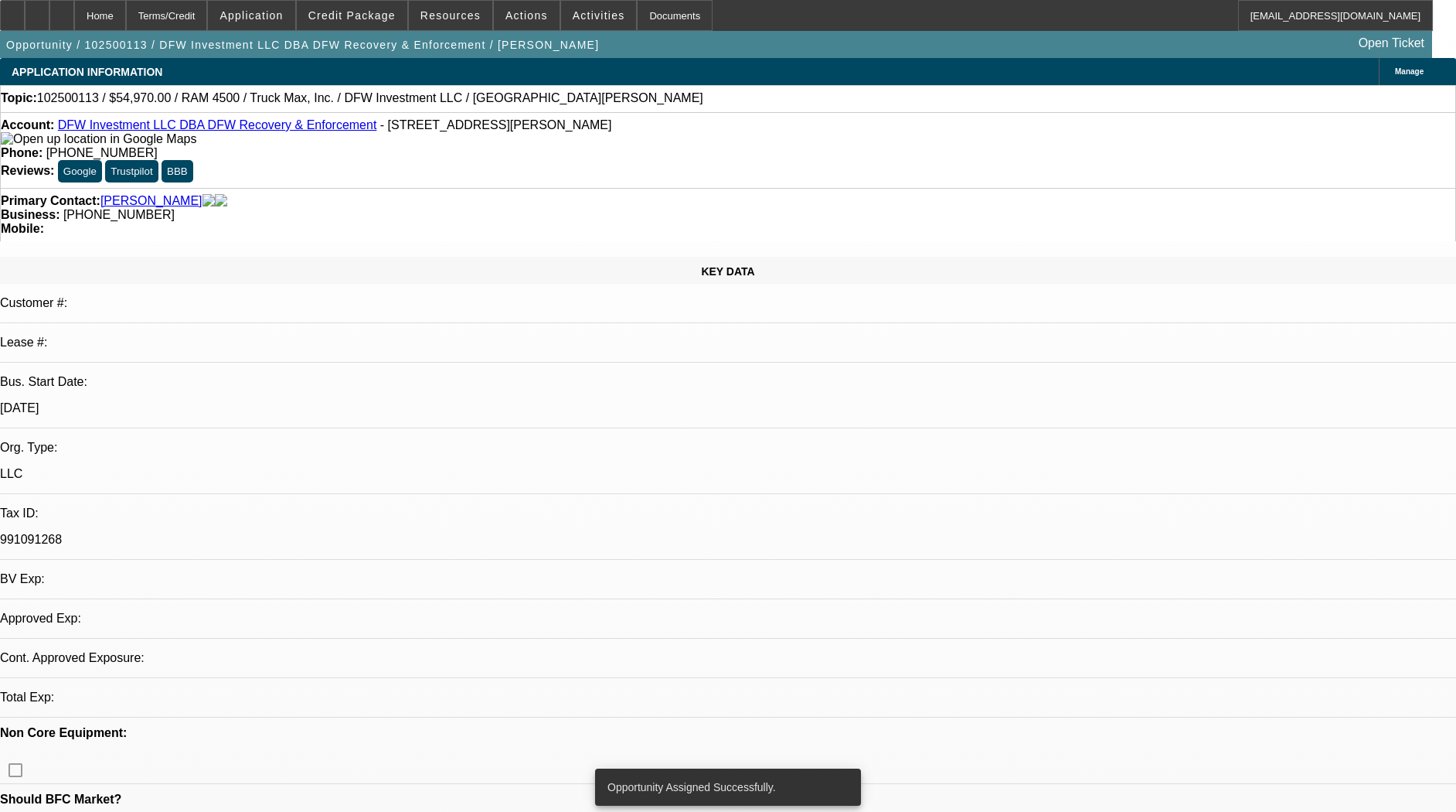
select select "0"
select select "2"
select select "0.1"
select select "4"
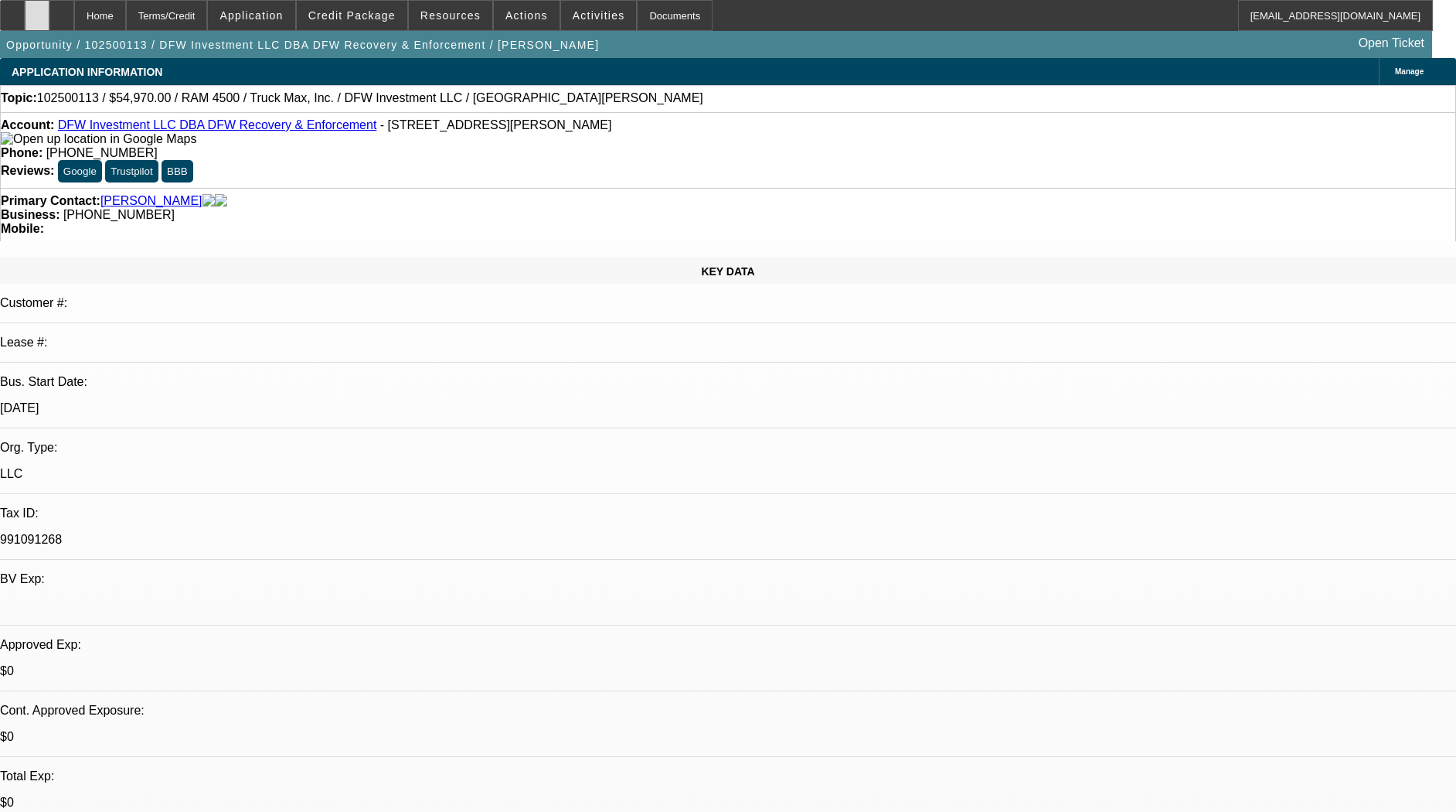
click at [50, 21] on div at bounding box center [37, 16] width 25 height 31
click at [25, 23] on div at bounding box center [12, 16] width 25 height 31
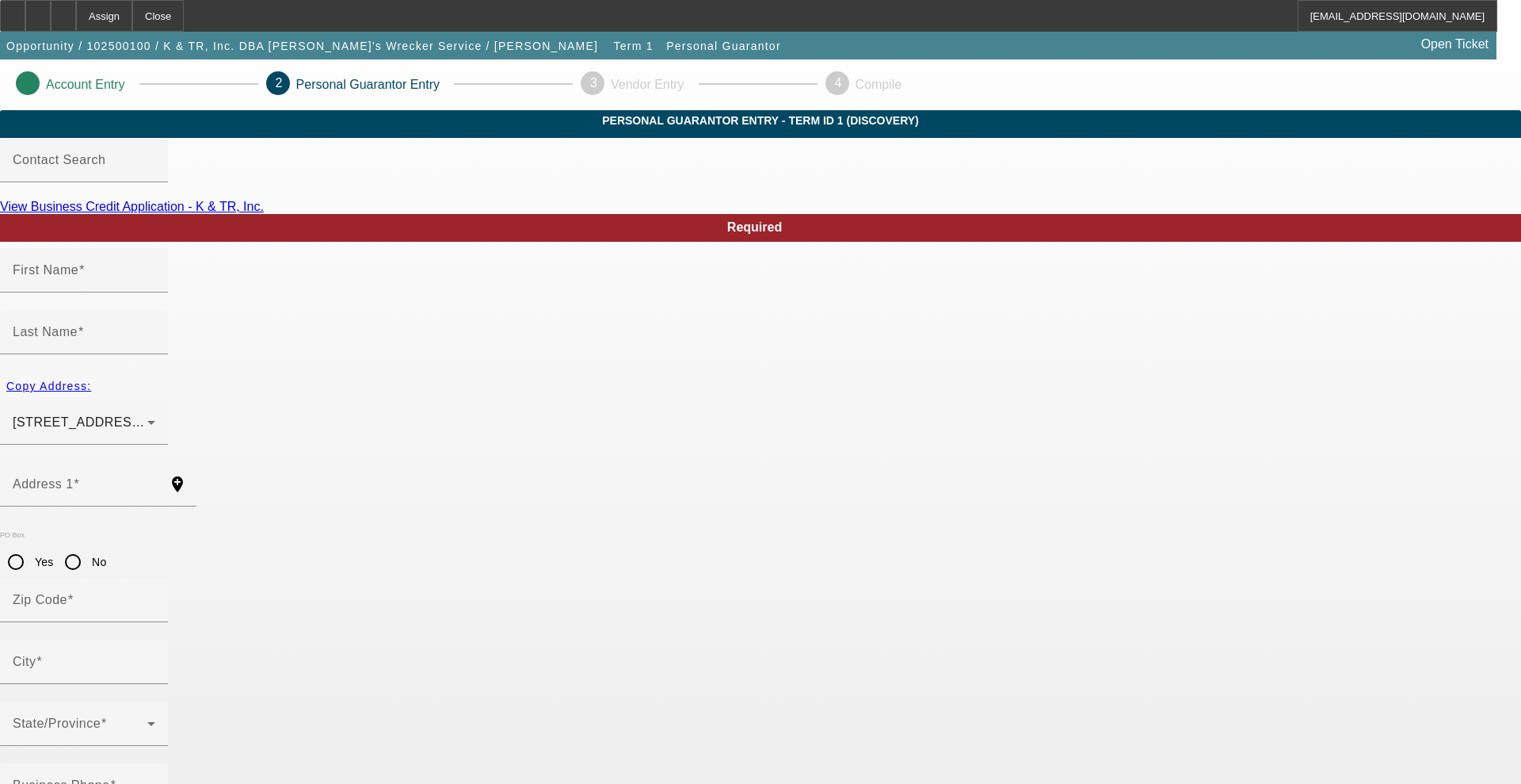
type input "[PERSON_NAME]"
type input "[STREET_ADDRESS][US_STATE]"
radio input "true"
type input "47240"
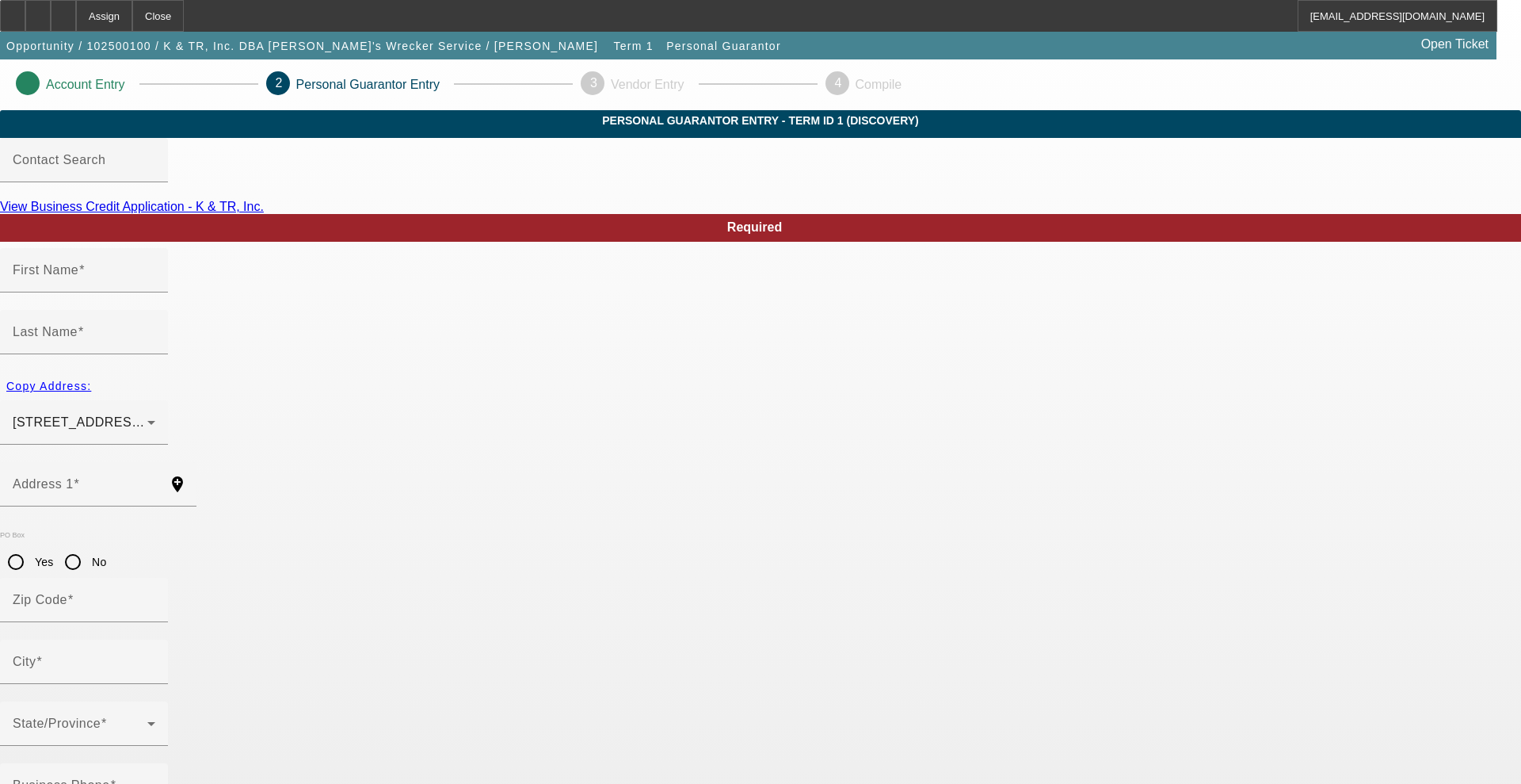
type input "[GEOGRAPHIC_DATA]"
type input "[PHONE_NUMBER]"
type input "50"
type input "314-80-4121"
type input "[EMAIL_ADDRESS][DOMAIN_NAME]"
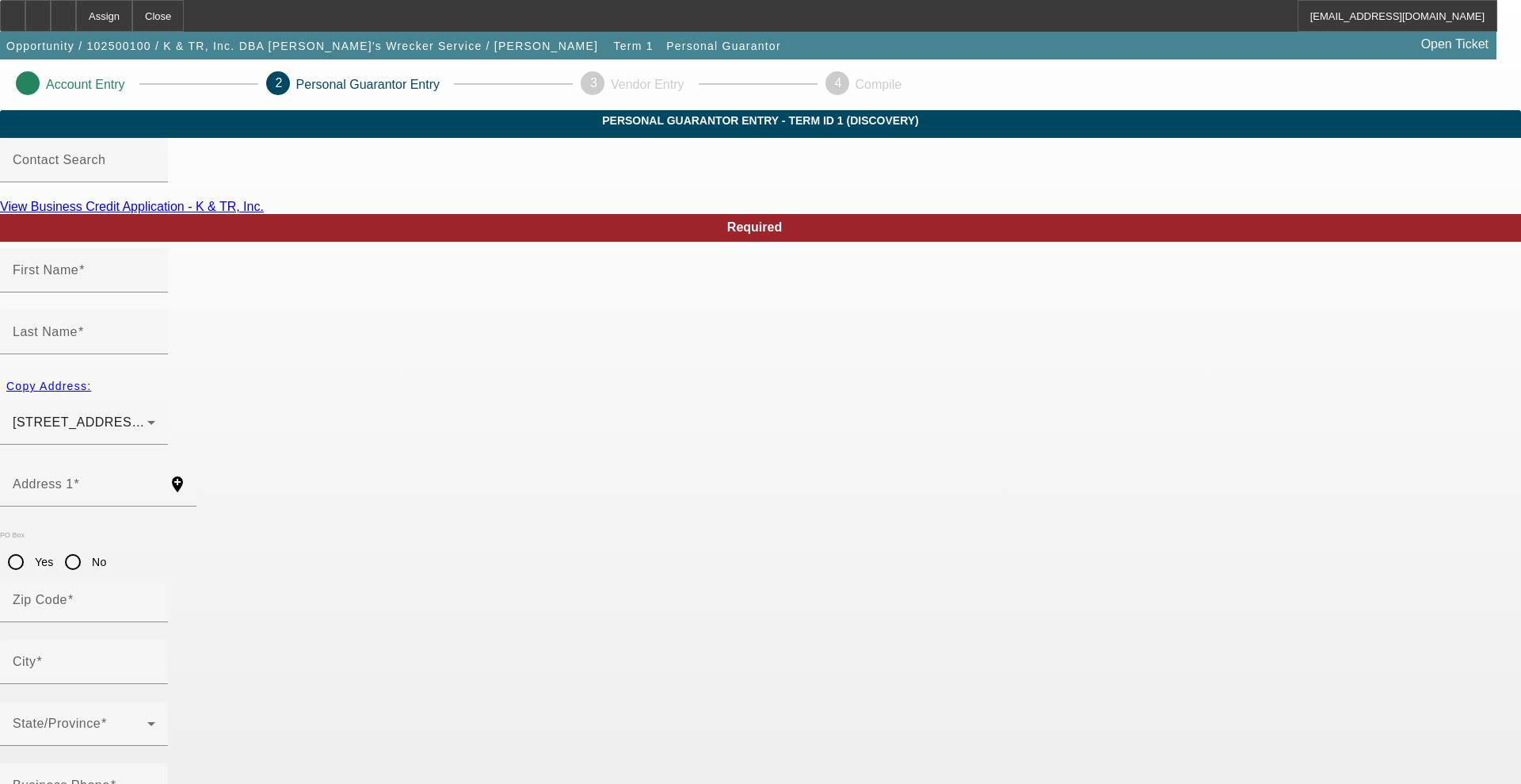
type input "[PHONE_NUMBER]"
type input "$250,000.00"
type input "$214,973.00"
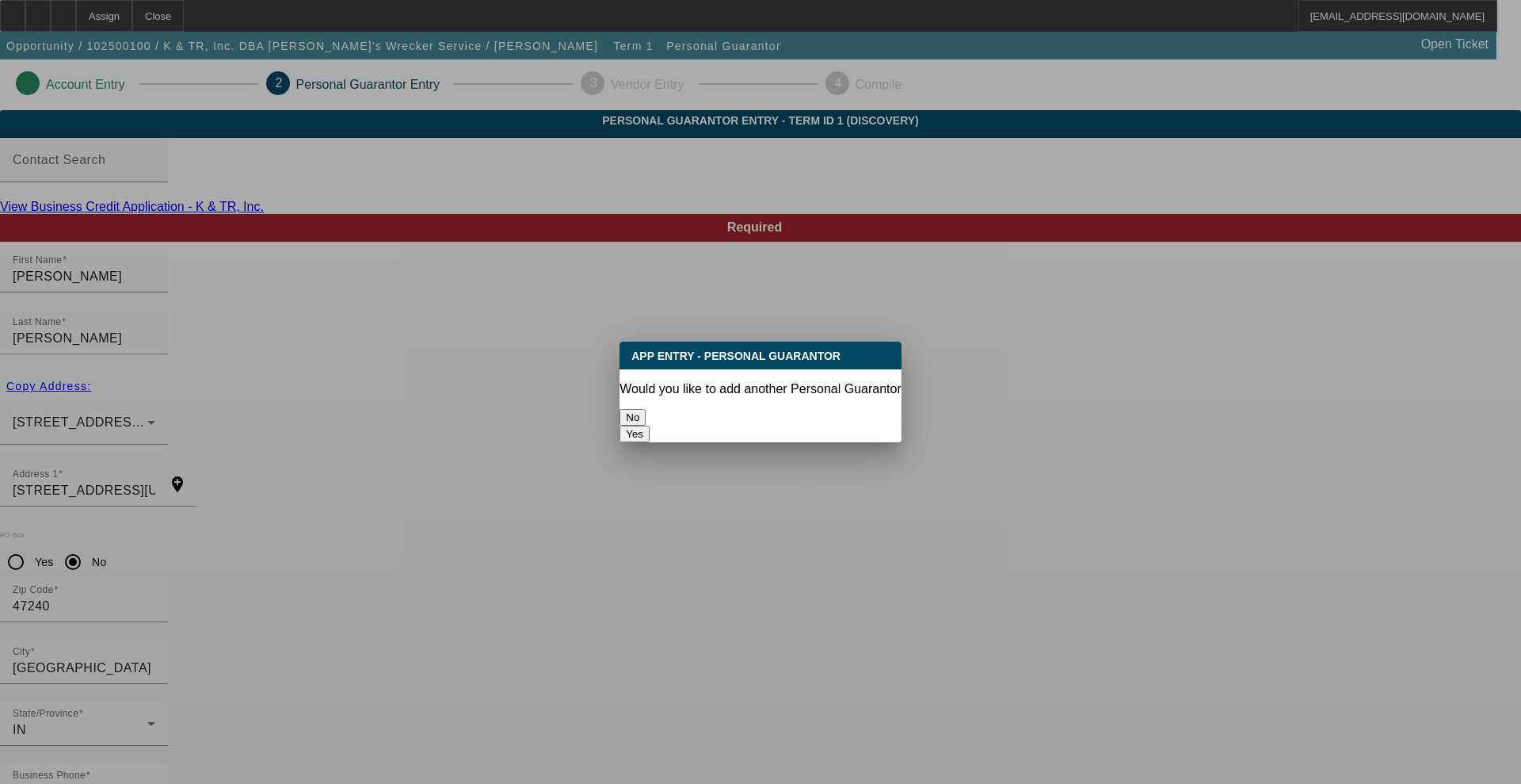
click at [650, 426] on button "Yes" at bounding box center [635, 434] width 30 height 17
radio input "false"
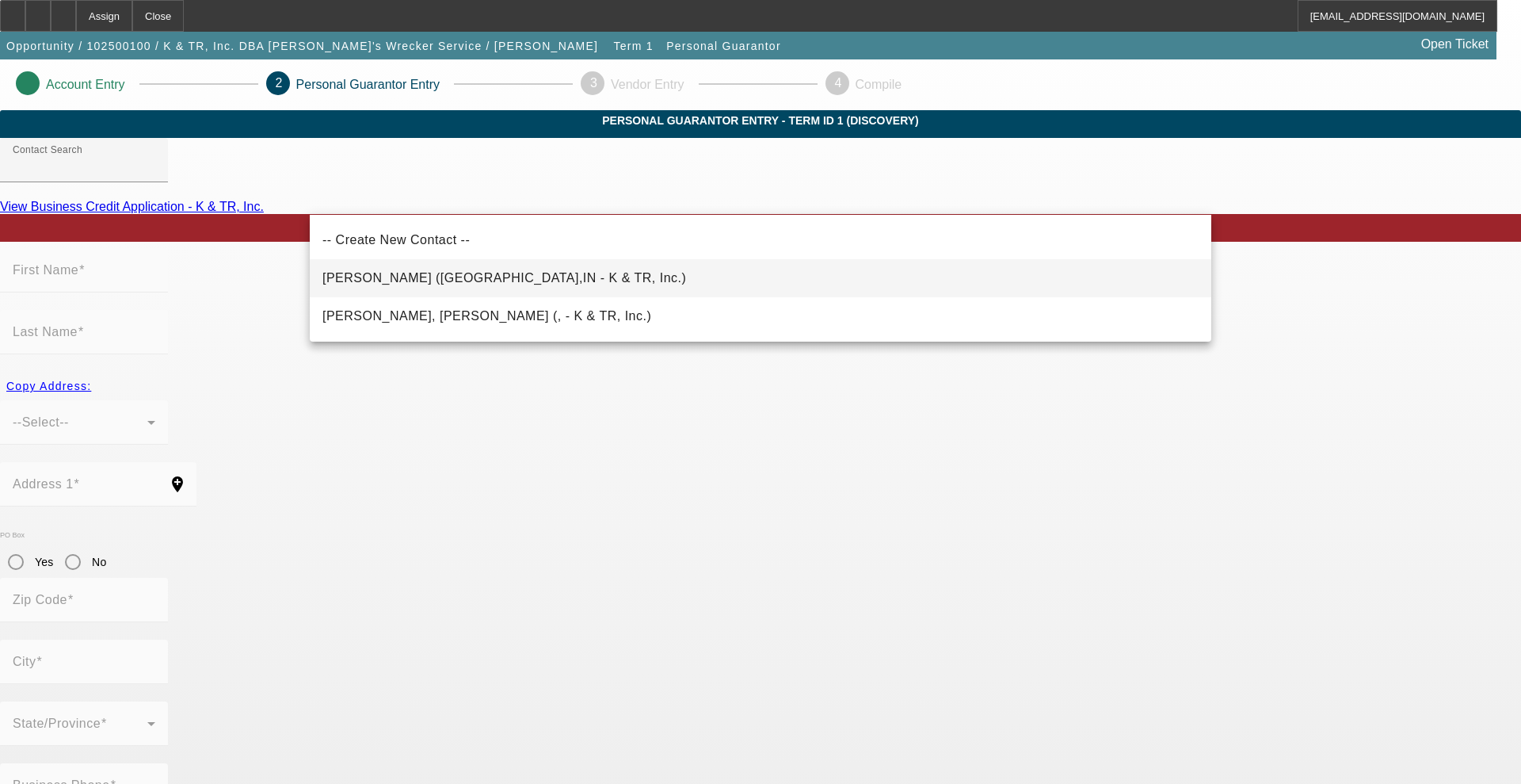
click at [403, 277] on span "Reece, Kathleen (Greensburg,IN - K & TR, Inc.)" at bounding box center [504, 278] width 364 height 13
type input "Reece, Kathleen (Greensburg,IN - K & TR, Inc.)"
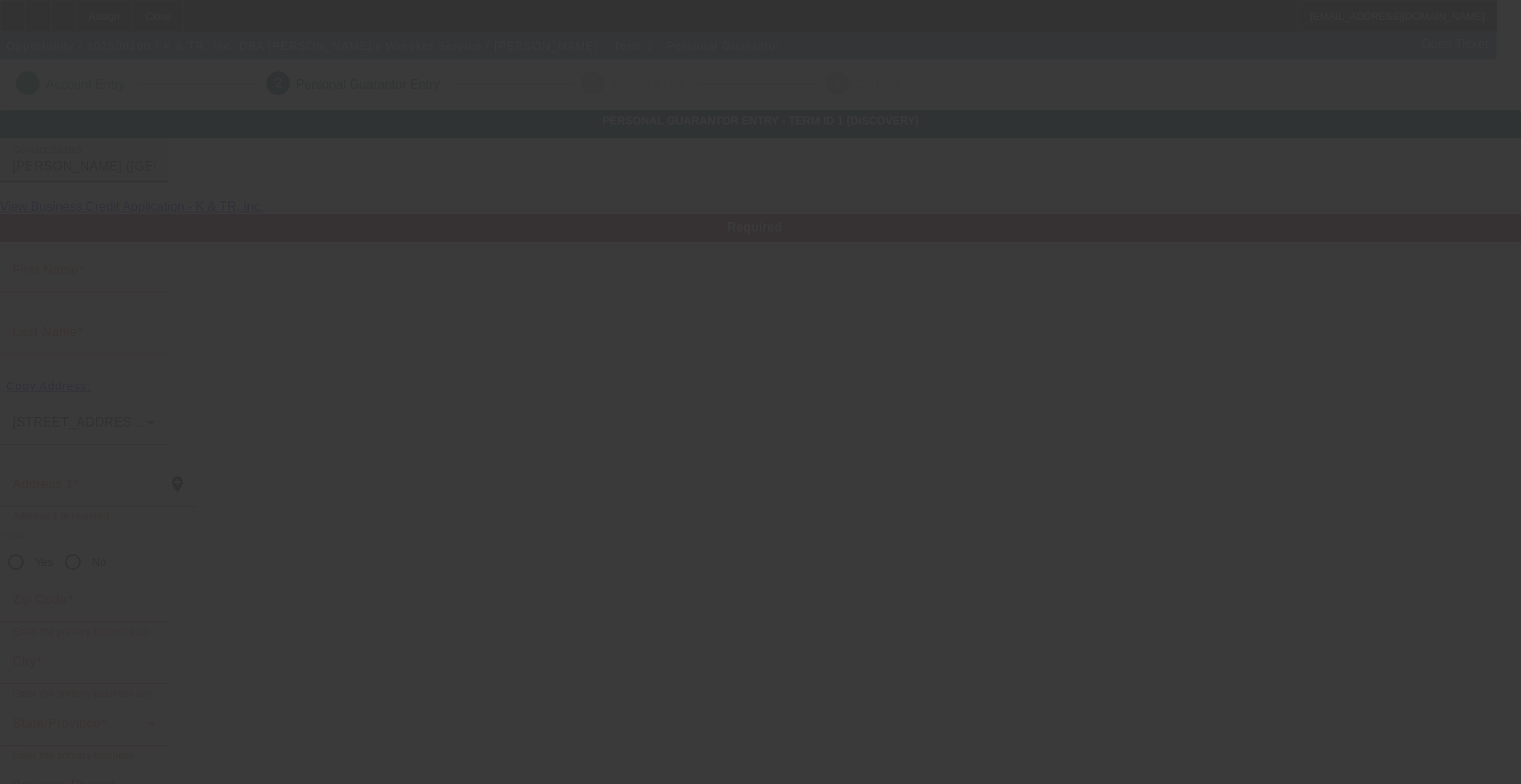
type input "Kathleen"
type input "Reece"
type input "806 W Washington Street"
radio input "true"
type input "47240"
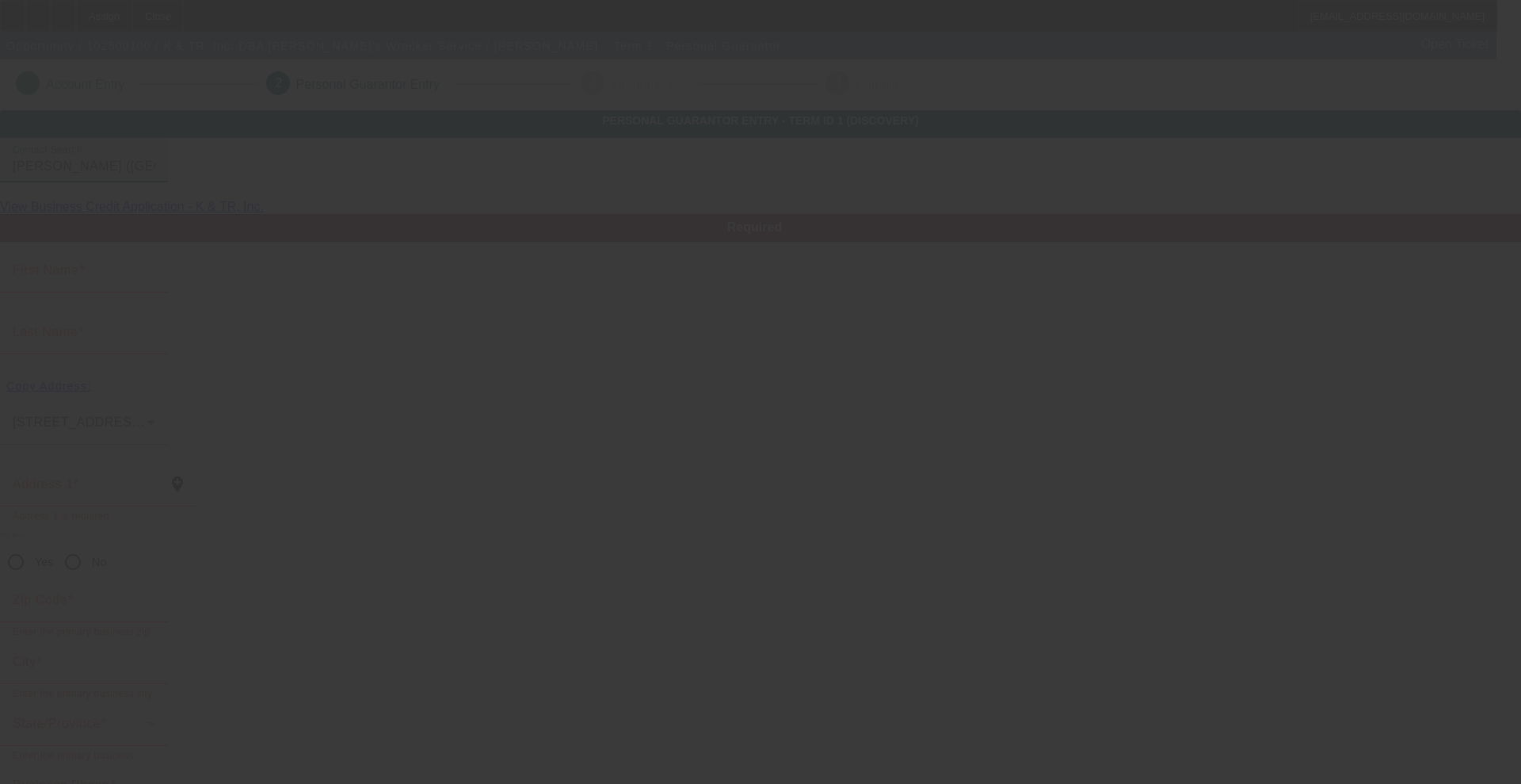
type input "Greensburg"
type input "(812) 663-3159"
type input "50"
type input "311-52-4979"
type input "kathyreece940@gmail.com"
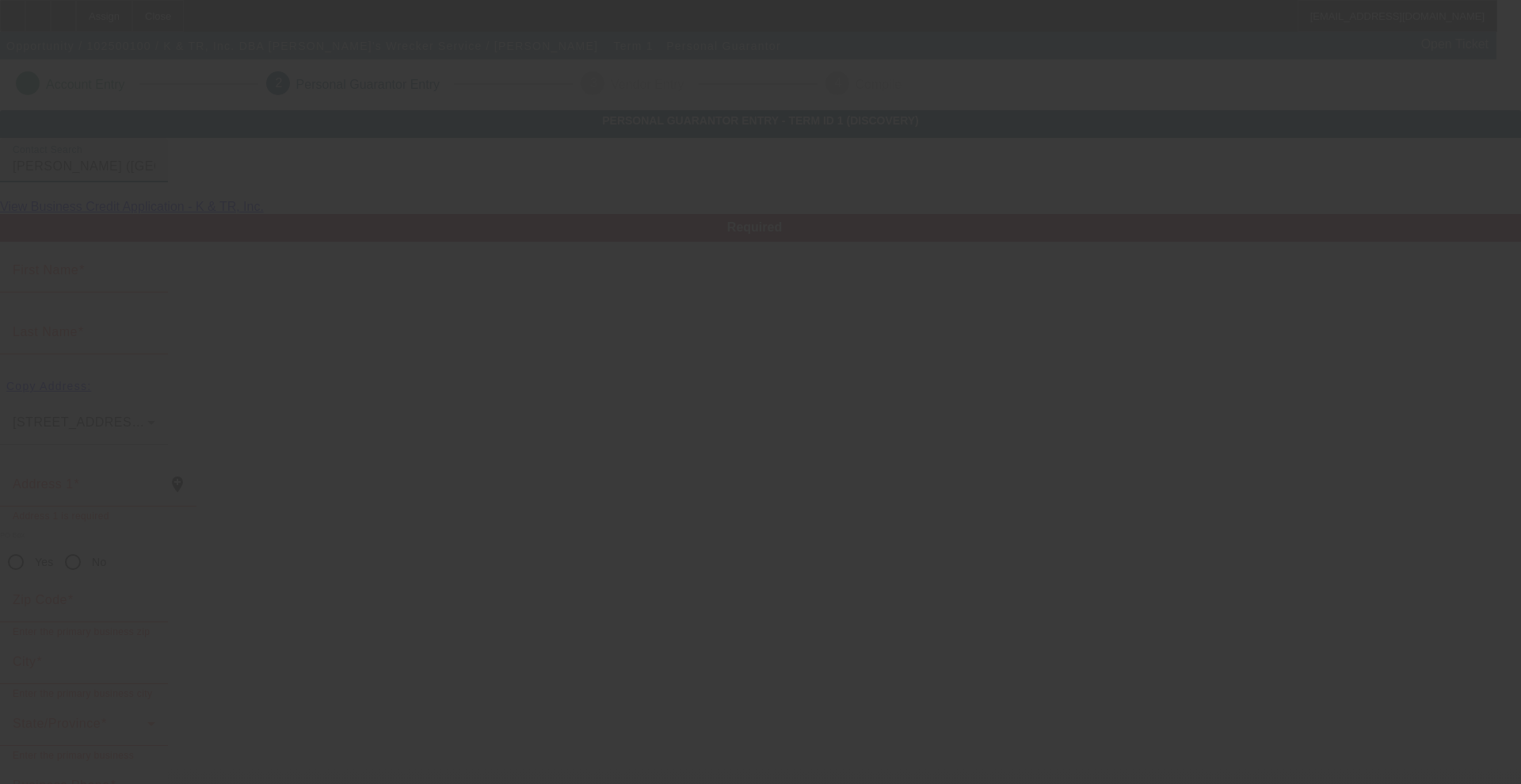
type input "[PHONE_NUMBER]"
type input "$214,973.00"
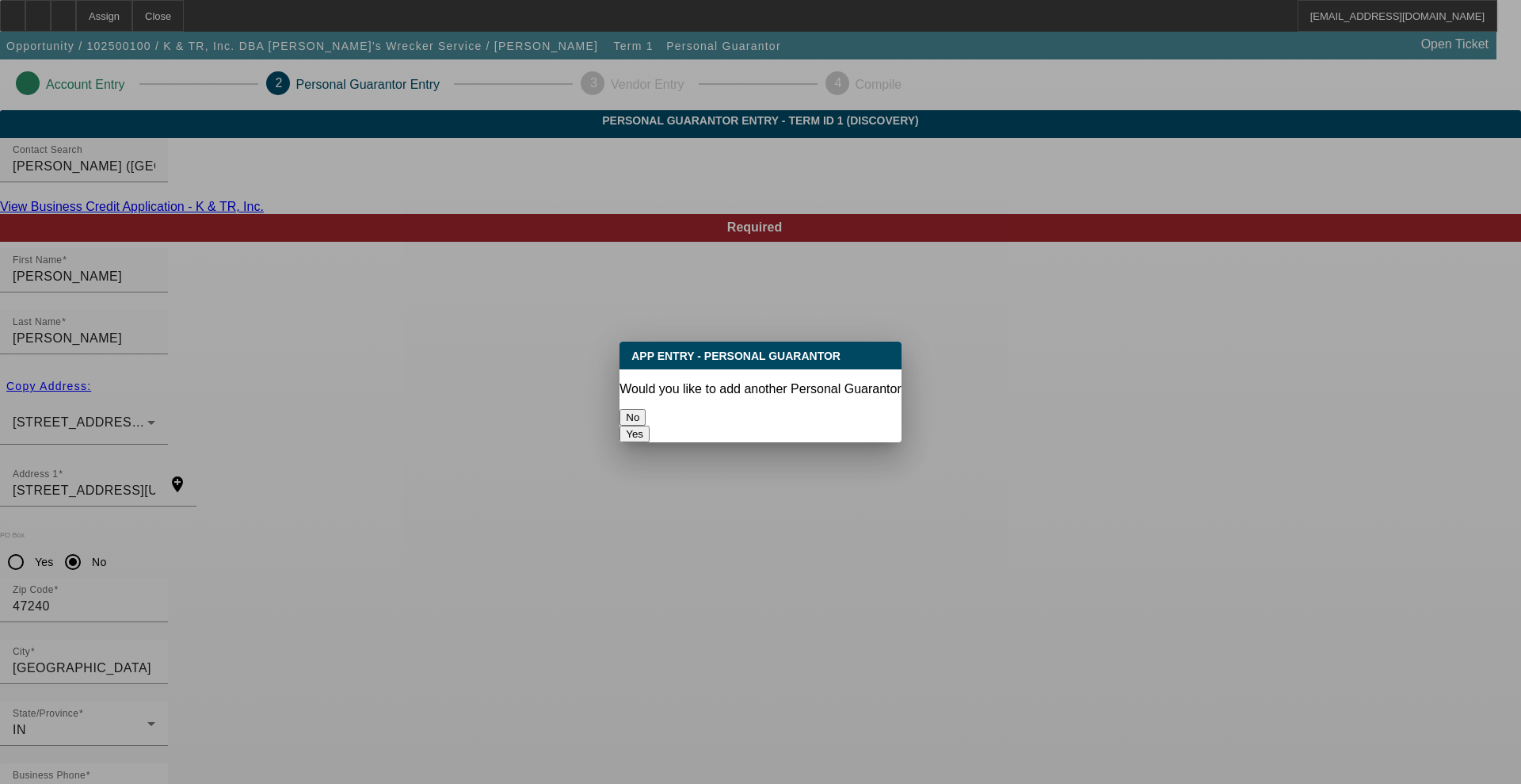
click at [646, 417] on button "No" at bounding box center [633, 417] width 26 height 17
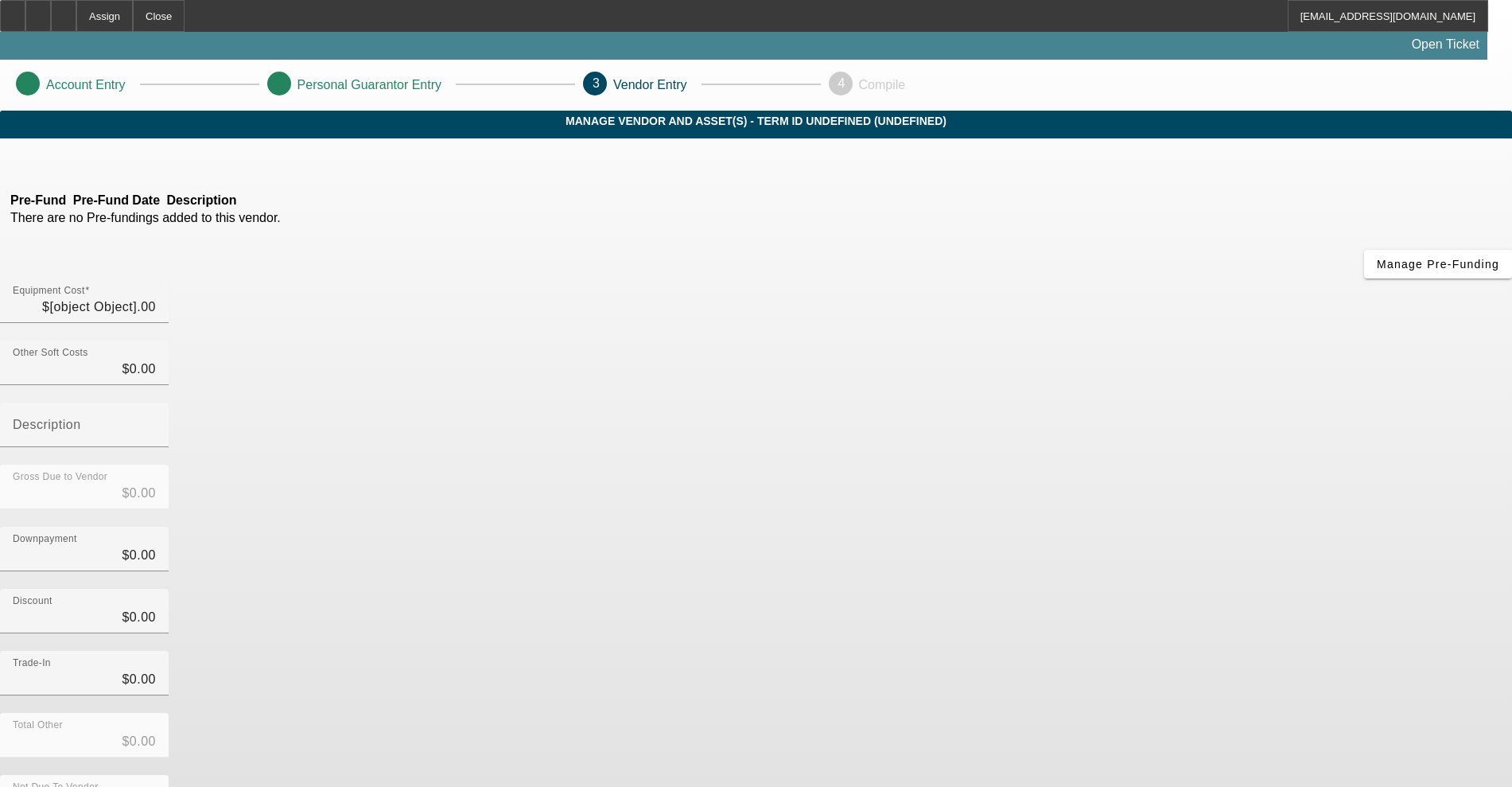
type input "$25,000.00"
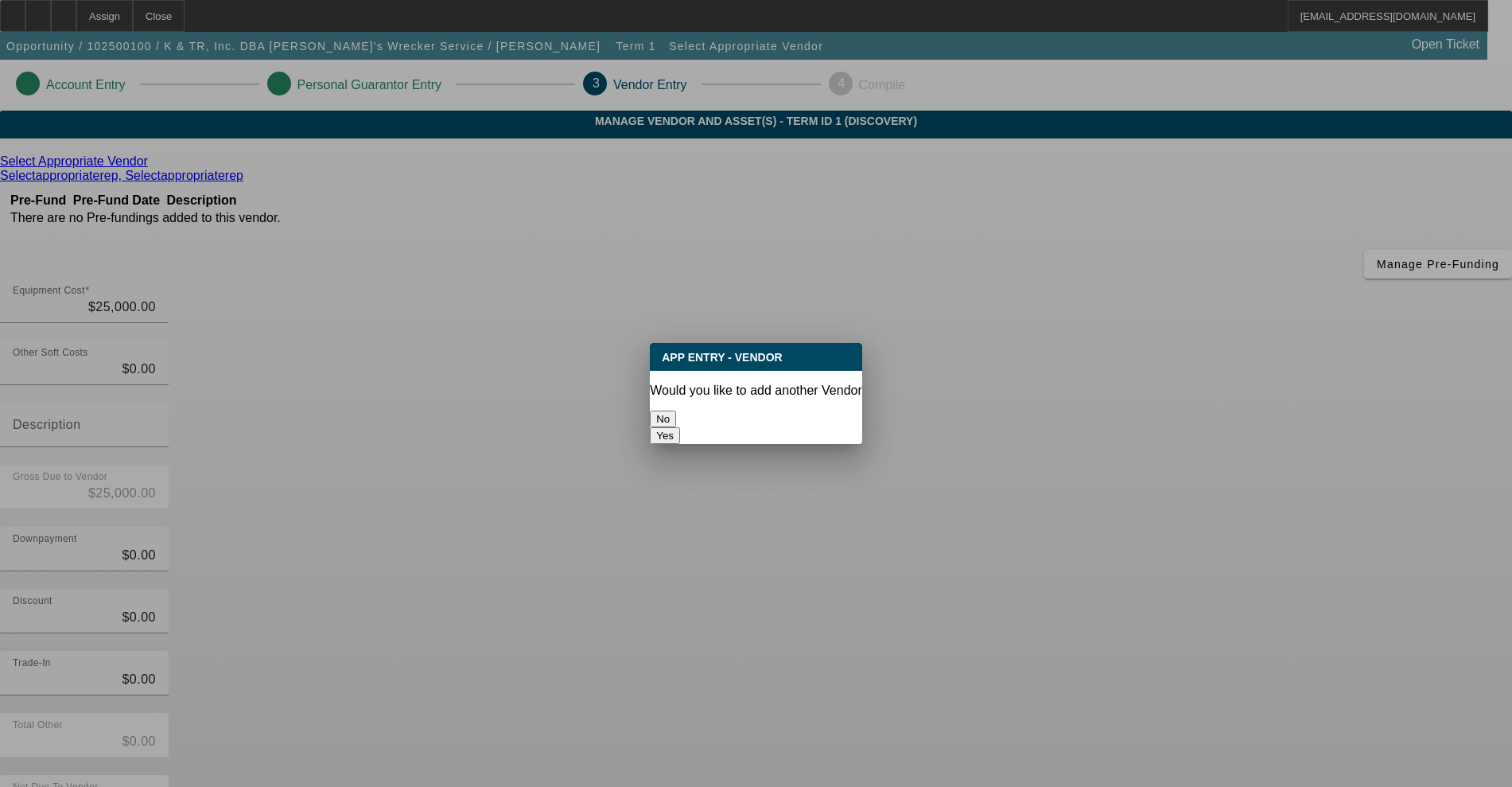
click at [676, 413] on button "No" at bounding box center [663, 419] width 27 height 17
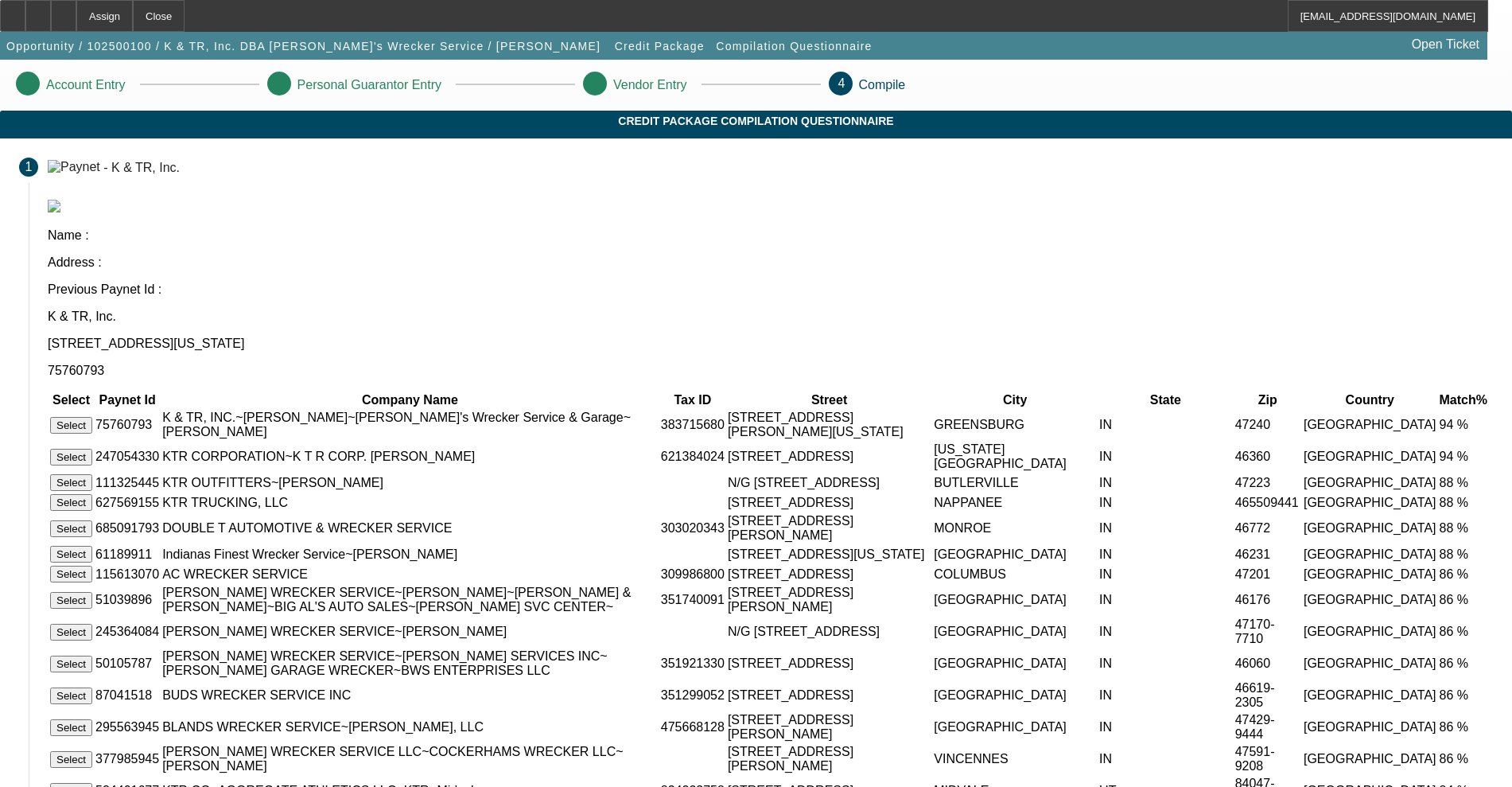
click at [92, 417] on button "Select" at bounding box center [71, 425] width 42 height 17
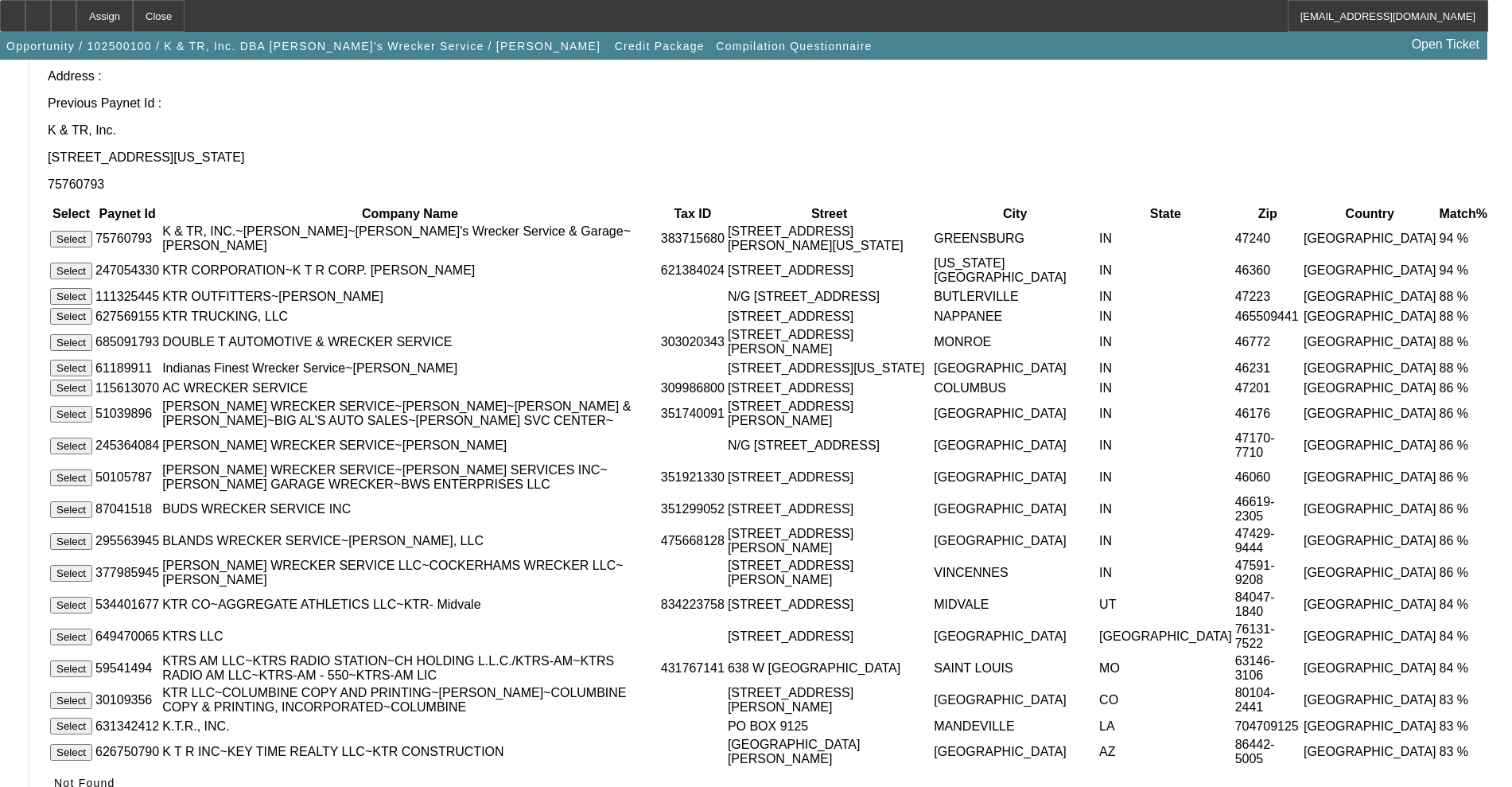
scroll to position [93, 0]
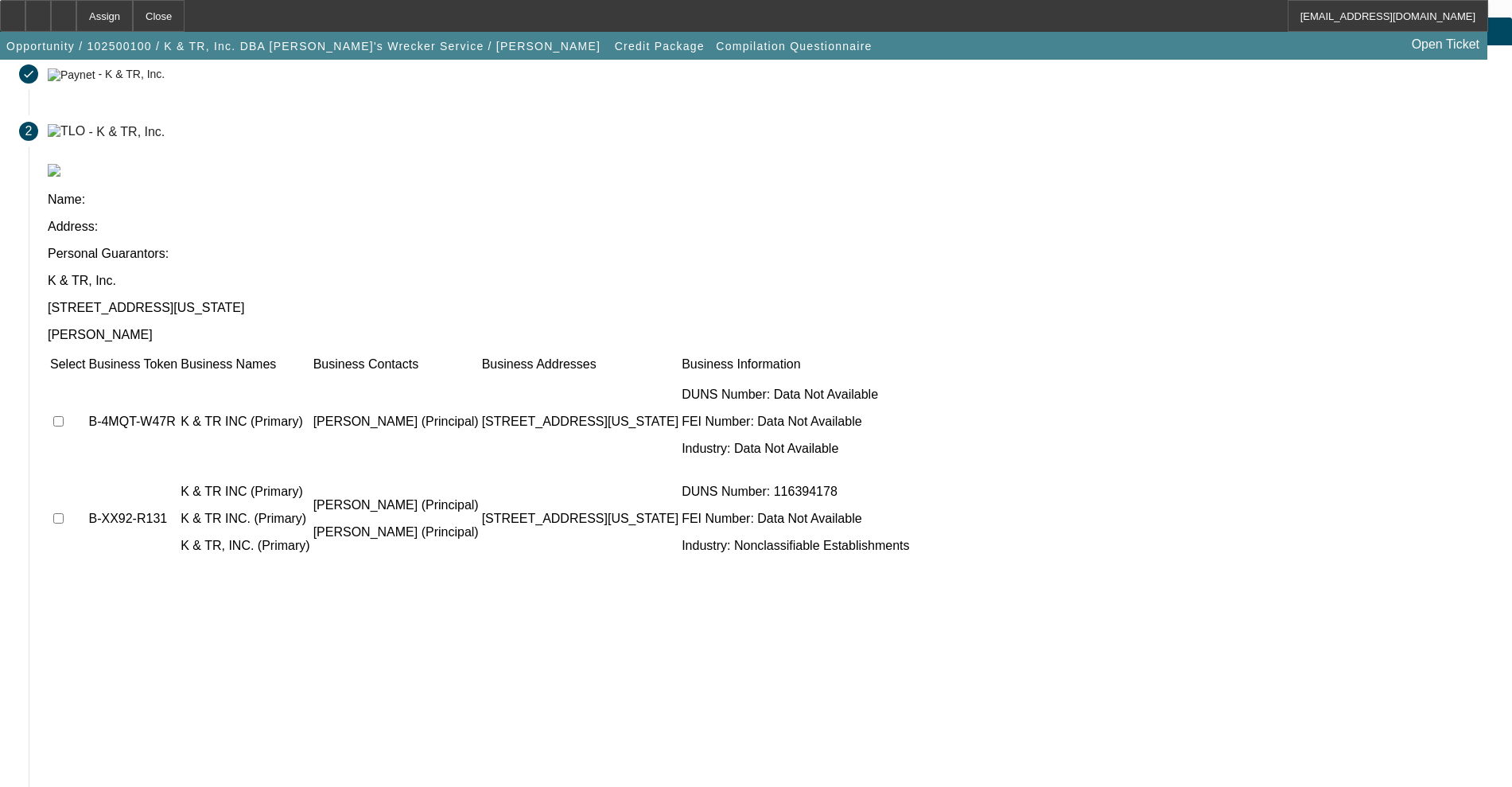
click at [64, 416] on input "checkbox" at bounding box center [58, 421] width 10 height 10
checkbox input "true"
click at [85, 471] on td at bounding box center [67, 518] width 37 height 96
click at [64, 513] on input "checkbox" at bounding box center [58, 517] width 10 height 10
checkbox input "true"
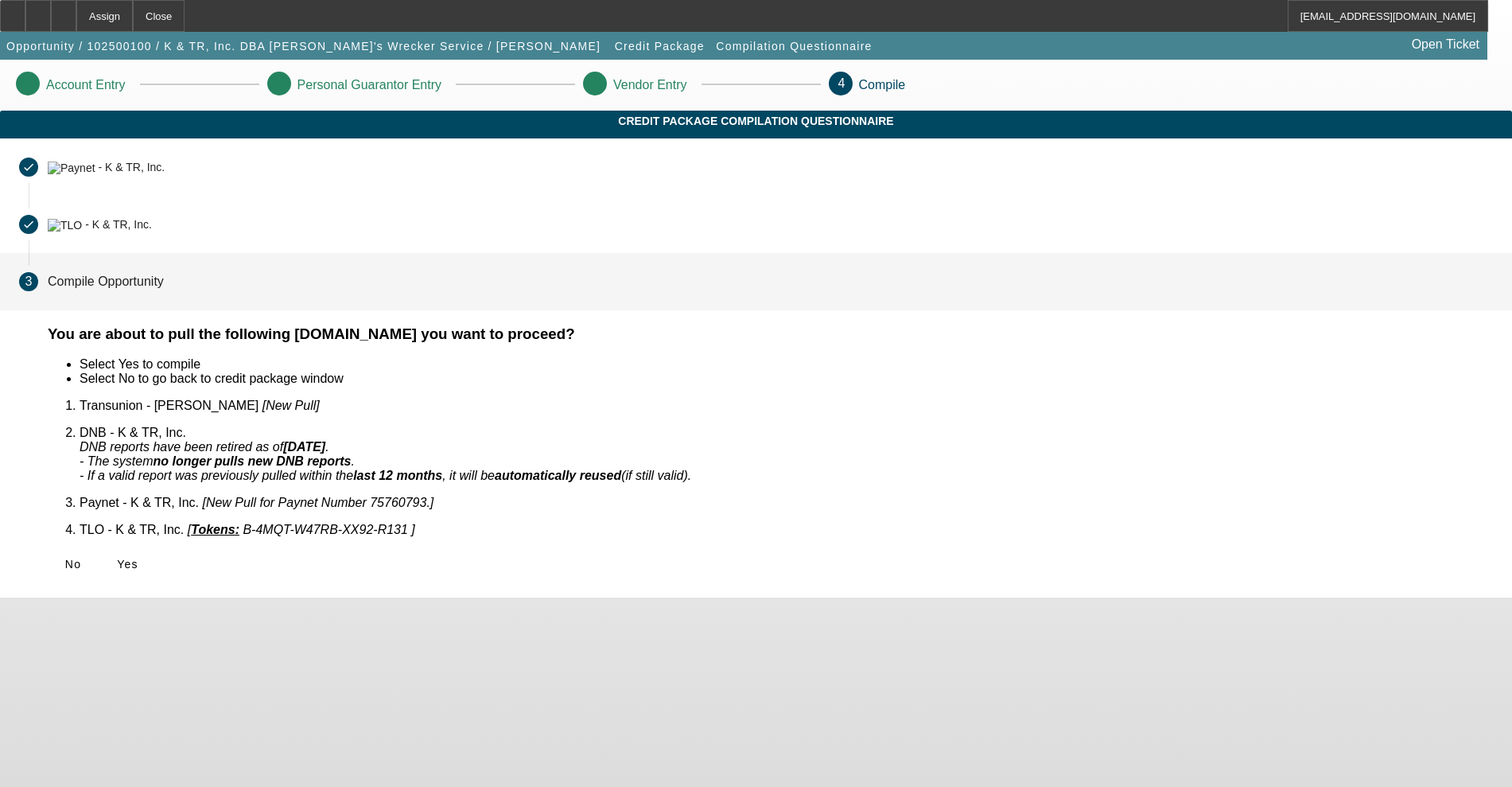
scroll to position [0, 0]
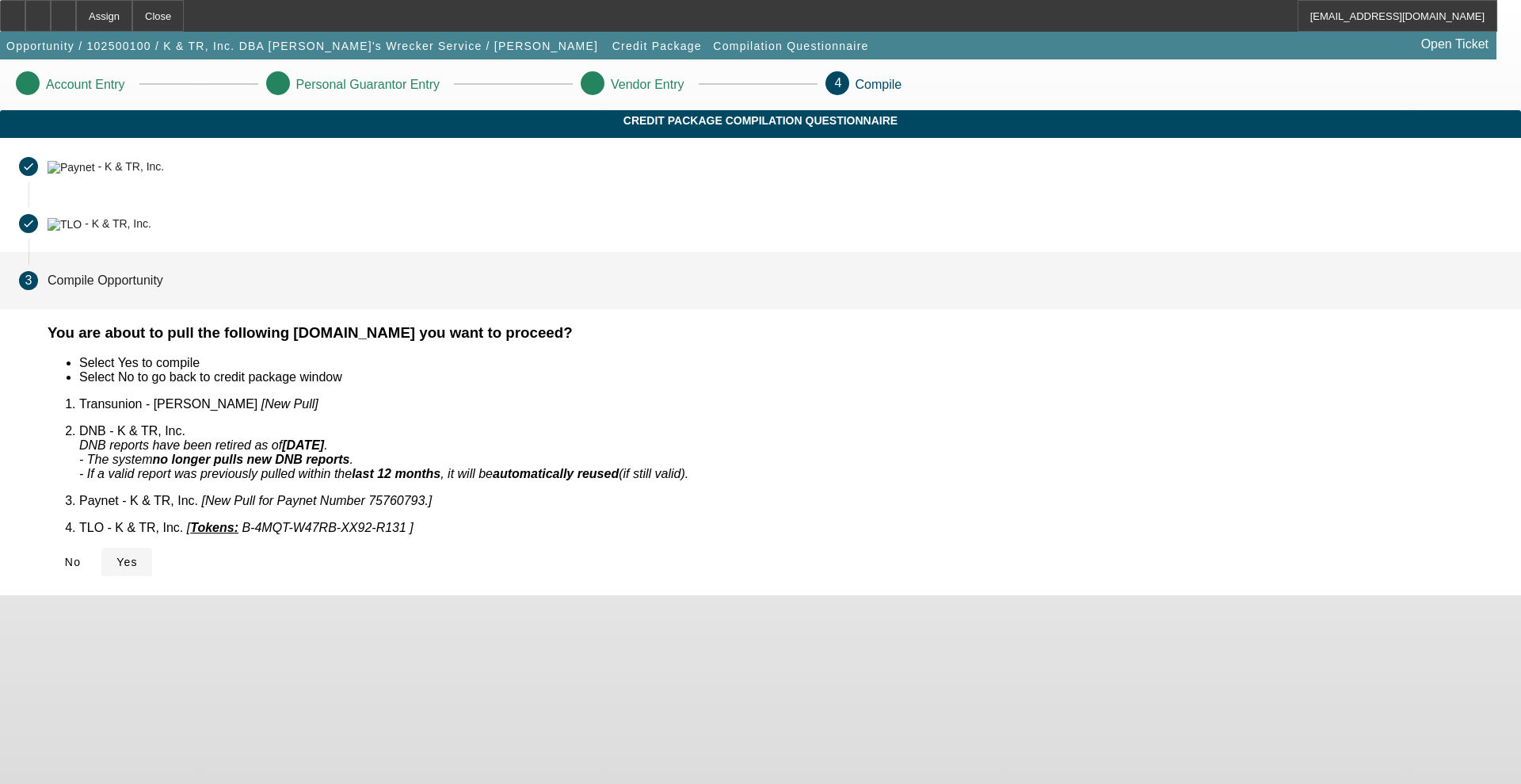
click at [152, 547] on span at bounding box center [127, 562] width 51 height 38
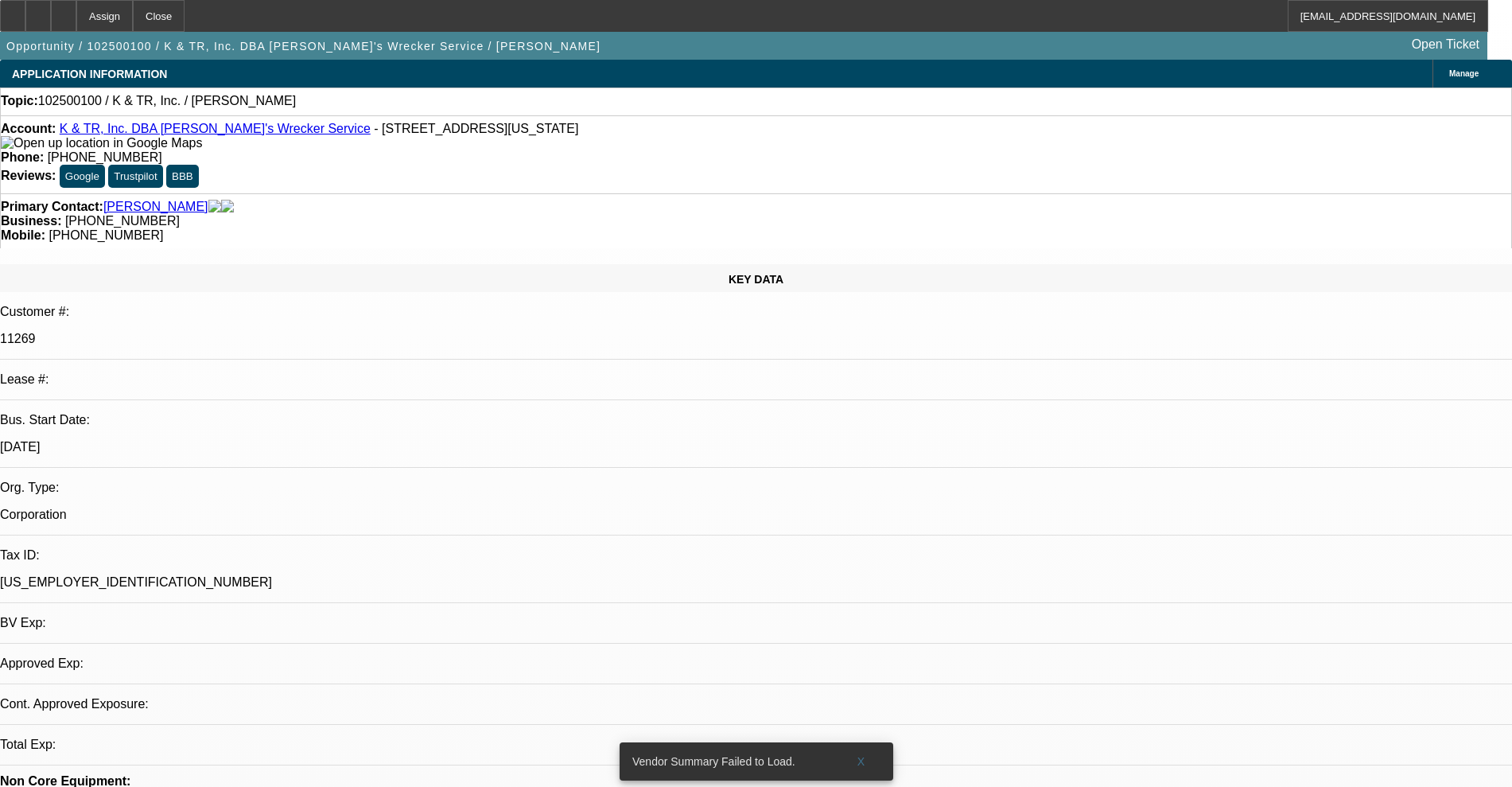
select select "0"
select select "2"
select select "0.1"
select select "4"
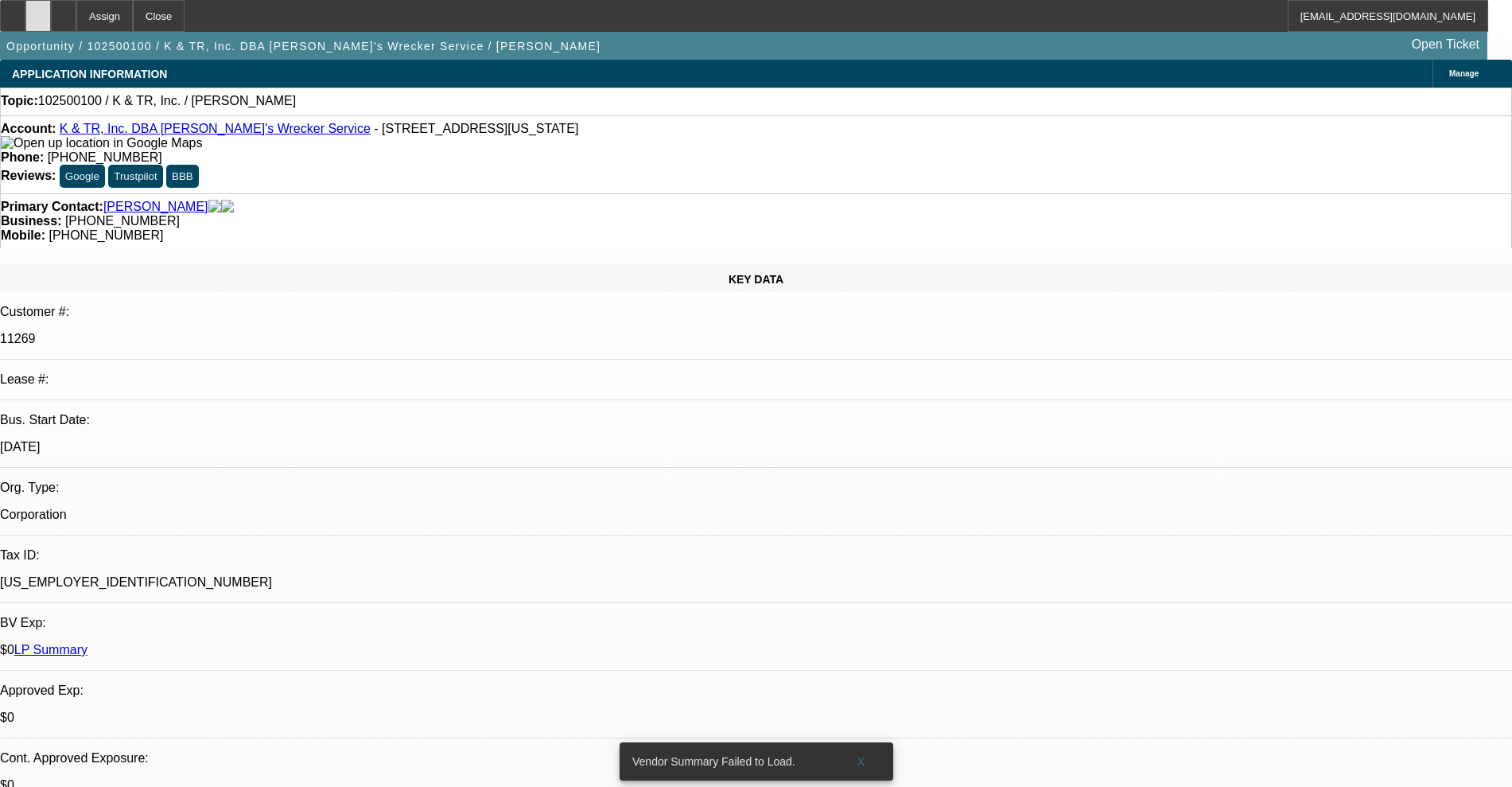
click at [51, 17] on div at bounding box center [38, 16] width 26 height 32
click at [76, 18] on div at bounding box center [64, 16] width 26 height 32
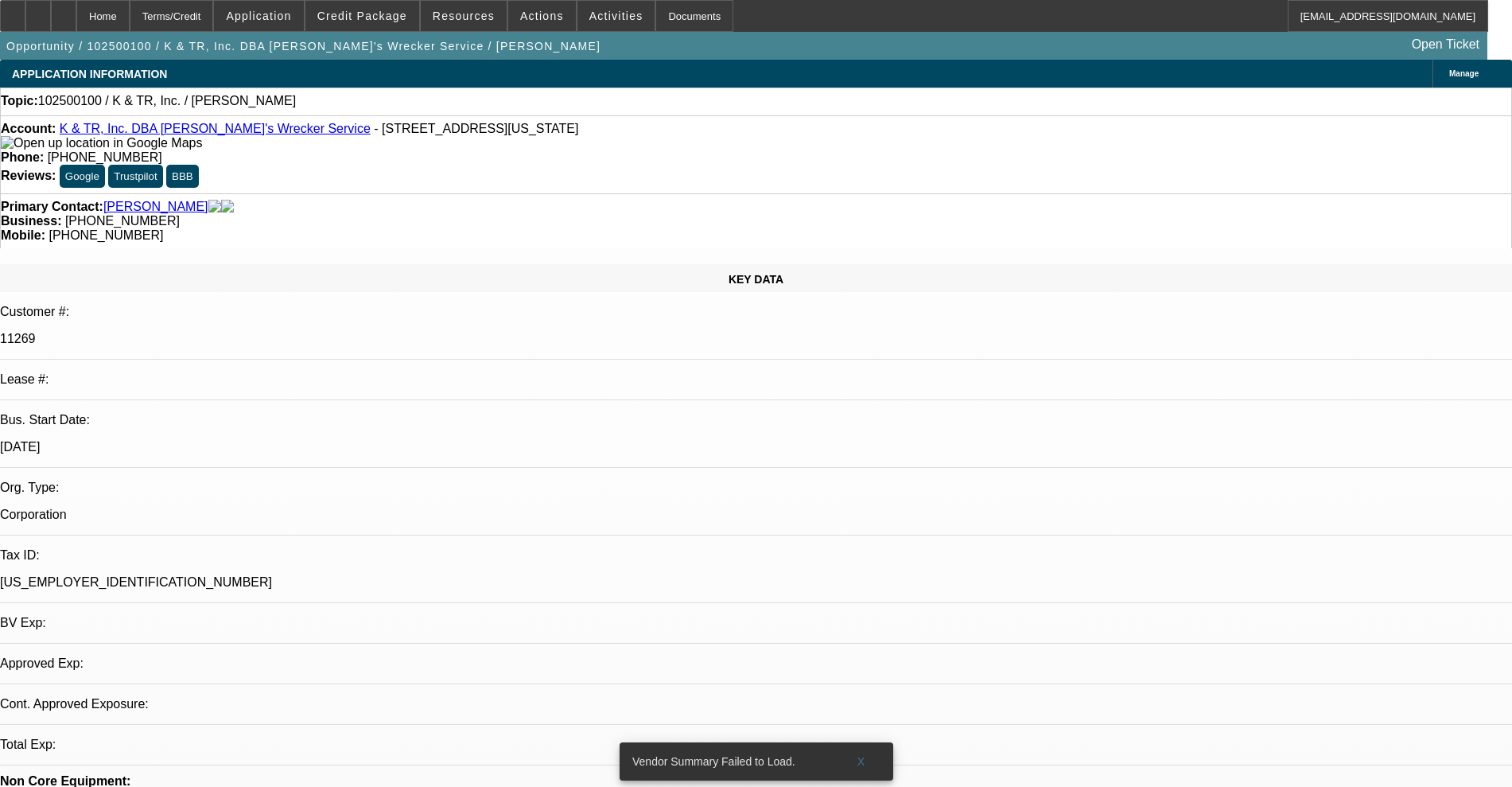
select select "0"
select select "2"
select select "0.1"
select select "4"
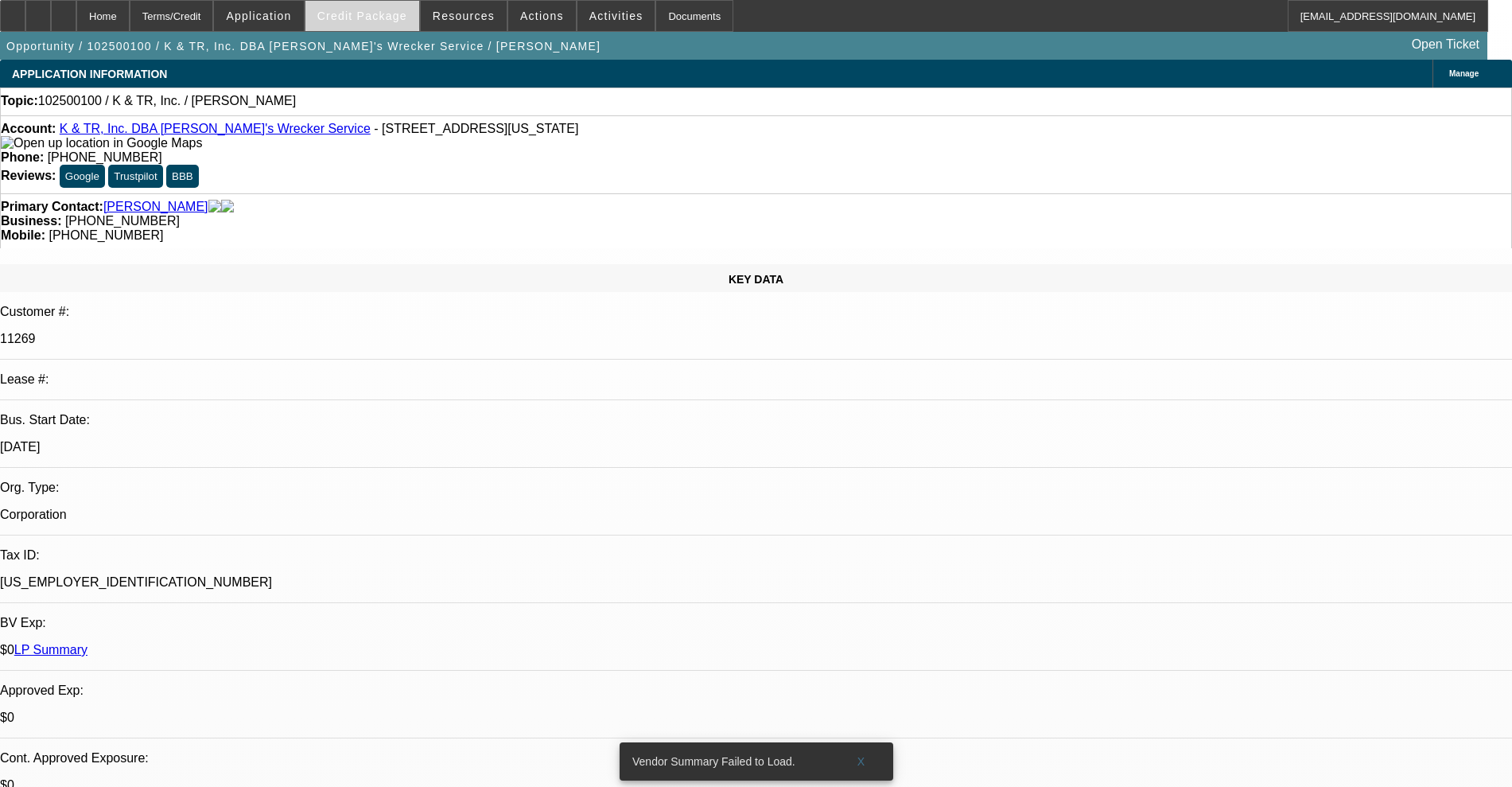
click at [395, 23] on span at bounding box center [363, 16] width 114 height 38
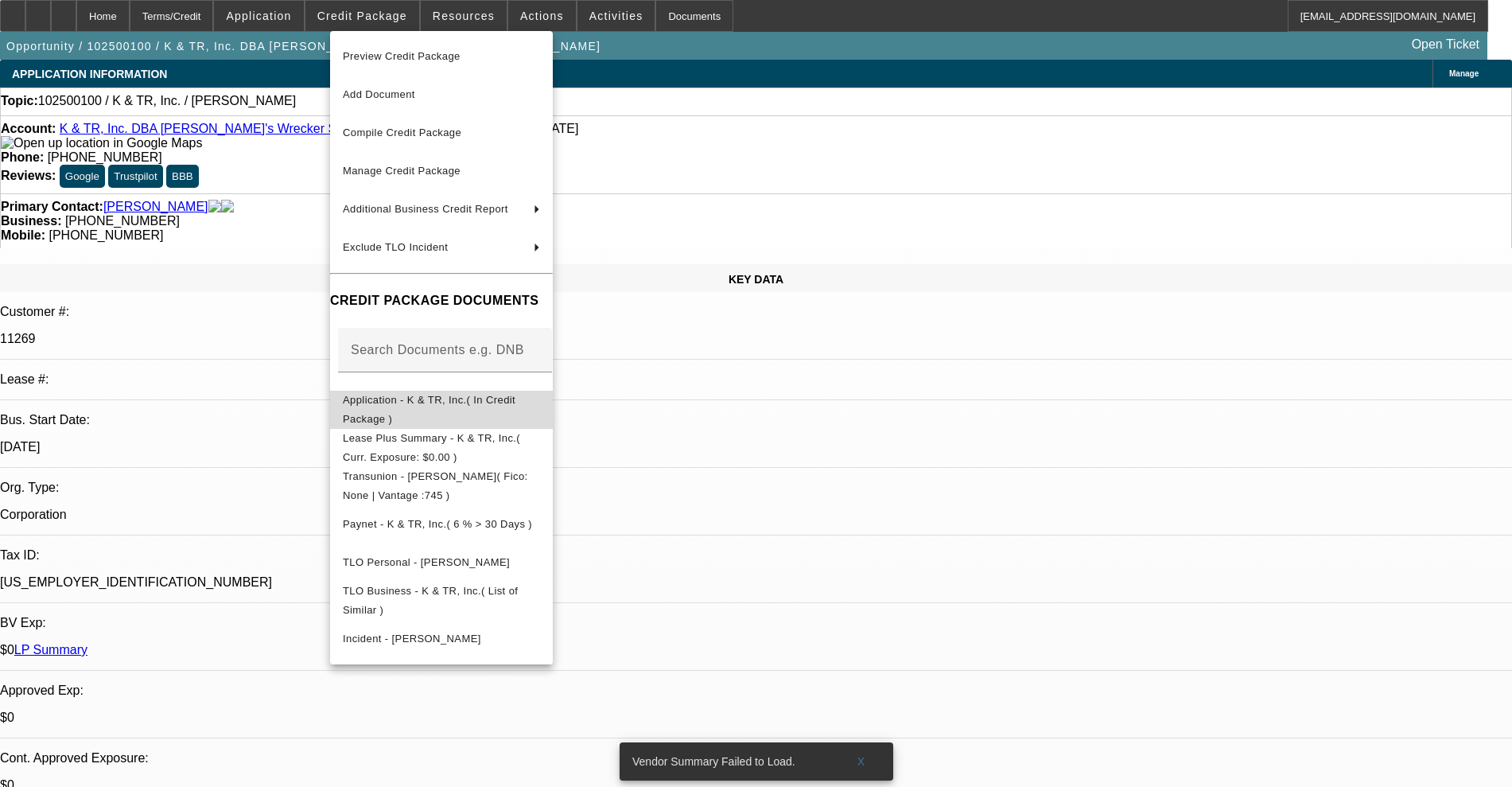
click at [396, 398] on span "Application - K & TR, Inc.( In Credit Package )" at bounding box center [429, 409] width 173 height 31
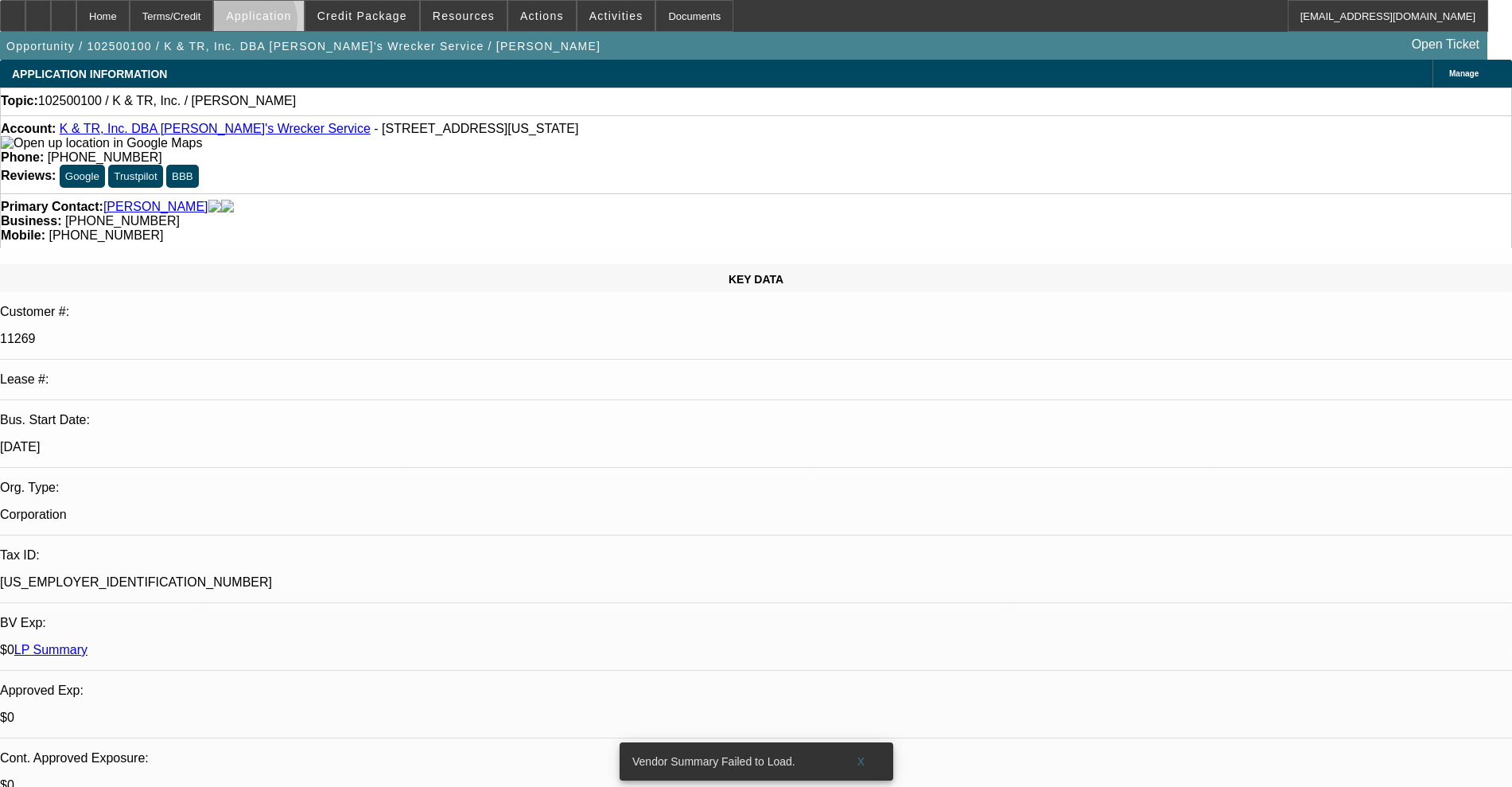
click at [293, 24] on span at bounding box center [258, 16] width 89 height 38
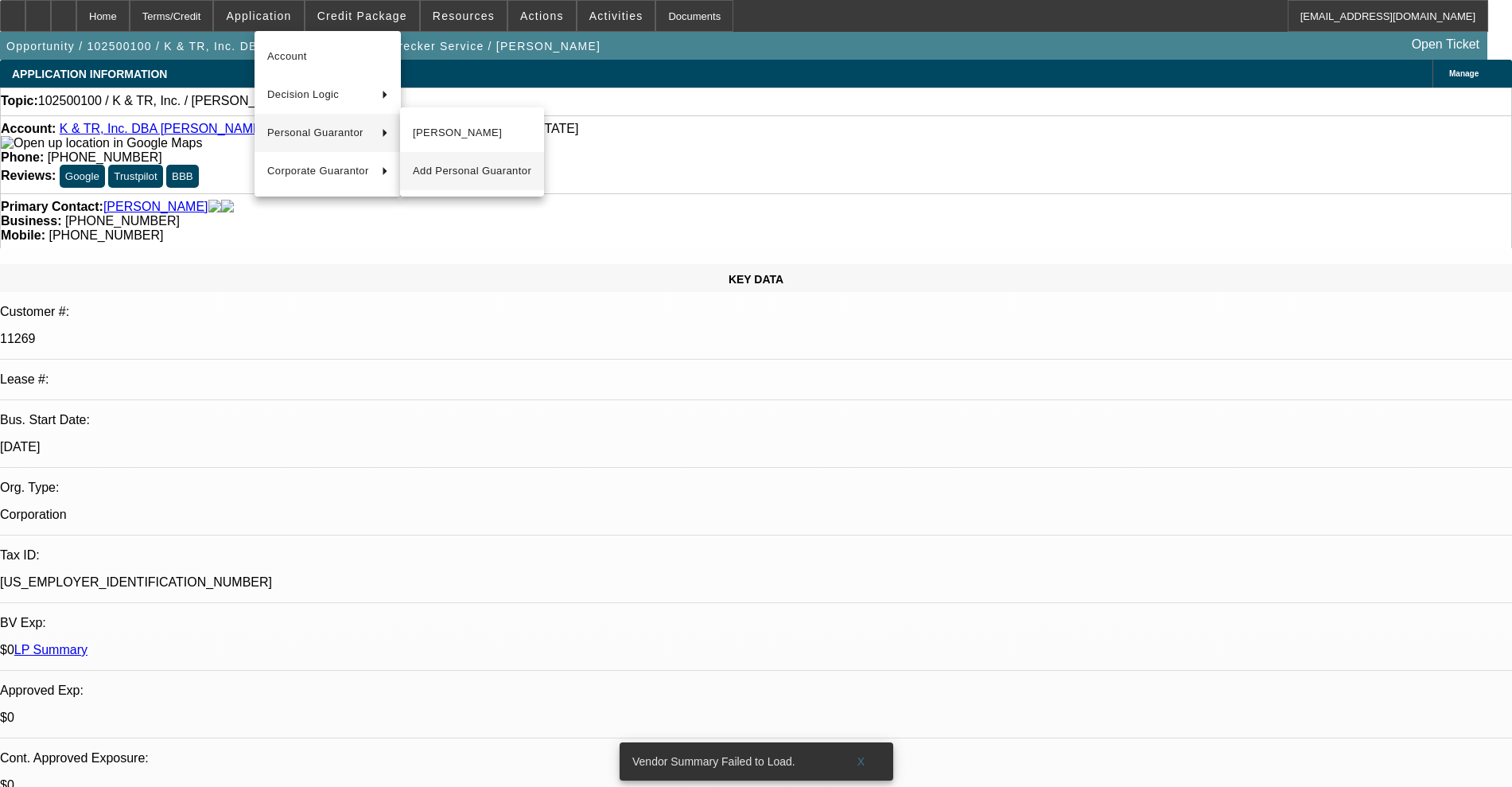
click at [444, 172] on span "Add Personal Guarantor" at bounding box center [472, 171] width 119 height 19
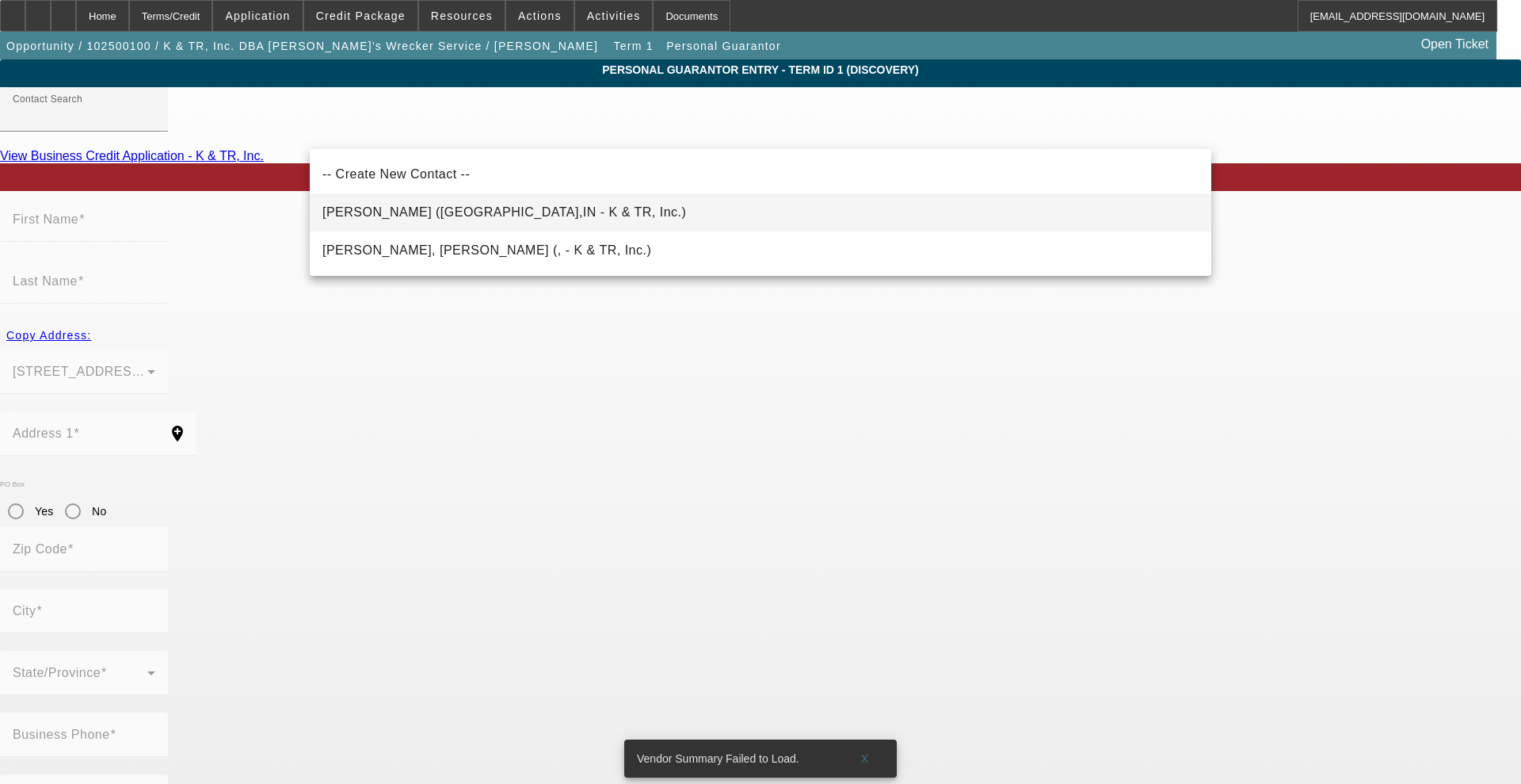
click at [363, 213] on span "[PERSON_NAME] ([GEOGRAPHIC_DATA],IN - K & TR, Inc.)" at bounding box center [504, 212] width 364 height 13
type input "[PERSON_NAME] ([GEOGRAPHIC_DATA],IN - K & TR, Inc.)"
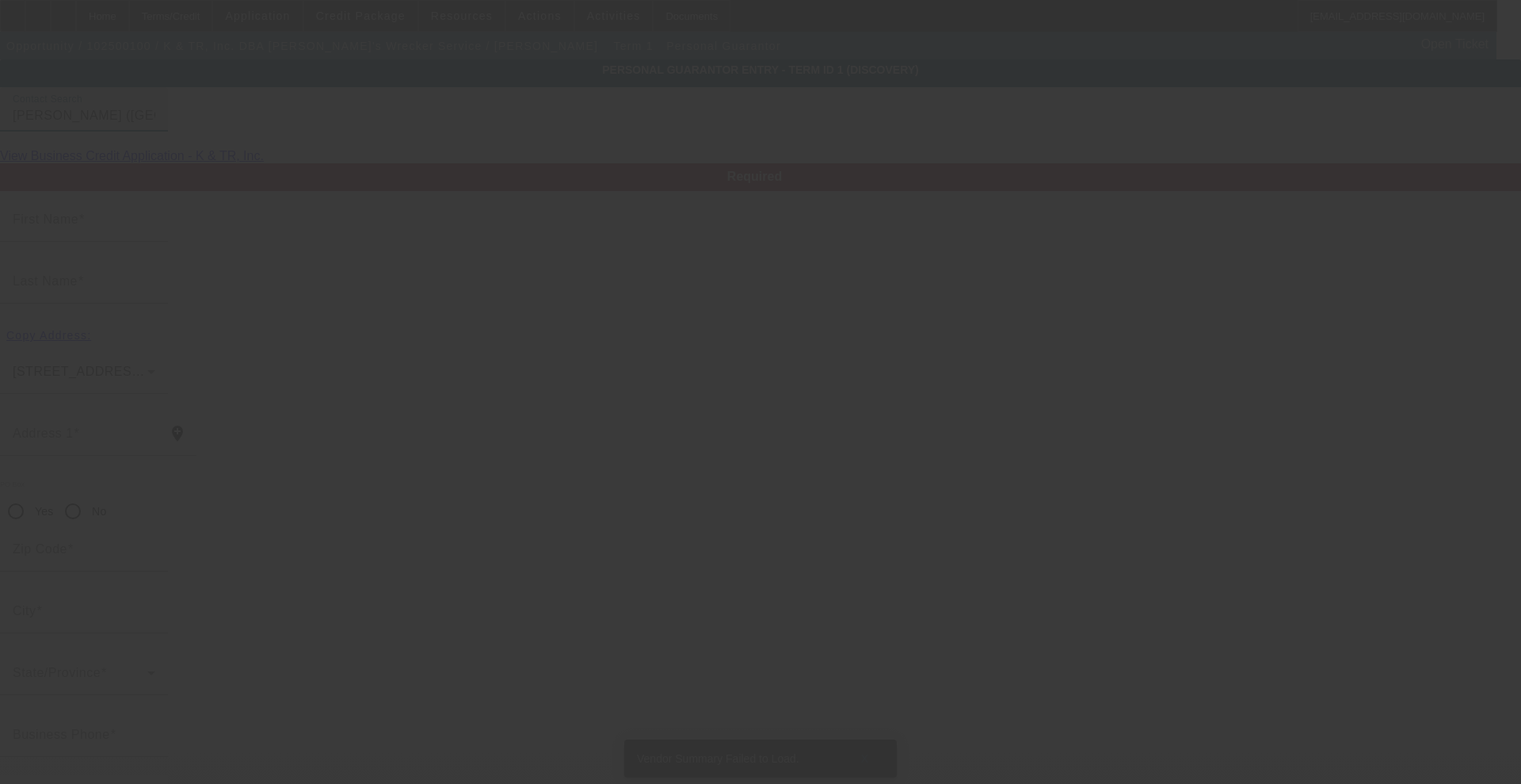
type input "[PERSON_NAME]"
type input "[STREET_ADDRESS][US_STATE]"
radio input "true"
type input "47240"
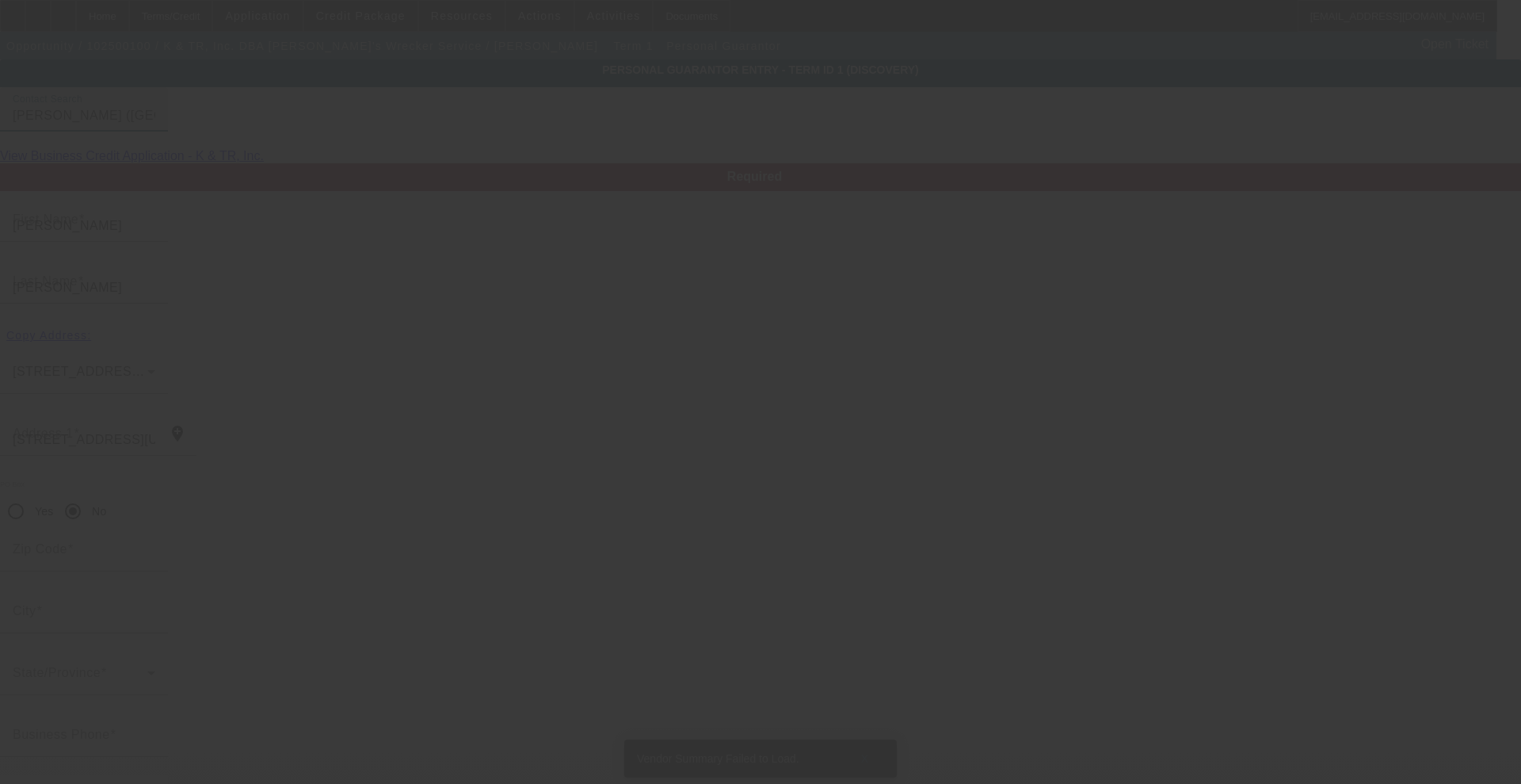
type input "[GEOGRAPHIC_DATA]"
type input "[PHONE_NUMBER]"
type input "50"
type input "311-52-4979"
type input "[EMAIL_ADDRESS][DOMAIN_NAME]"
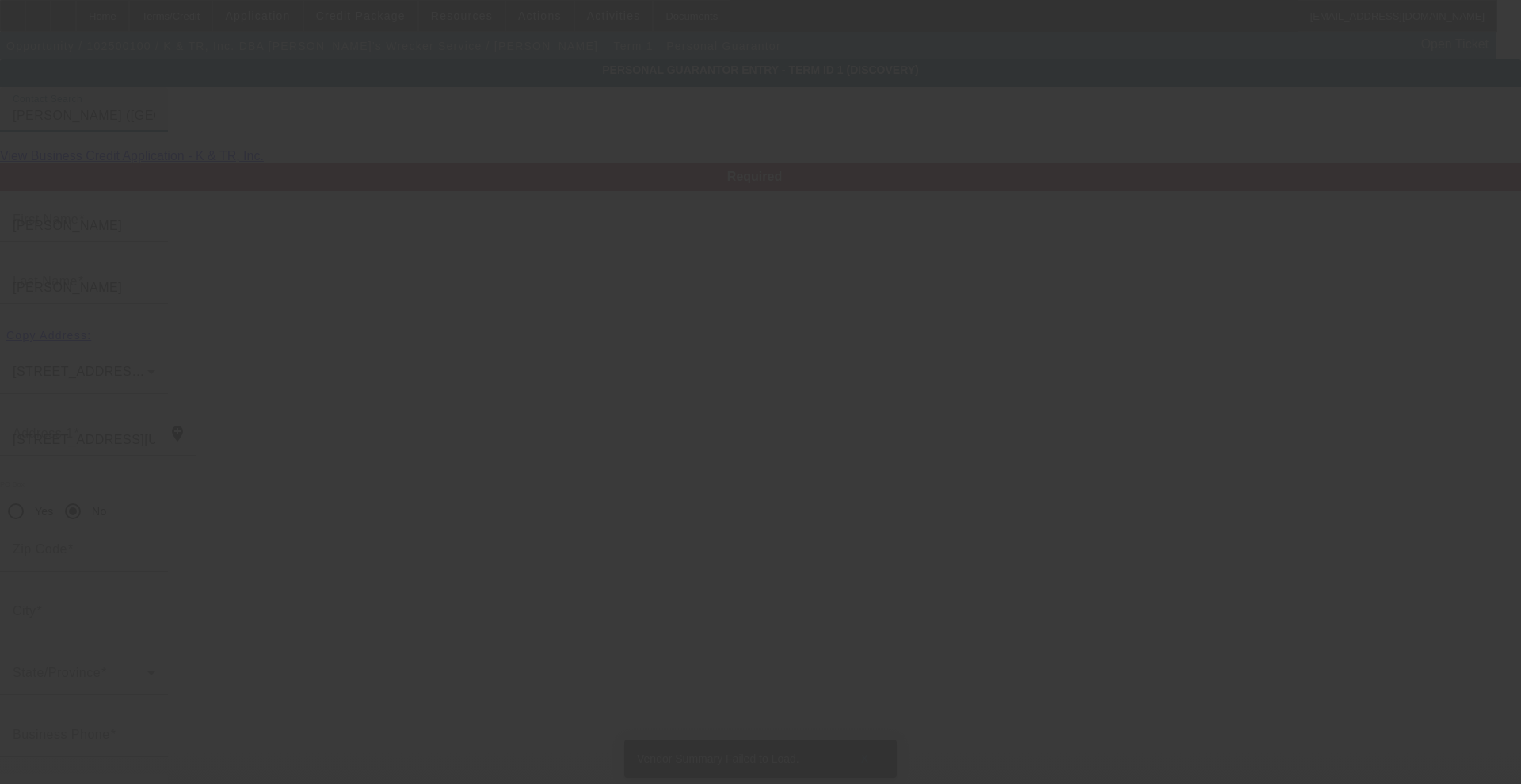
type input "[PHONE_NUMBER]"
type input "$214,973.00"
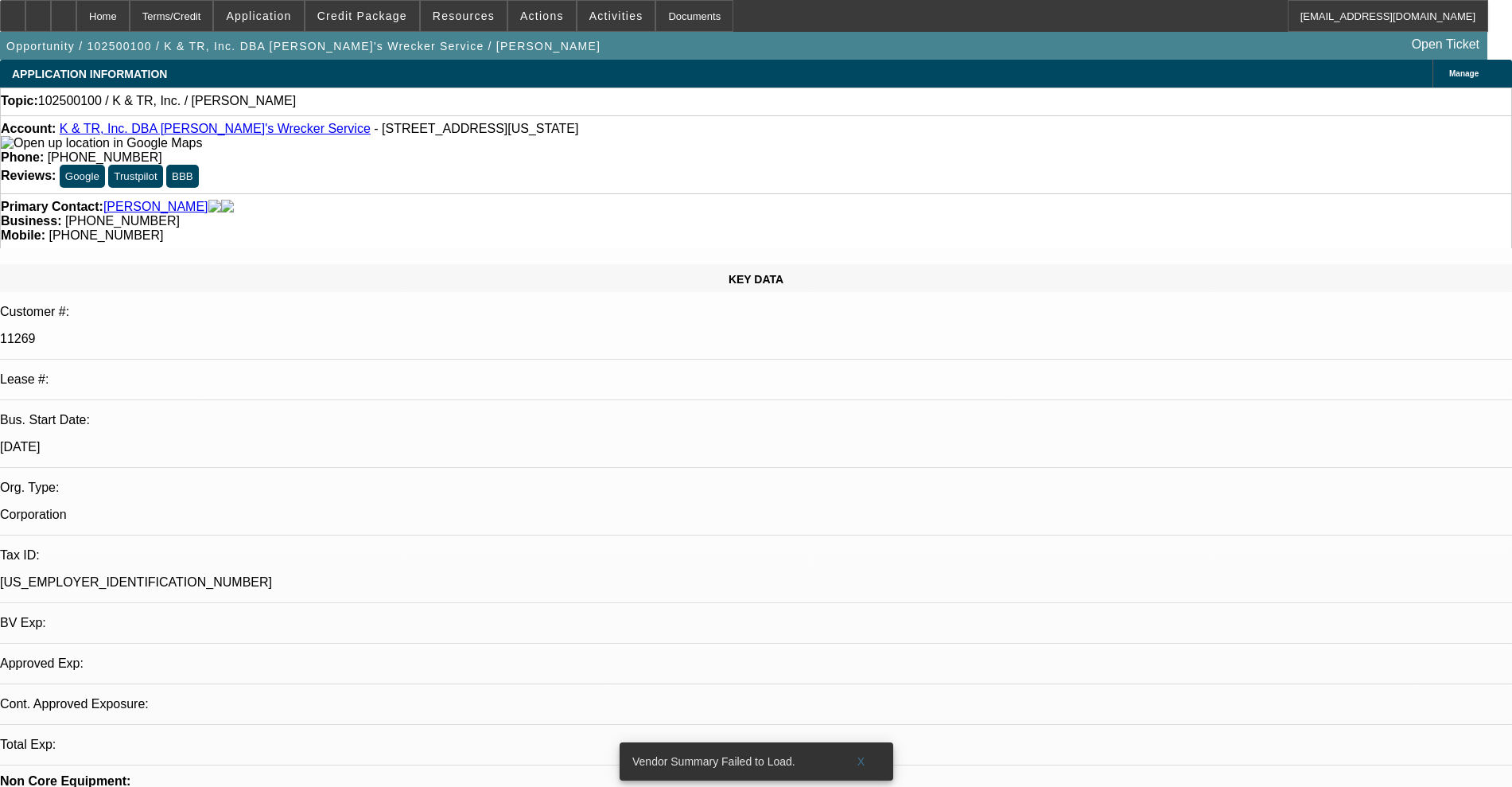
select select "0"
select select "2"
select select "0.1"
select select "4"
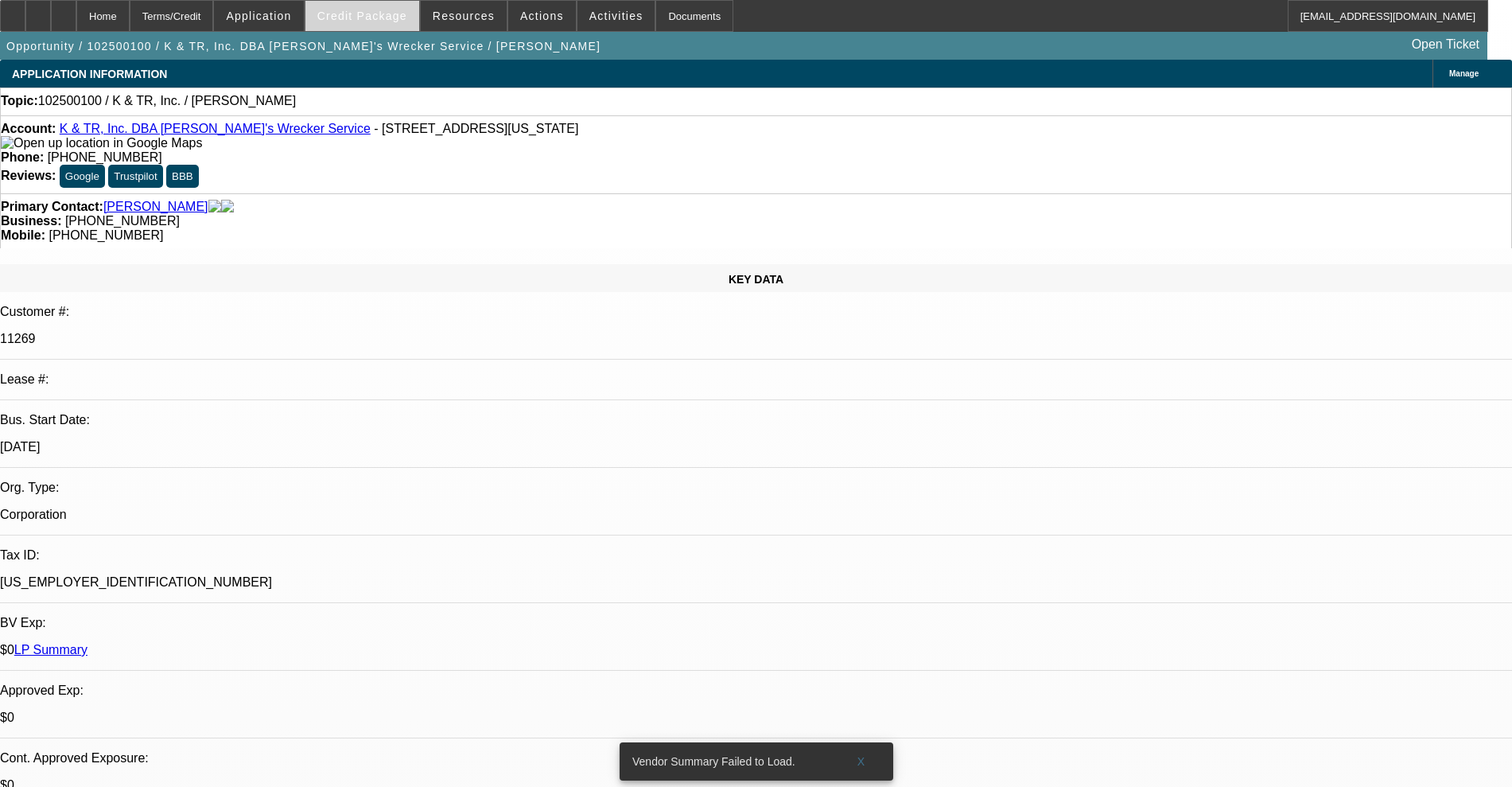
click at [365, 25] on span at bounding box center [363, 16] width 114 height 38
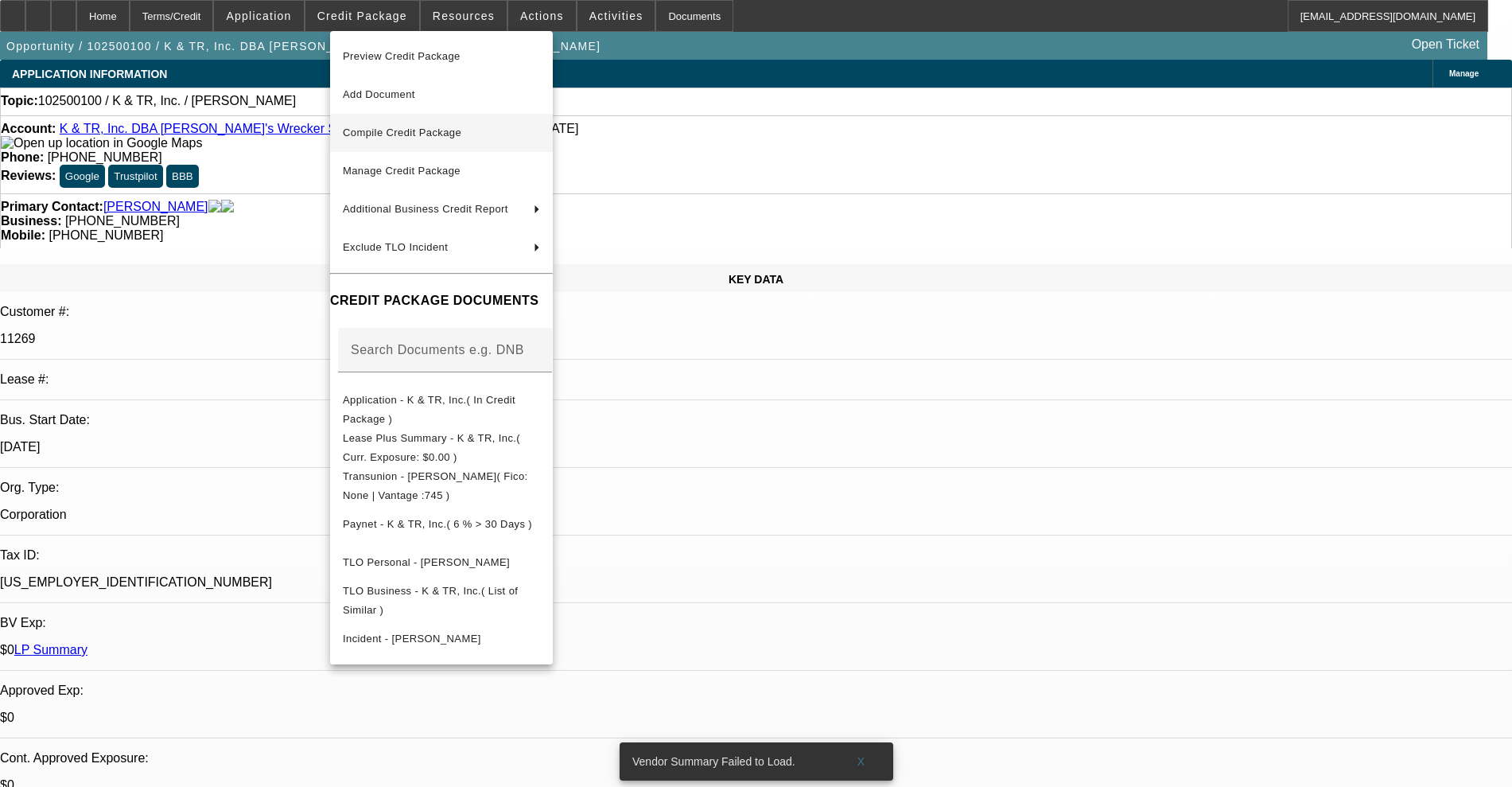
click at [517, 125] on span "Compile Credit Package" at bounding box center [441, 133] width 197 height 19
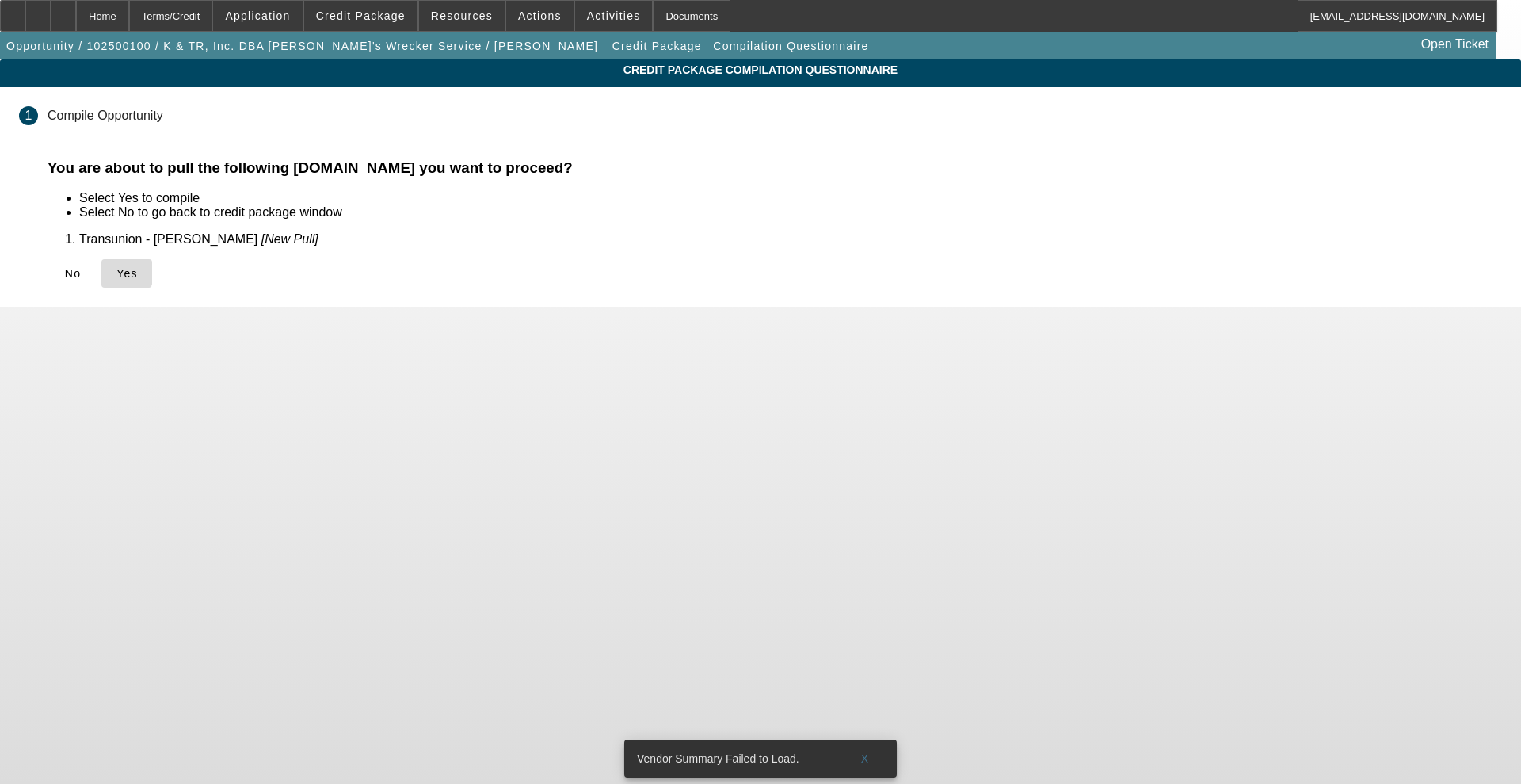
click at [116, 271] on icon at bounding box center [116, 272] width 0 height 12
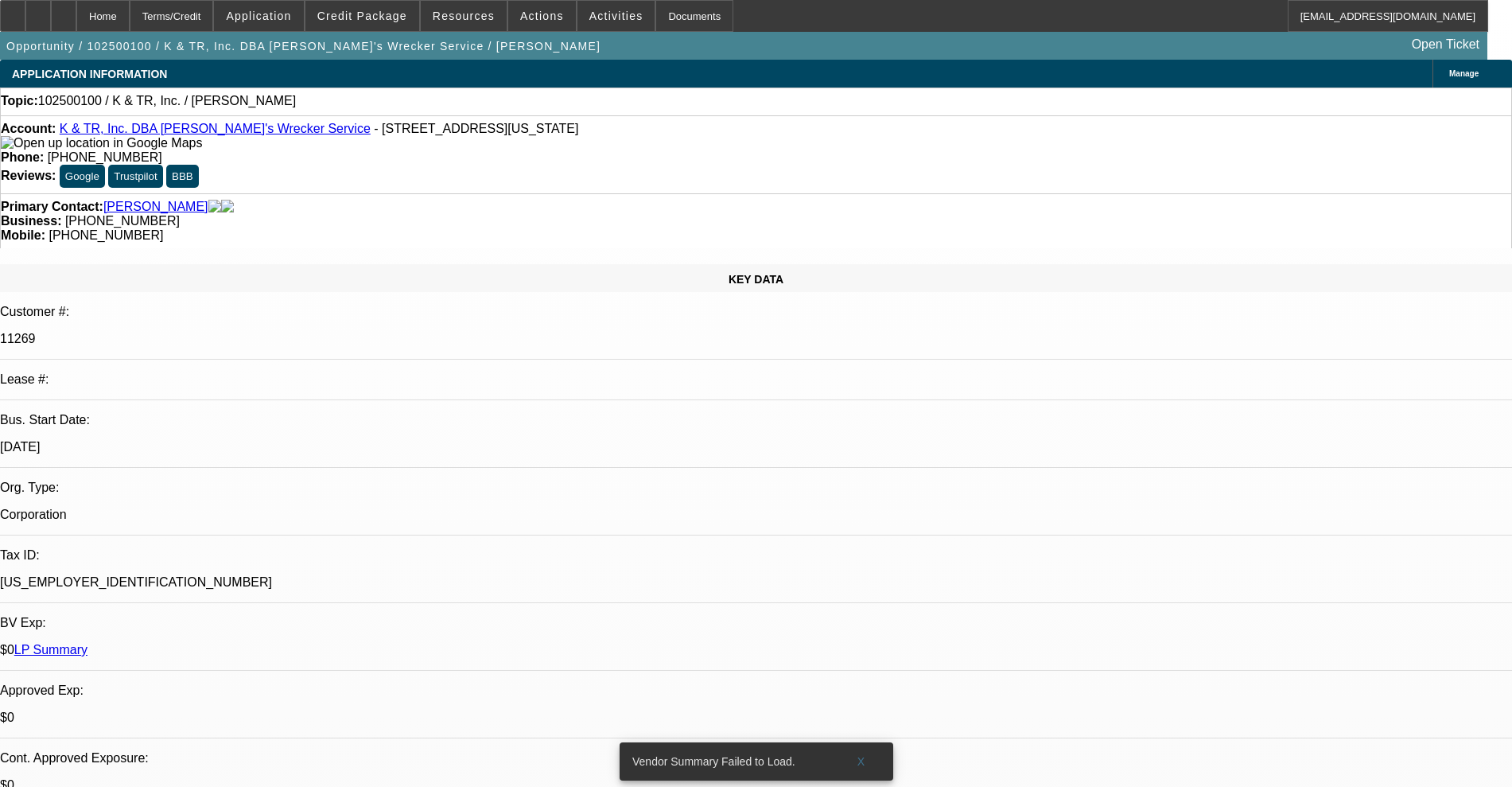
select select "0"
select select "2"
select select "0.1"
select select "4"
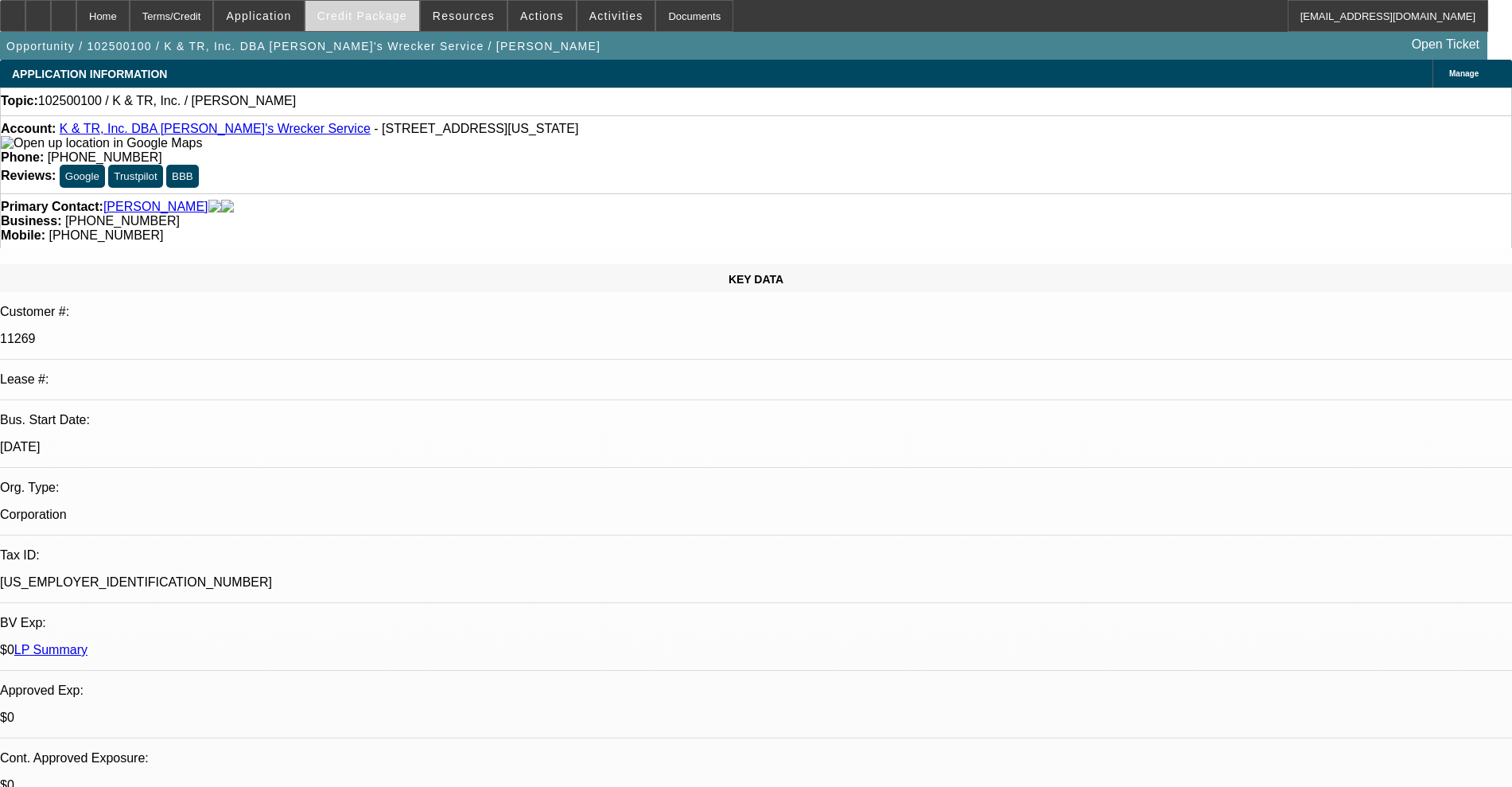
click at [352, 29] on span at bounding box center [363, 16] width 114 height 38
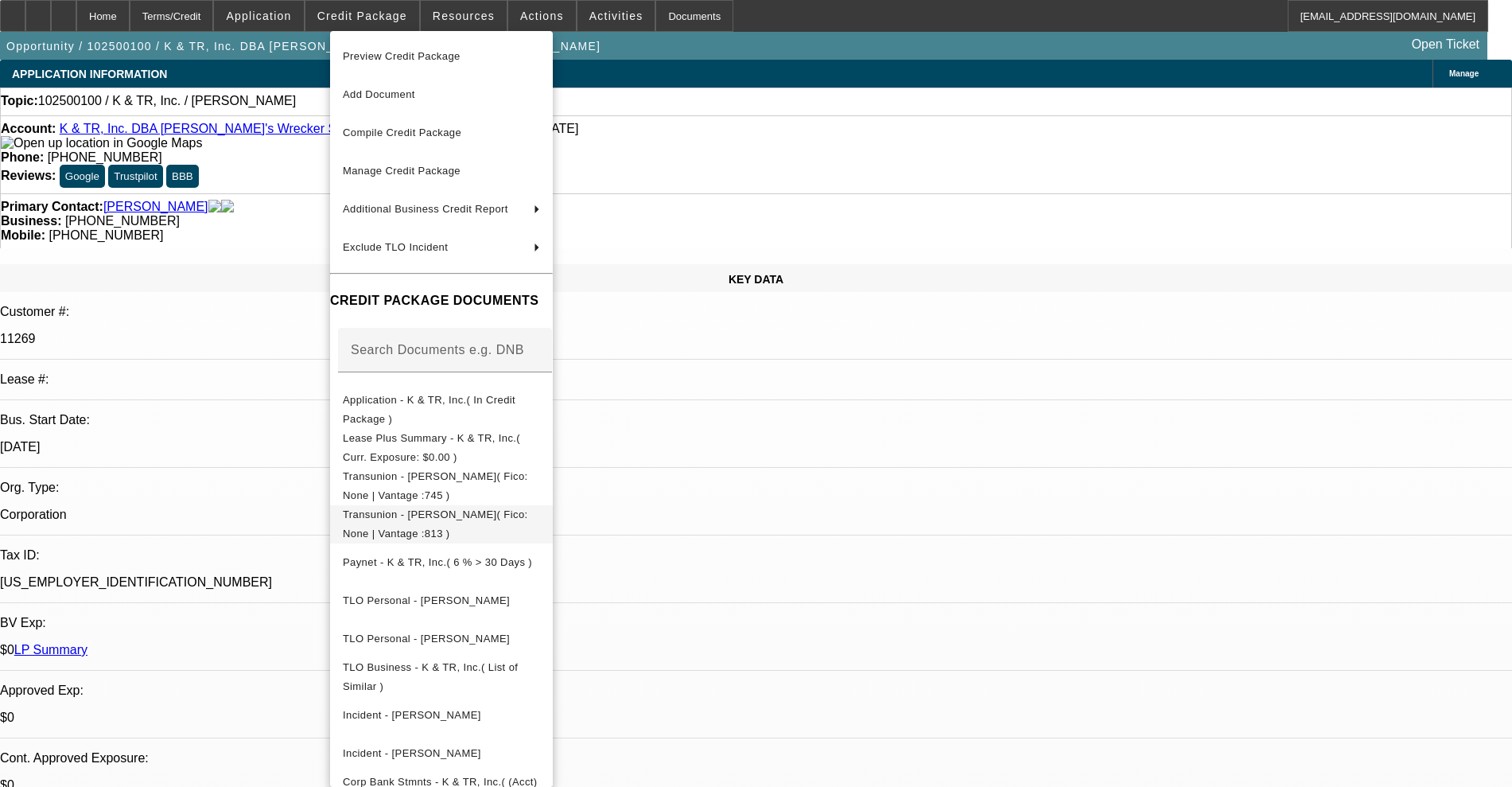
click at [467, 515] on span "Transunion - [PERSON_NAME]( Fico: None | Vantage :813 )" at bounding box center [435, 523] width 185 height 31
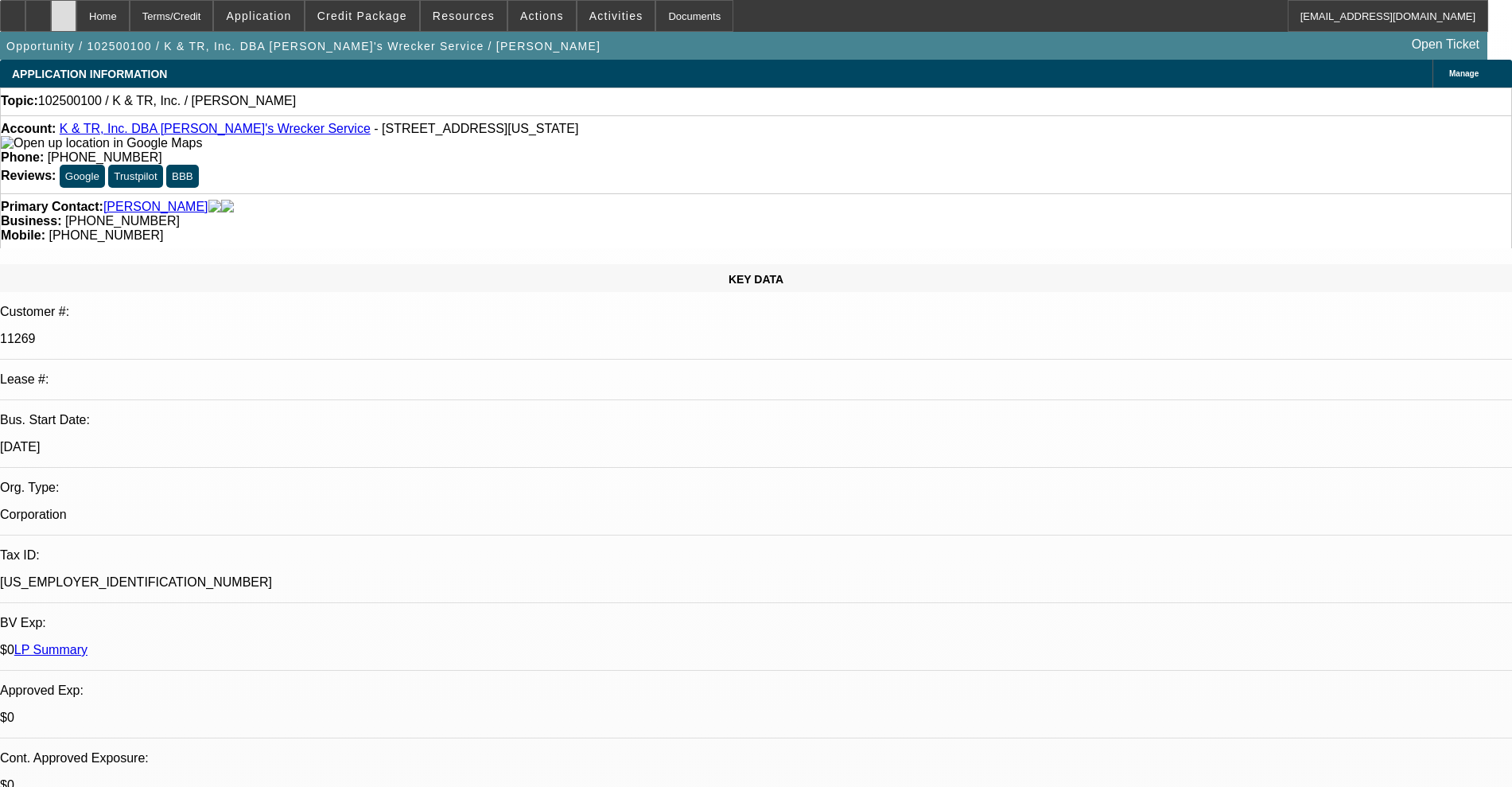
click at [76, 4] on div at bounding box center [64, 16] width 26 height 32
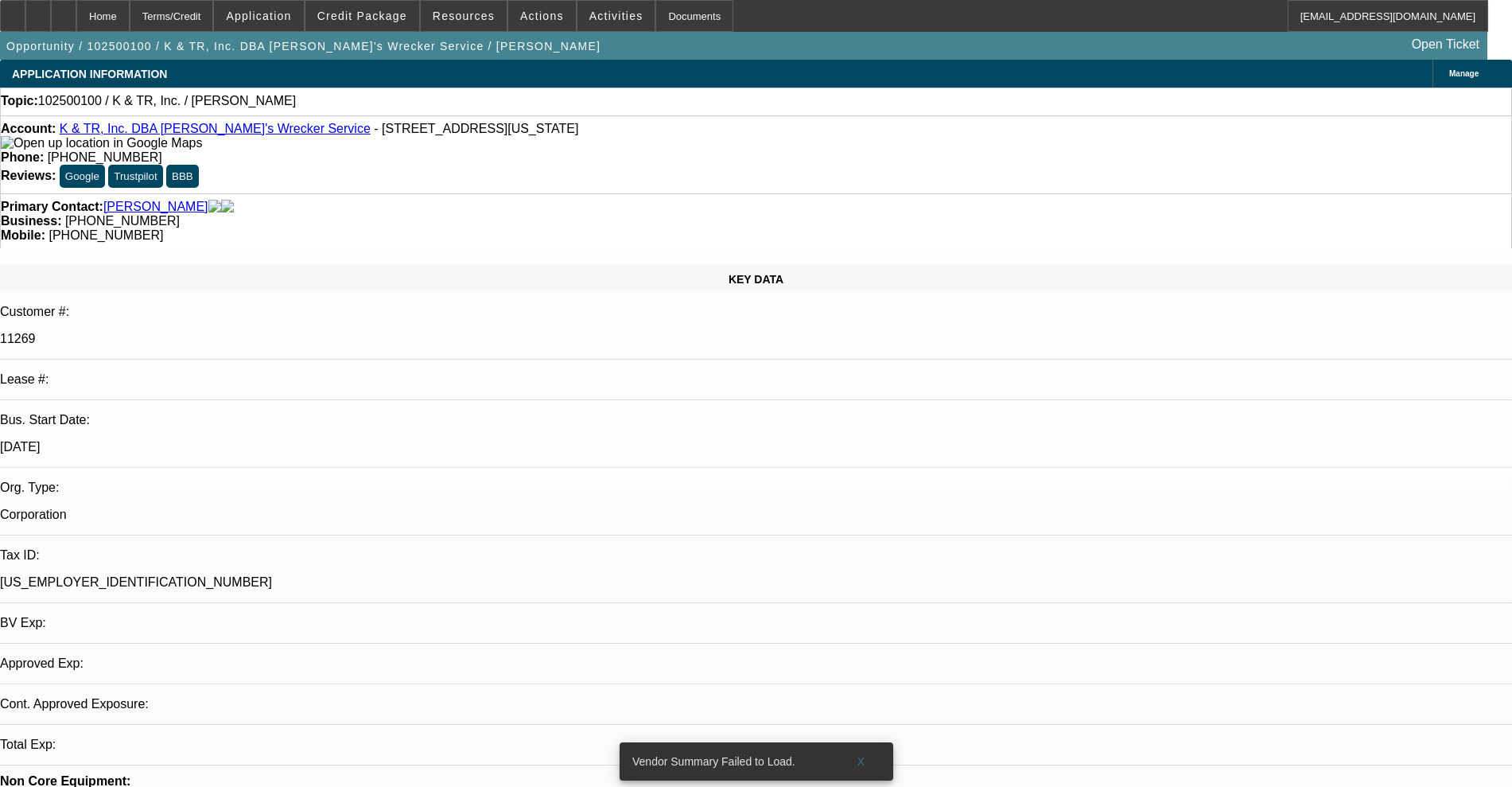
select select "0"
select select "2"
select select "0.1"
select select "4"
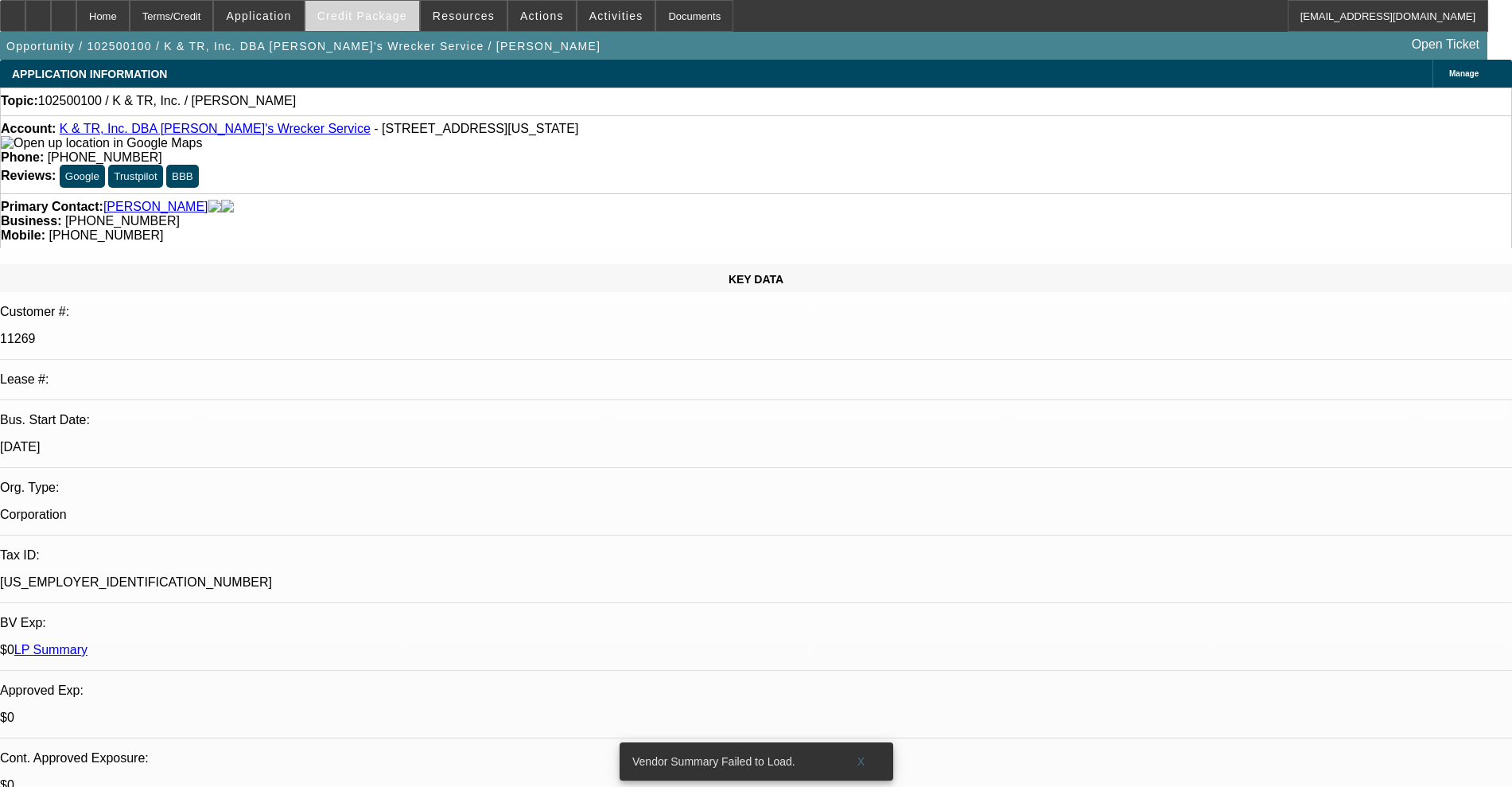
click at [368, 22] on span at bounding box center [363, 16] width 114 height 38
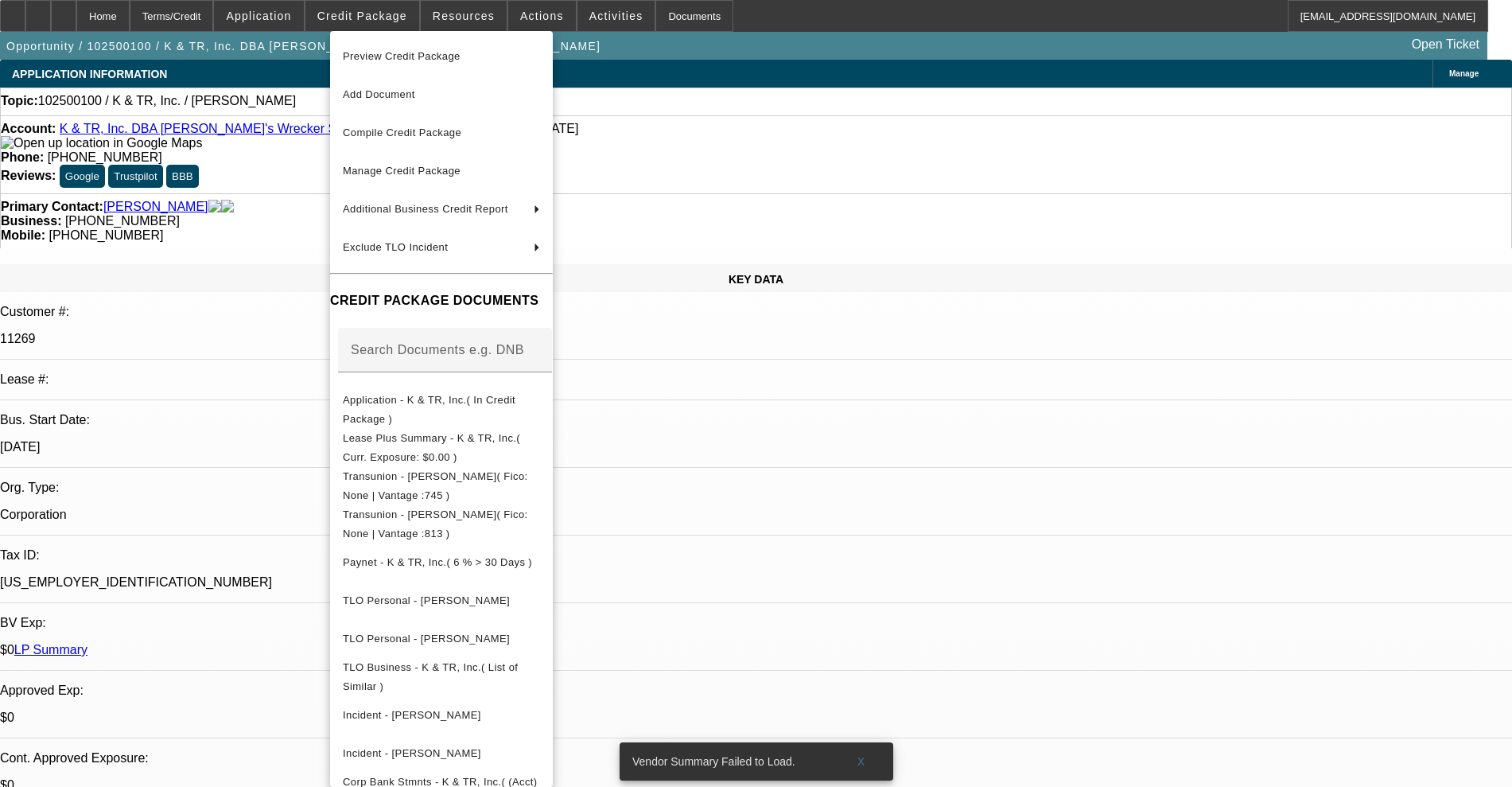
click at [531, 10] on div at bounding box center [756, 393] width 1512 height 787
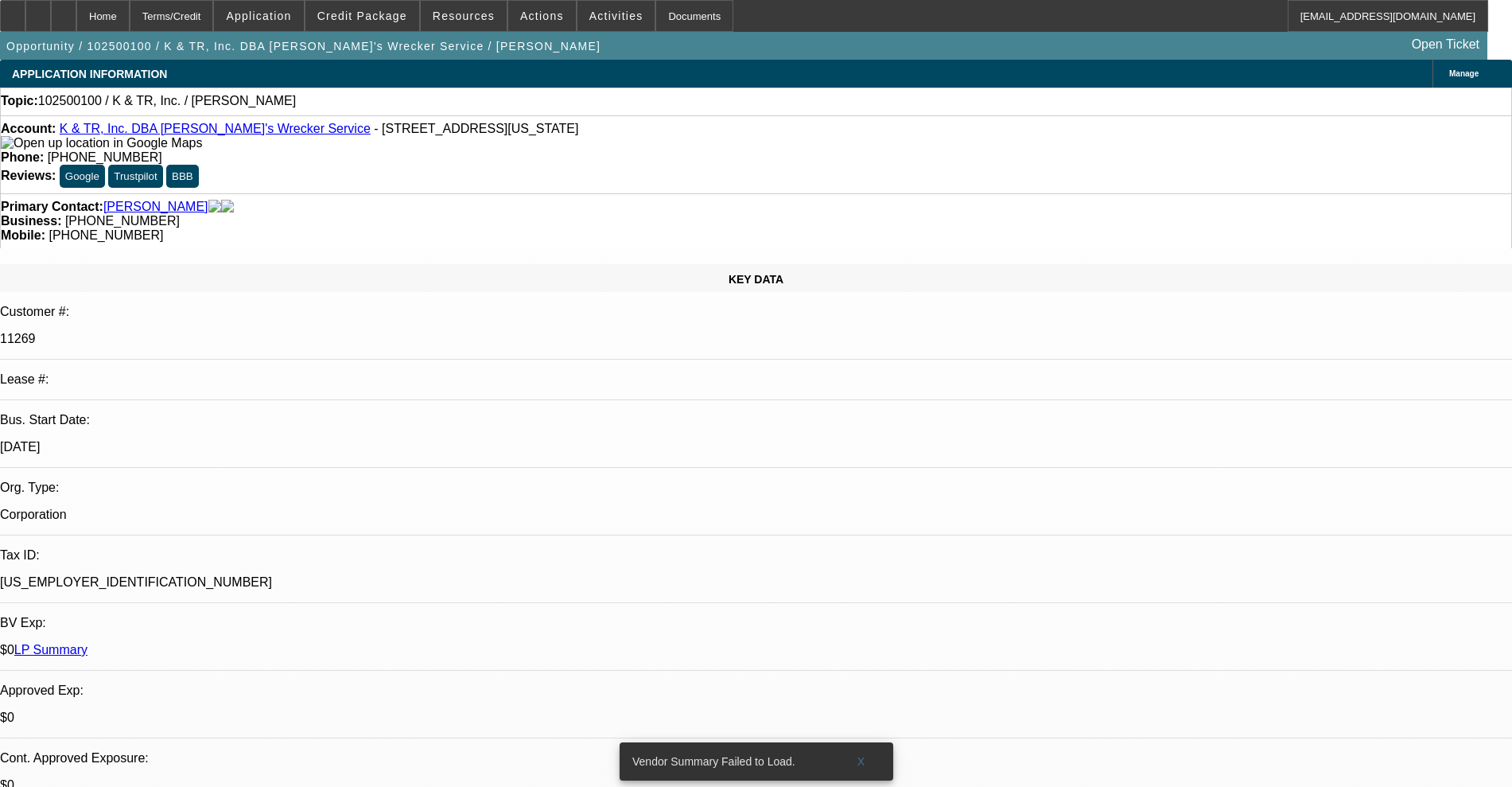
click at [531, 10] on span "Actions" at bounding box center [542, 15] width 44 height 12
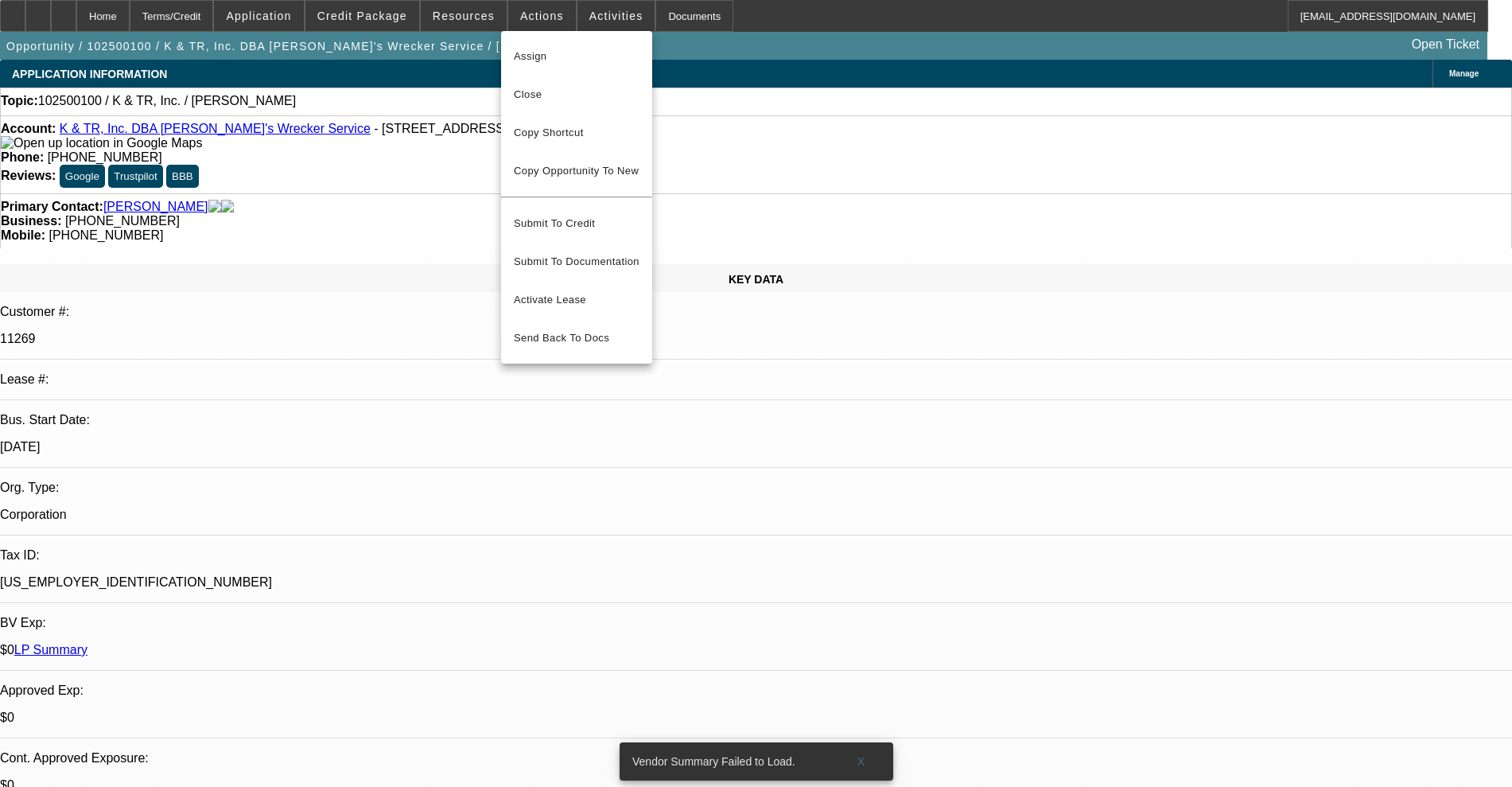
click at [564, 13] on div at bounding box center [756, 393] width 1512 height 787
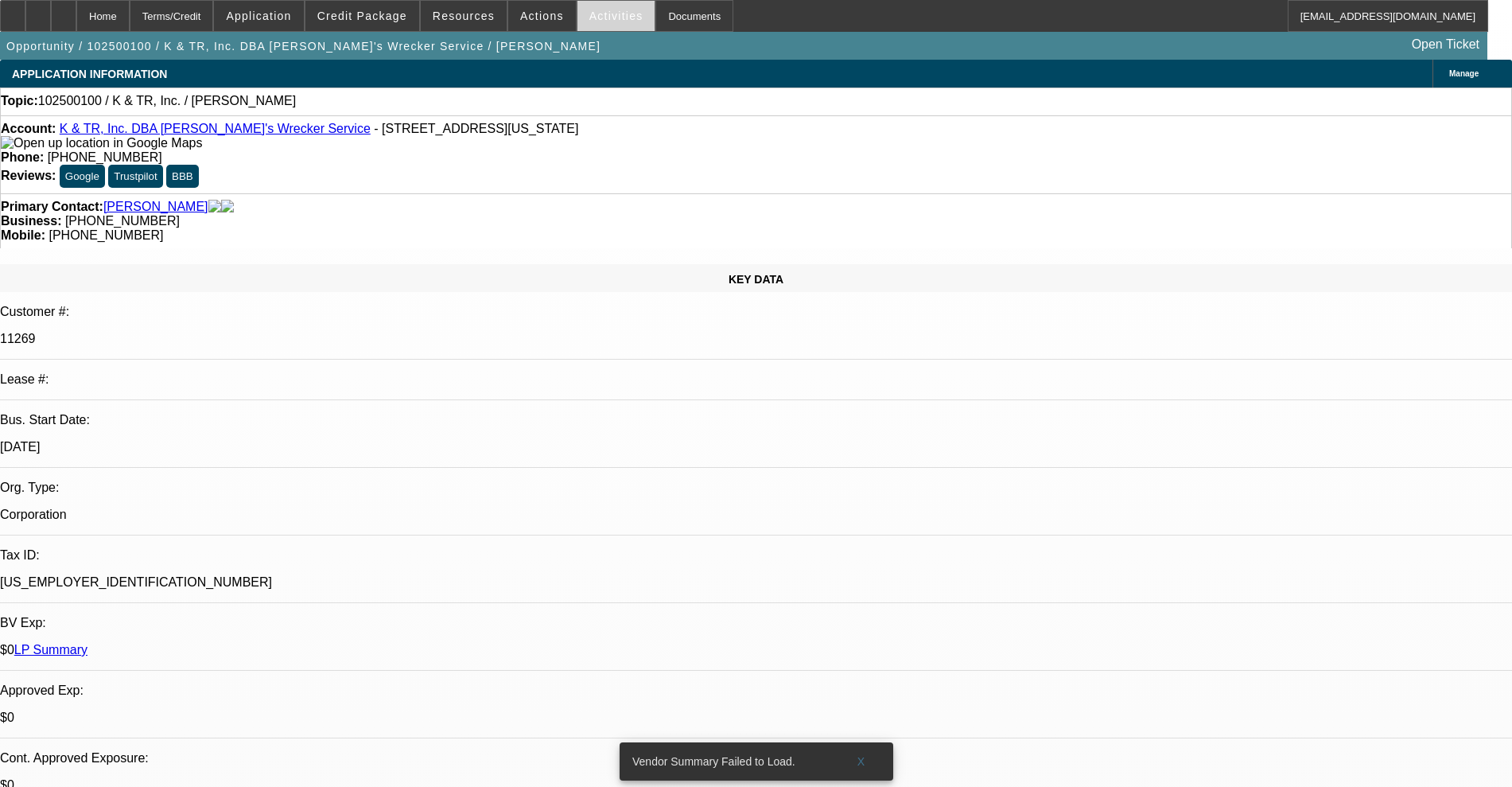
click at [589, 14] on span "Activities" at bounding box center [616, 15] width 54 height 12
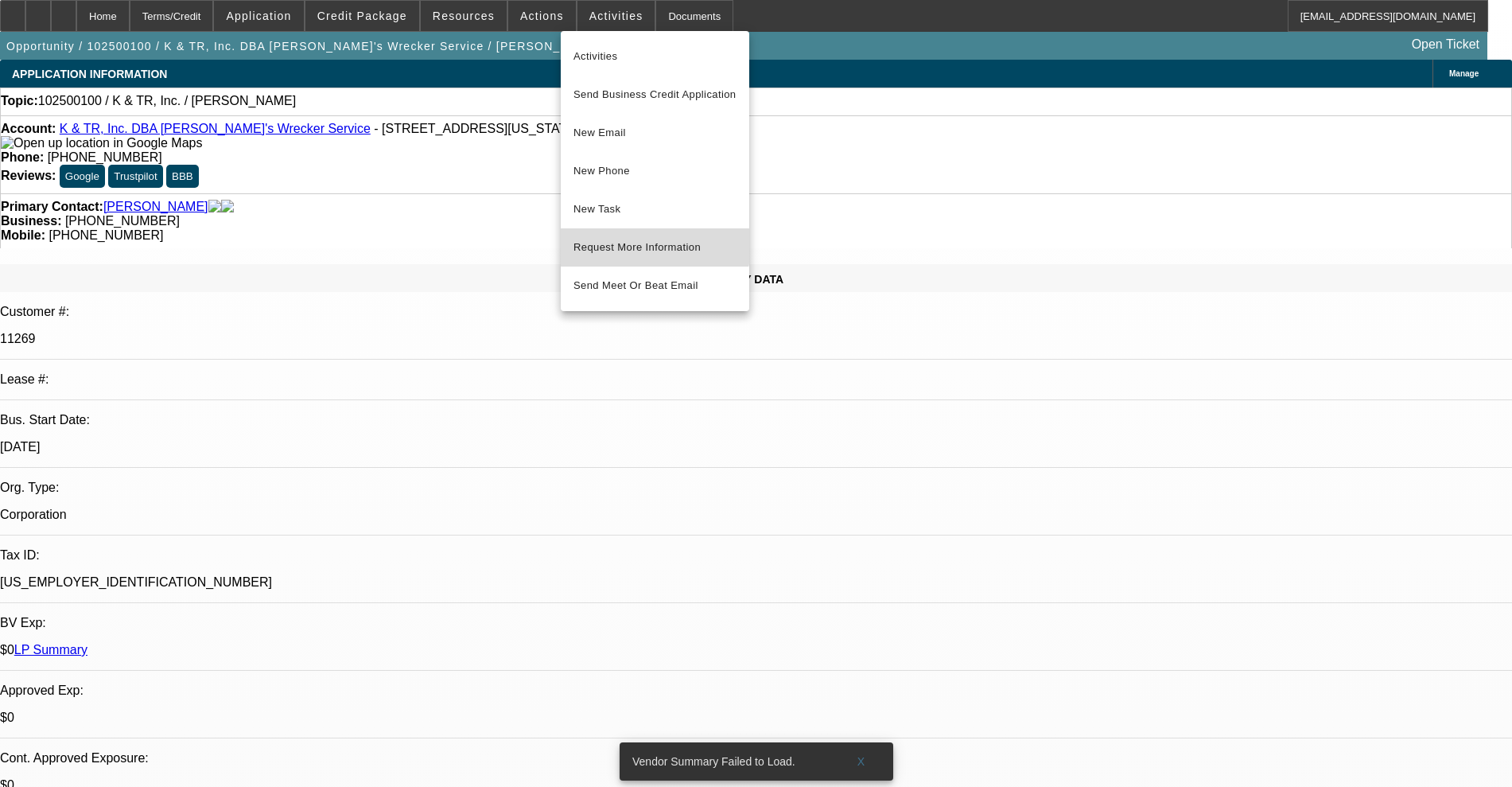
click at [618, 238] on span "Request More Information" at bounding box center [655, 247] width 163 height 19
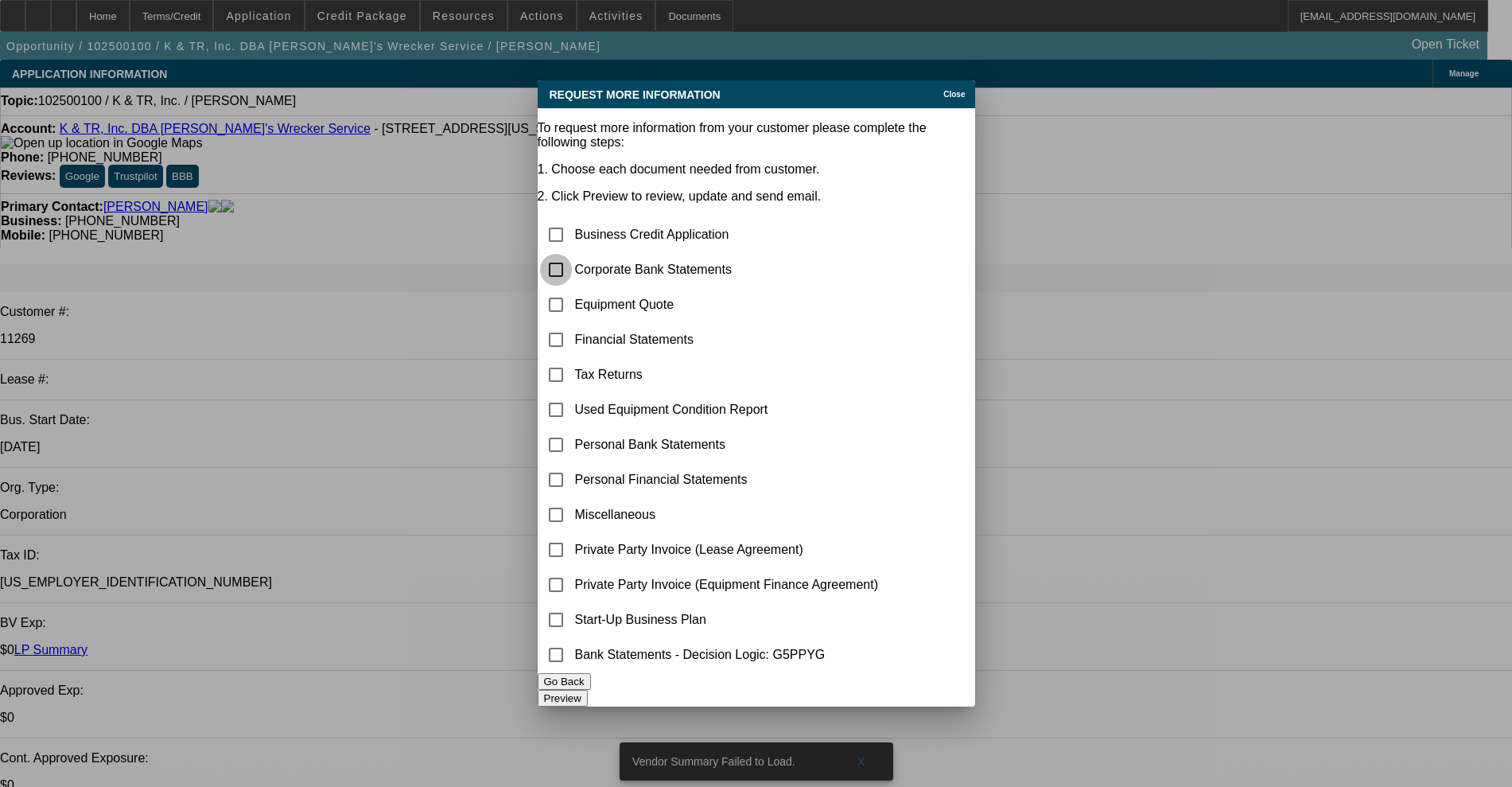
click at [571, 253] on input "checkbox" at bounding box center [556, 270] width 32 height 32
checkbox input "true"
click at [571, 289] on input "checkbox" at bounding box center [556, 305] width 32 height 32
checkbox input "true"
click at [571, 394] on input "checkbox" at bounding box center [556, 410] width 32 height 32
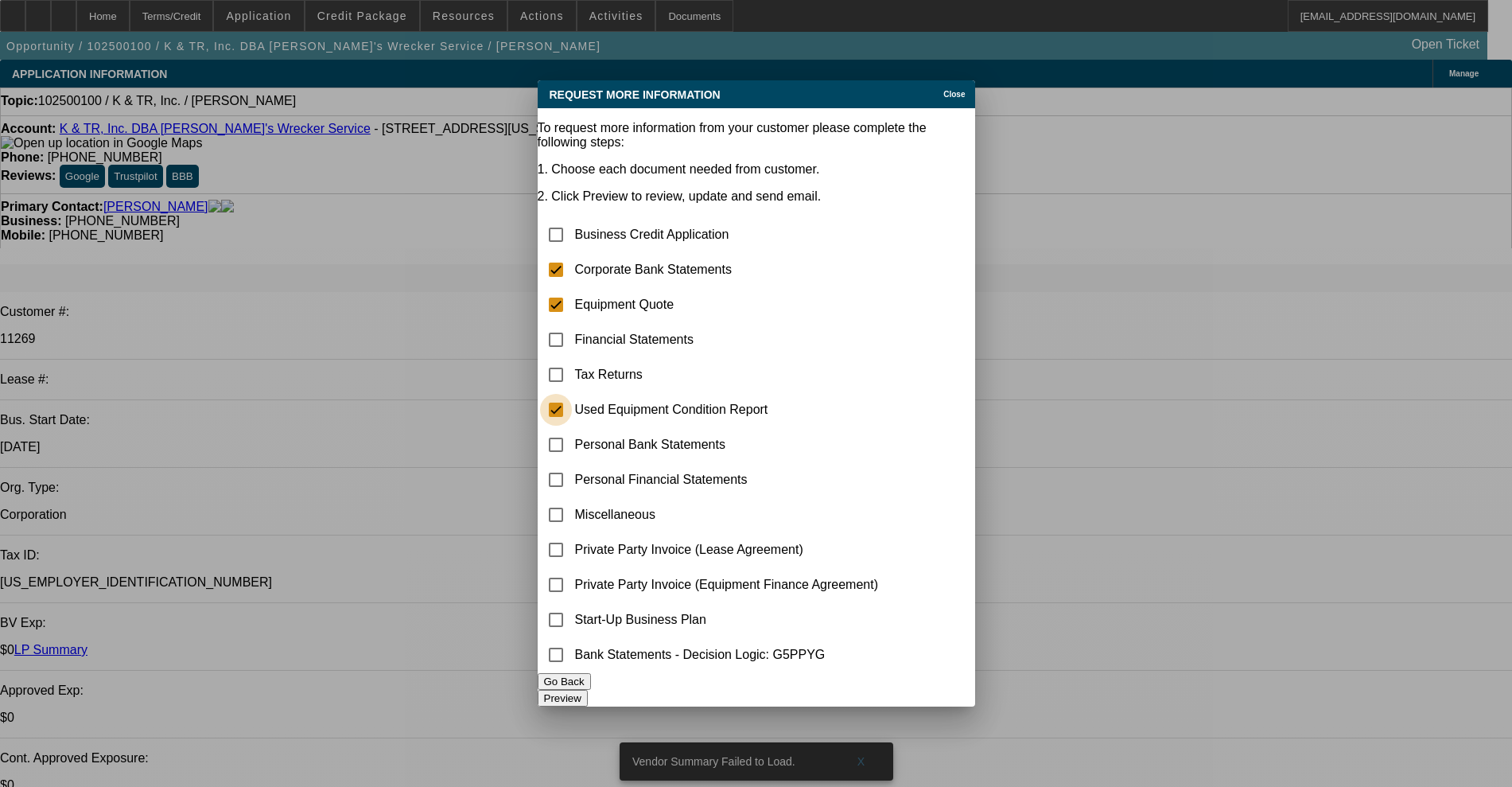
checkbox input "true"
click at [588, 699] on button "Preview" at bounding box center [562, 698] width 50 height 17
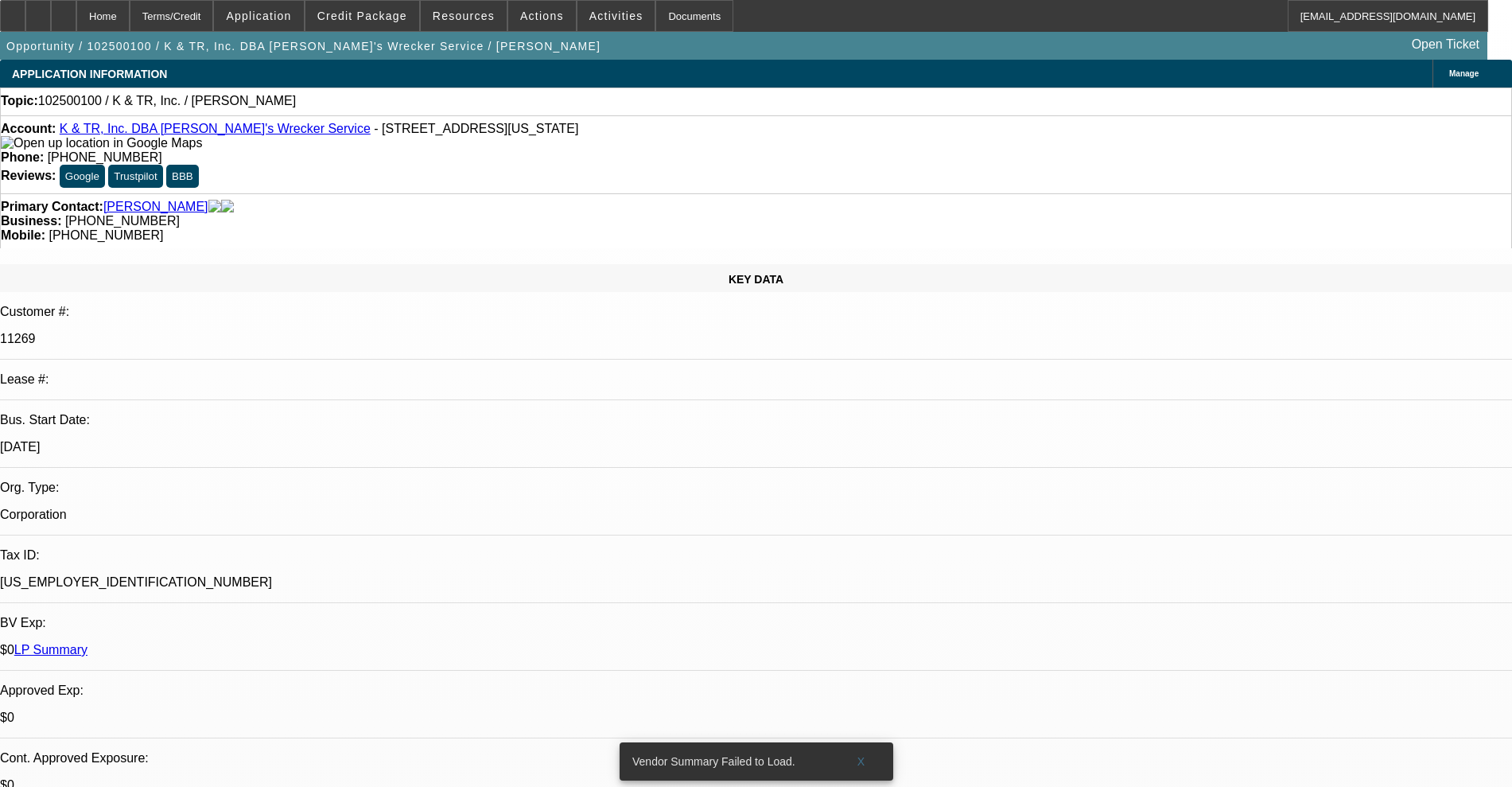
click at [135, 135] on link "K & TR, Inc. DBA Tim's Wrecker Service" at bounding box center [215, 128] width 311 height 13
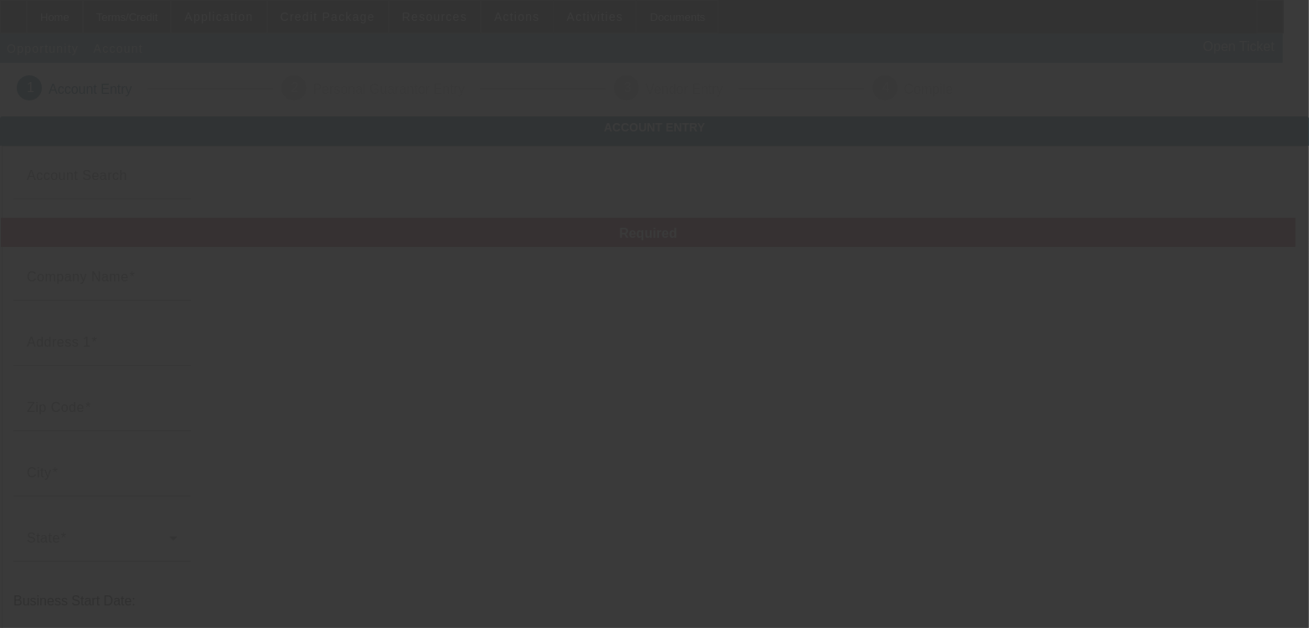
type input "EMT Holdings LLC"
type input "17131 Silver Charm PL"
type input "20176"
type input "[GEOGRAPHIC_DATA]"
type input "[PHONE_NUMBER]"
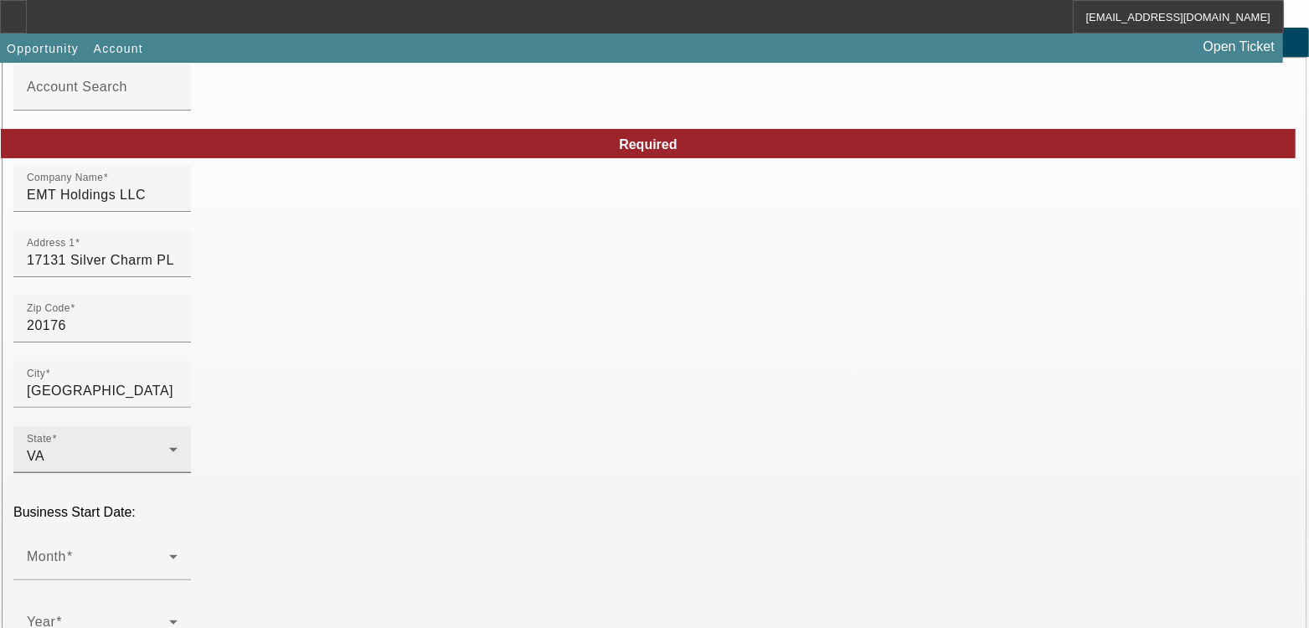
scroll to position [209, 0]
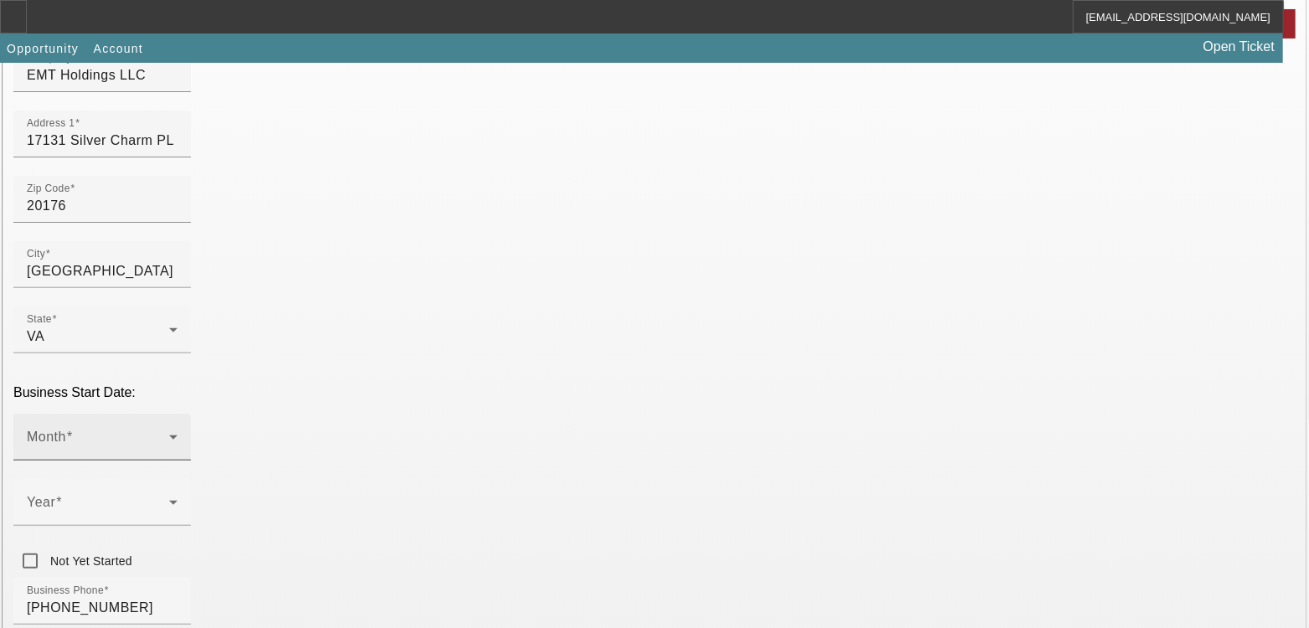
click at [183, 427] on icon at bounding box center [173, 437] width 20 height 20
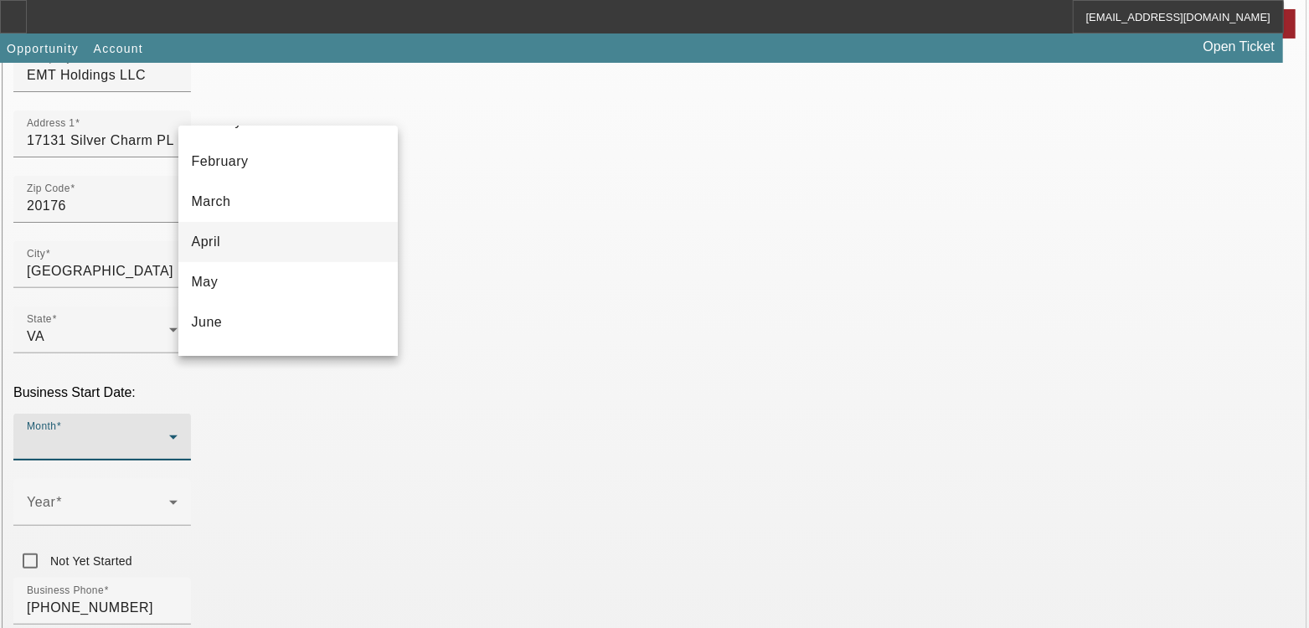
scroll to position [104, 0]
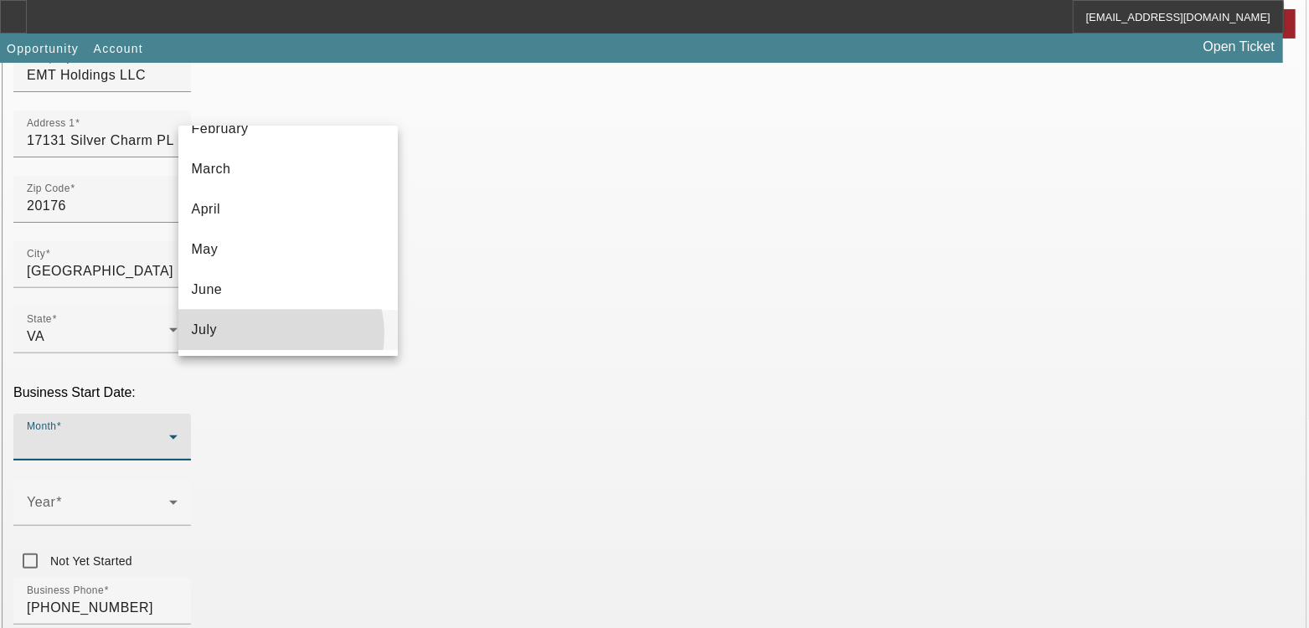
click at [274, 333] on mat-option "July" at bounding box center [287, 330] width 219 height 40
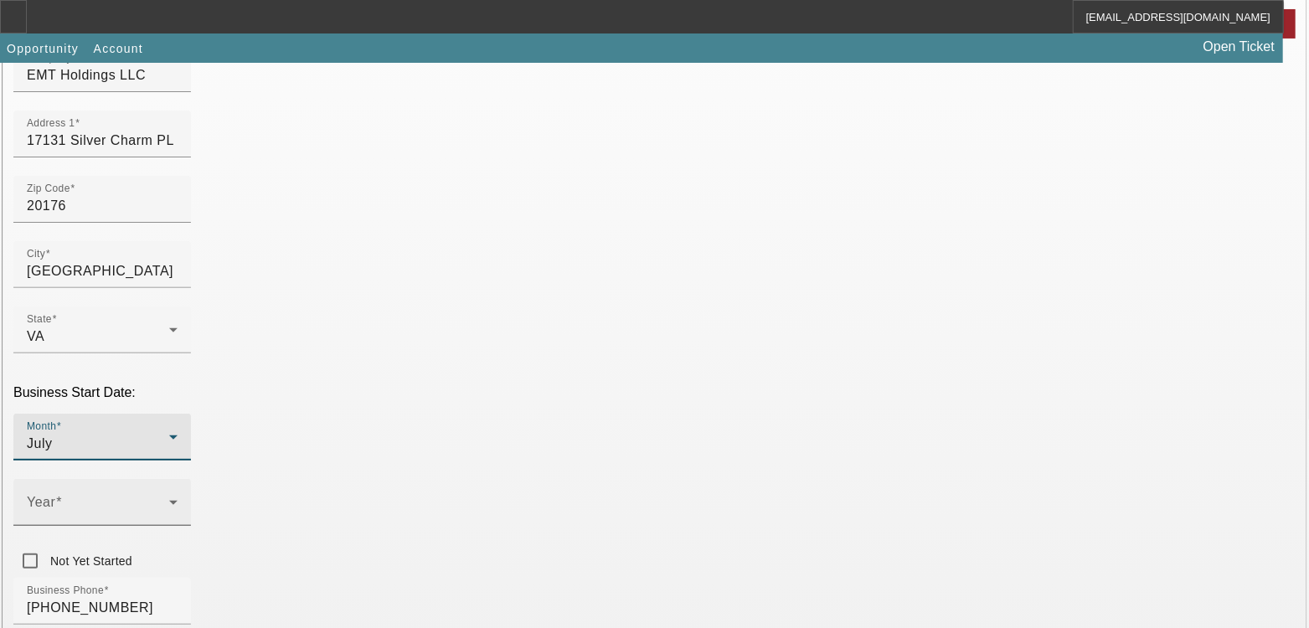
click at [183, 493] on icon at bounding box center [173, 503] width 20 height 20
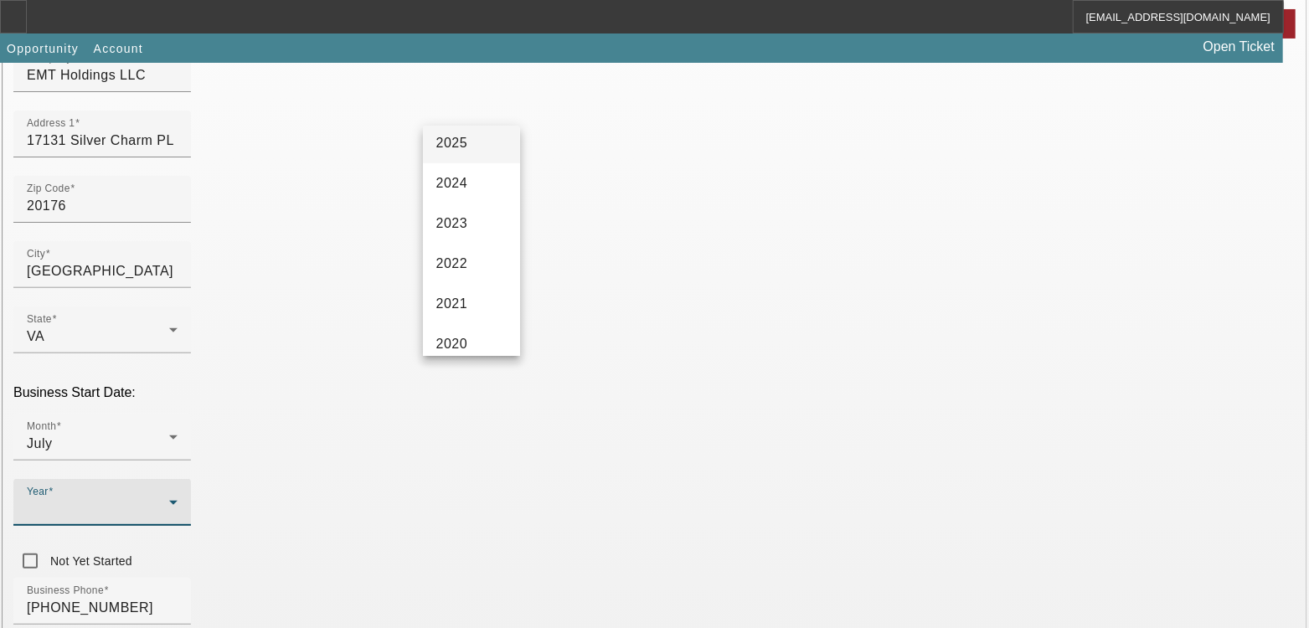
scroll to position [314, 0]
click at [452, 168] on span "2020" at bounding box center [452, 160] width 32 height 20
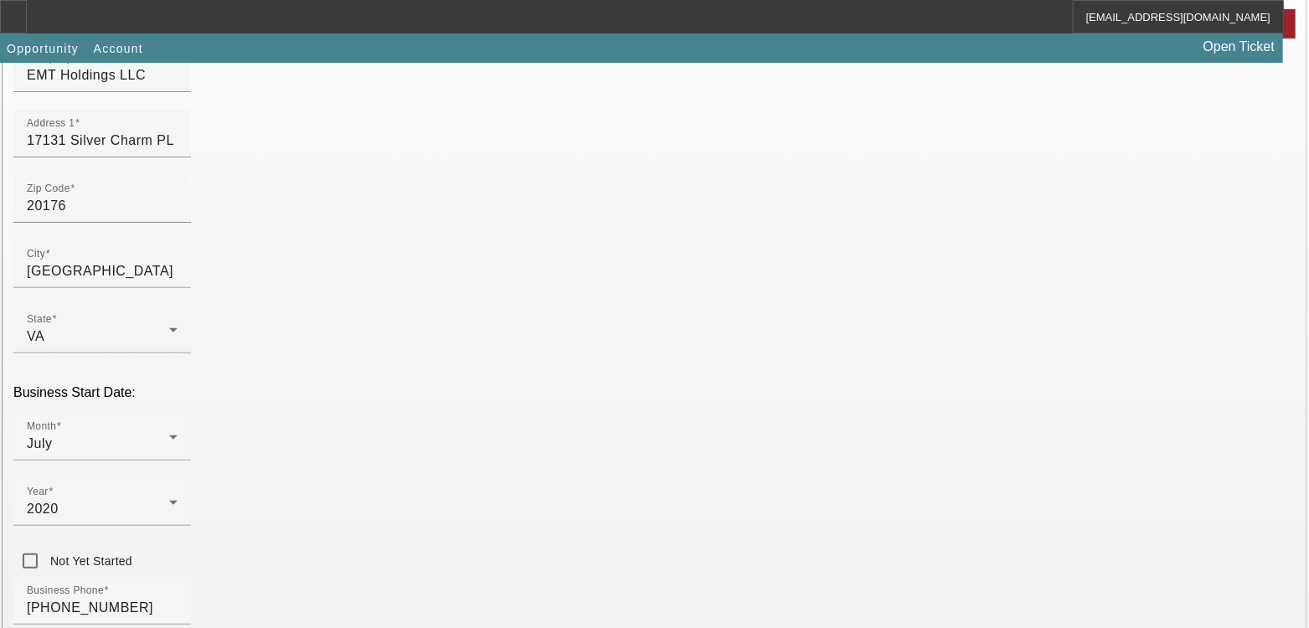
click at [632, 578] on div "Business Phone [PHONE_NUMBER]" at bounding box center [654, 610] width 1283 height 65
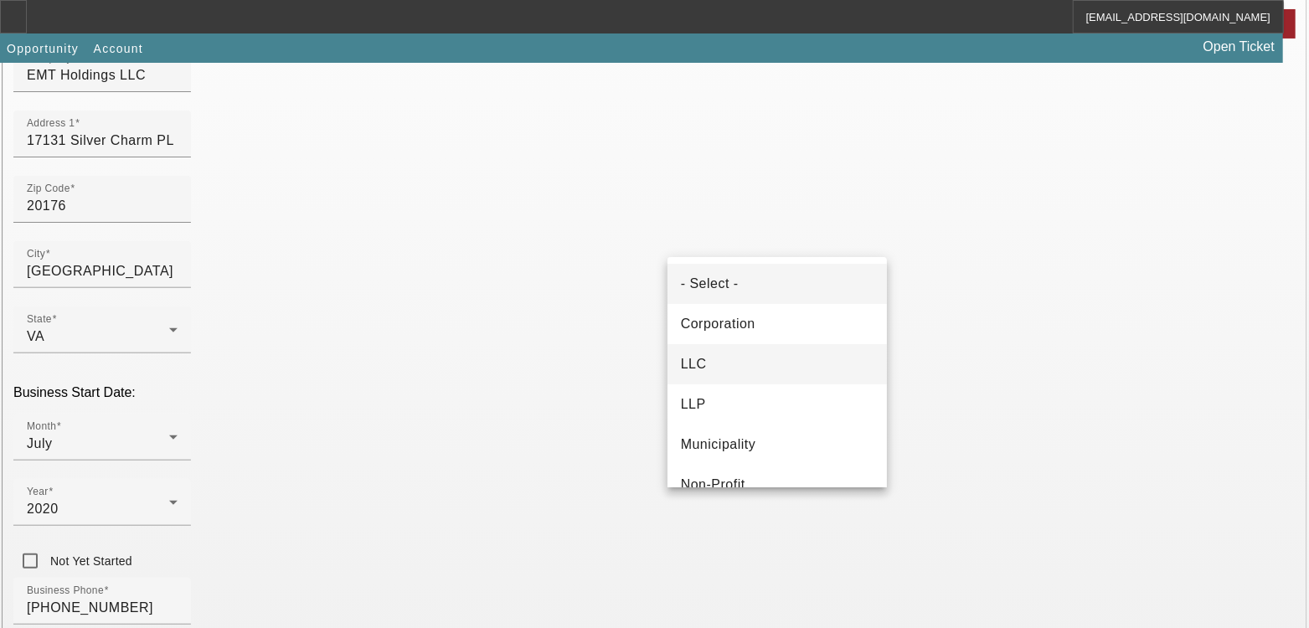
click at [783, 371] on mat-option "LLC" at bounding box center [777, 364] width 219 height 40
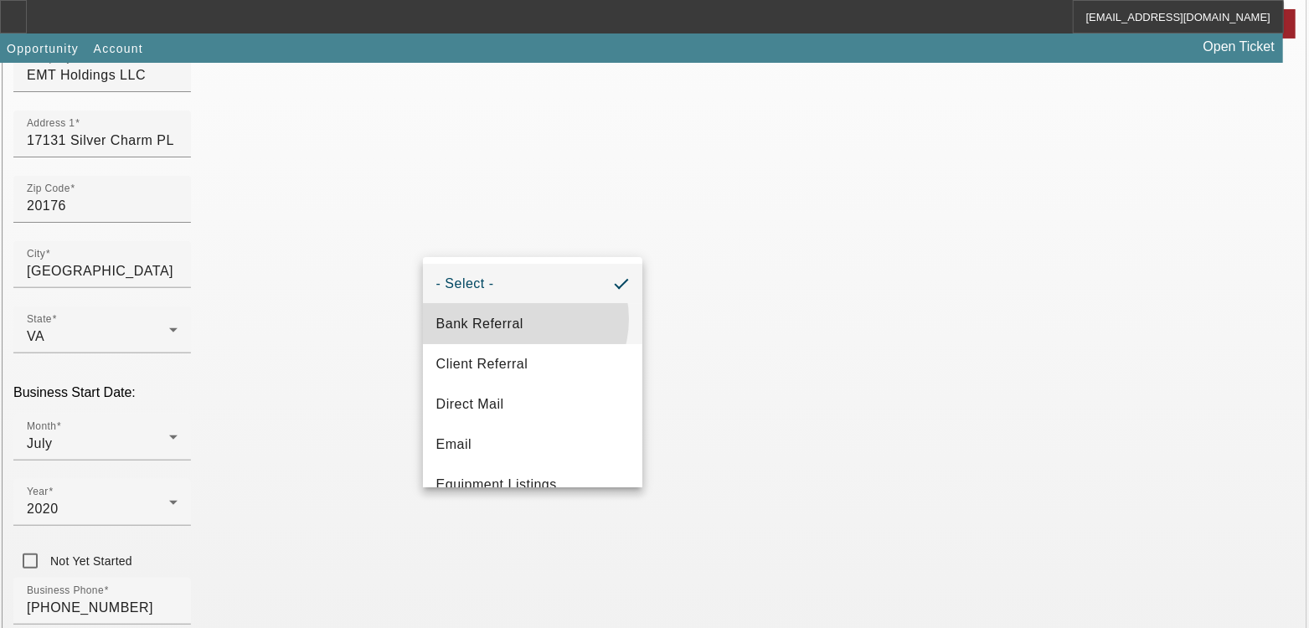
click at [518, 319] on span "Bank Referral" at bounding box center [479, 324] width 87 height 20
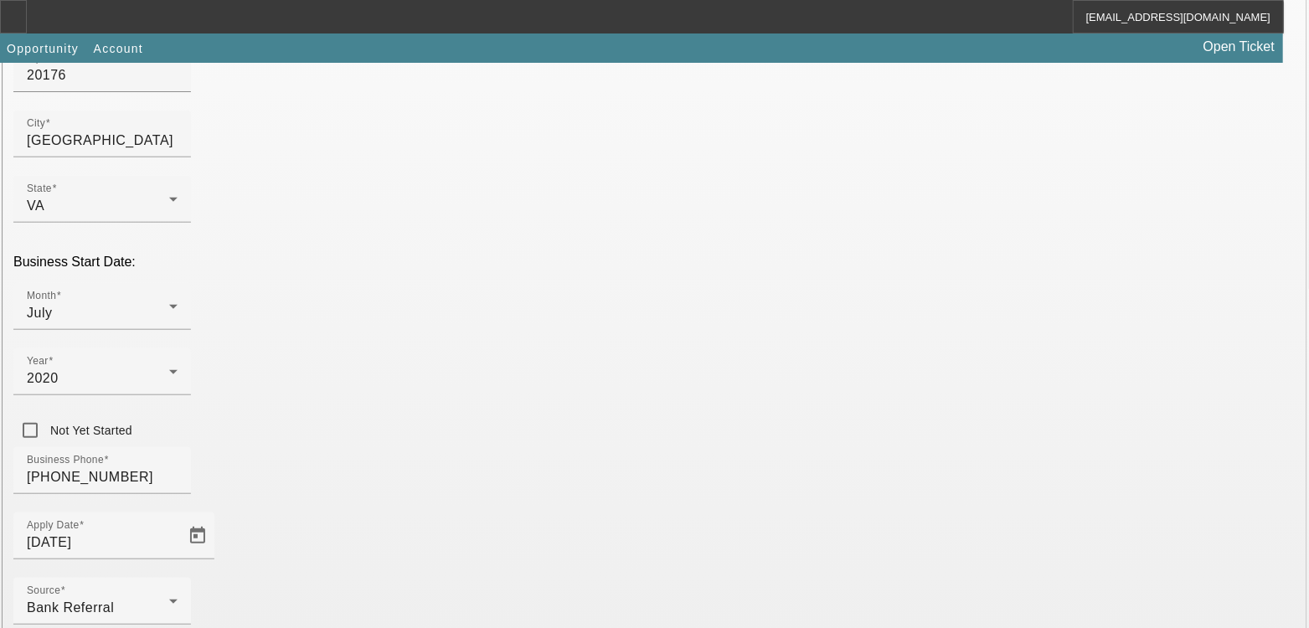
scroll to position [425, 0]
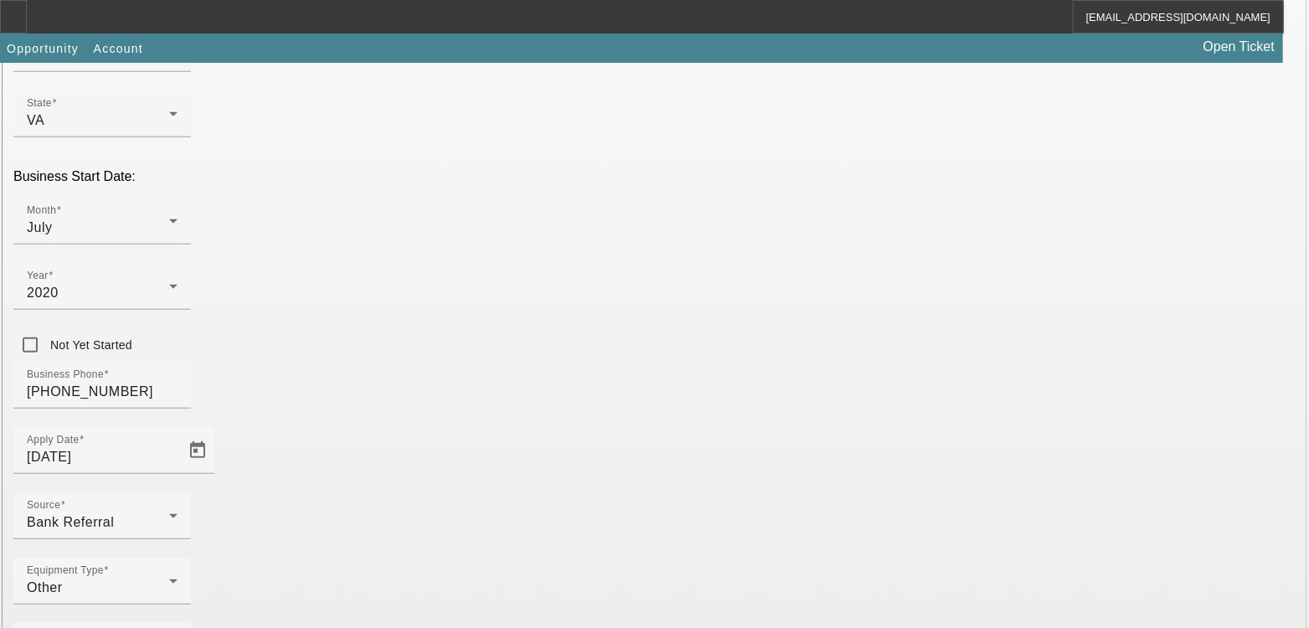
type input "852247072"
click at [258, 570] on mat-option "[PERSON_NAME] Family Advisors LLC" at bounding box center [287, 581] width 219 height 40
type input "[PERSON_NAME] Family Advisors LLC"
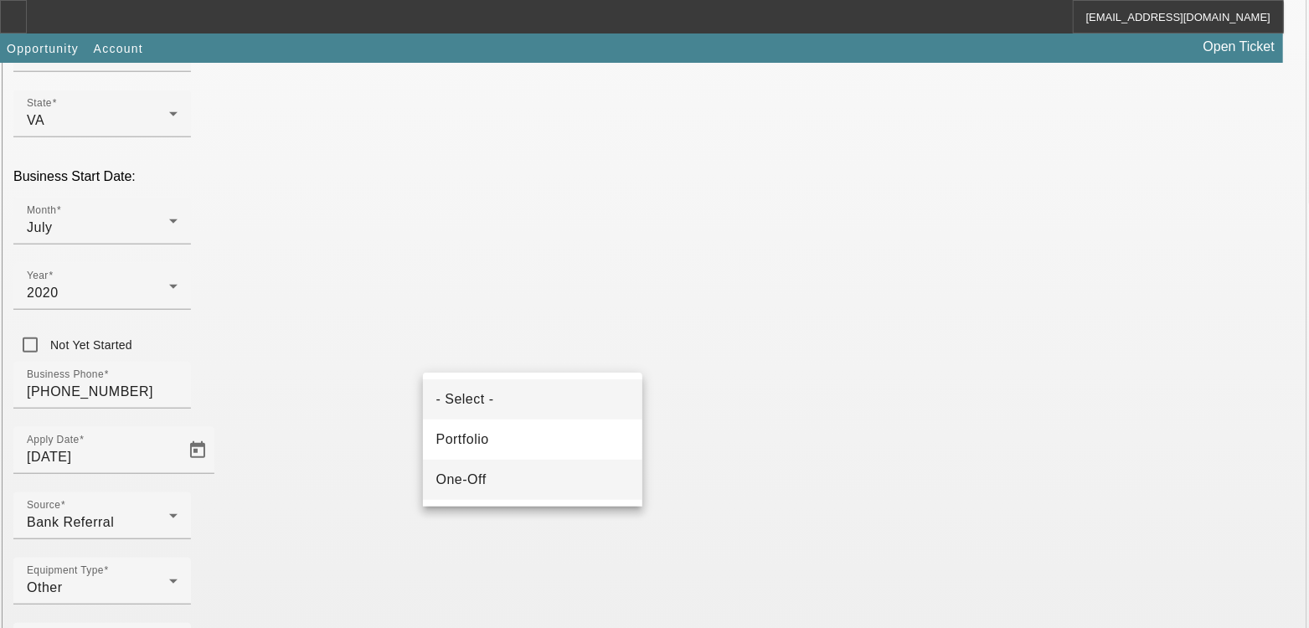
click at [513, 475] on mat-option "One-Off" at bounding box center [532, 480] width 219 height 40
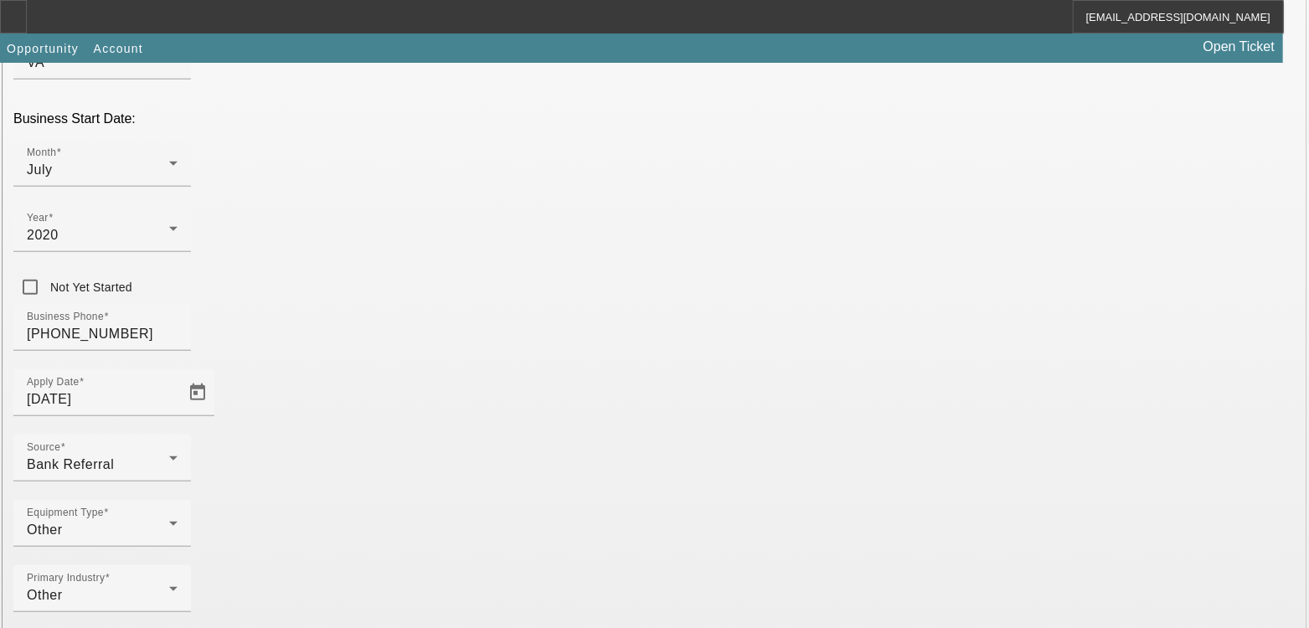
scroll to position [528, 0]
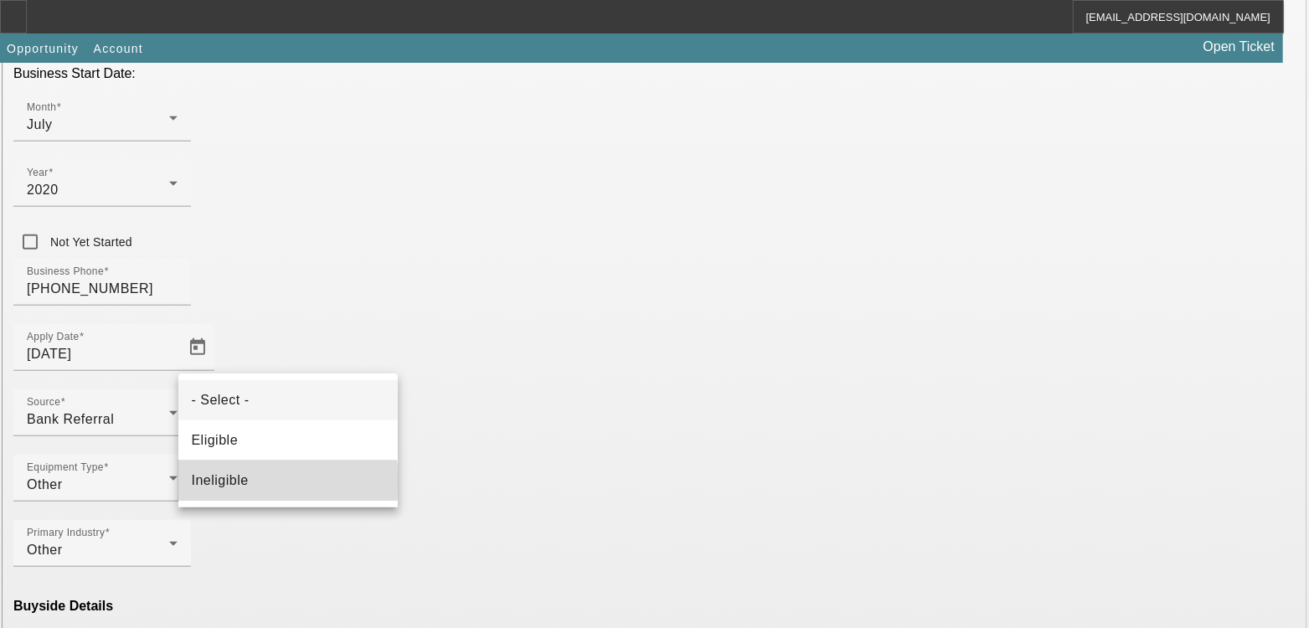
click at [248, 482] on mat-option "Ineligible" at bounding box center [287, 481] width 219 height 40
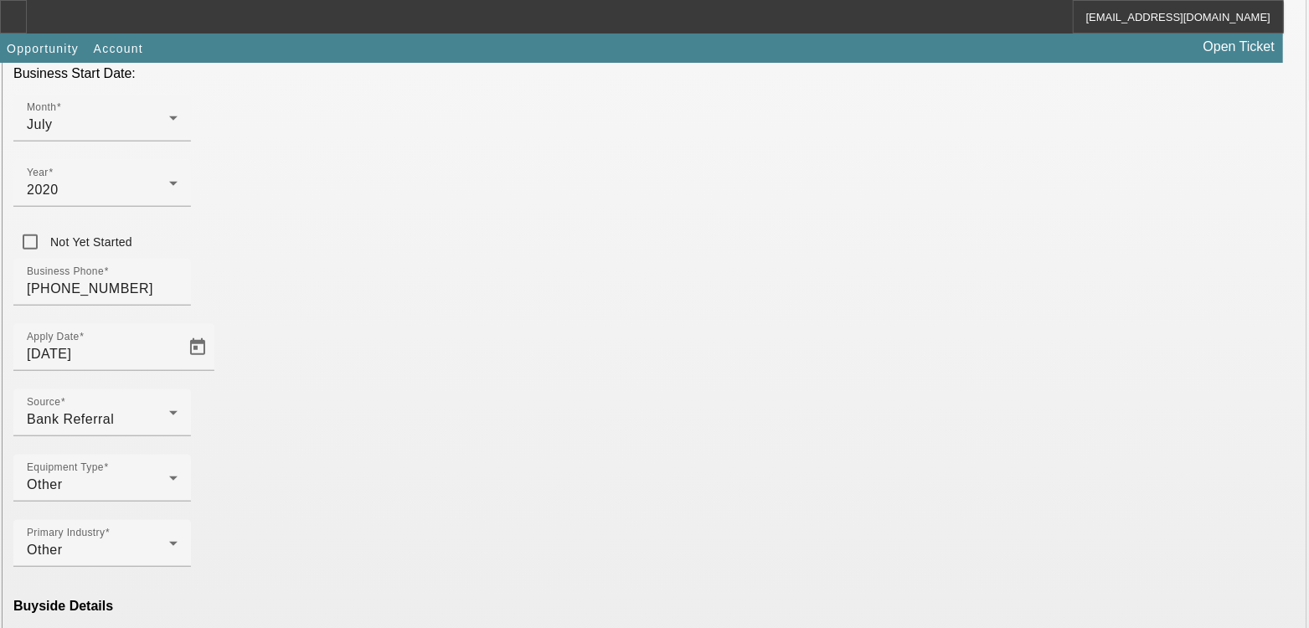
click at [445, 581] on span "[PERSON_NAME] Family Advisors LLC" at bounding box center [517, 582] width 162 height 34
type input "[PERSON_NAME] Family Advisors LLC"
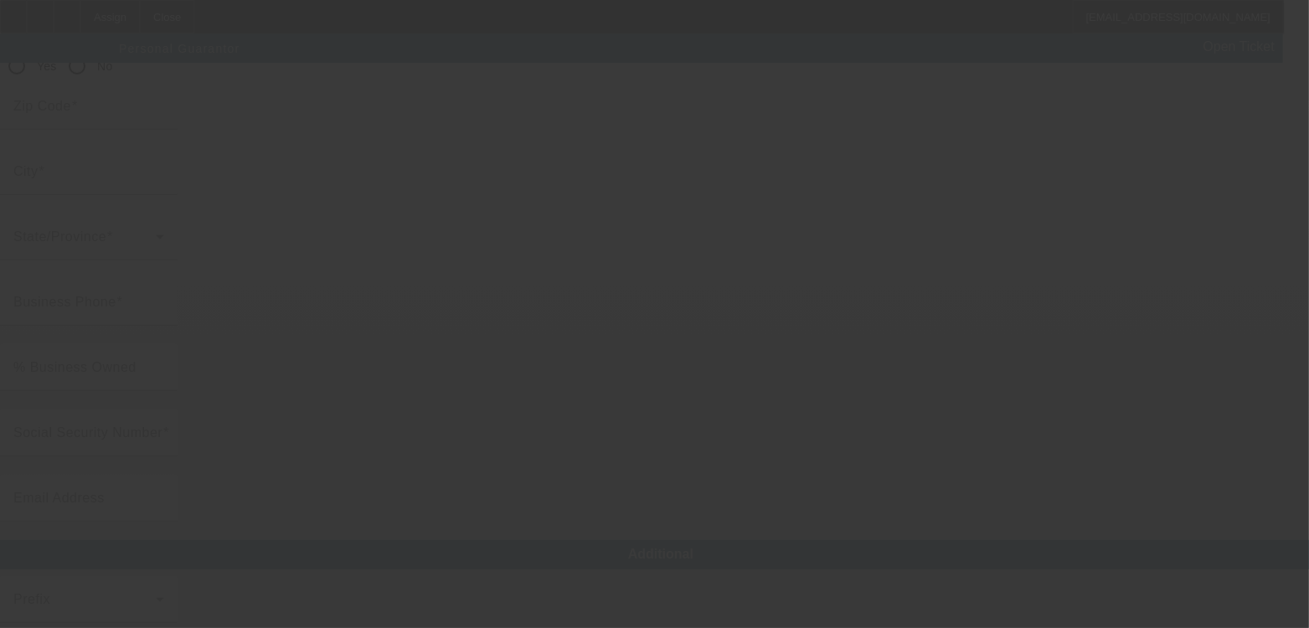
scroll to position [188, 0]
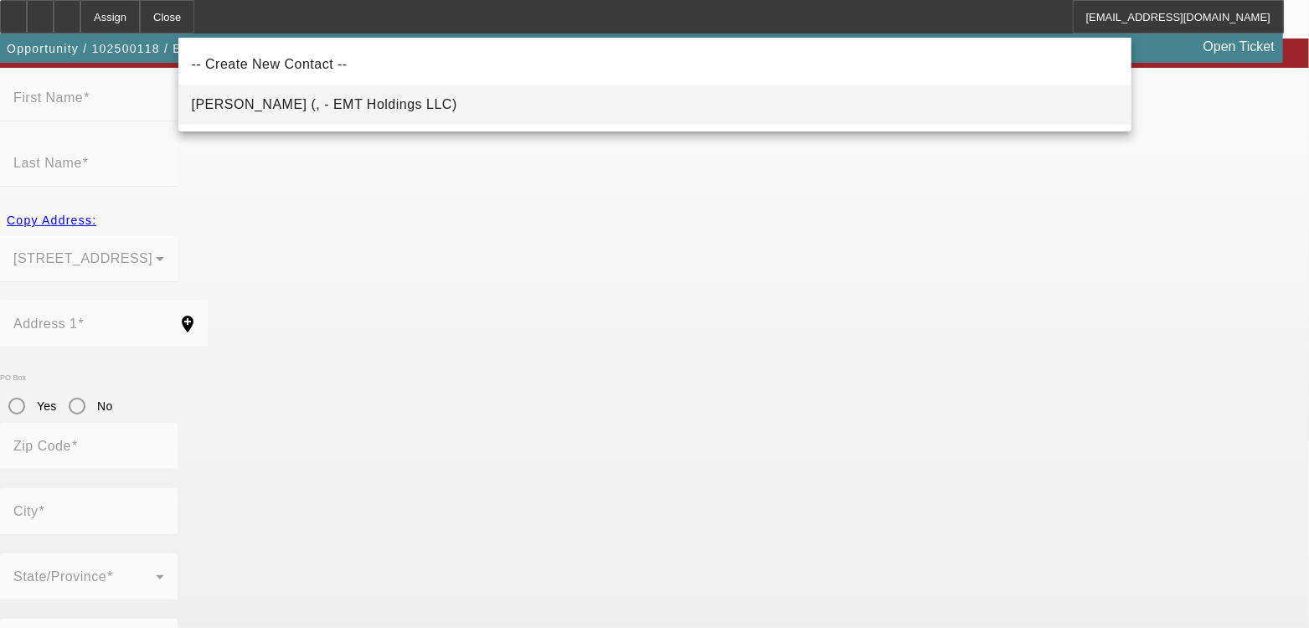
click at [342, 99] on span "[PERSON_NAME] (, - EMT Holdings LLC)" at bounding box center [325, 104] width 266 height 14
type input "[PERSON_NAME] (, - EMT Holdings LLC)"
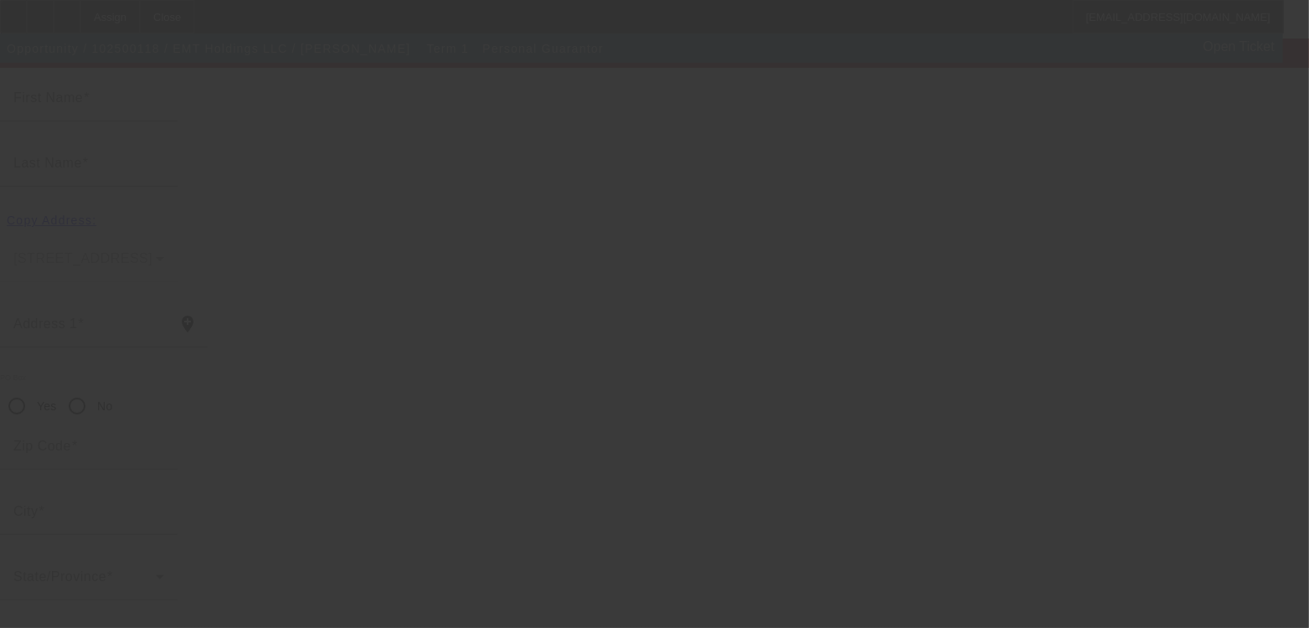
type input "[PERSON_NAME]"
type input "Treiber"
radio input "true"
type input "[PHONE_NUMBER]"
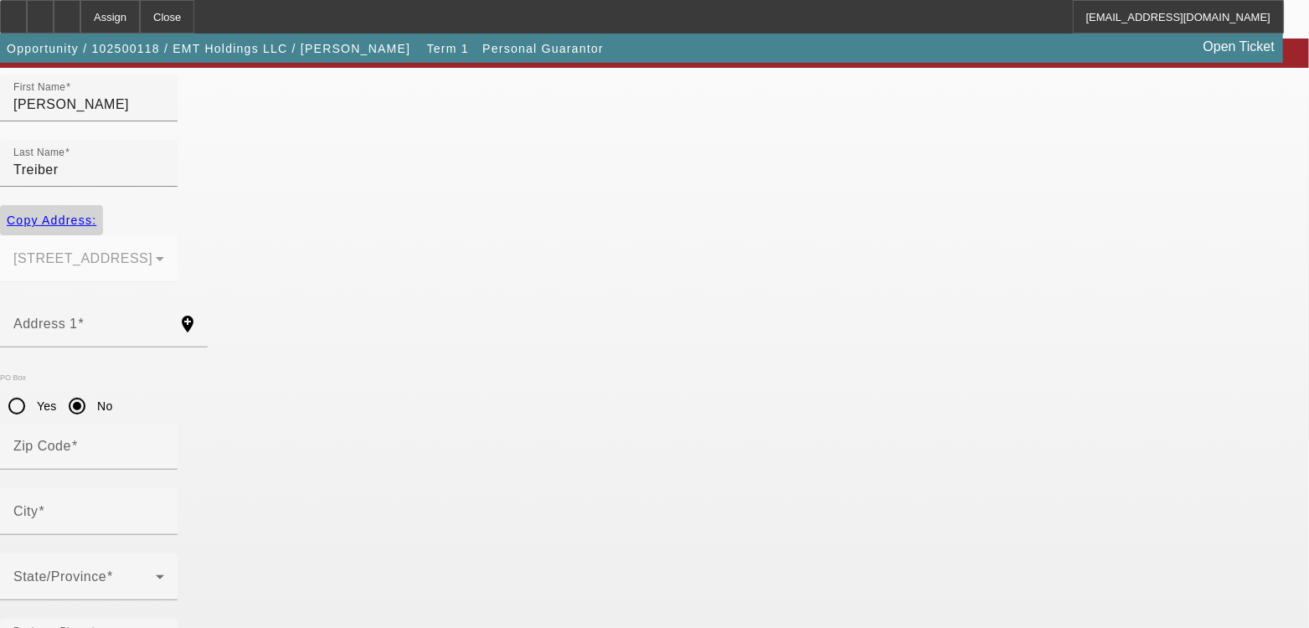
click at [103, 203] on span "button" at bounding box center [51, 220] width 103 height 40
type input "17131 Silver Charm PL"
radio input "false"
type input "20176"
type input "[GEOGRAPHIC_DATA]"
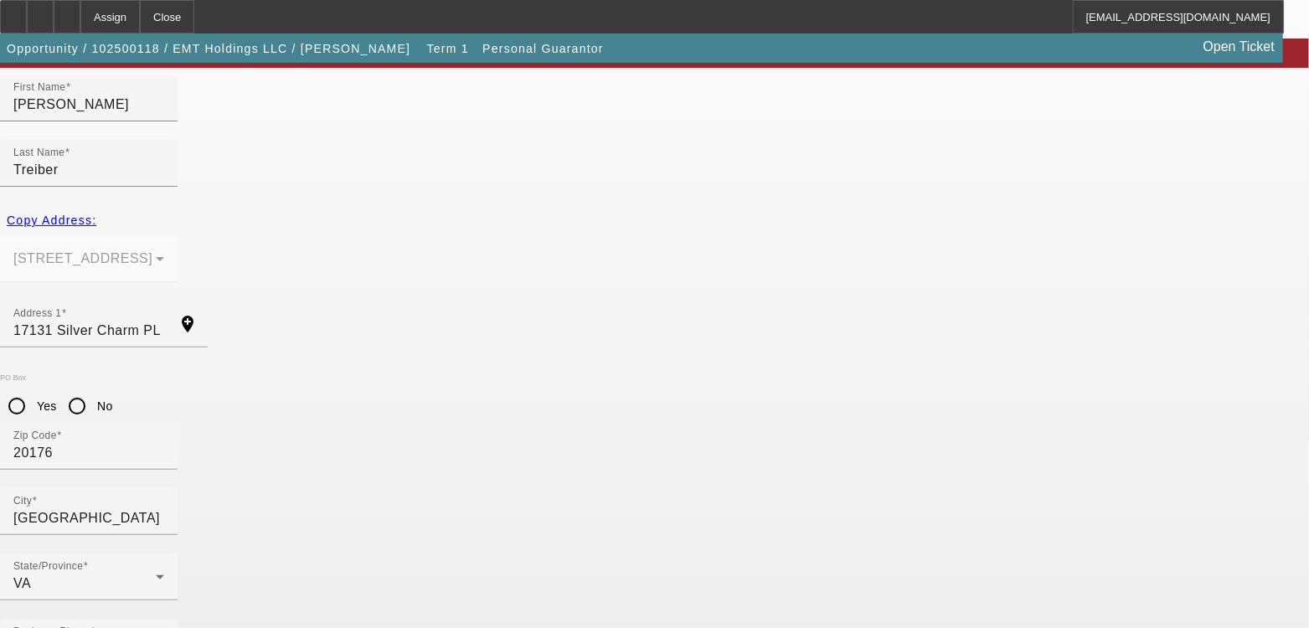
type input "561-97-8377"
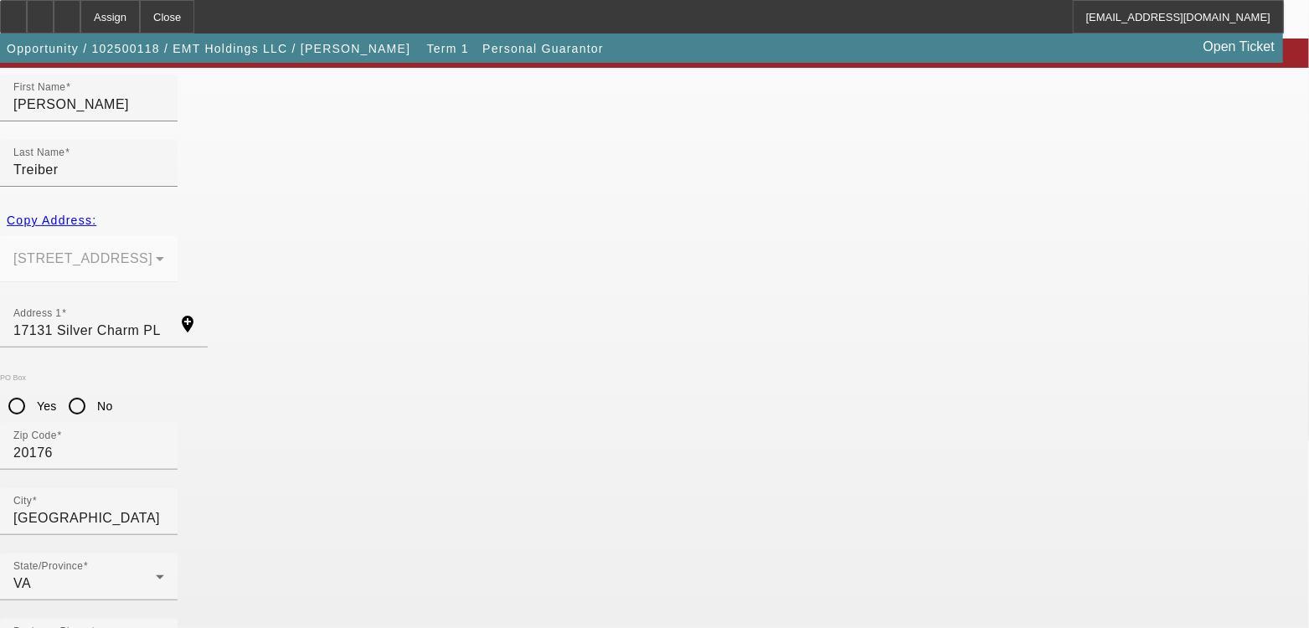
type input "51"
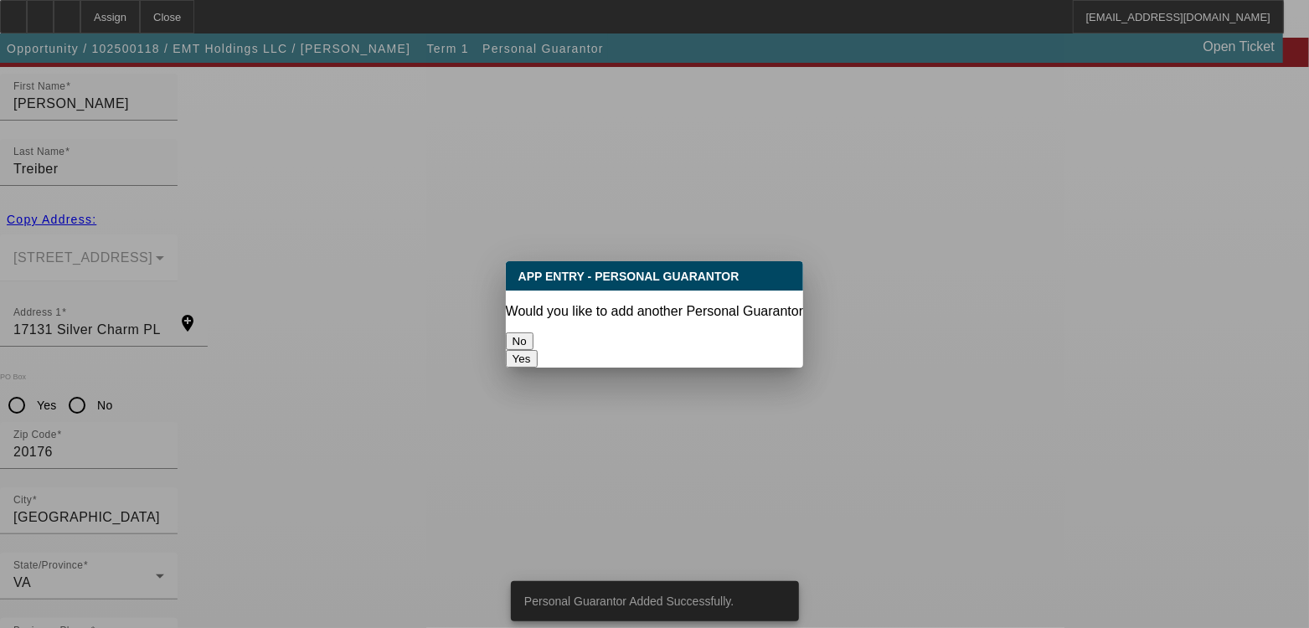
scroll to position [0, 0]
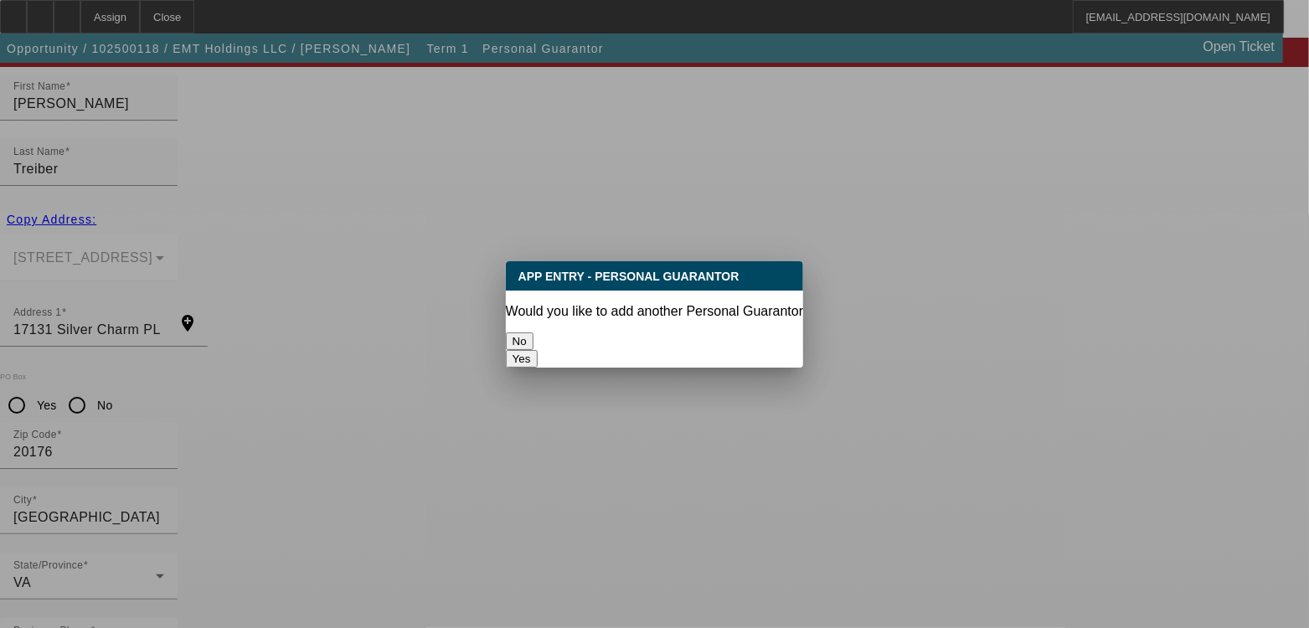
click at [534, 339] on button "No" at bounding box center [520, 342] width 28 height 18
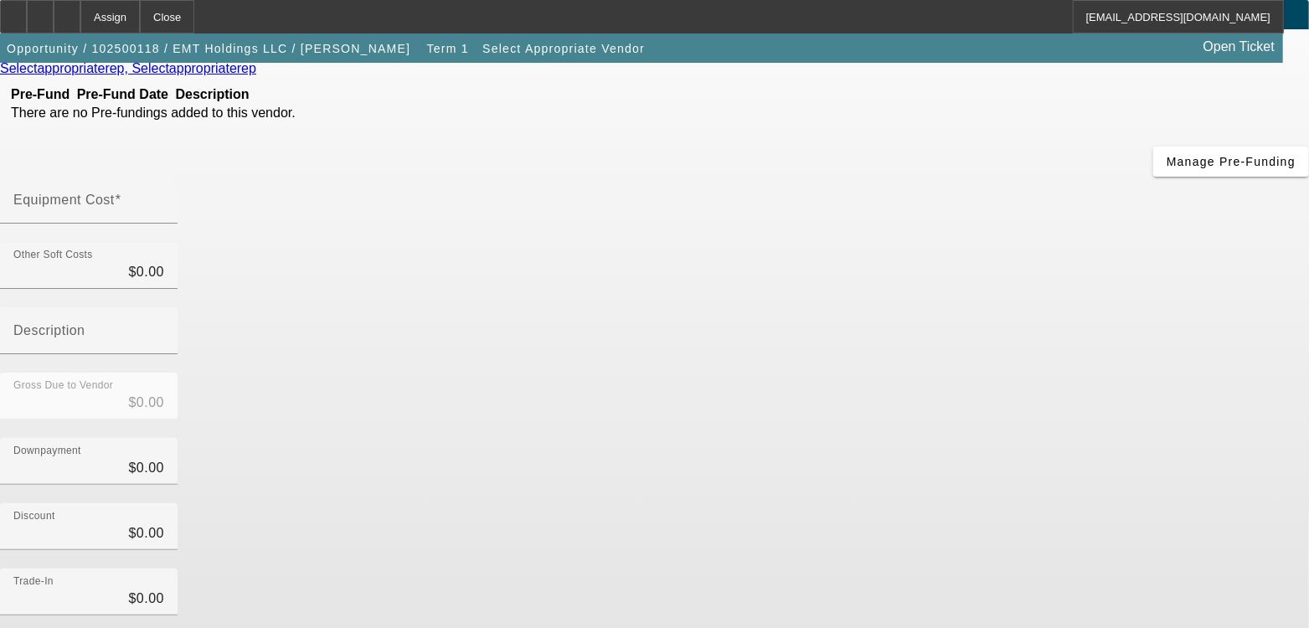
scroll to position [83, 0]
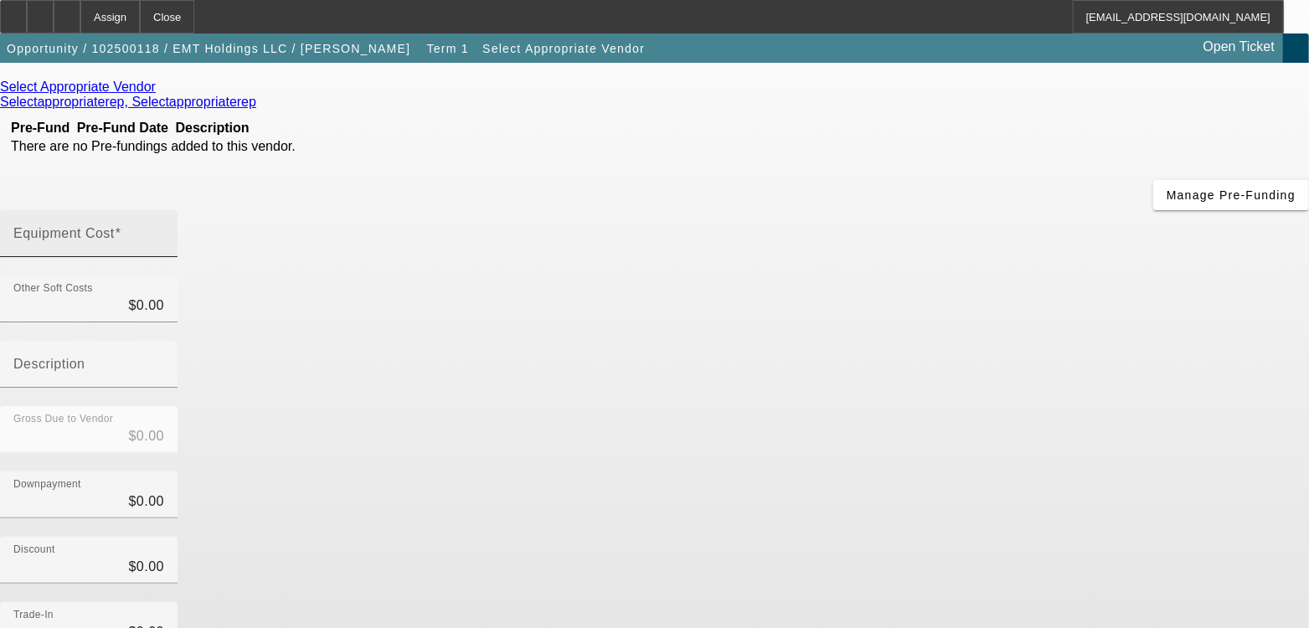
click at [164, 245] on div at bounding box center [164, 245] width 0 height 0
type input "2"
type input "$2.00"
type input "25"
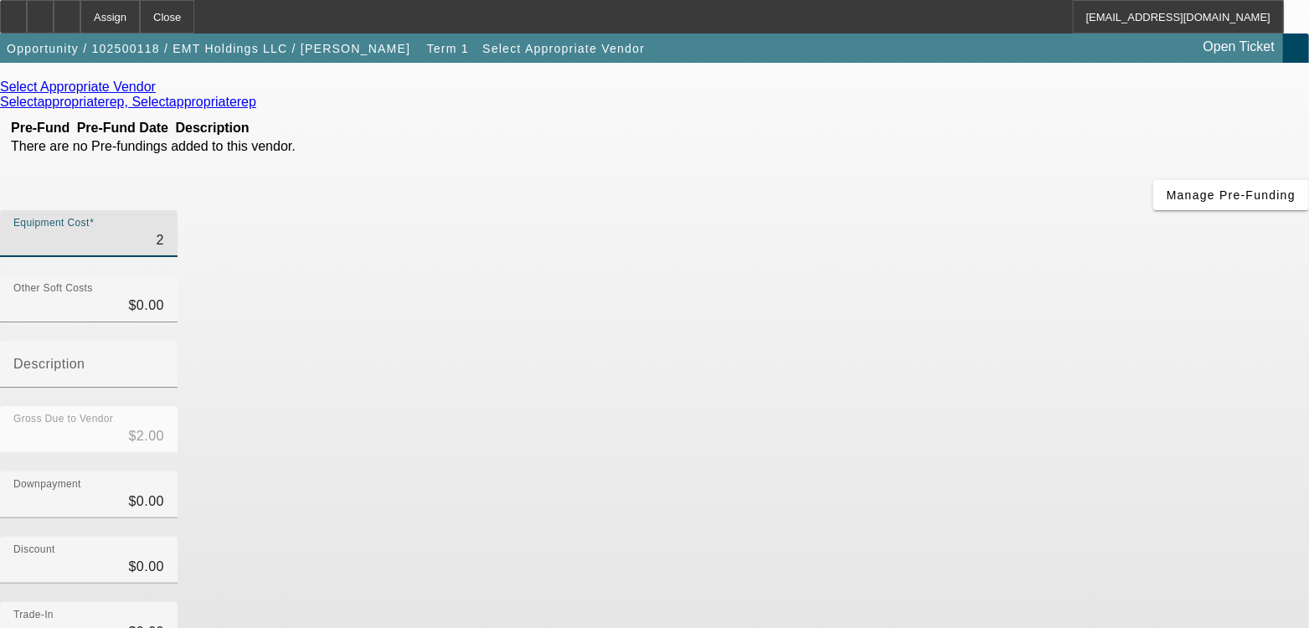
type input "$25.00"
type input "250"
type input "$250.00"
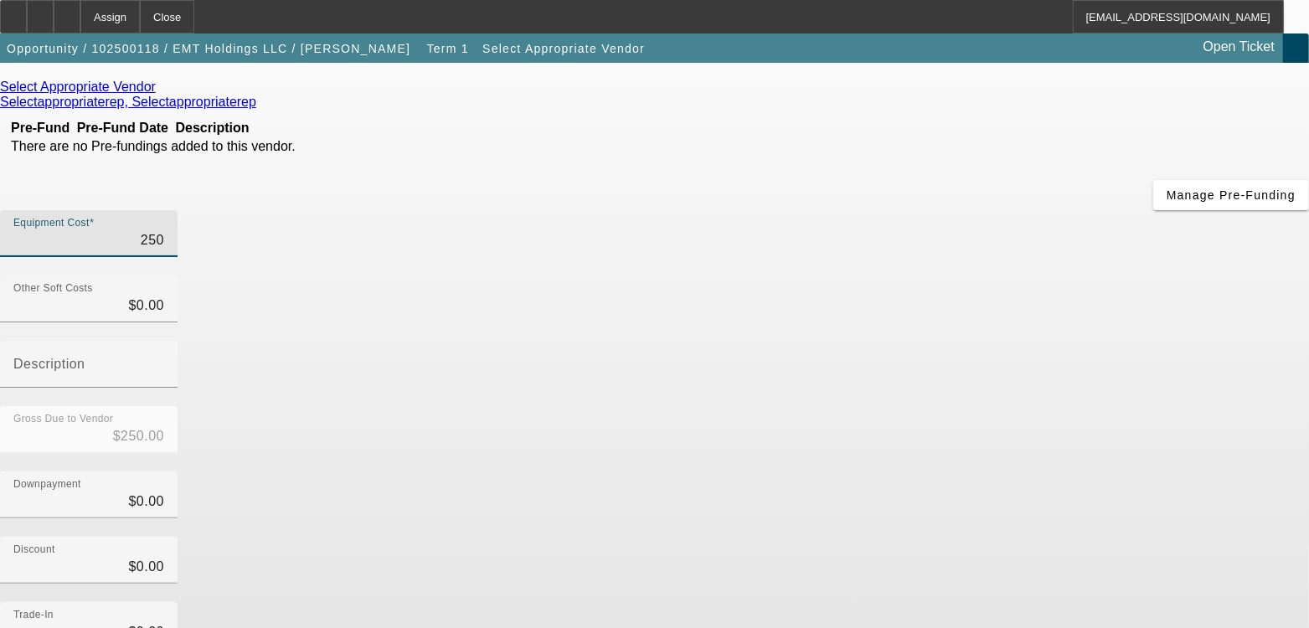
type input "2500"
type input "$2,500.00"
type input "25000"
type input "$25,000.00"
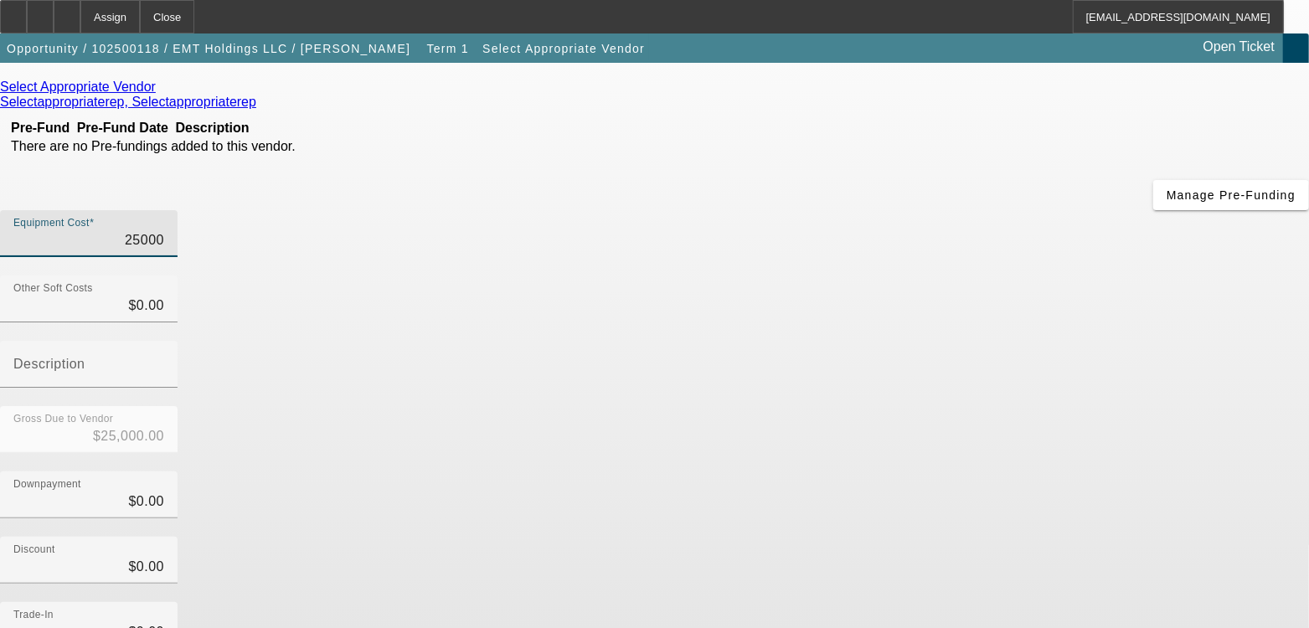
type input "$25,000.00"
click at [953, 472] on div "Downpayment $0.00" at bounding box center [654, 504] width 1309 height 65
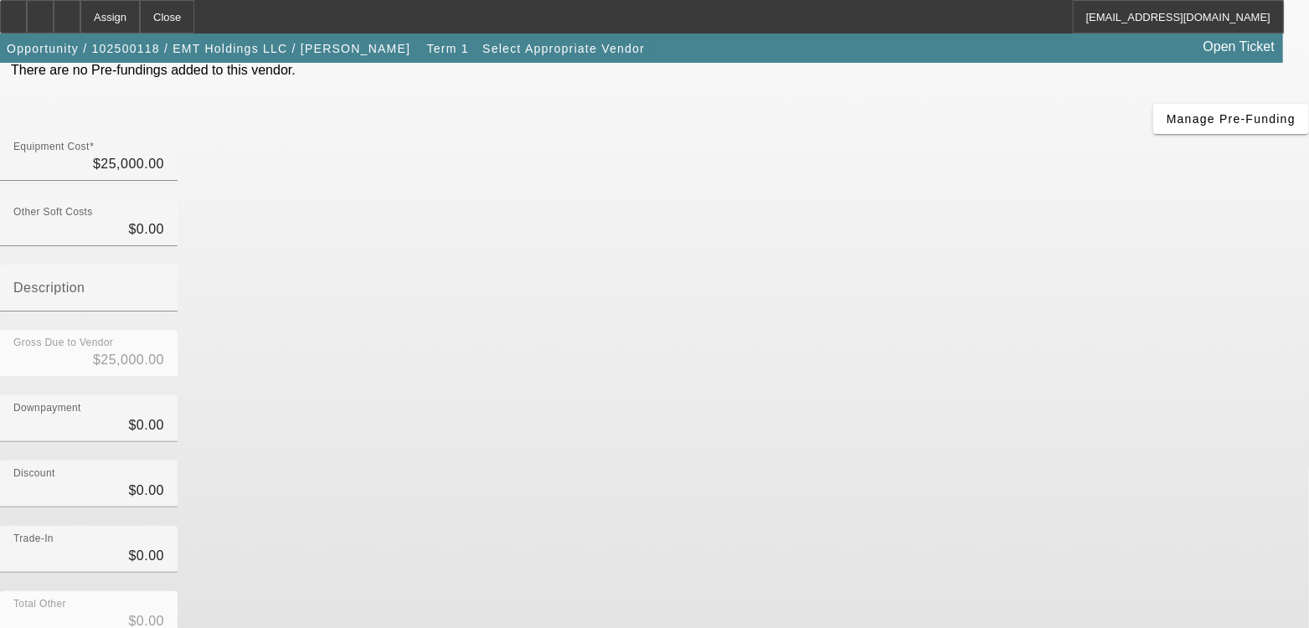
scroll to position [217, 0]
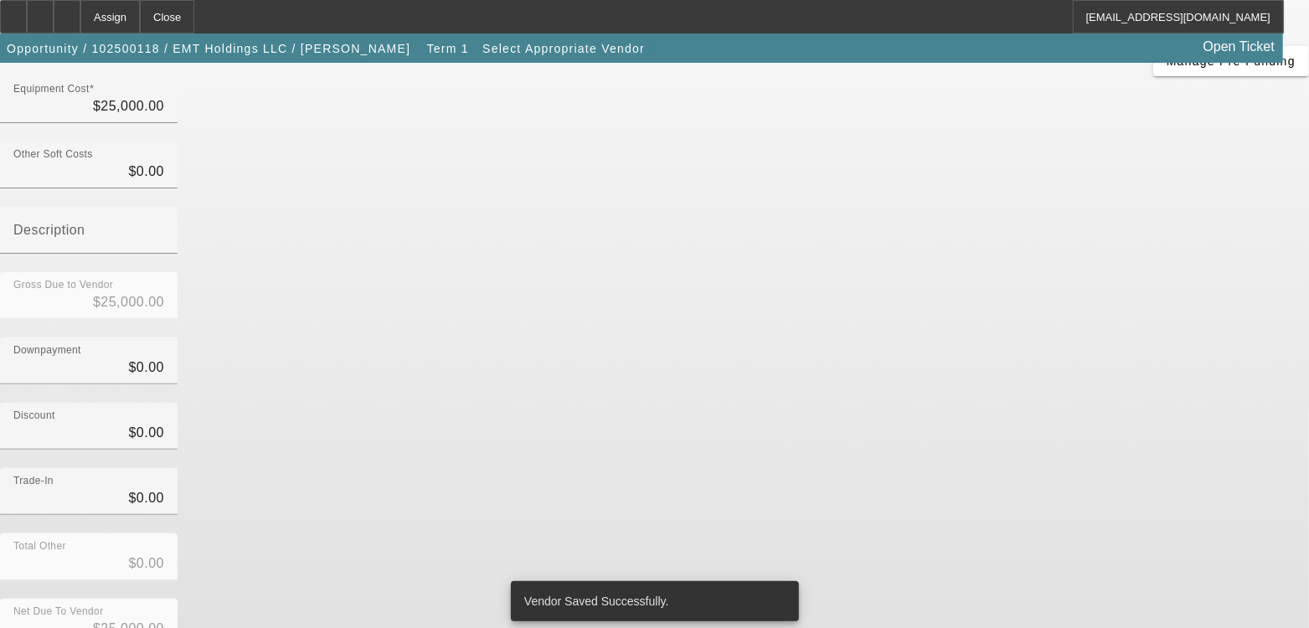
scroll to position [0, 0]
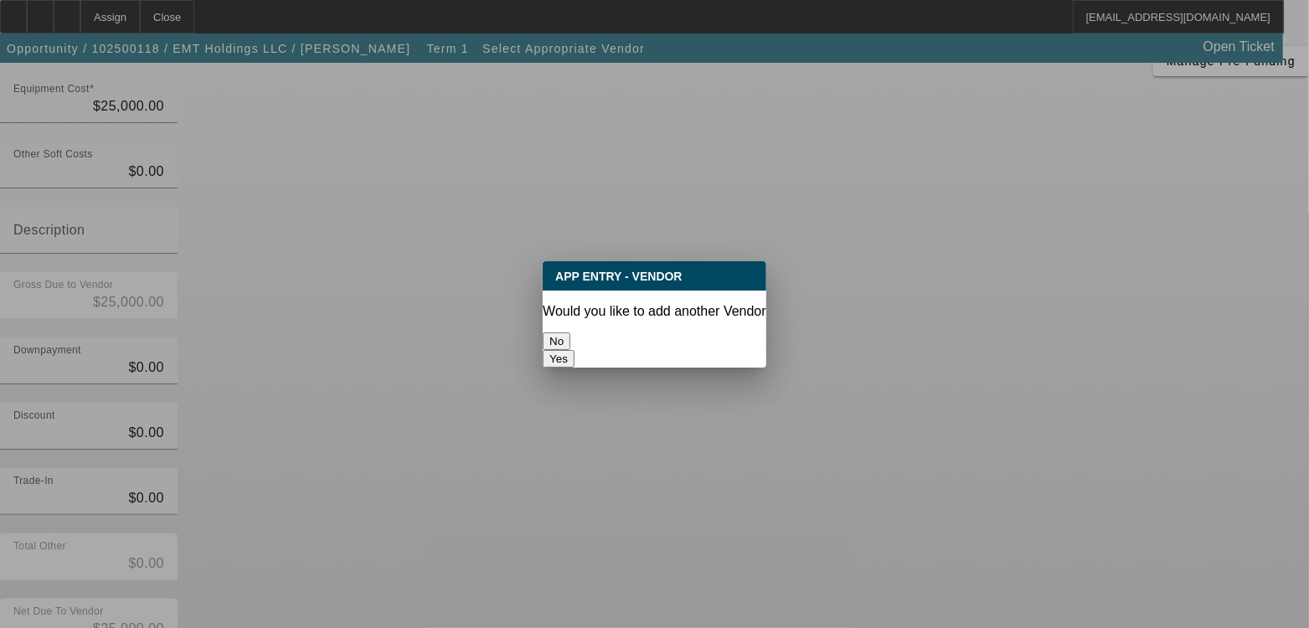
click at [570, 339] on button "No" at bounding box center [557, 342] width 28 height 18
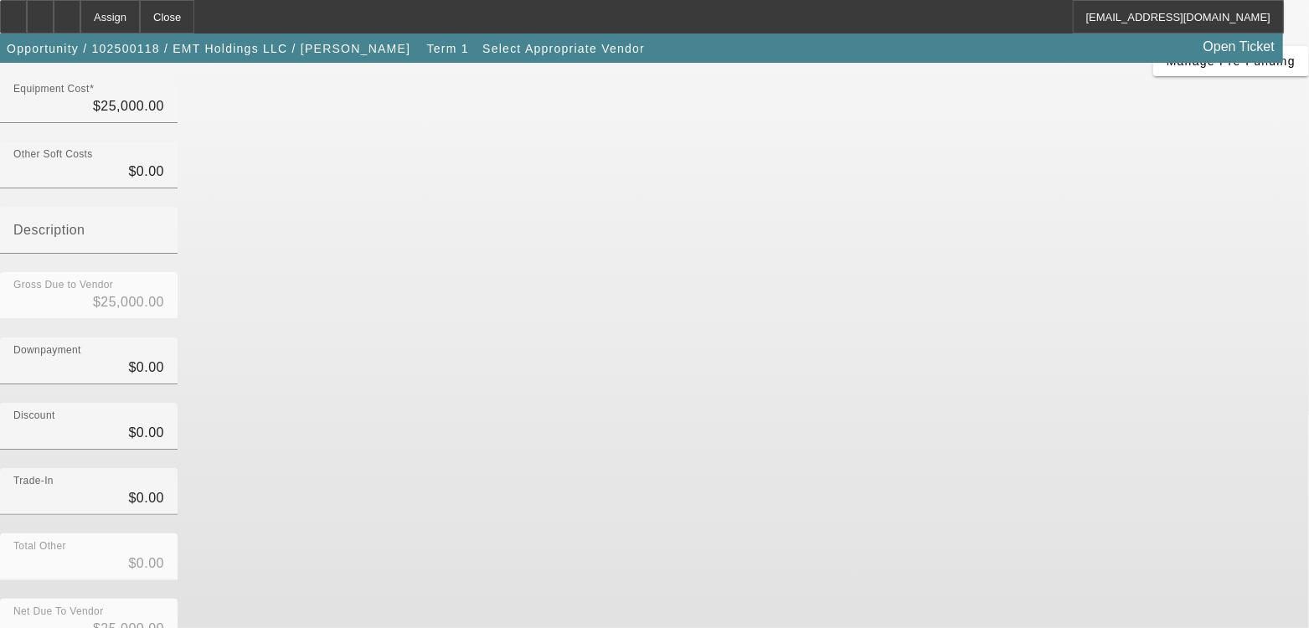
scroll to position [217, 0]
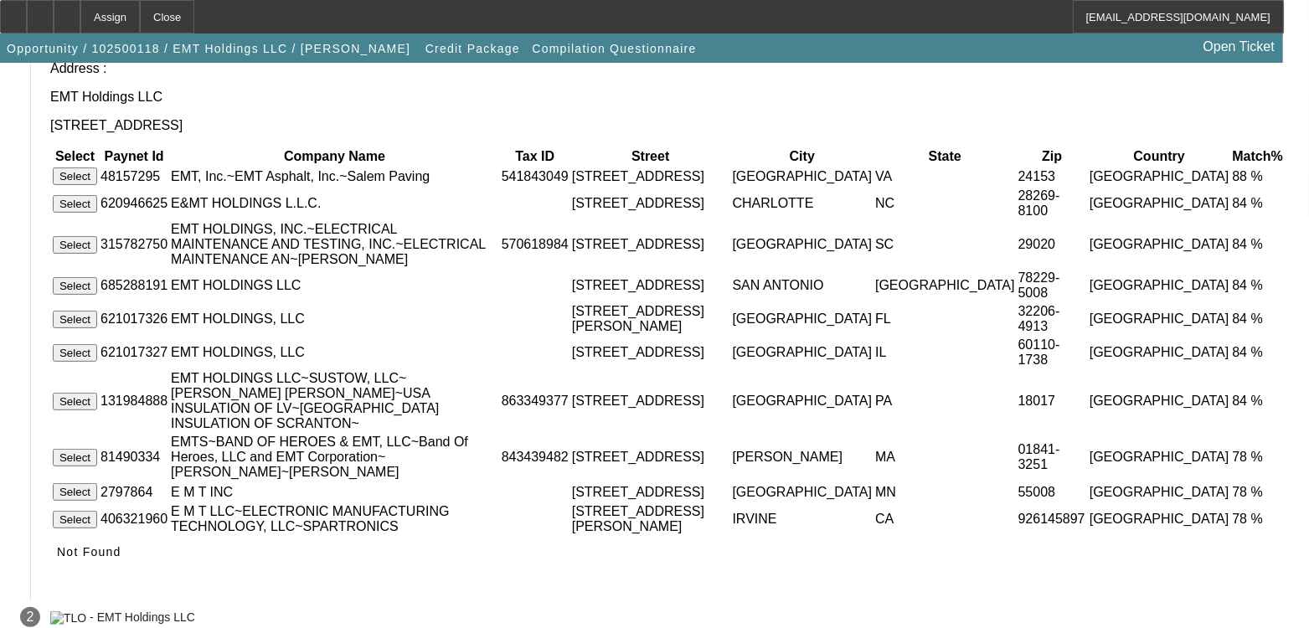
scroll to position [255, 0]
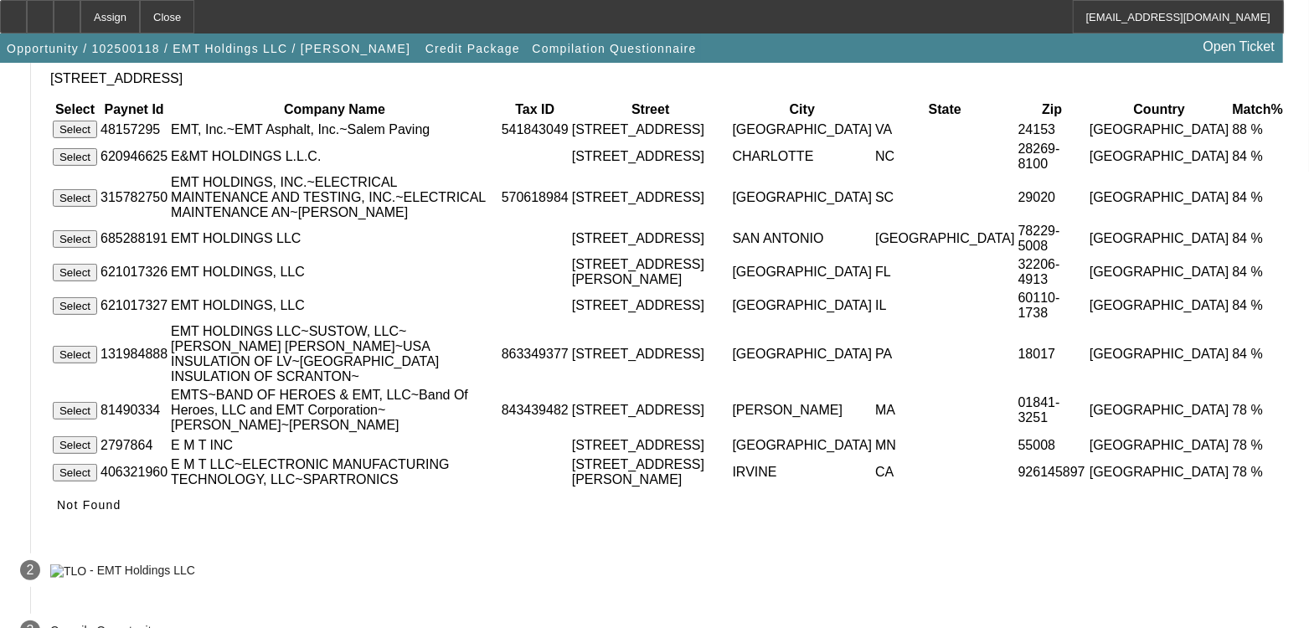
click at [121, 498] on span "Not Found" at bounding box center [89, 504] width 65 height 13
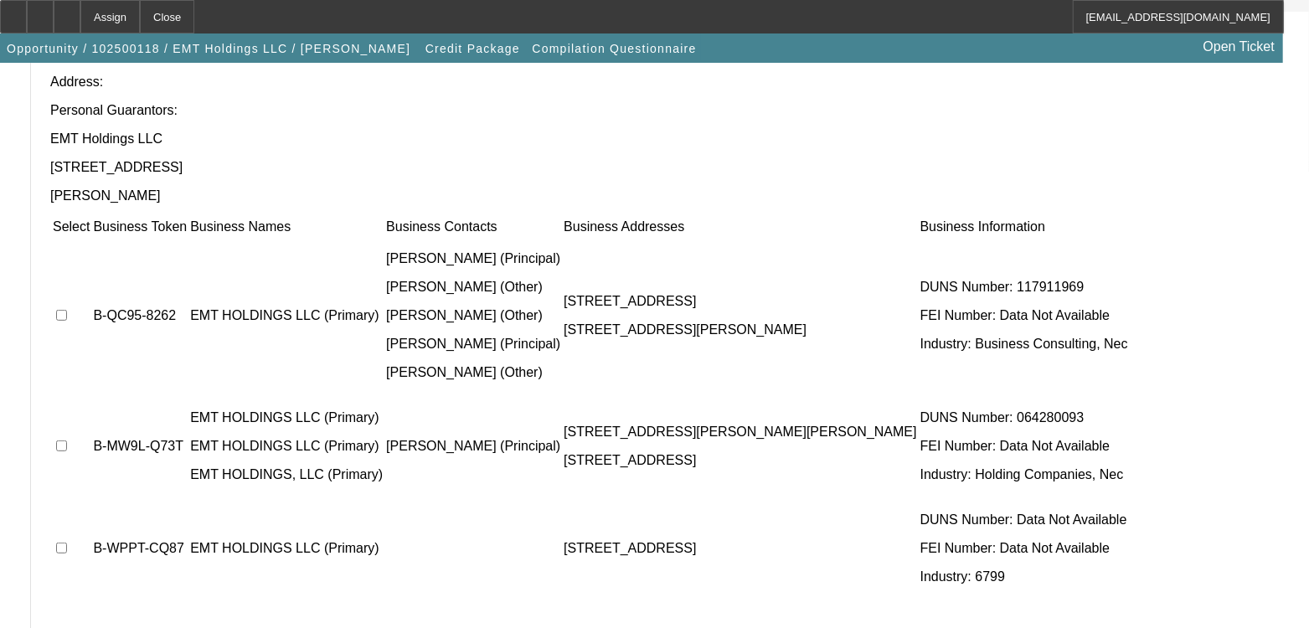
click at [67, 543] on input "checkbox" at bounding box center [61, 548] width 11 height 11
checkbox input "true"
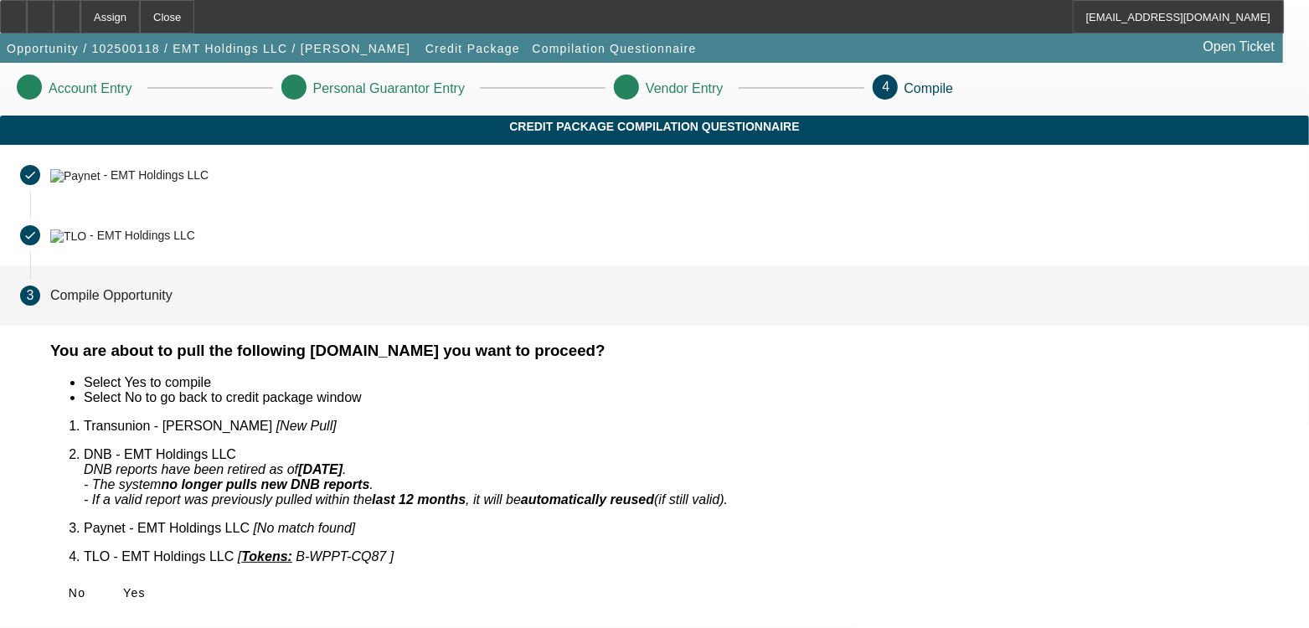
scroll to position [0, 0]
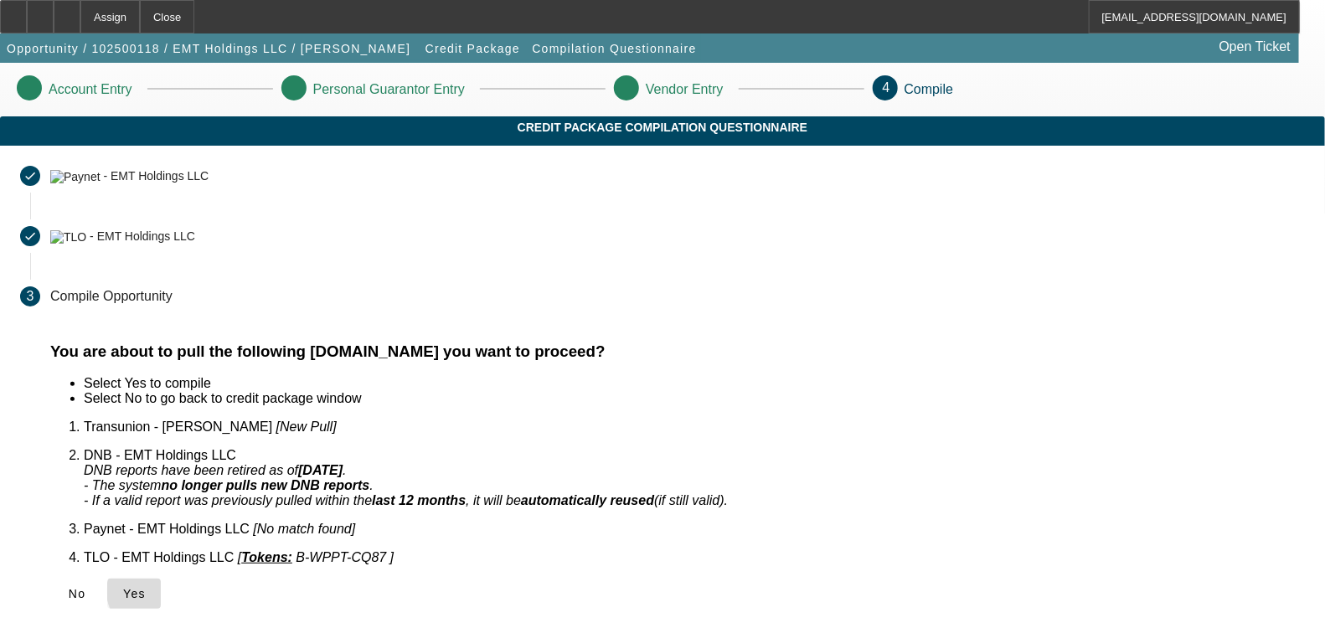
click at [146, 587] on span "Yes" at bounding box center [134, 593] width 23 height 13
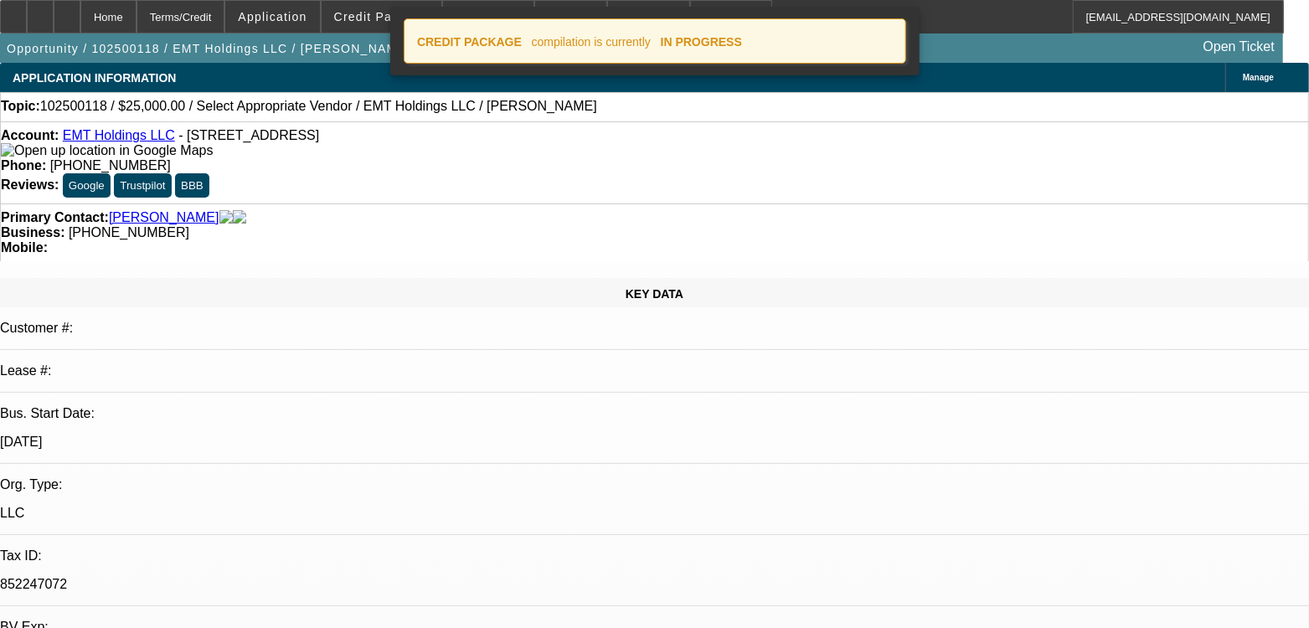
select select "0"
select select "2"
select select "0.1"
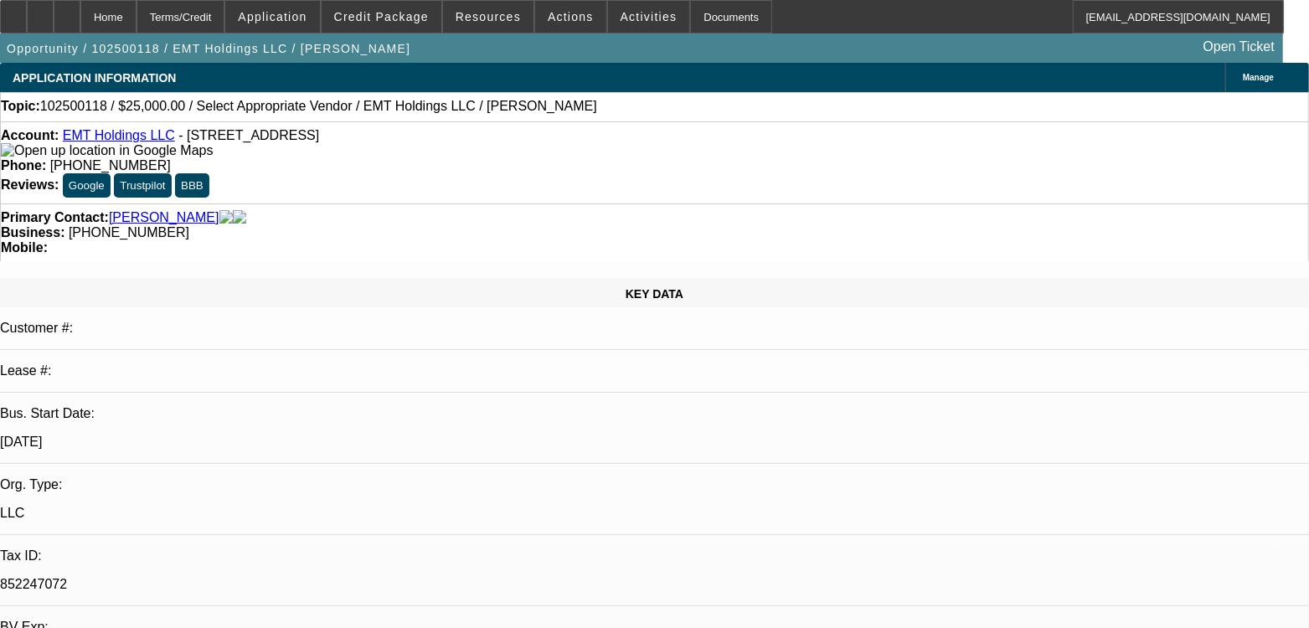
select select "4"
click at [318, 32] on span "button" at bounding box center [208, 48] width 417 height 40
click at [319, 13] on span at bounding box center [272, 17] width 94 height 40
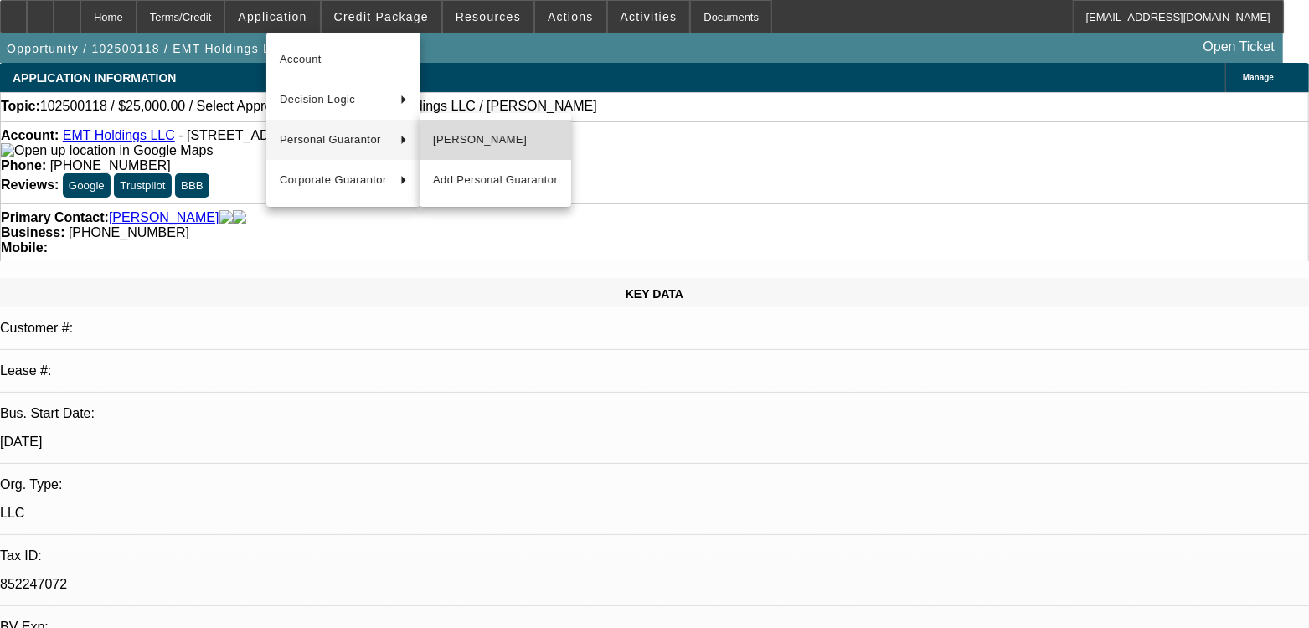
click at [451, 134] on span "[PERSON_NAME]" at bounding box center [495, 140] width 125 height 20
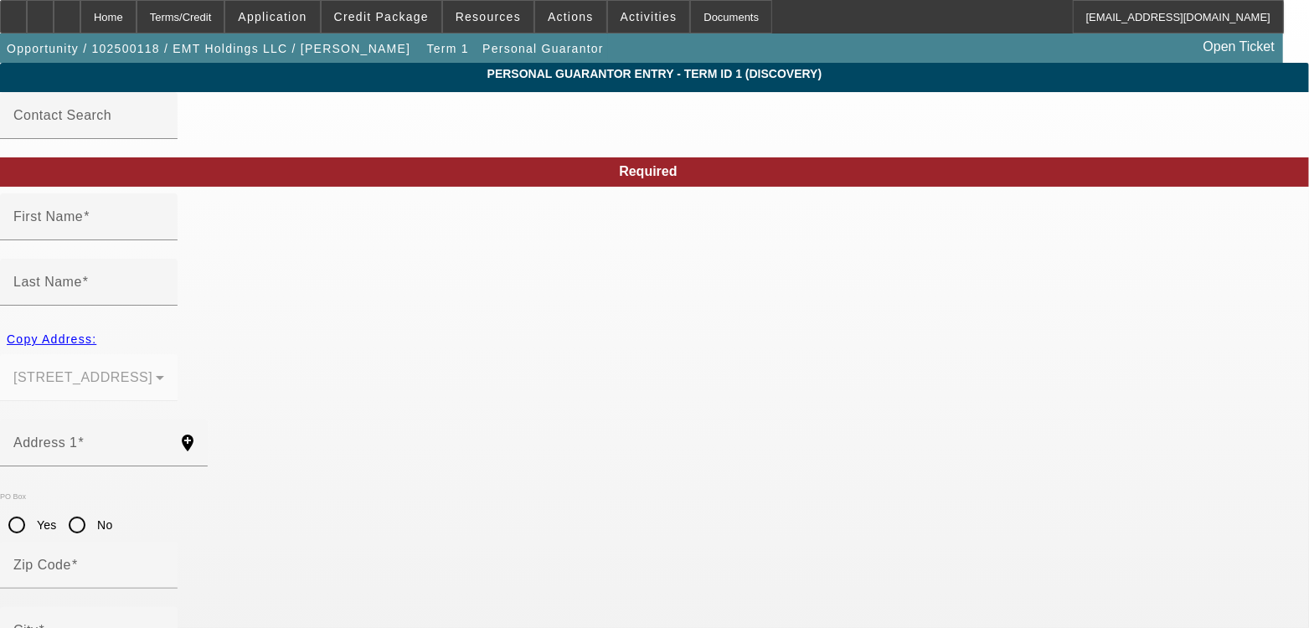
type input "Marcus"
type input "Treiber"
type input "17131 Silver Charm PL"
radio input "true"
type input "20176"
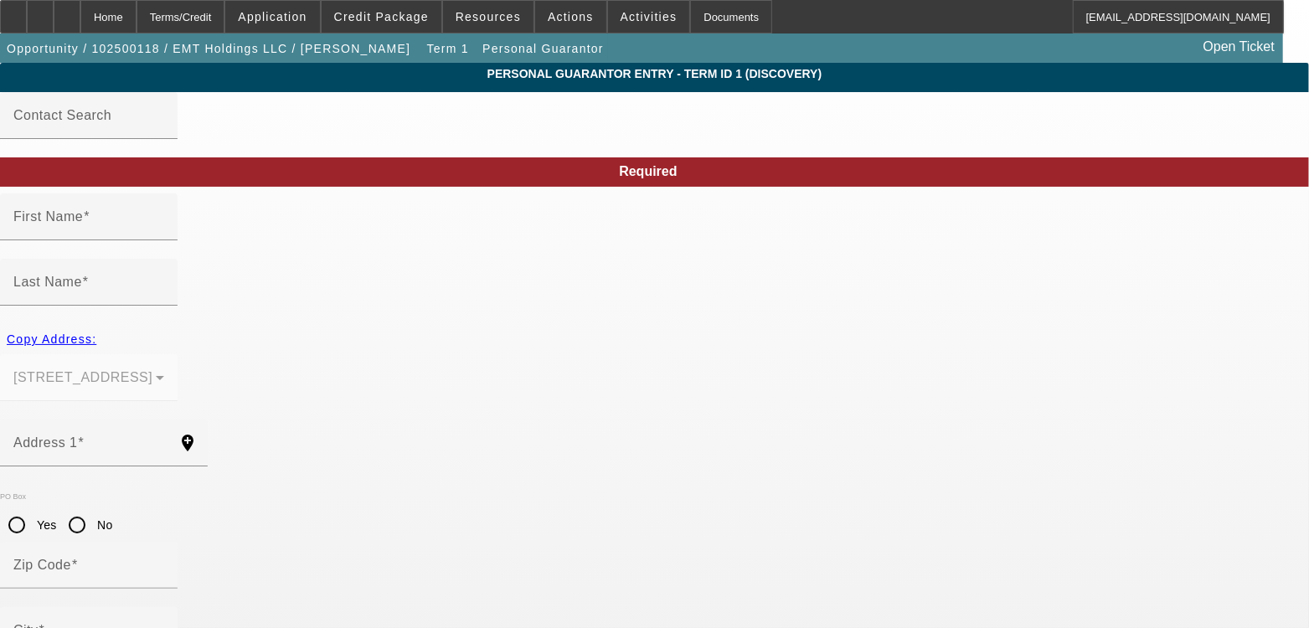
type input "Leesburg"
type input "[PHONE_NUMBER]"
type input "51"
type input "561-97-8377"
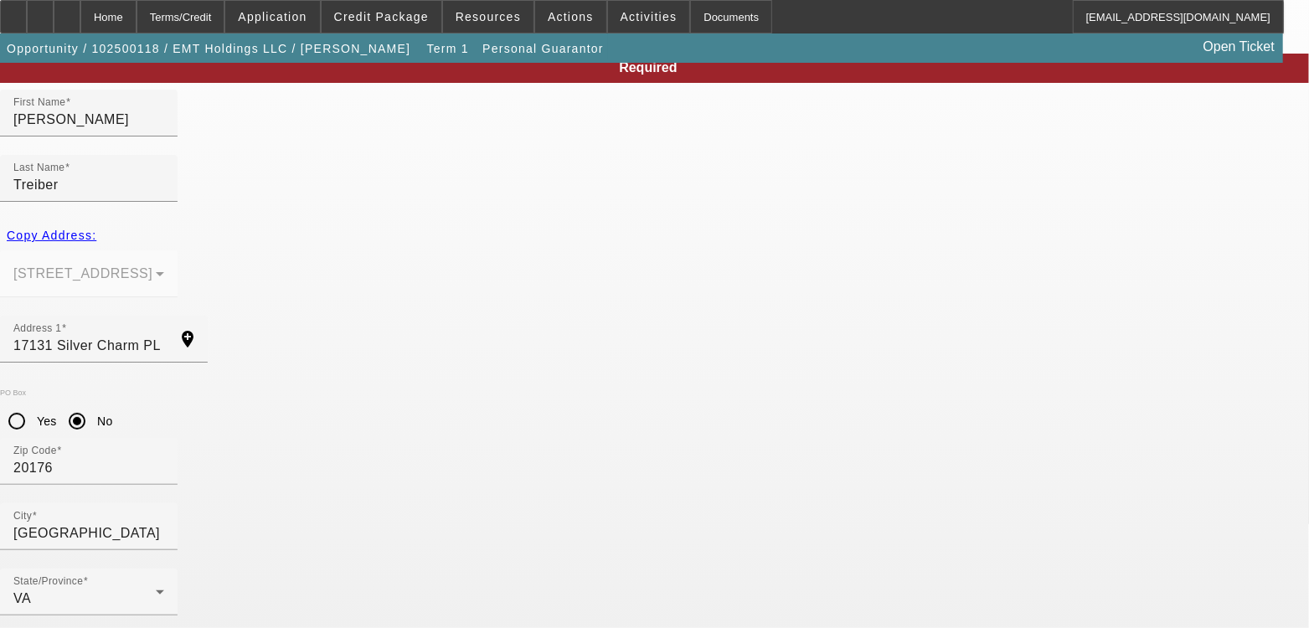
type input "marcus@emt-holdings.com"
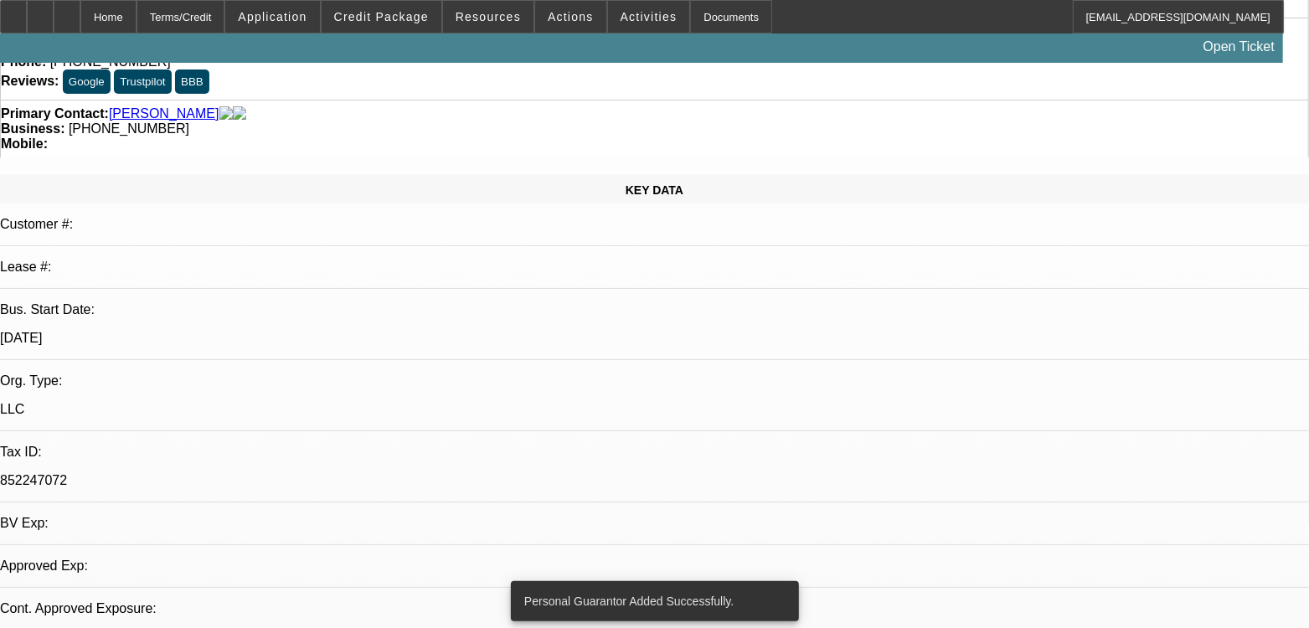
select select "0"
select select "2"
select select "0.1"
select select "4"
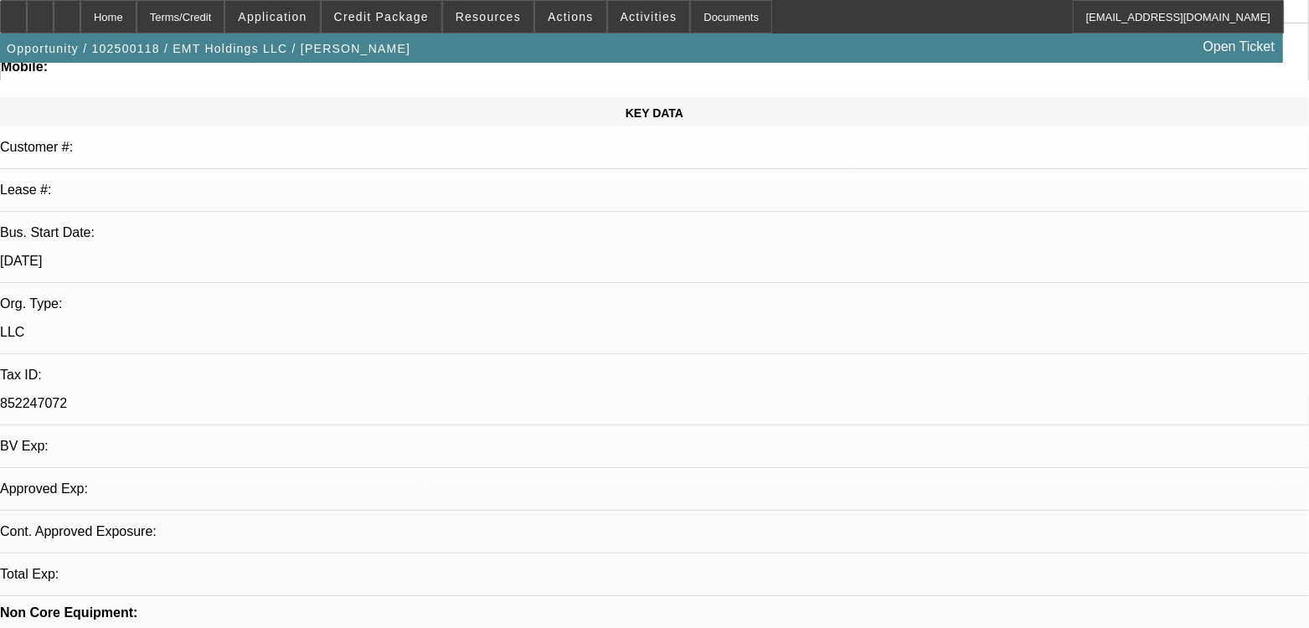
scroll to position [313, 0]
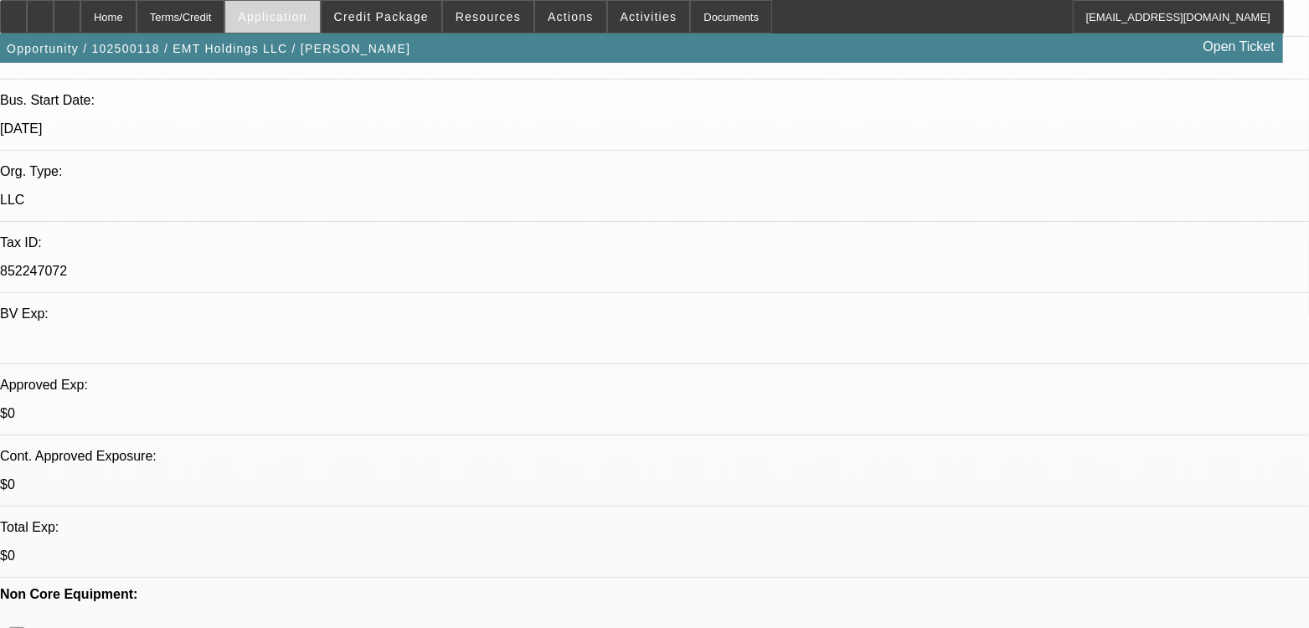
click at [299, 14] on span "Application" at bounding box center [272, 16] width 69 height 13
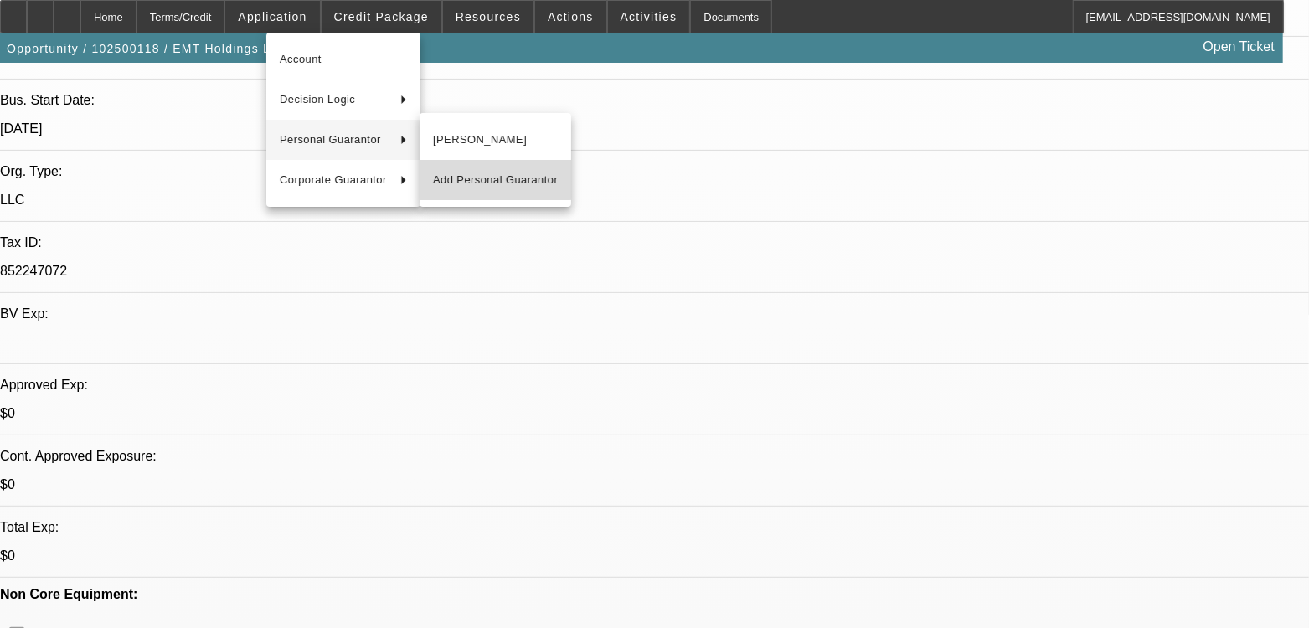
click at [458, 170] on span "Add Personal Guarantor" at bounding box center [495, 180] width 125 height 20
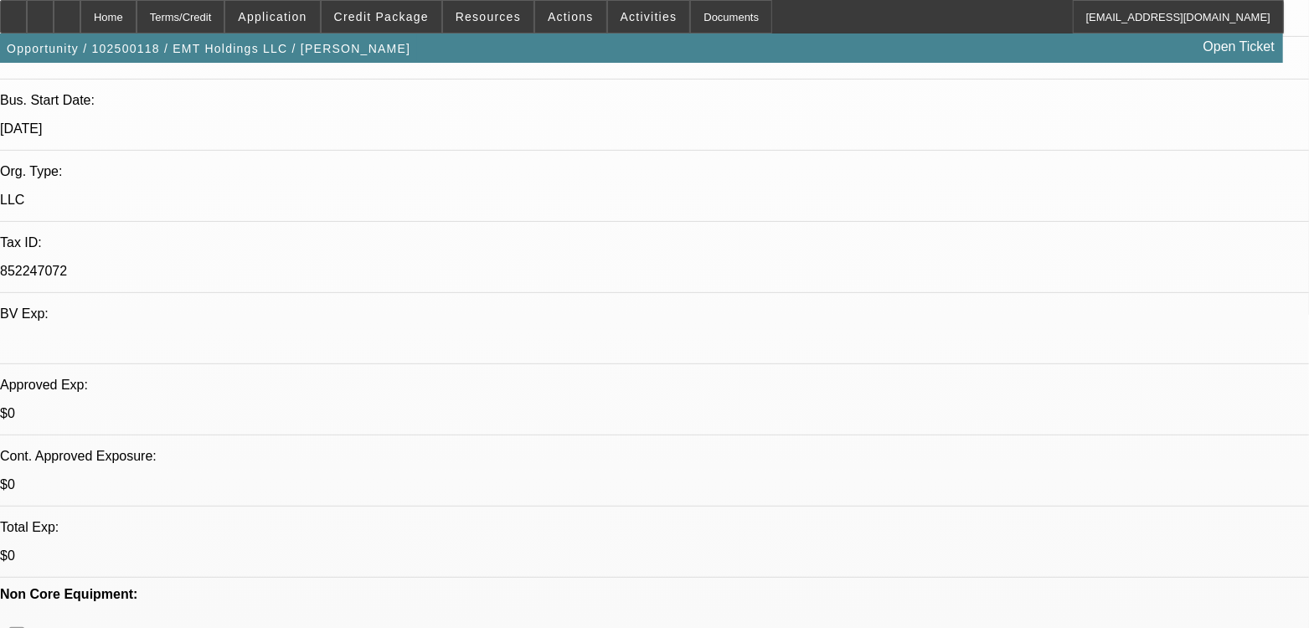
scroll to position [104, 0]
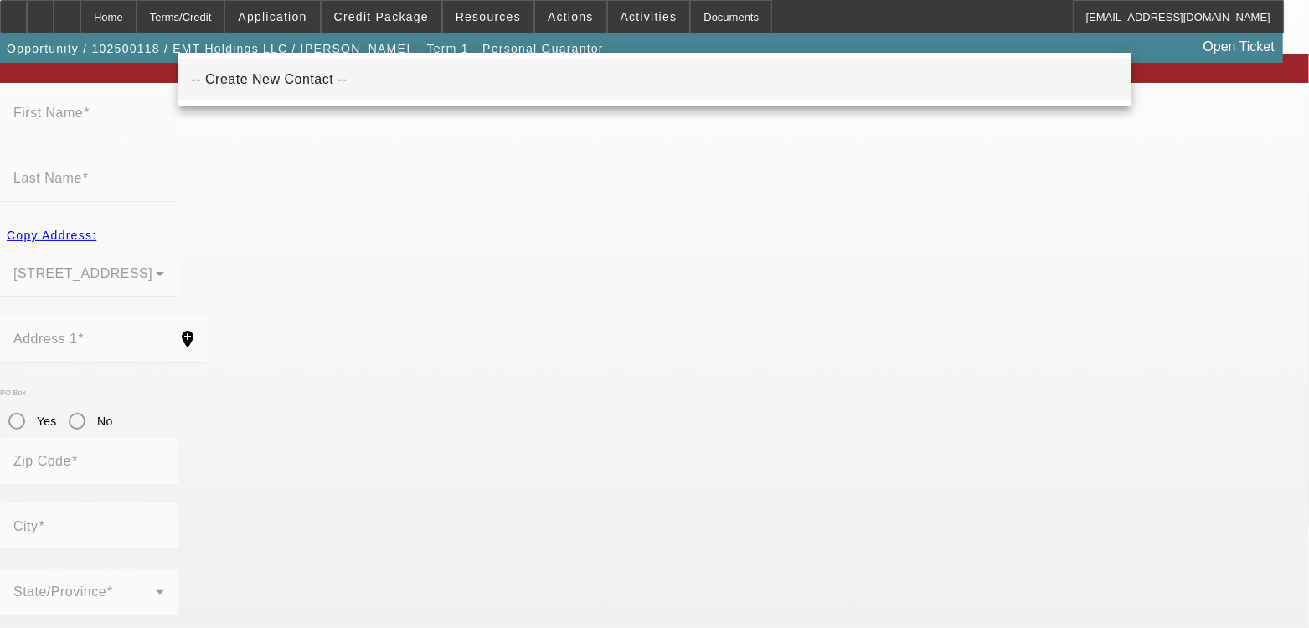
click at [271, 82] on span "-- Create New Contact --" at bounding box center [270, 79] width 156 height 14
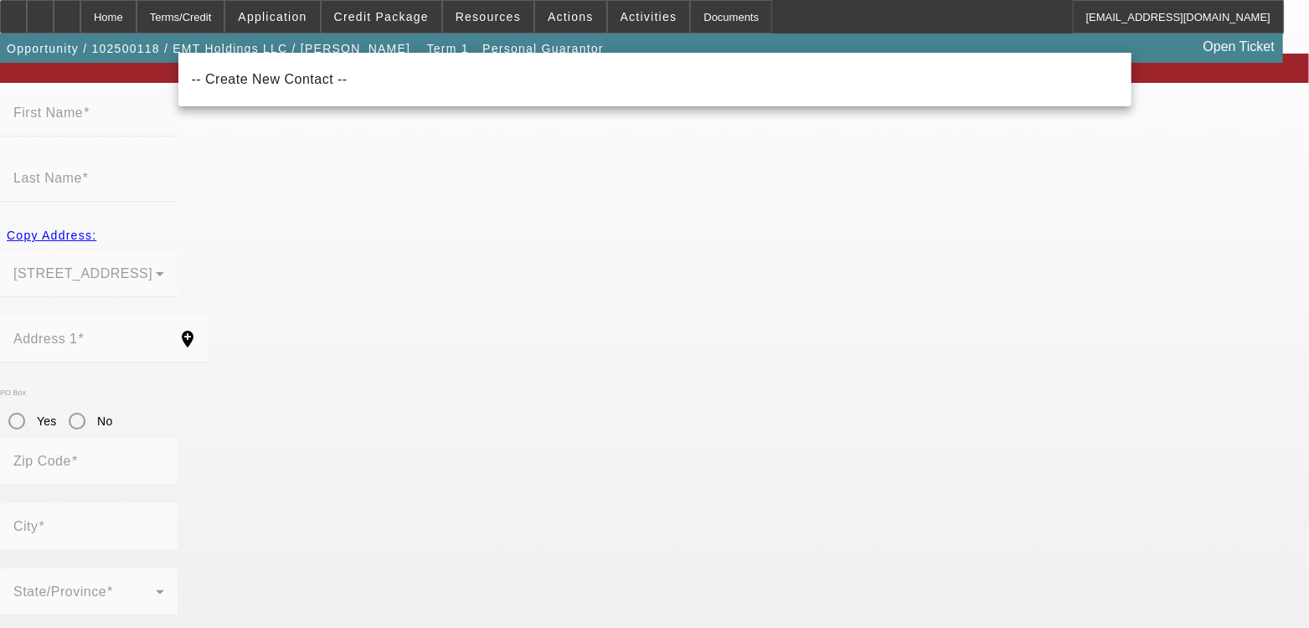
type input "-- Create New Contact --"
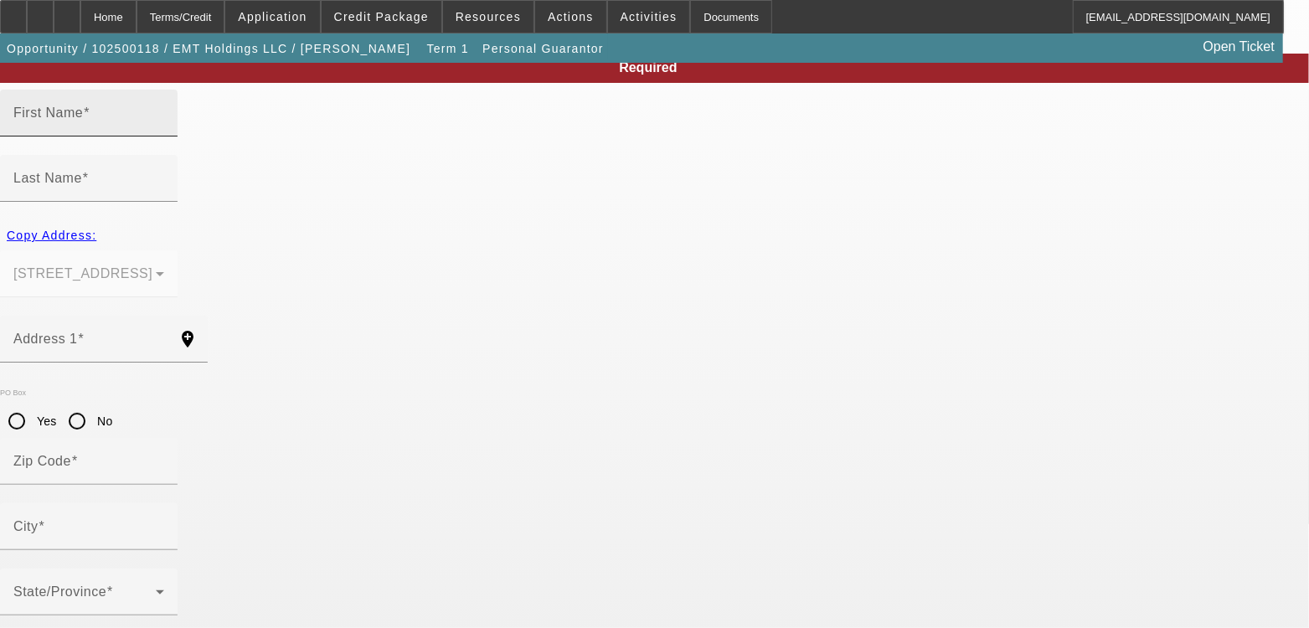
click at [164, 130] on input "First Name" at bounding box center [88, 120] width 151 height 20
type input "Eryn"
type input "Appell"
click at [96, 229] on span "Copy Address:" at bounding box center [52, 235] width 90 height 13
type input "17131 Silver Charm PL"
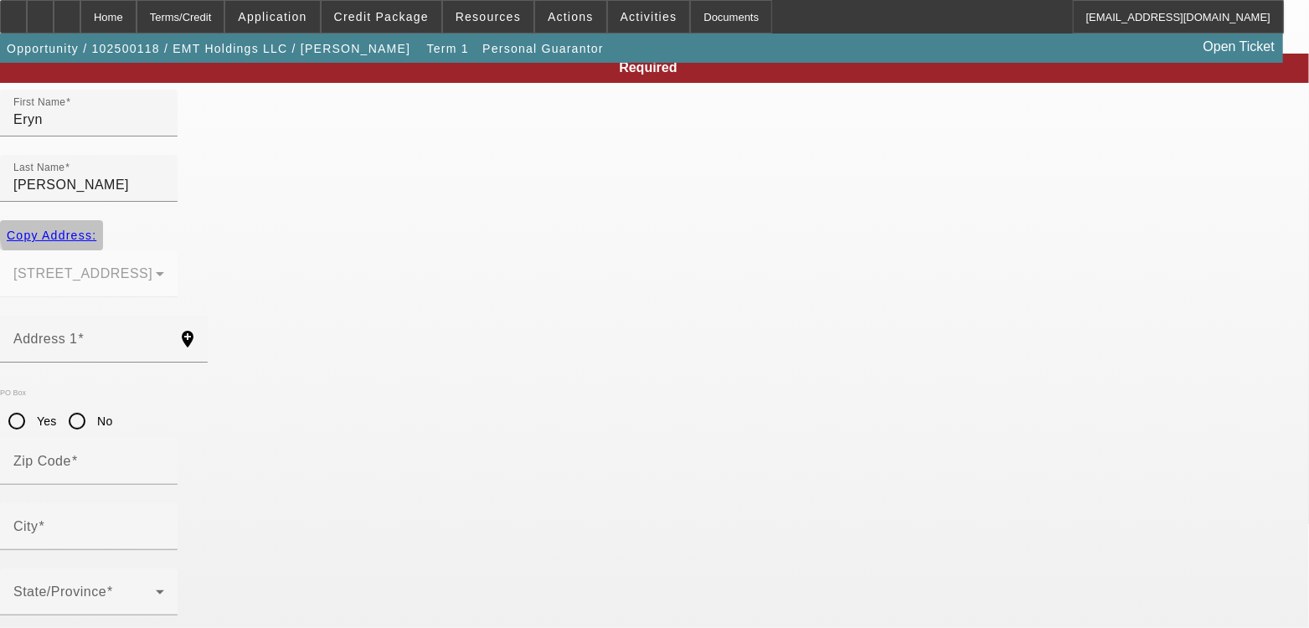
type input "20176"
type input "Leesburg"
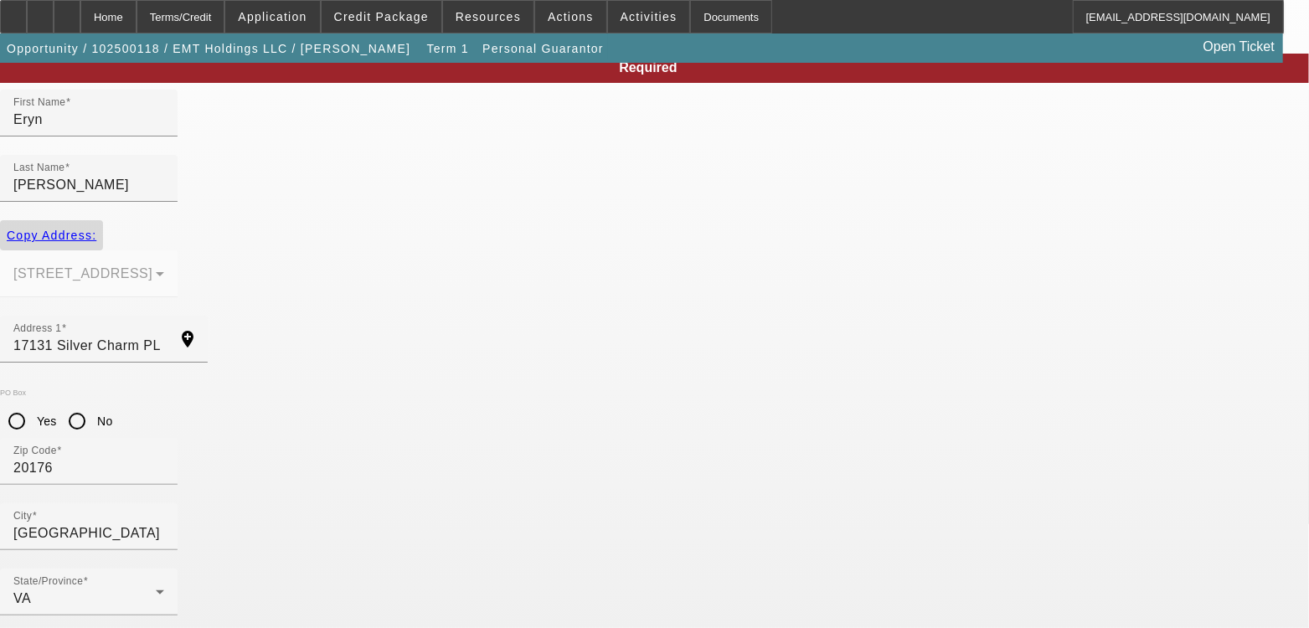
type input "[PHONE_NUMBER]"
type input "49"
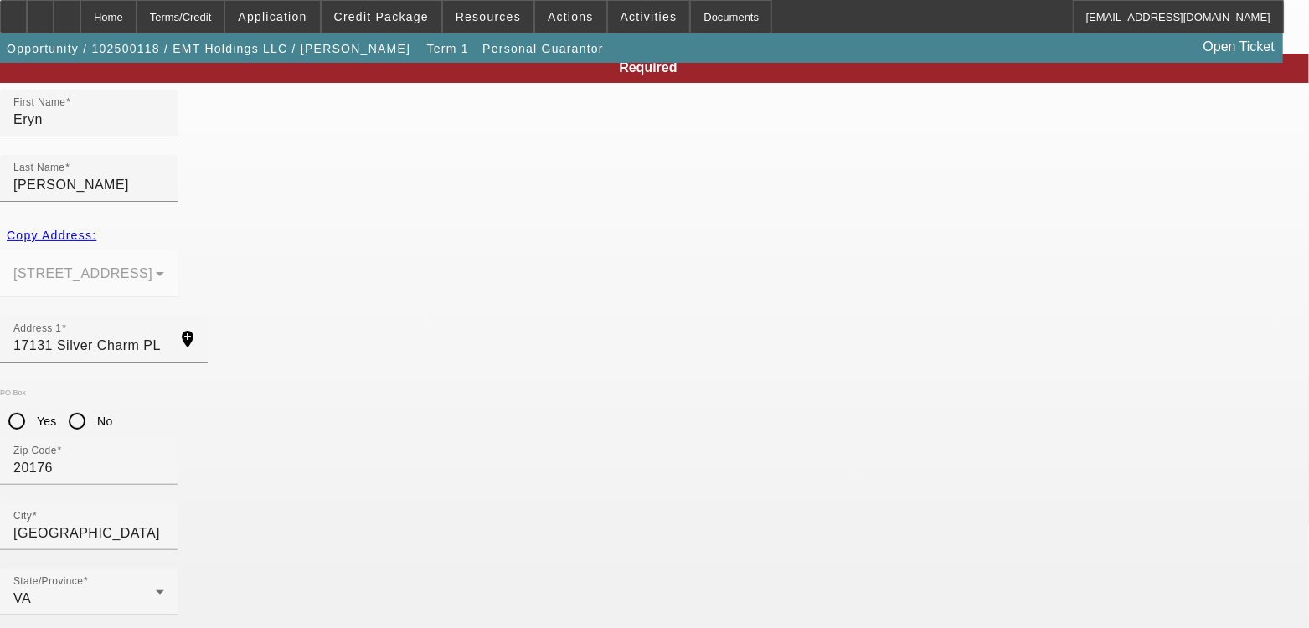
type input "226-43-5967"
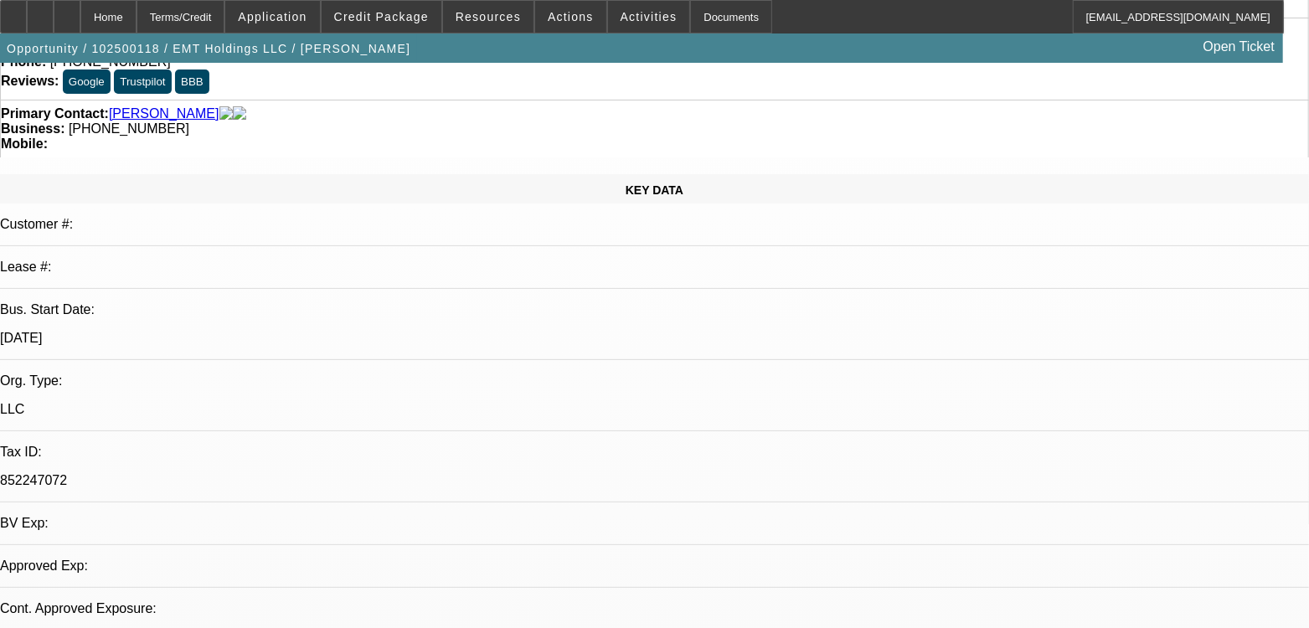
select select "0"
select select "2"
select select "0.1"
select select "4"
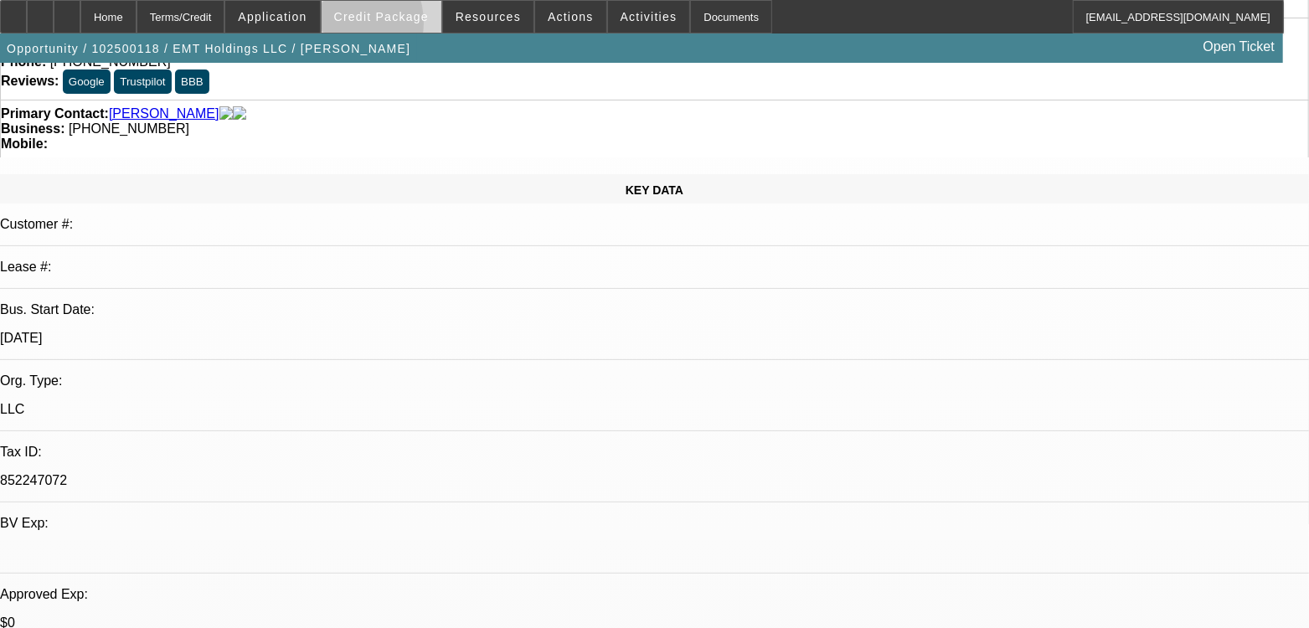
click at [360, 27] on span at bounding box center [382, 17] width 120 height 40
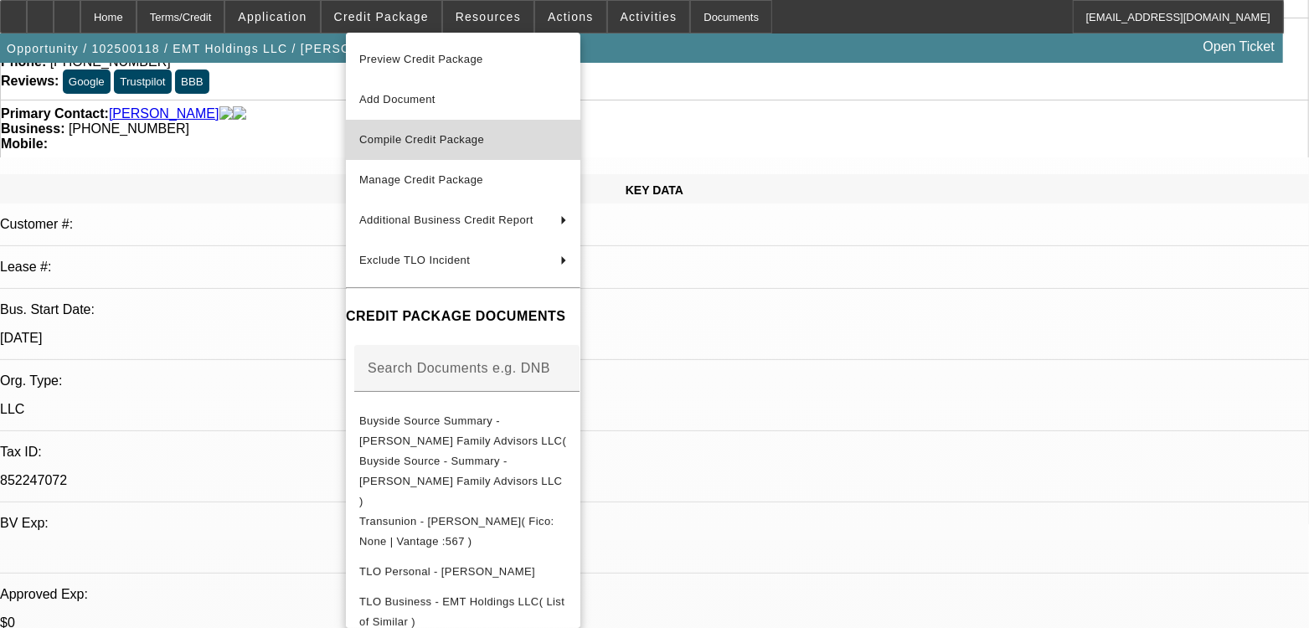
click at [410, 138] on span "Compile Credit Package" at bounding box center [421, 139] width 125 height 13
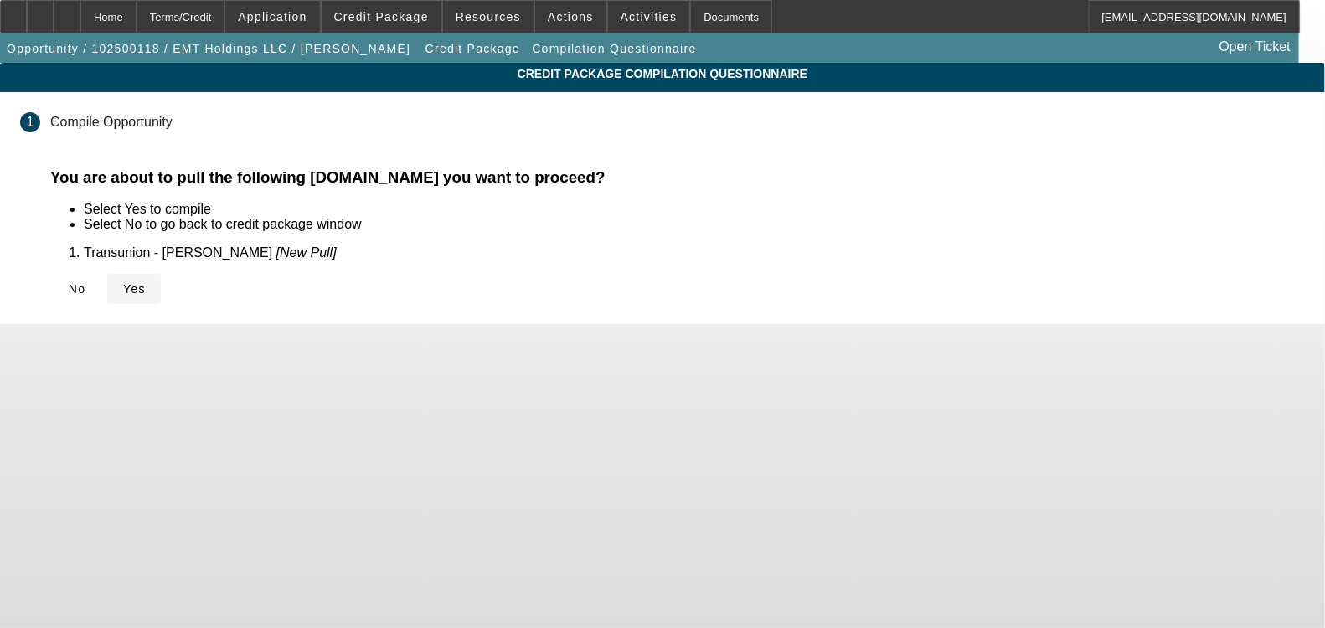
click at [146, 286] on span "Yes" at bounding box center [134, 288] width 23 height 13
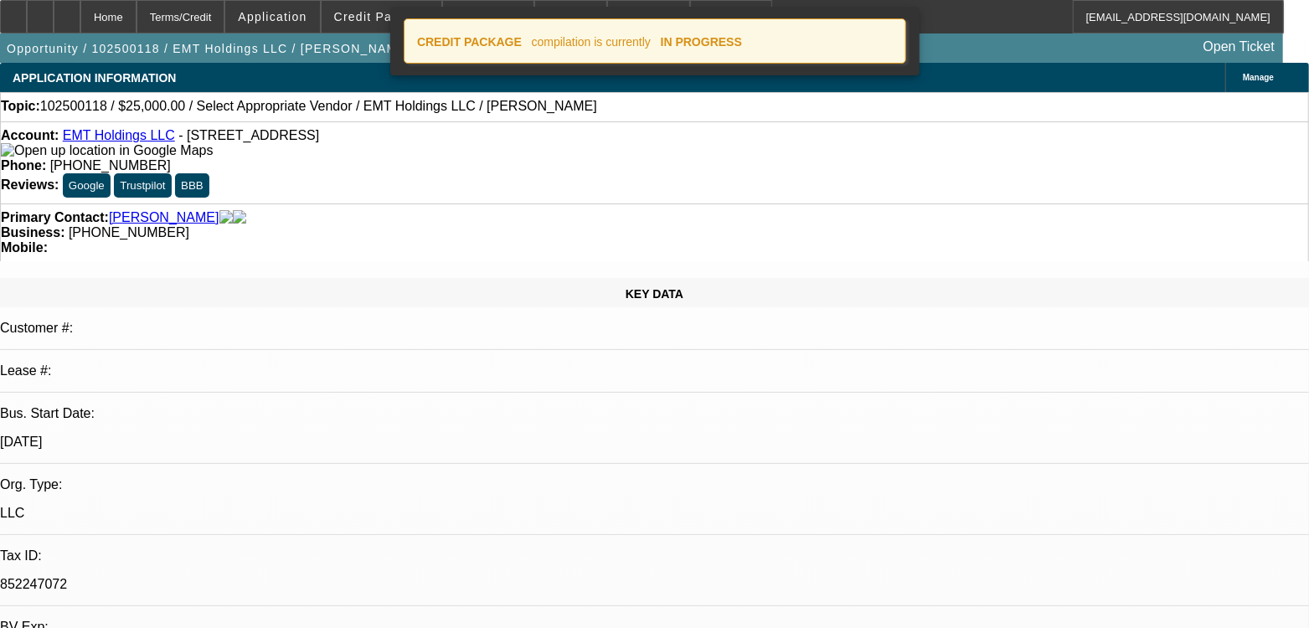
select select "0"
select select "2"
select select "0.1"
select select "4"
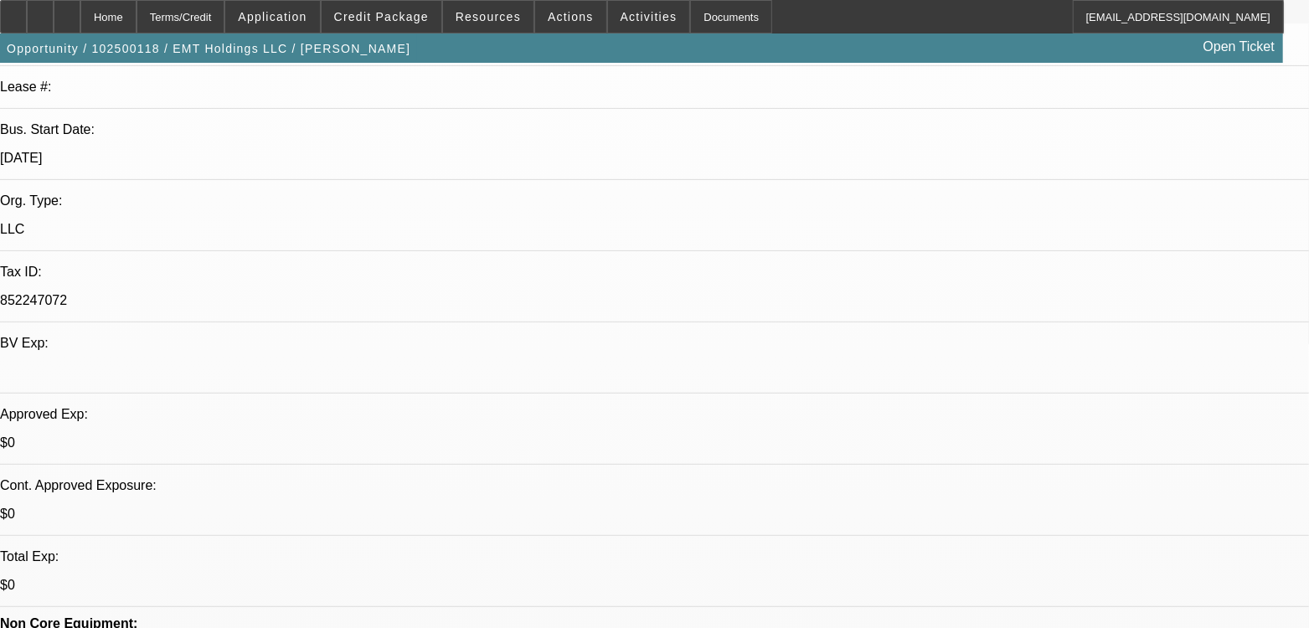
scroll to position [104, 0]
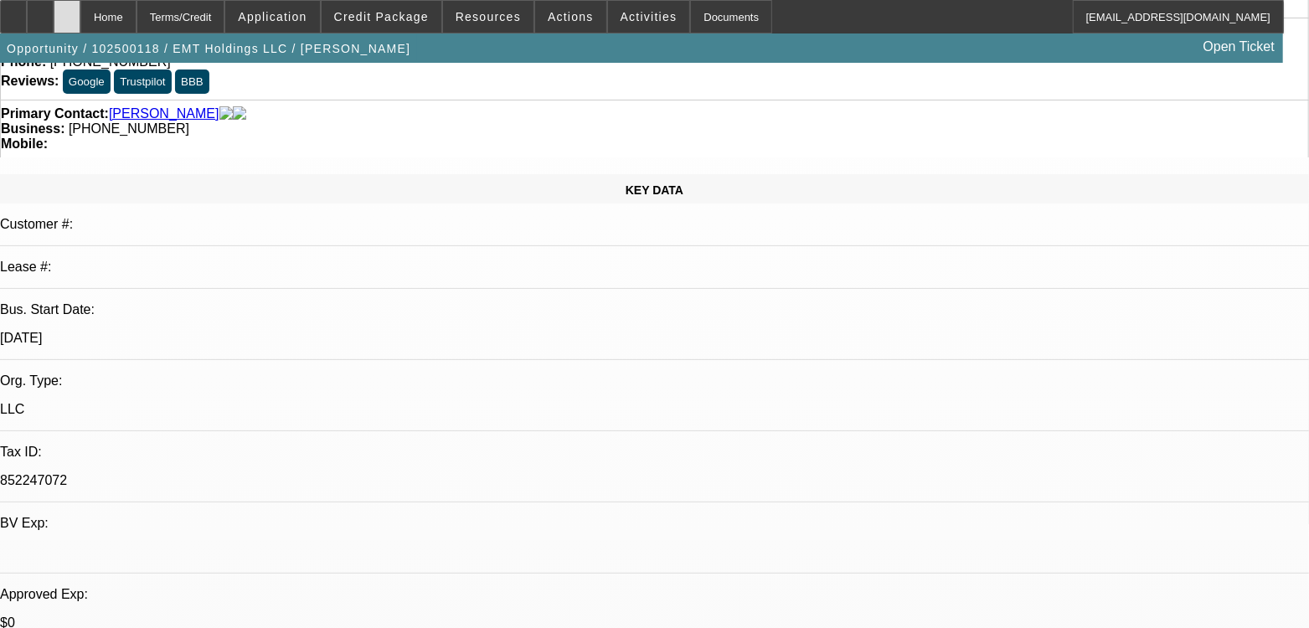
click at [80, 20] on div at bounding box center [67, 17] width 27 height 34
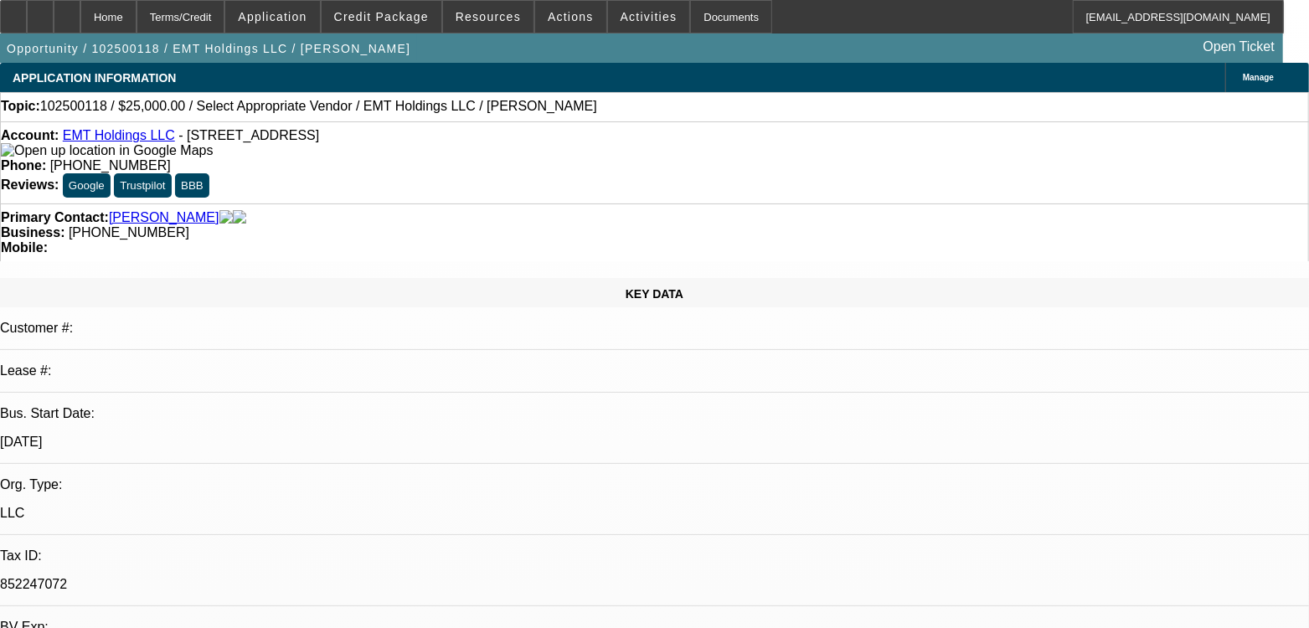
select select "0"
select select "2"
select select "0.1"
select select "4"
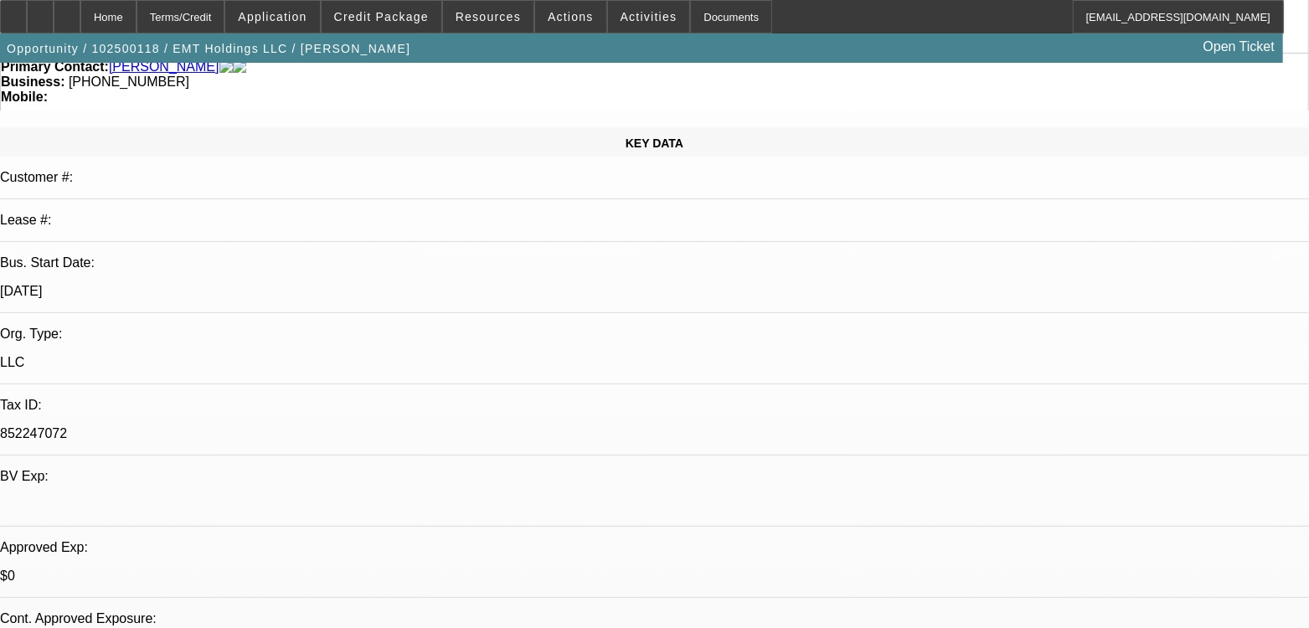
scroll to position [144, 0]
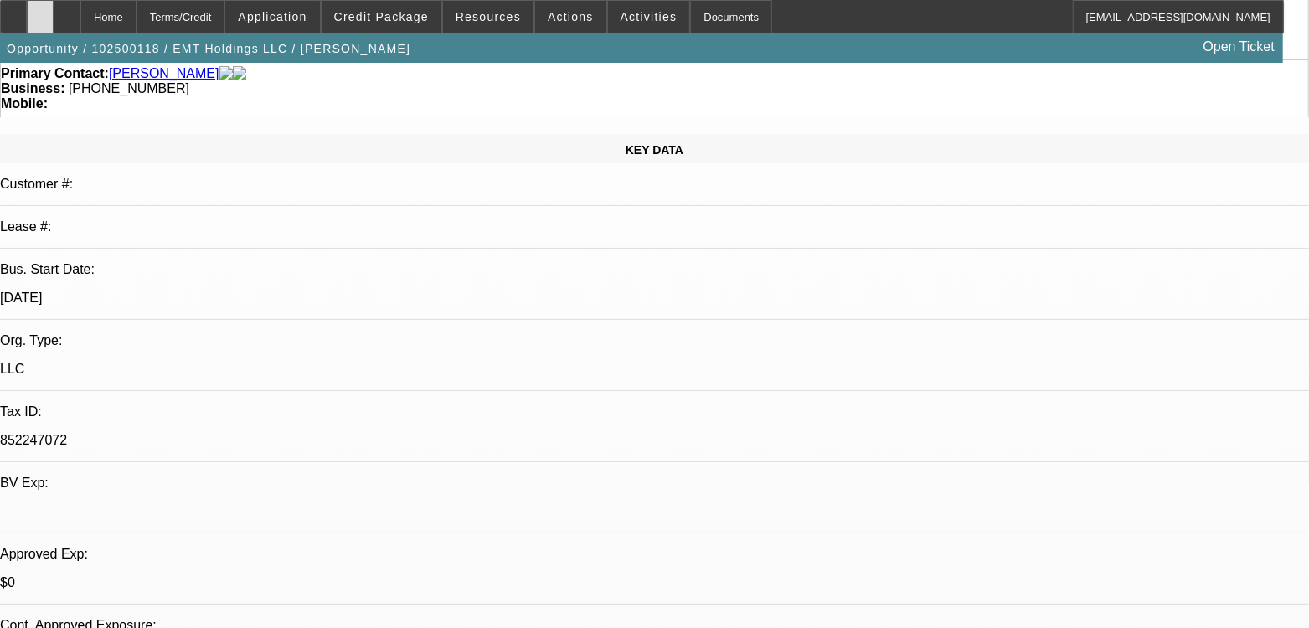
click at [54, 23] on div at bounding box center [40, 17] width 27 height 34
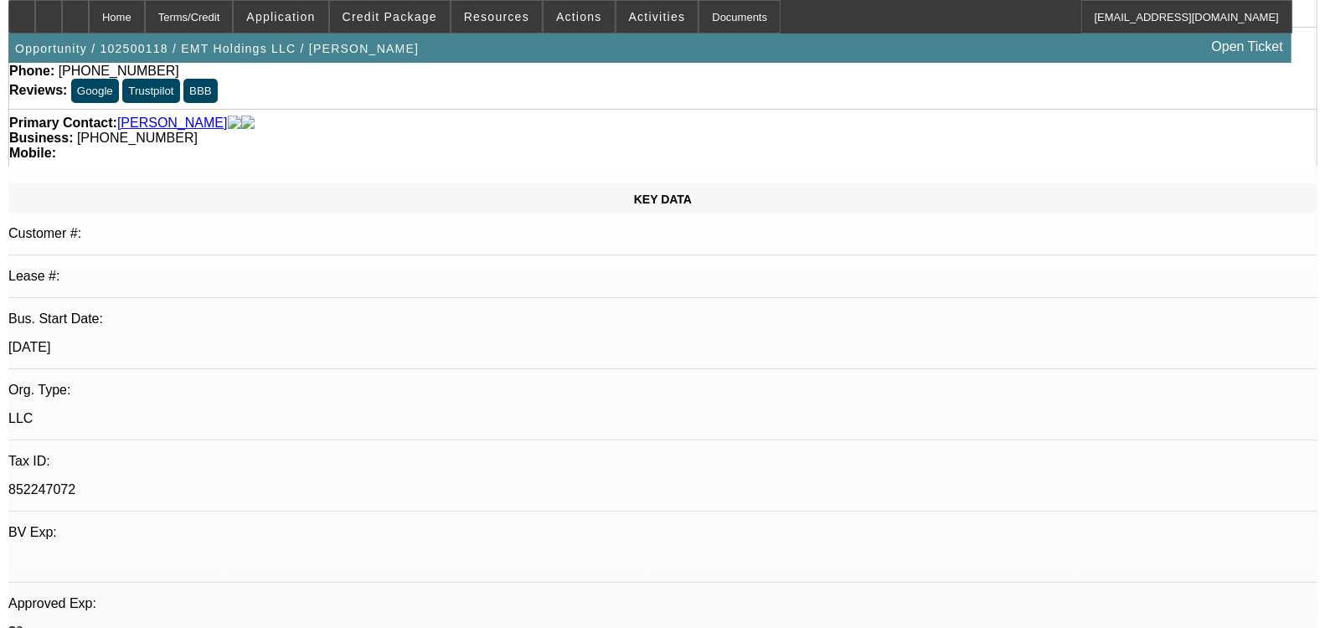
scroll to position [0, 0]
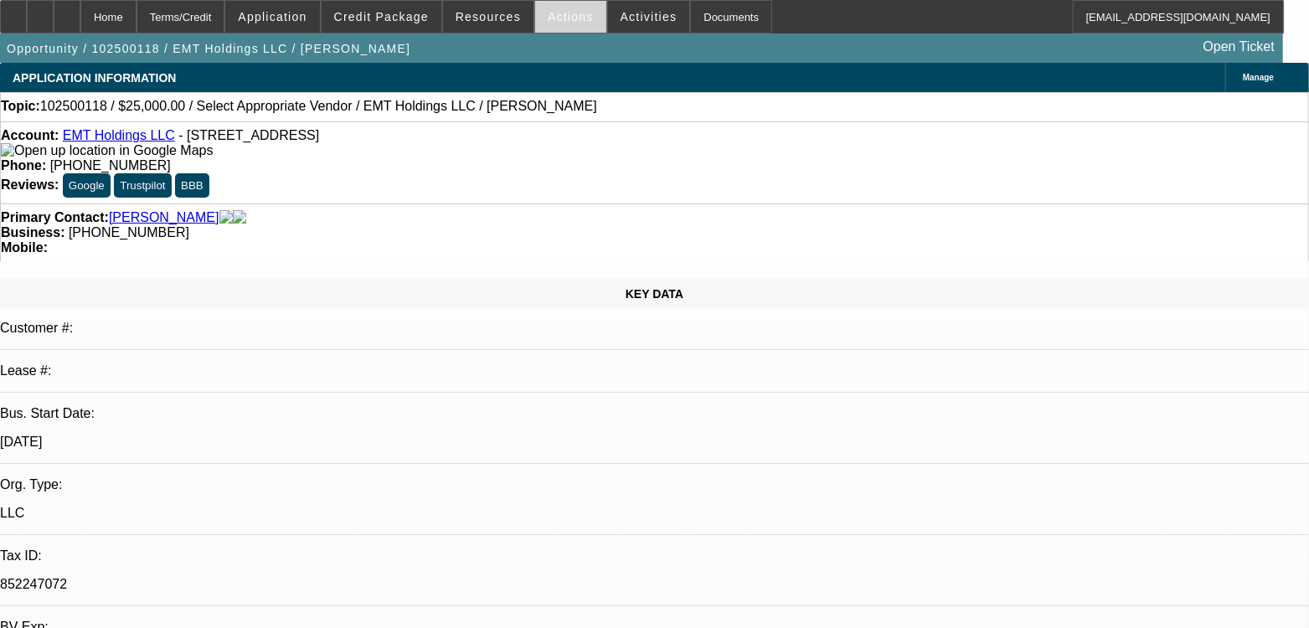
click at [535, 16] on span at bounding box center [570, 17] width 71 height 40
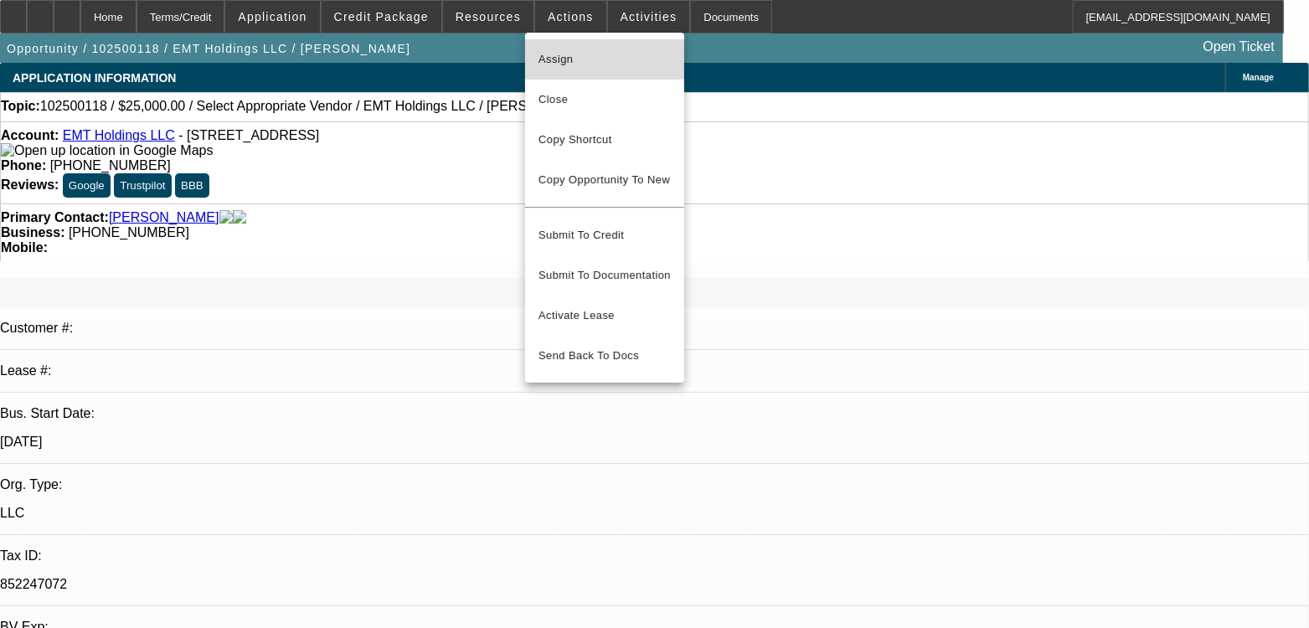
click at [567, 56] on span "Assign" at bounding box center [605, 59] width 132 height 20
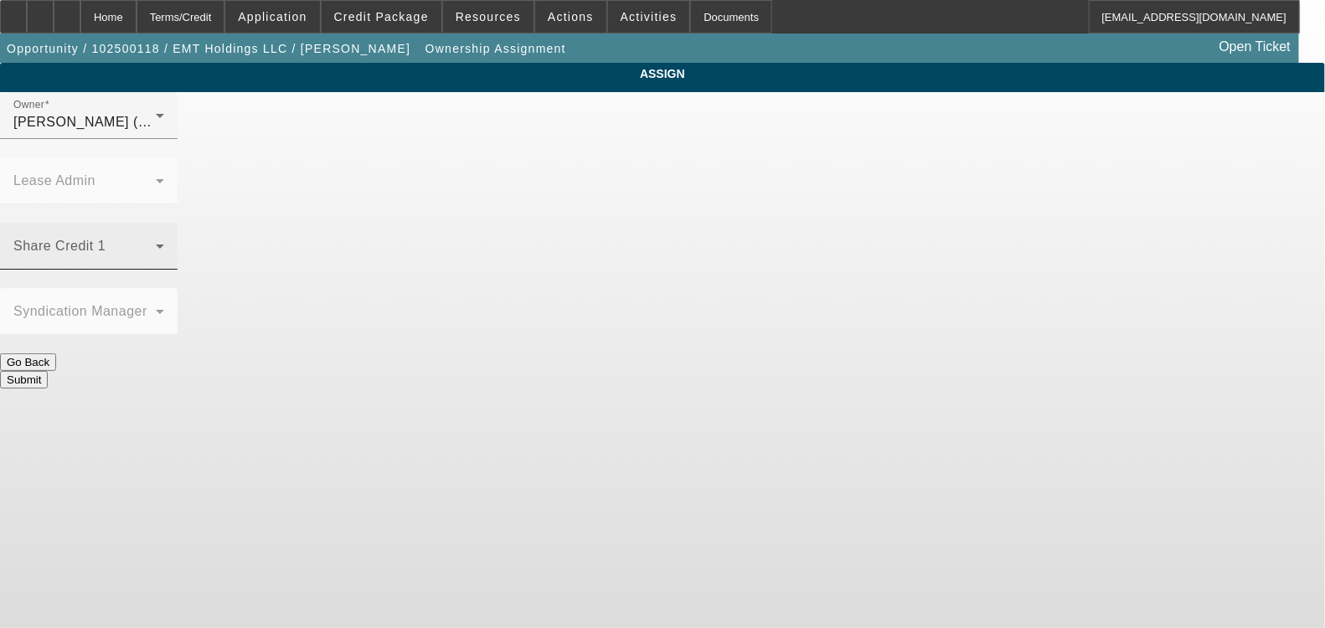
click at [156, 243] on span at bounding box center [84, 253] width 142 height 20
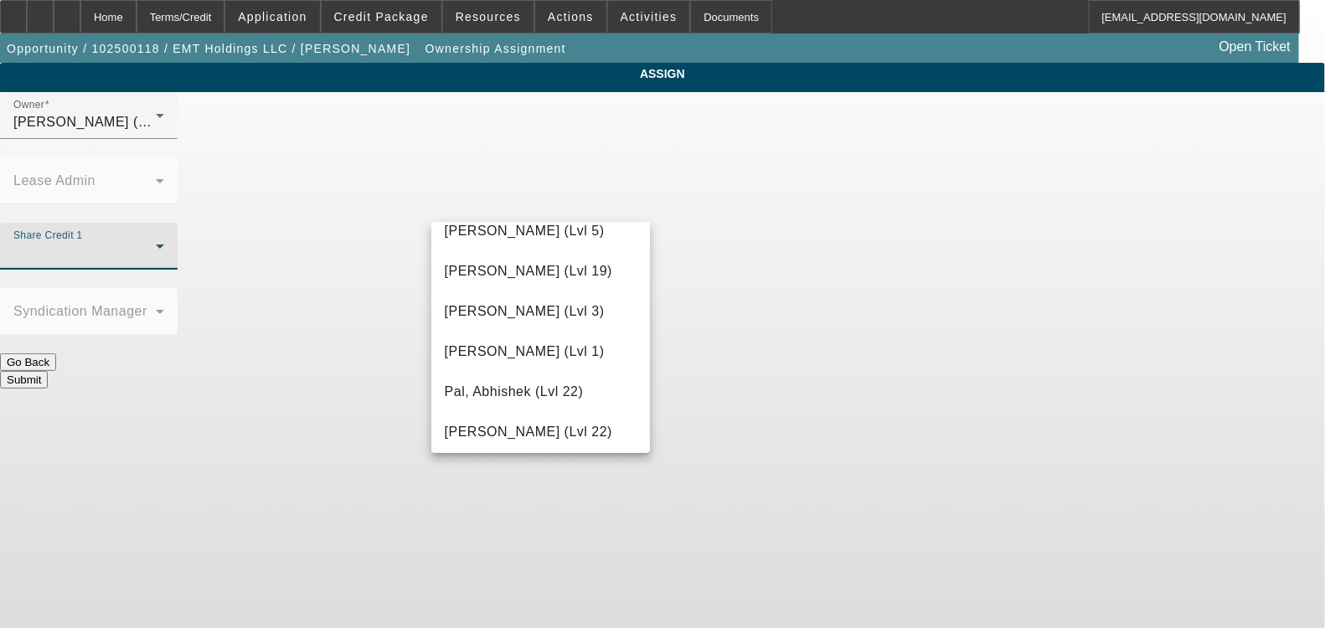
scroll to position [1780, 0]
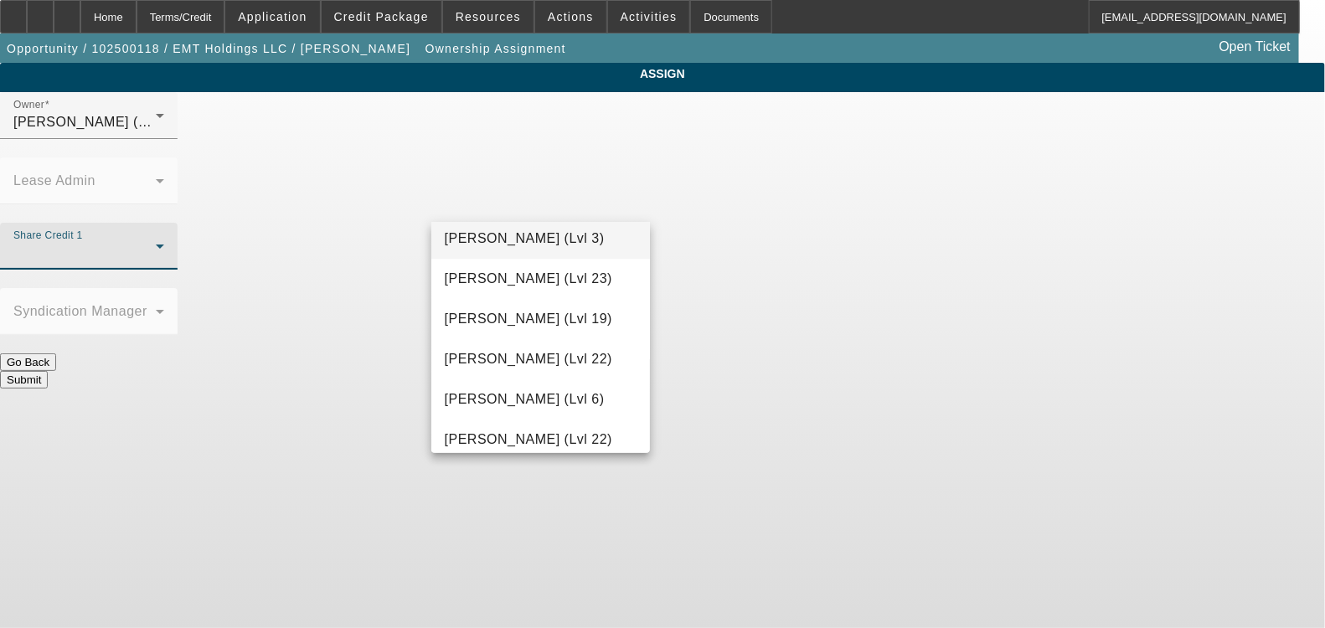
click at [523, 249] on span "[PERSON_NAME] (Lvl 3)" at bounding box center [525, 239] width 160 height 20
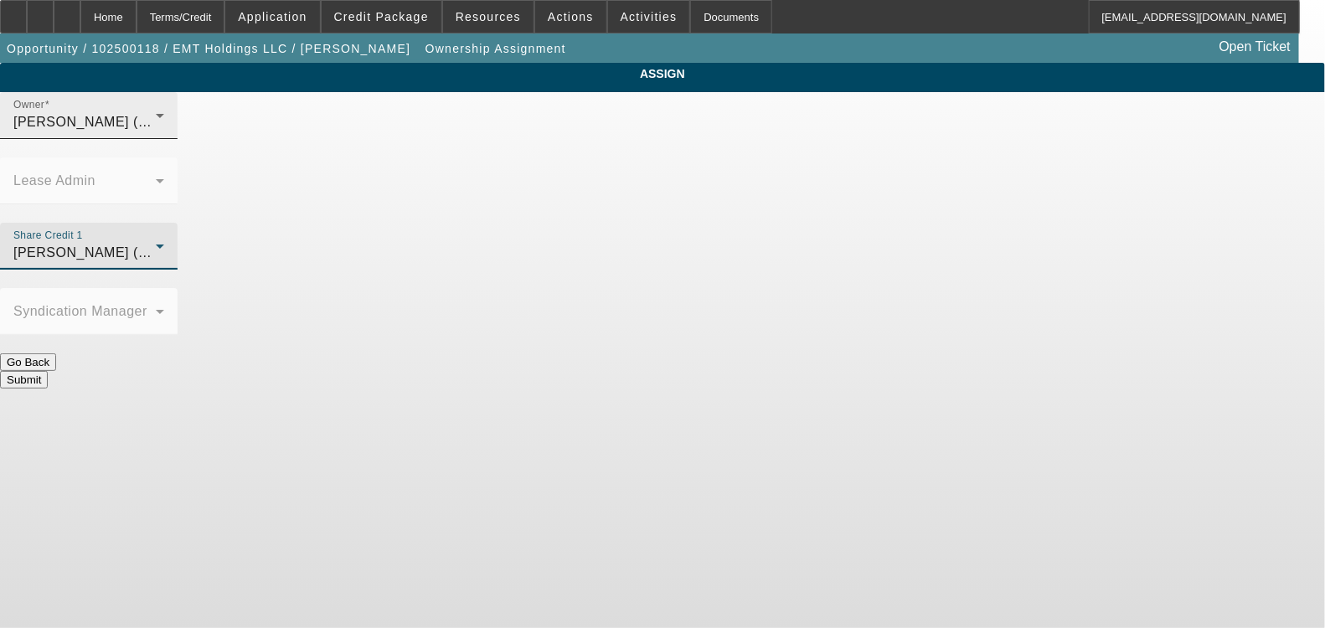
click at [173, 129] on span "[PERSON_NAME] (Lvl 3)" at bounding box center [93, 122] width 160 height 14
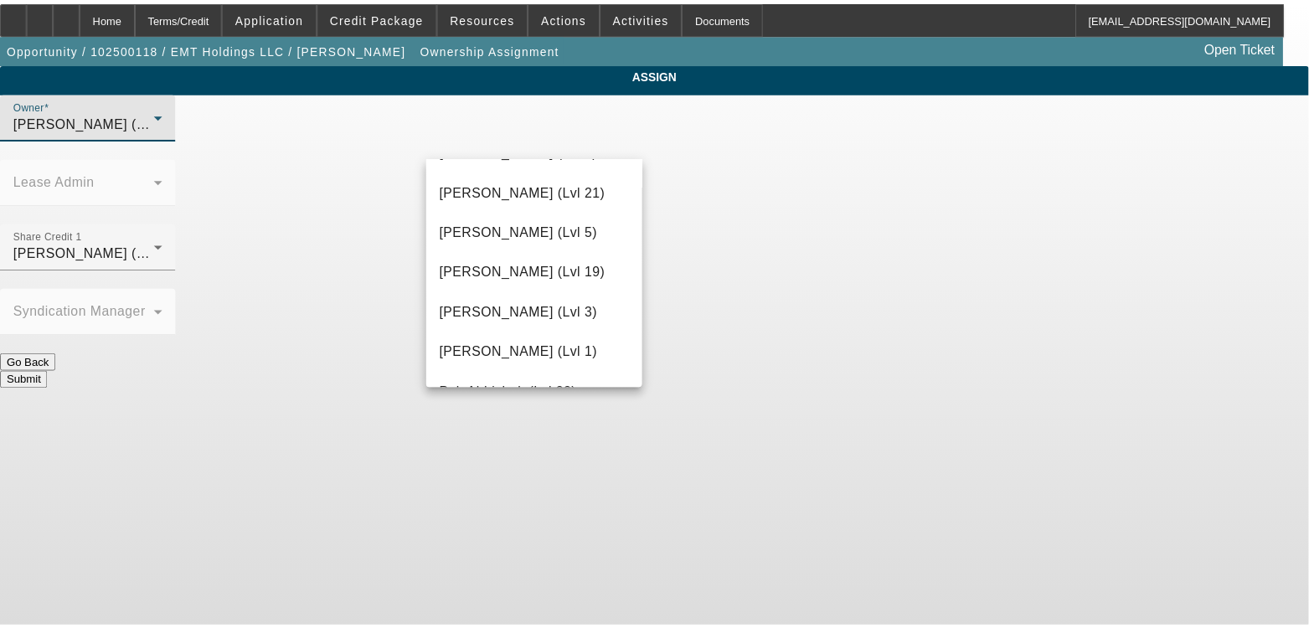
scroll to position [1513, 0]
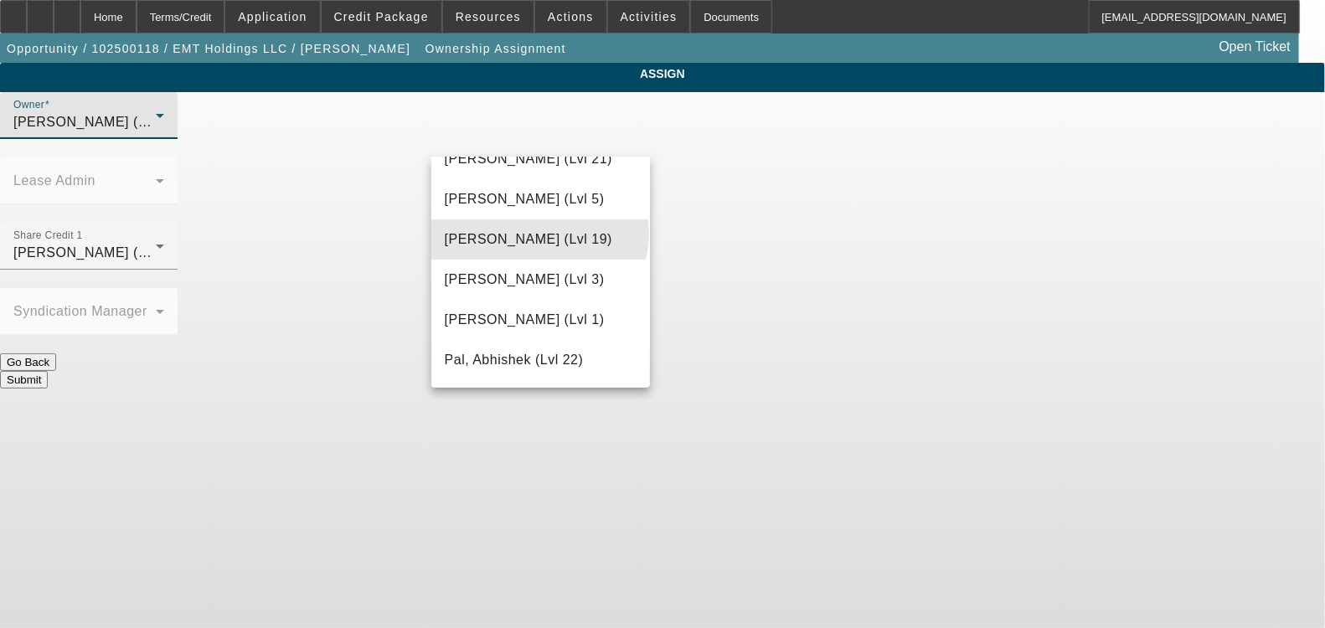
click at [539, 240] on span "[PERSON_NAME] (Lvl 19)" at bounding box center [529, 240] width 168 height 20
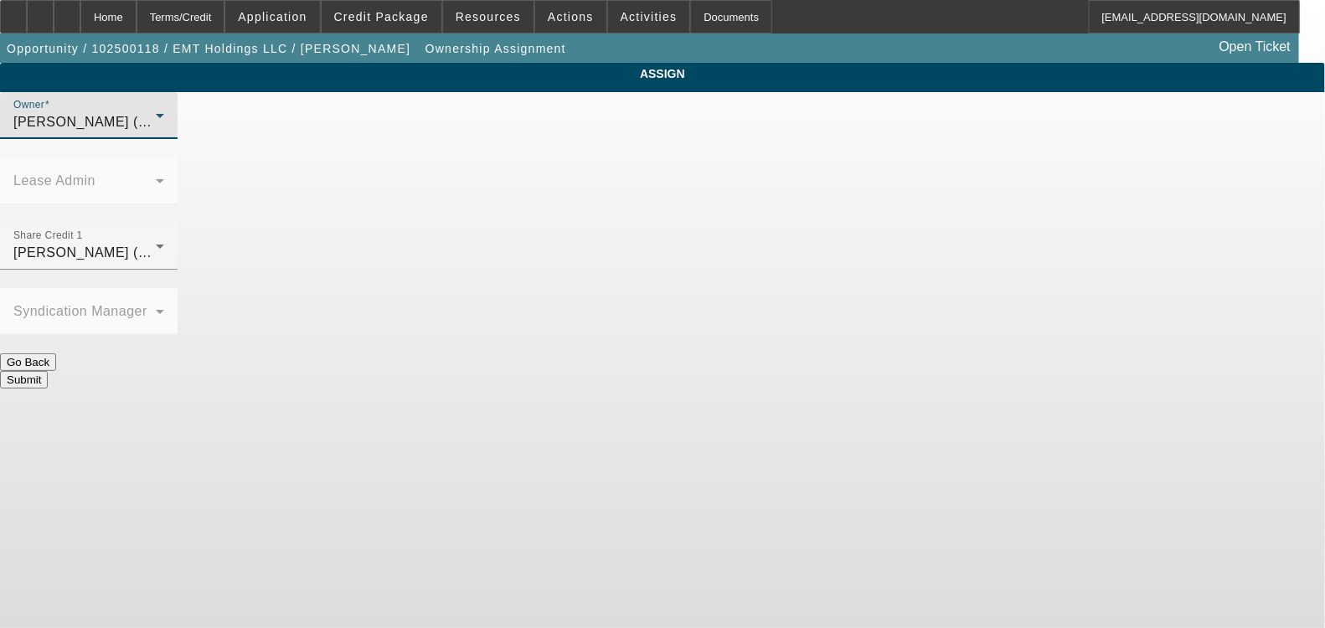
click at [48, 371] on button "Submit" at bounding box center [24, 380] width 48 height 18
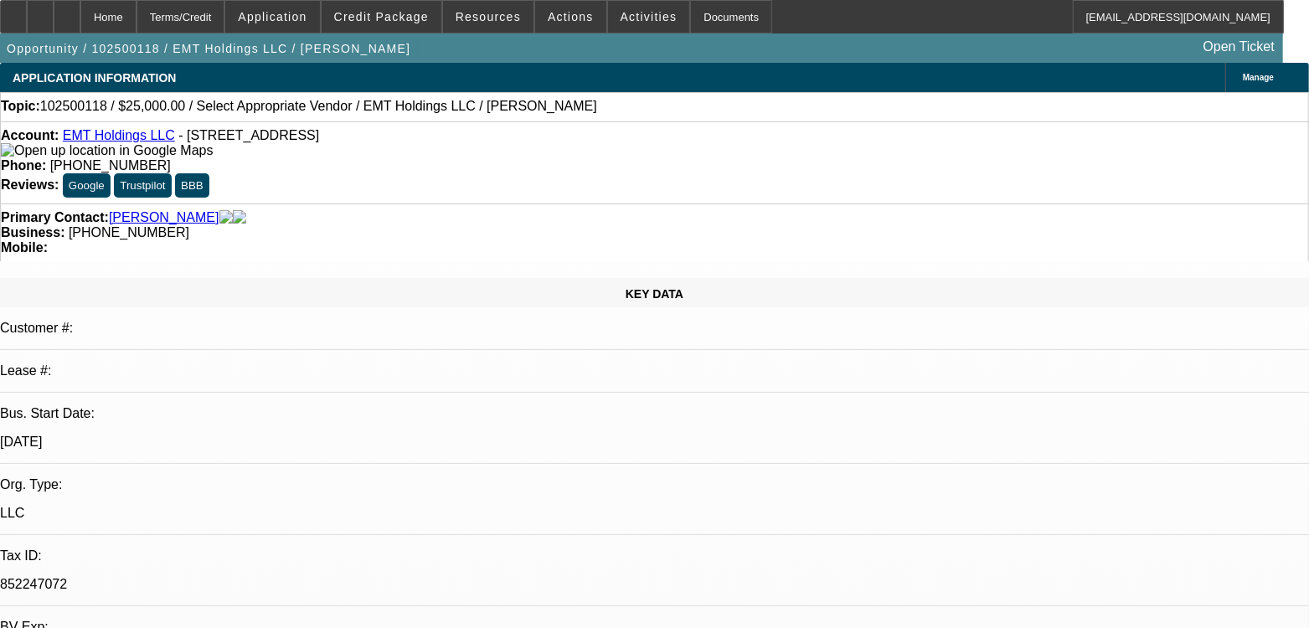
select select "0"
select select "2"
select select "0.1"
select select "4"
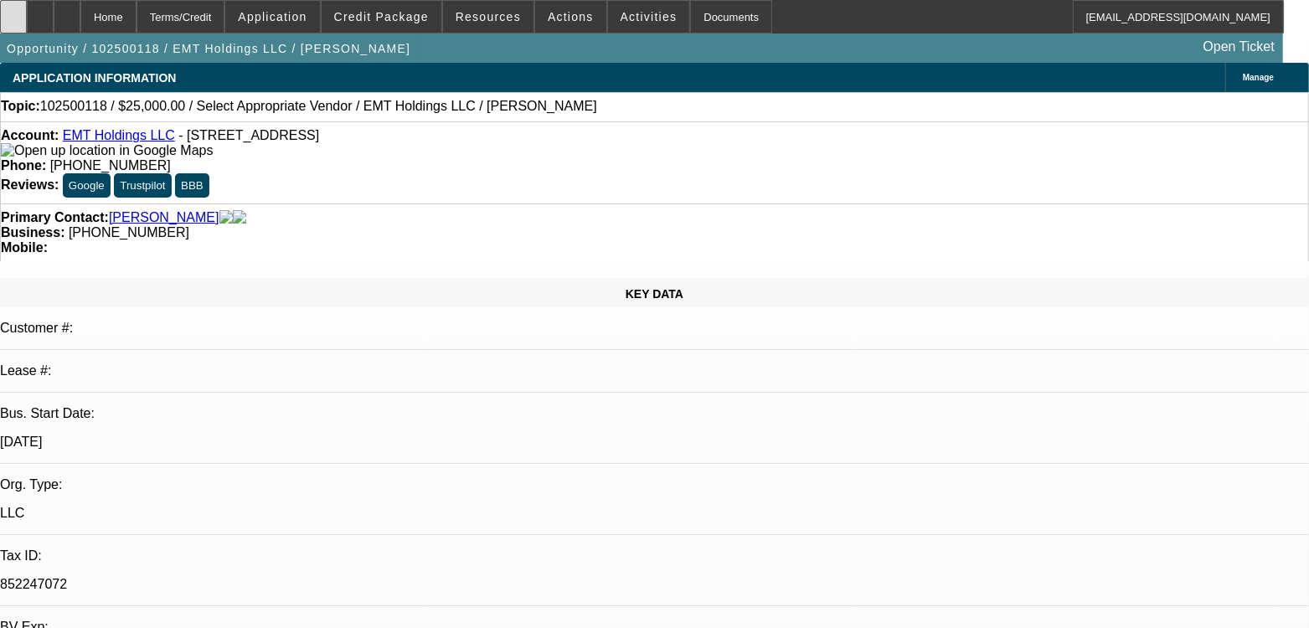
click at [27, 11] on div at bounding box center [13, 17] width 27 height 34
